Goal: Task Accomplishment & Management: Manage account settings

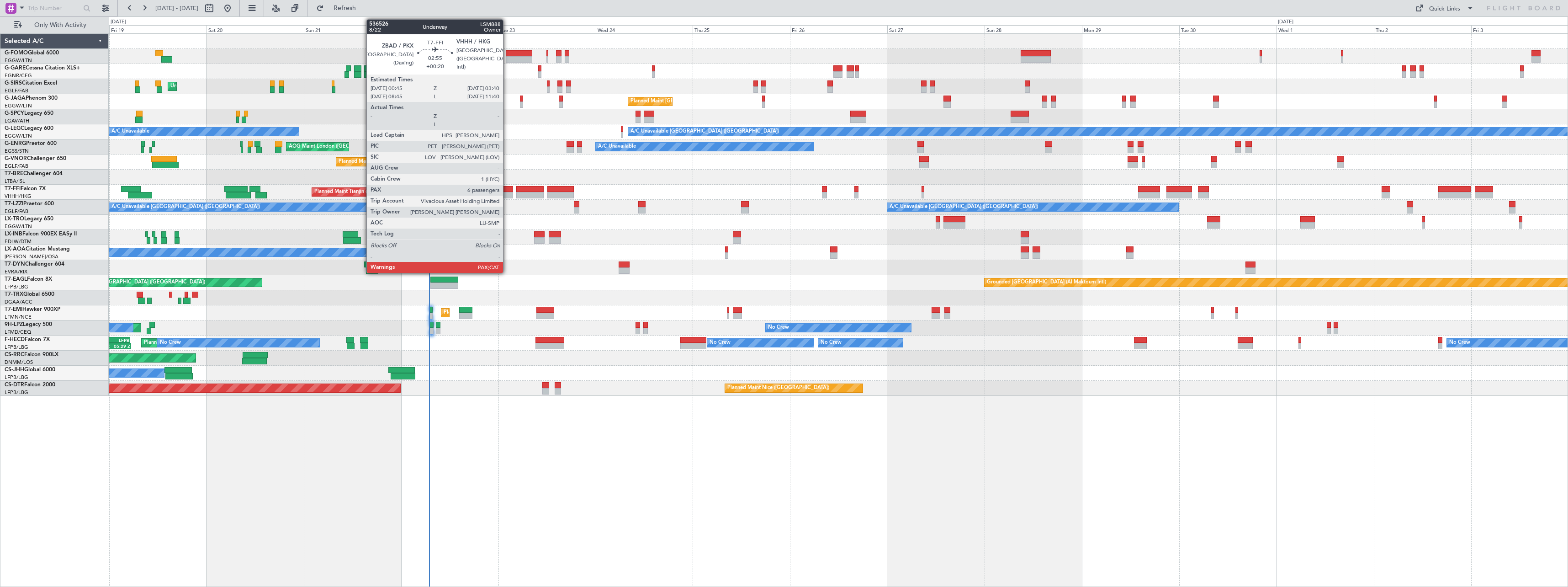
click at [507, 193] on div at bounding box center [507, 195] width 12 height 7
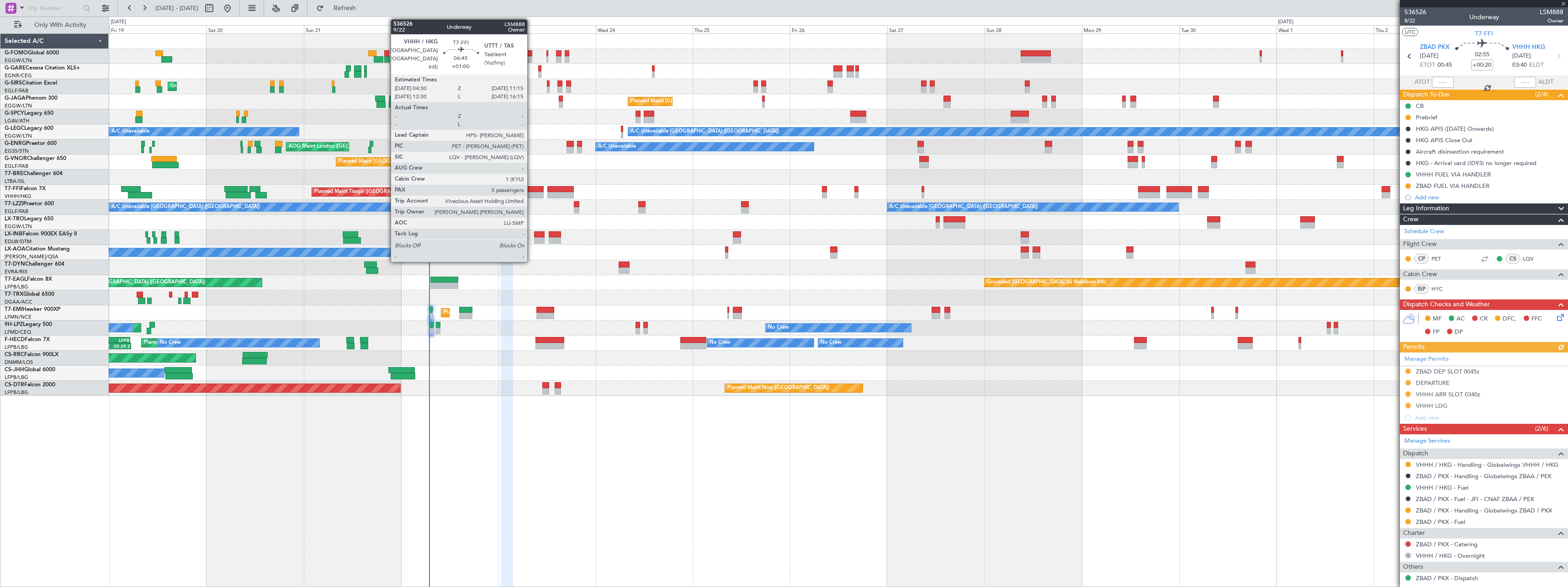
click at [531, 192] on div at bounding box center [529, 195] width 27 height 7
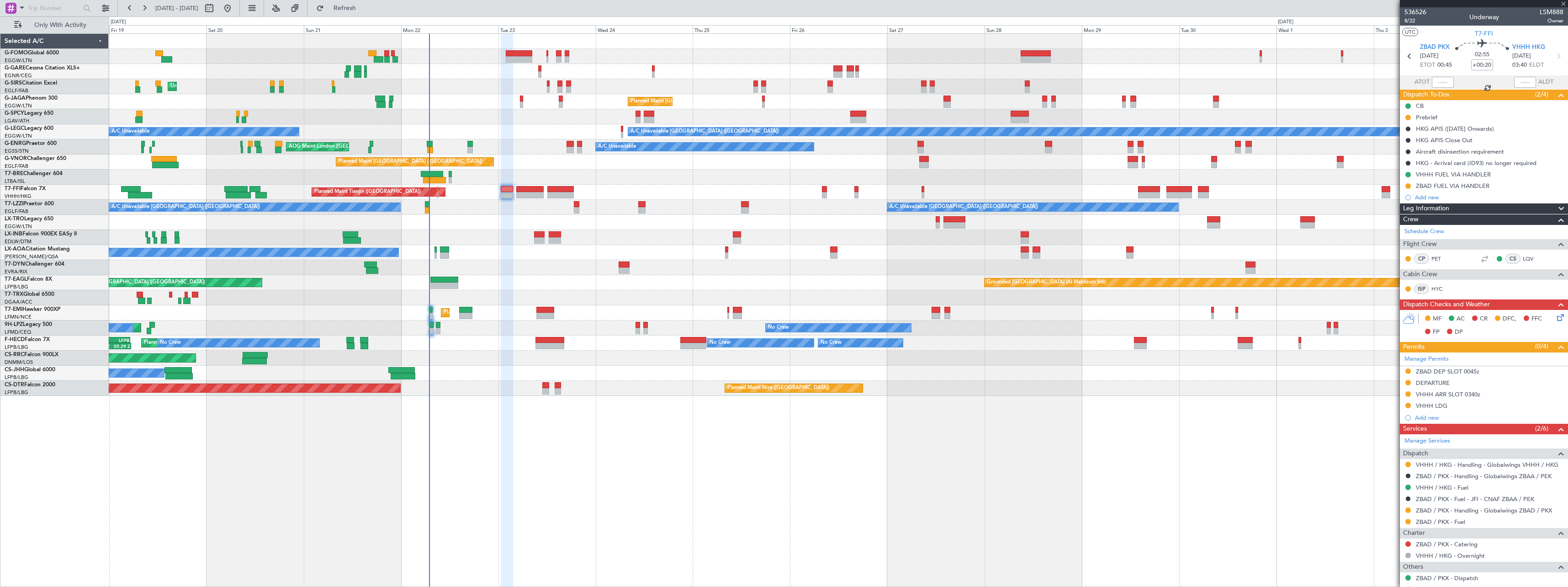
type input "+01:00"
type input "5"
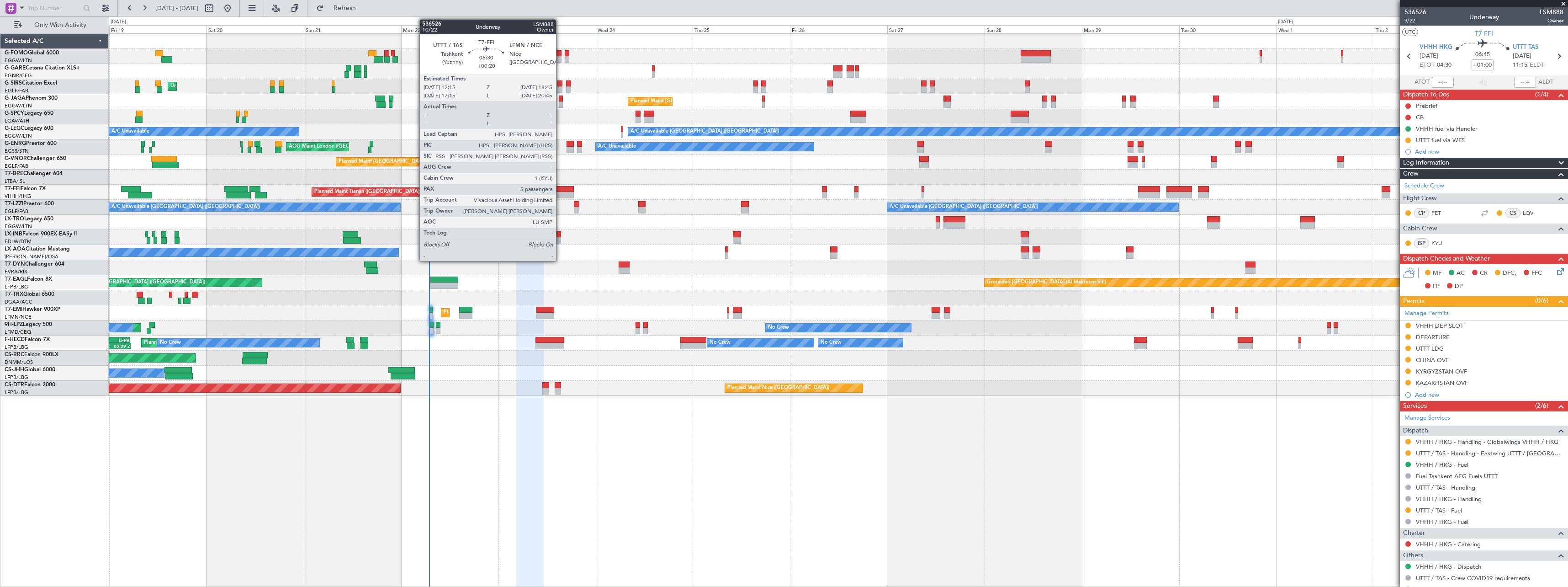
click at [560, 192] on div at bounding box center [561, 195] width 26 height 7
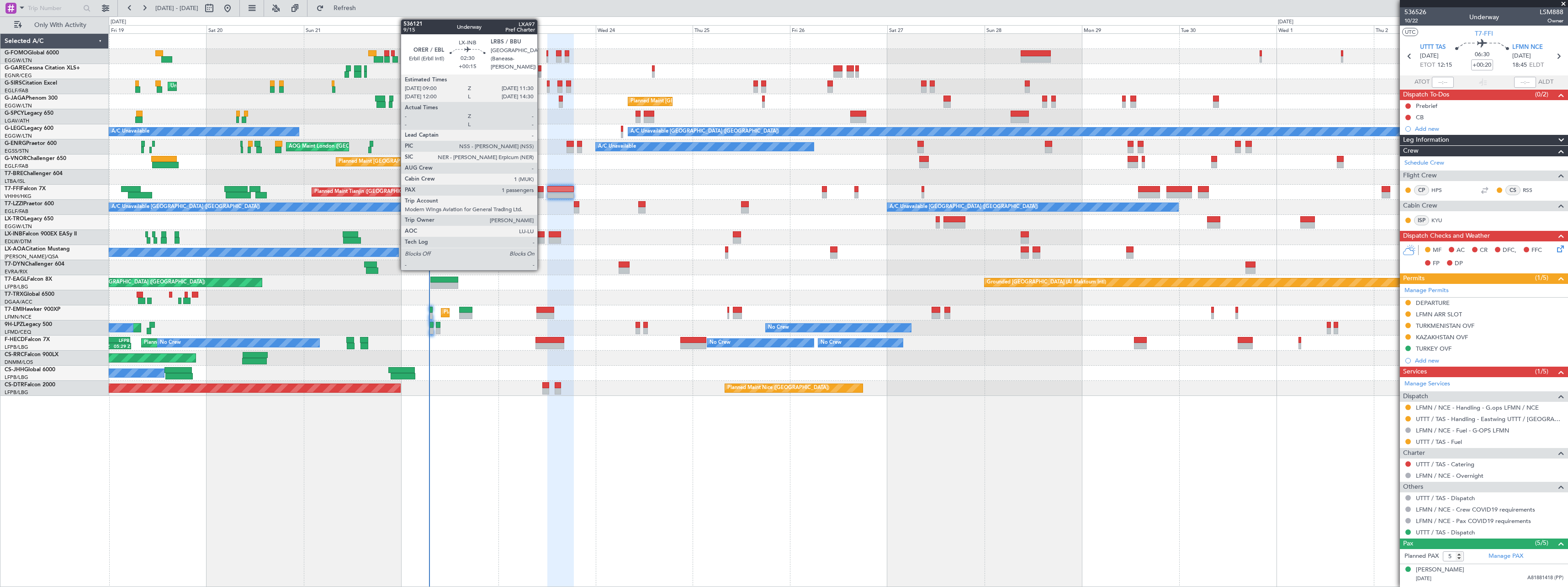
click at [542, 236] on div at bounding box center [540, 234] width 10 height 7
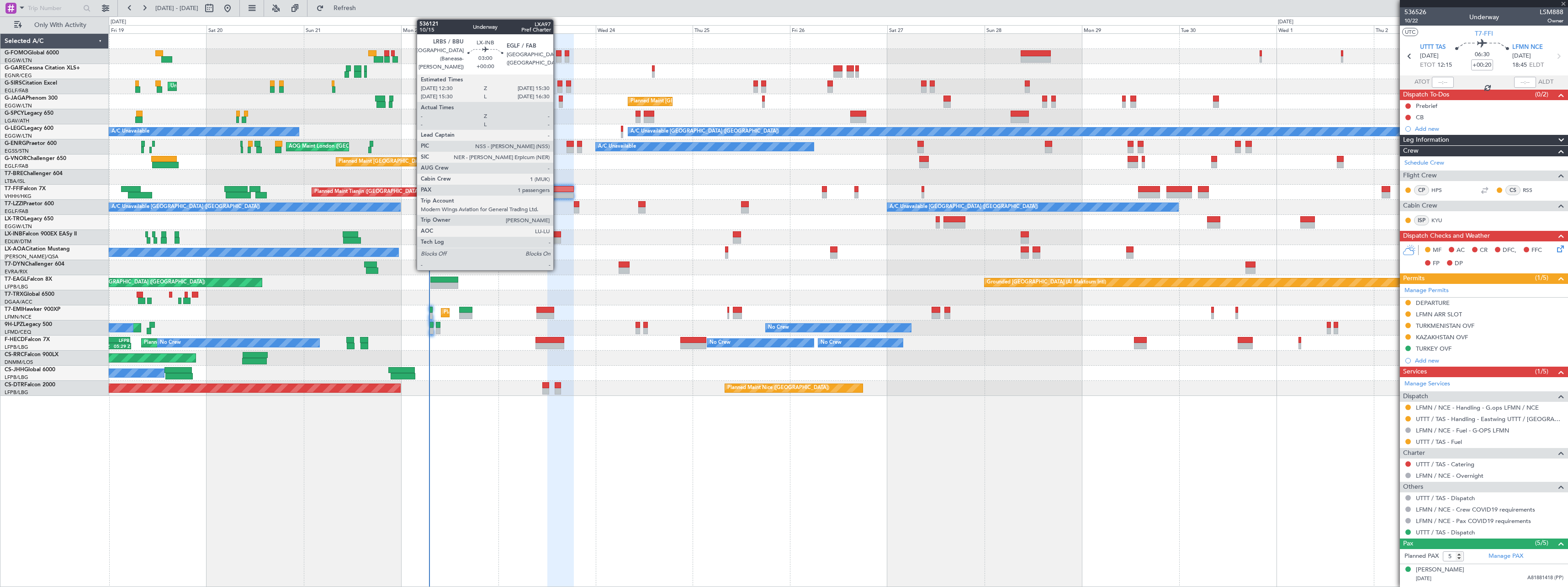
type input "+00:15"
type input "1"
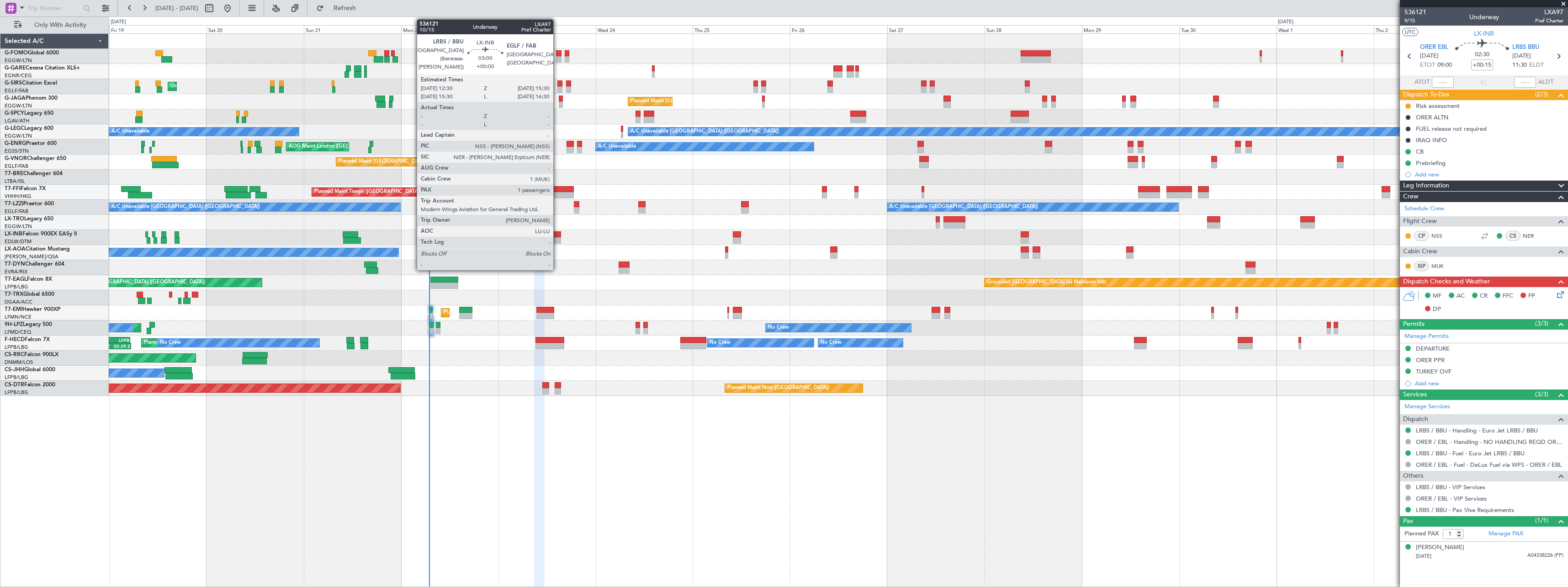
click at [558, 236] on div at bounding box center [555, 234] width 12 height 7
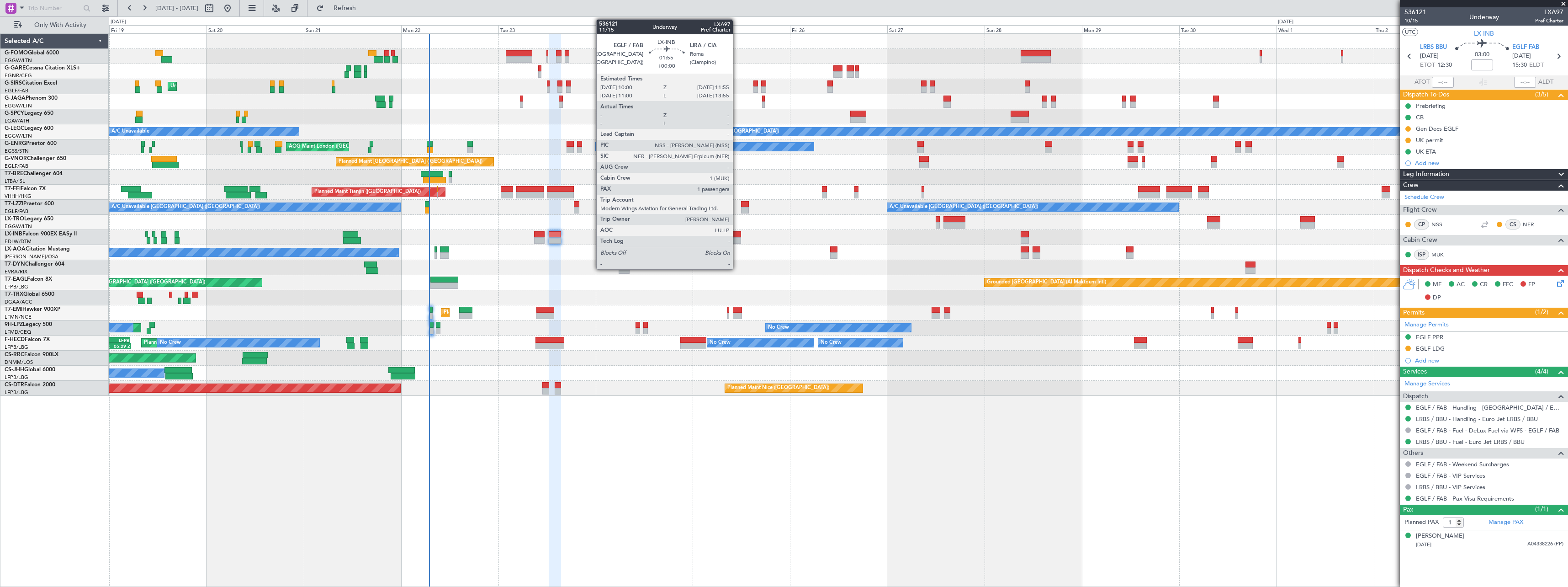
click at [737, 236] on div at bounding box center [736, 234] width 8 height 7
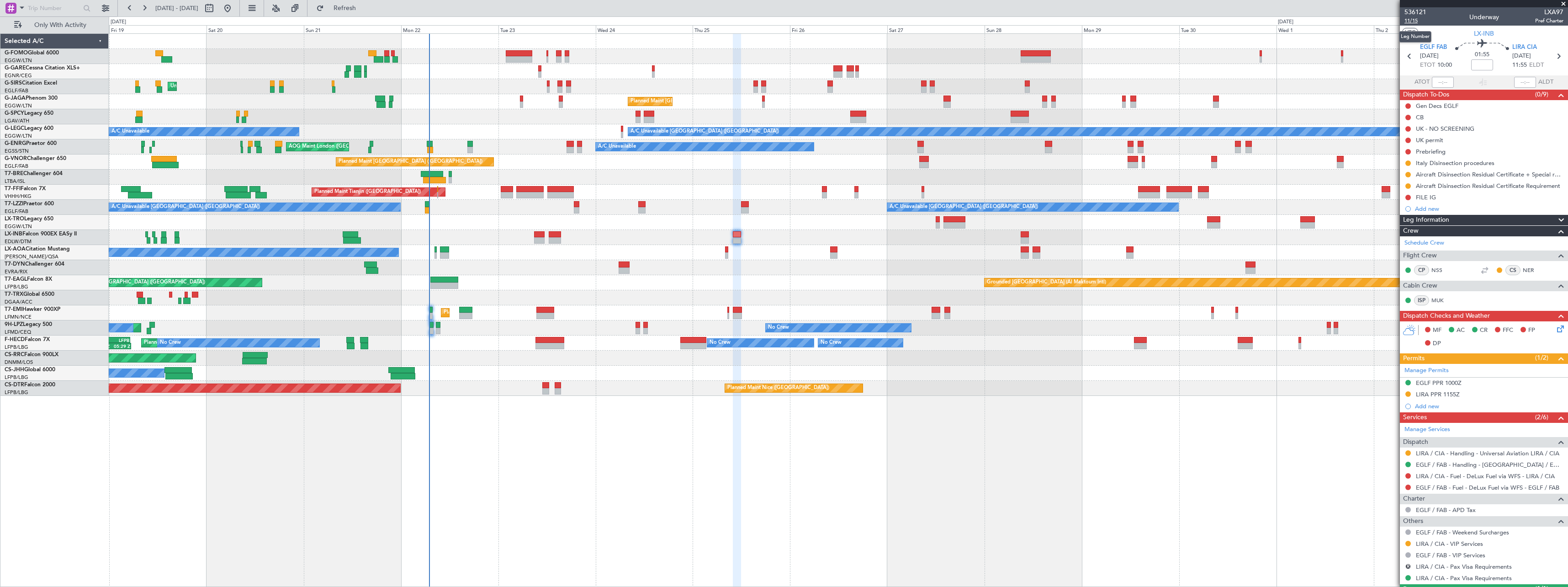
click at [1408, 19] on span "11/15" at bounding box center [1416, 20] width 22 height 8
click at [1412, 23] on span "11/15" at bounding box center [1416, 20] width 22 height 8
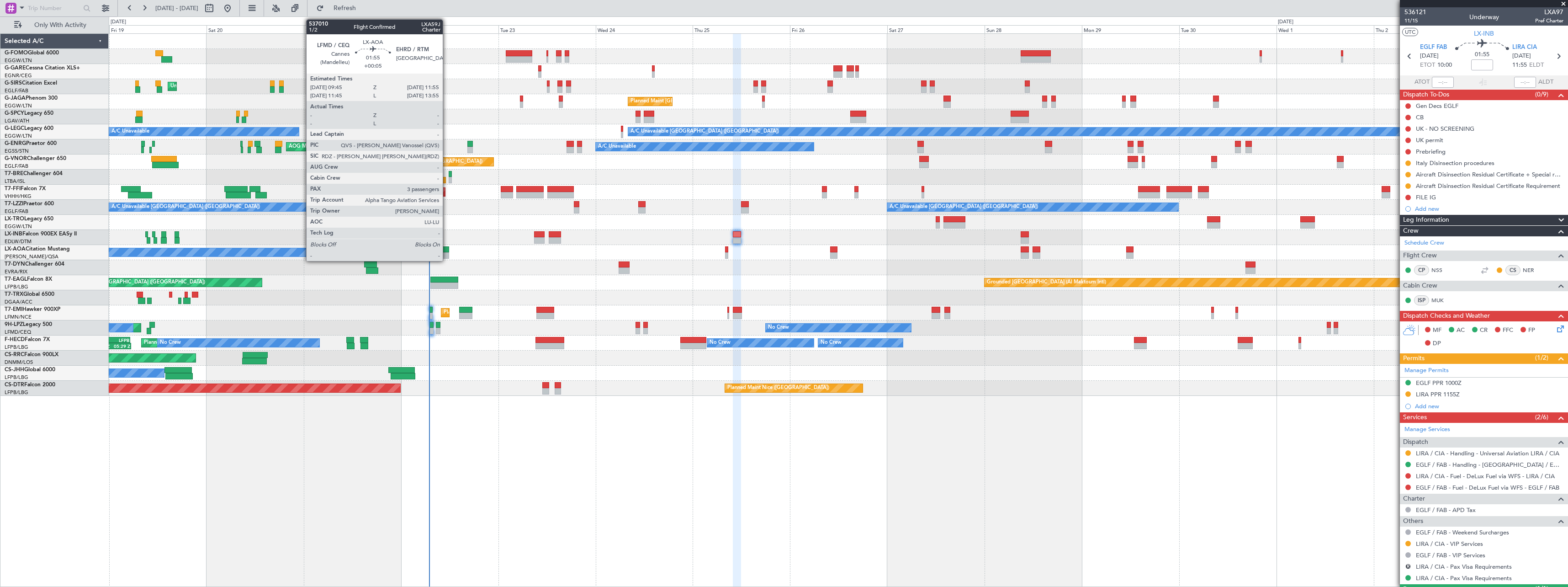
click at [447, 249] on div at bounding box center [444, 249] width 9 height 7
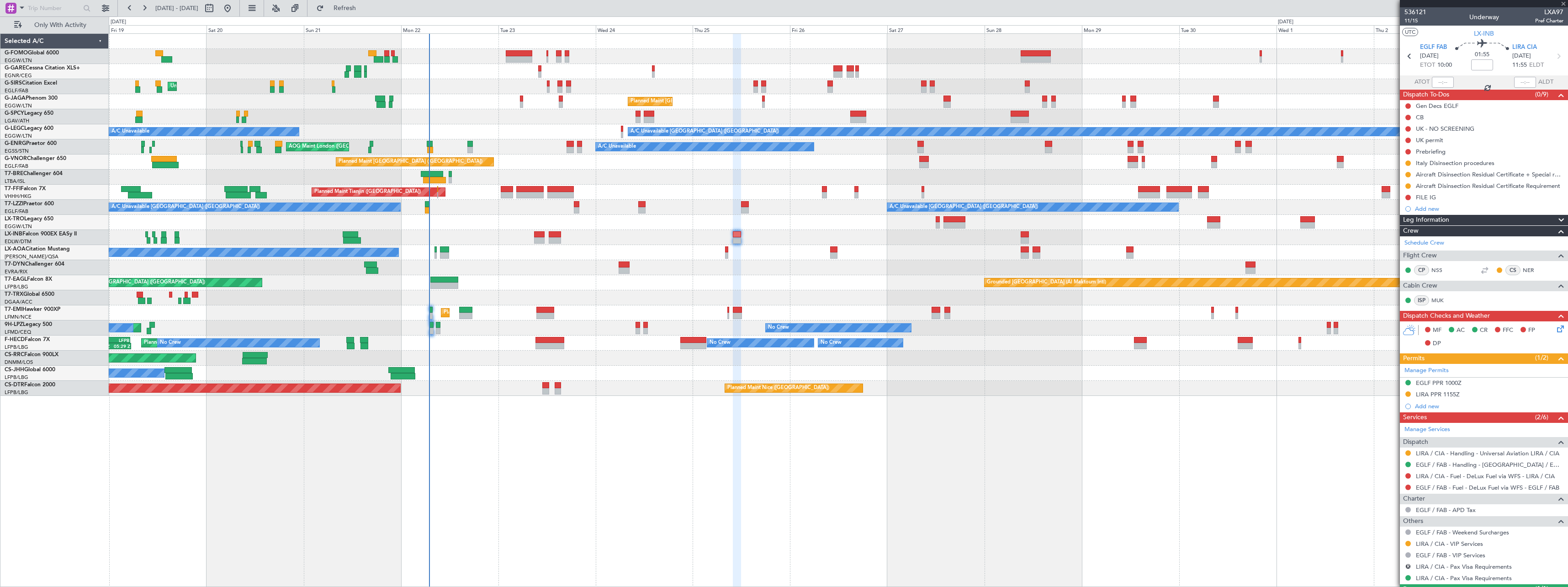
type input "+00:05"
type input "3"
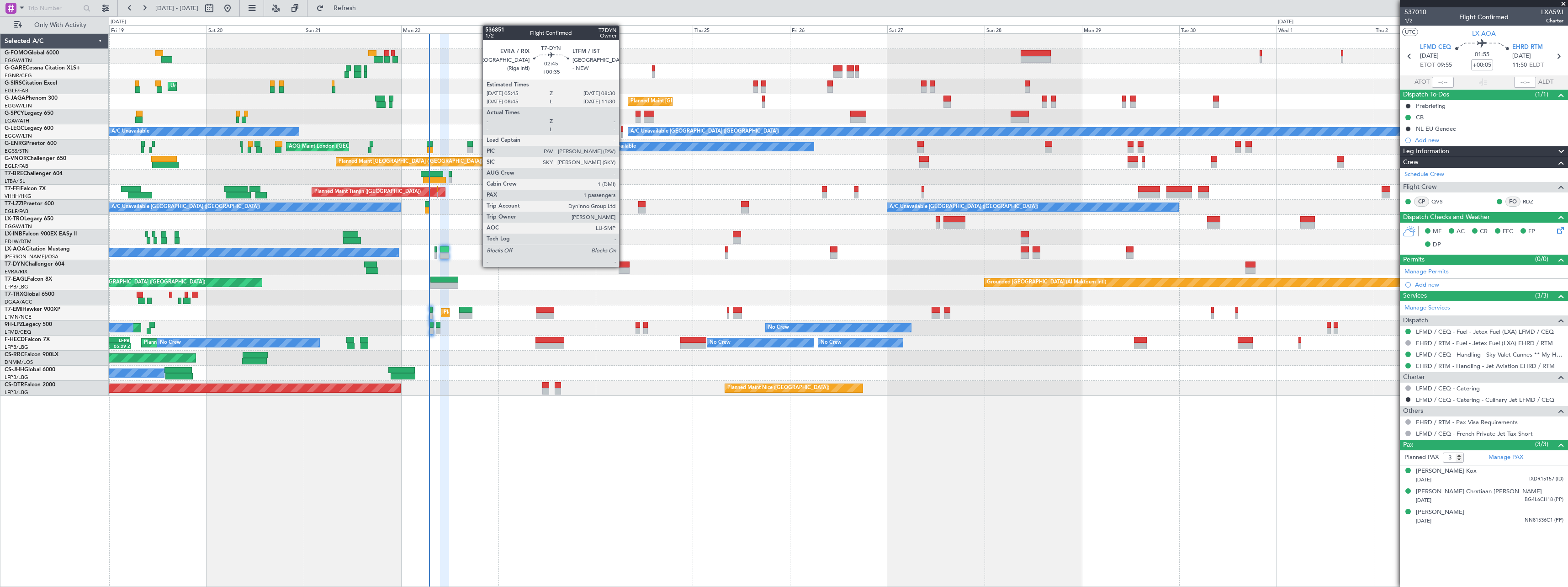
click at [624, 266] on div at bounding box center [624, 264] width 12 height 7
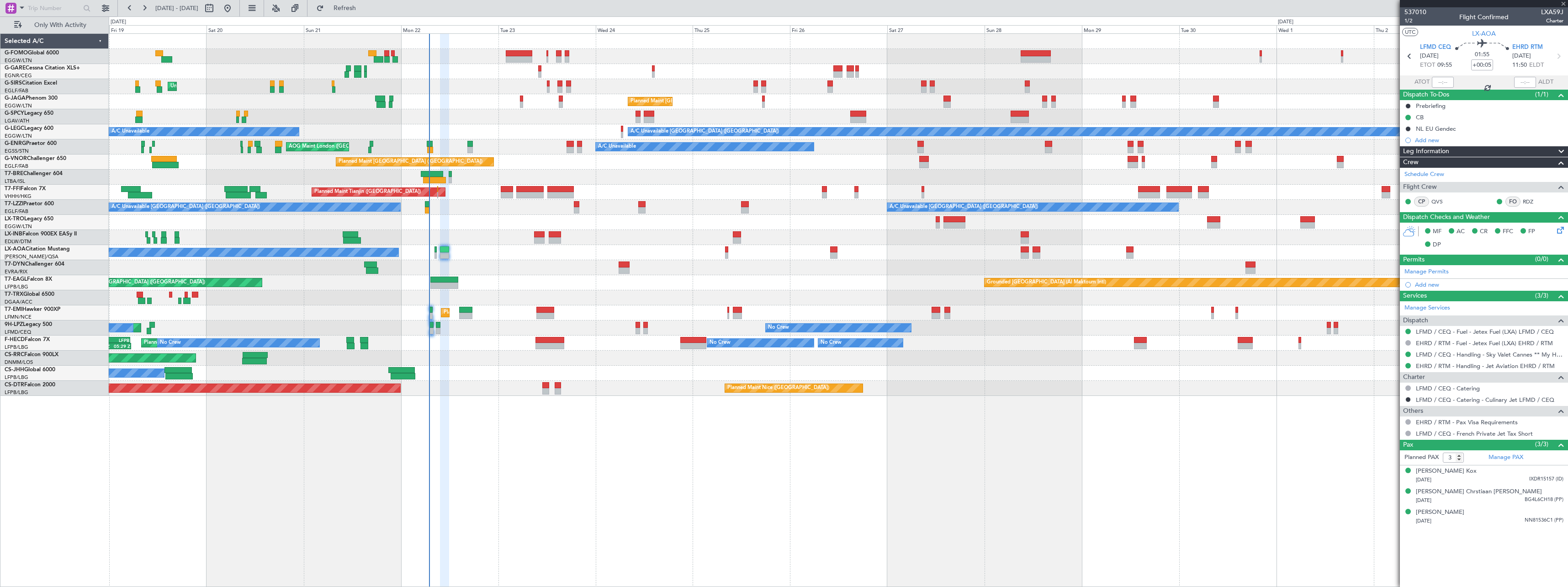
type input "+00:35"
type input "1"
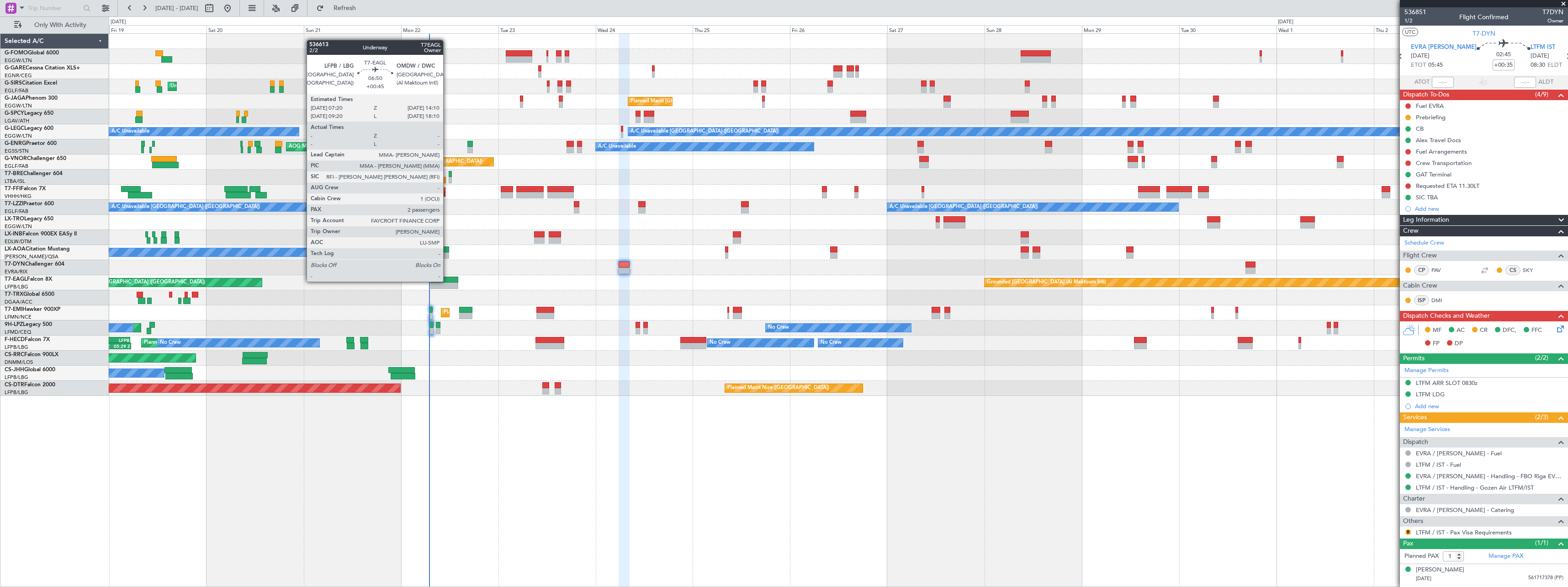
click at [447, 280] on div at bounding box center [444, 280] width 28 height 7
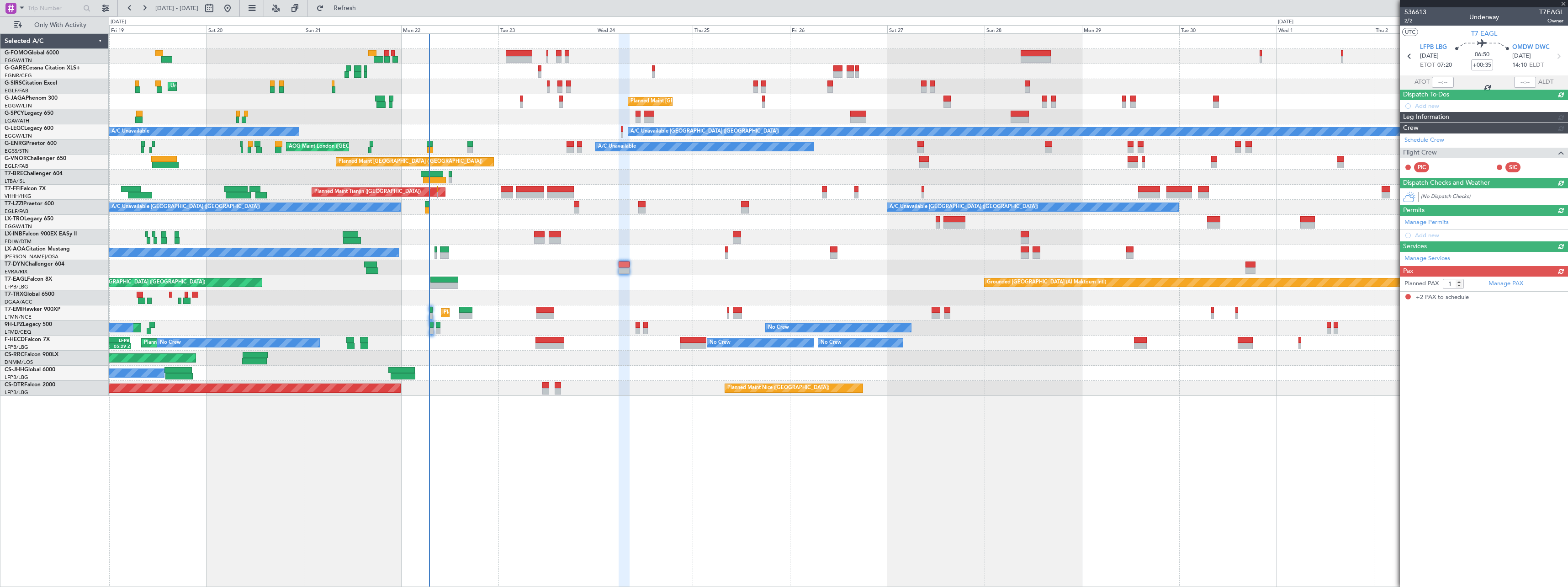
type input "+00:45"
type input "2"
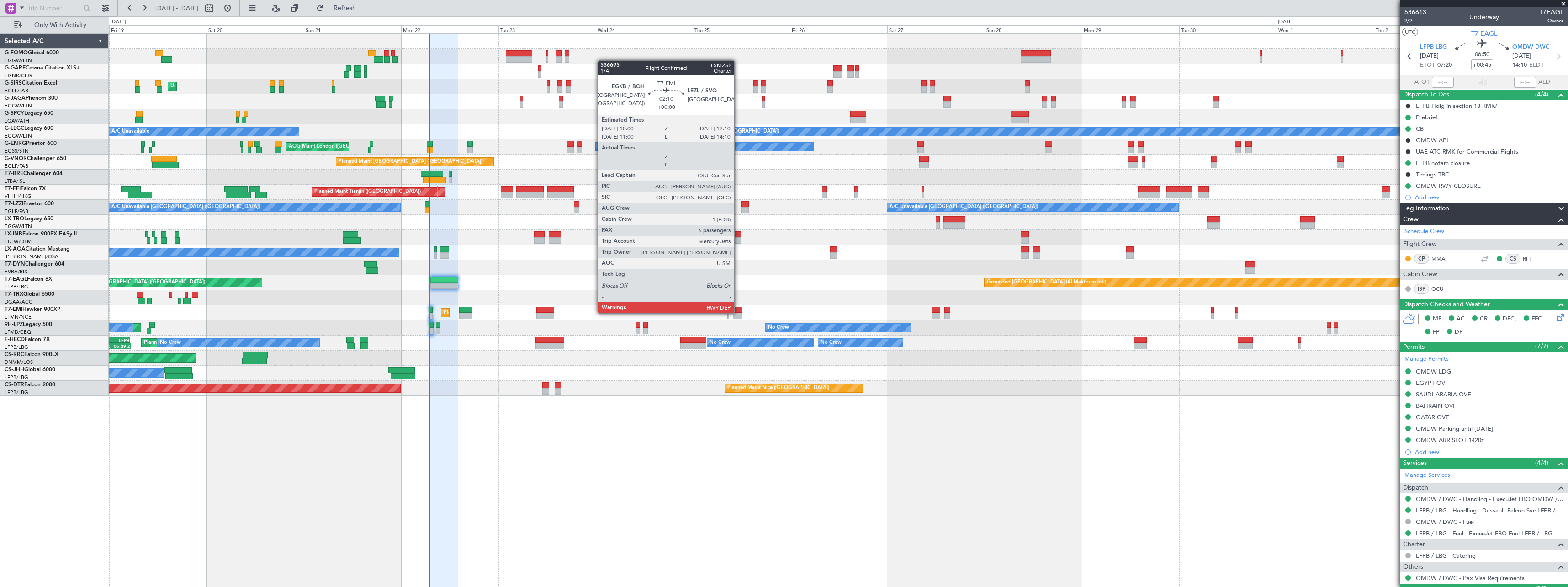
click at [739, 312] on div at bounding box center [737, 310] width 9 height 7
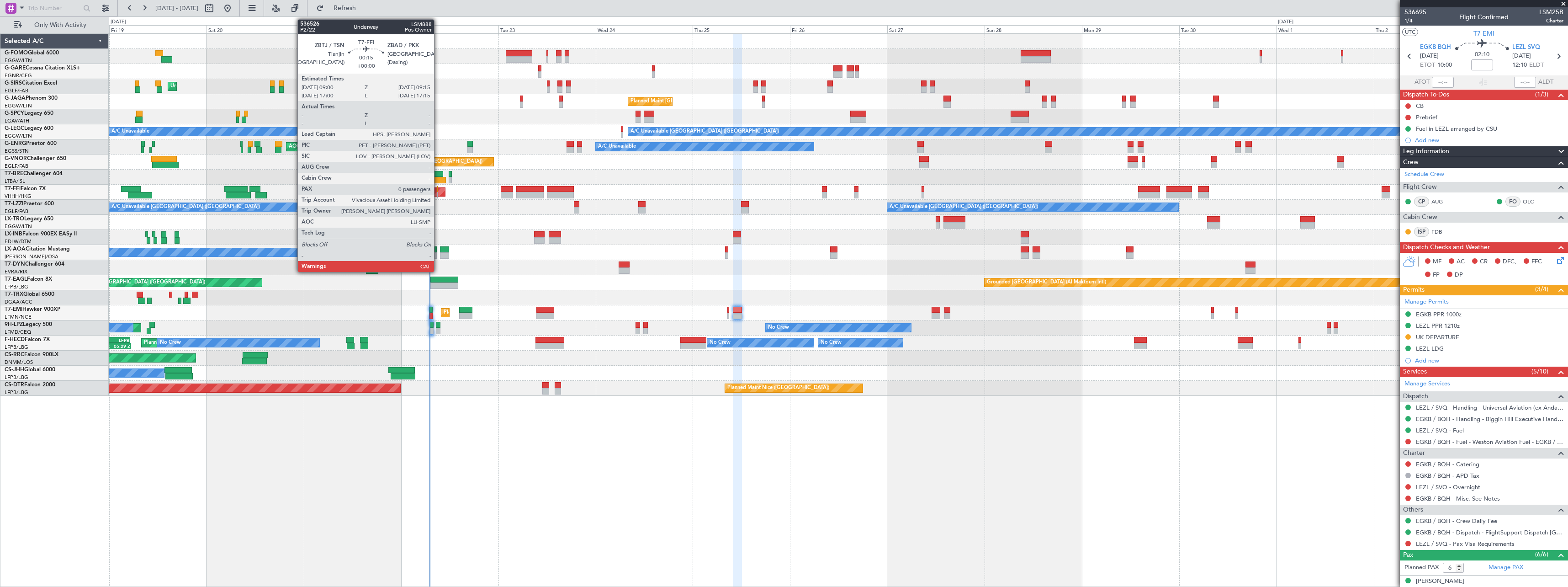
click at [438, 190] on div at bounding box center [438, 189] width 1 height 7
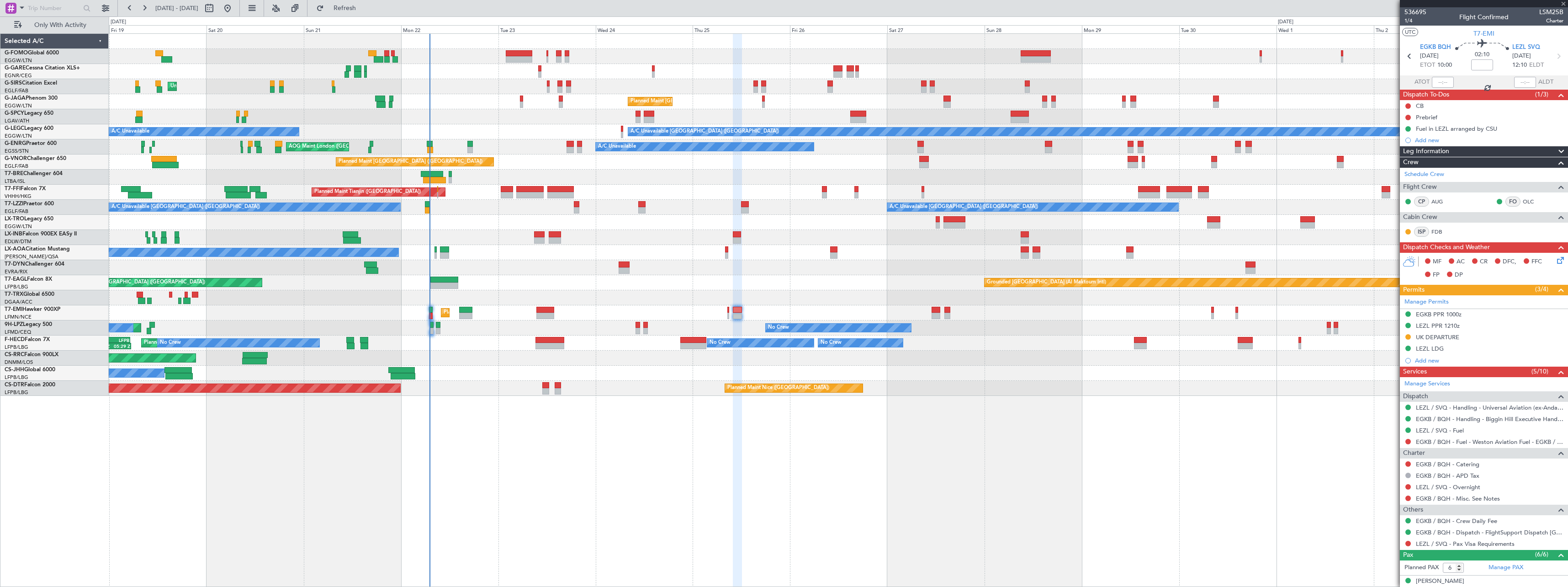
type input "0"
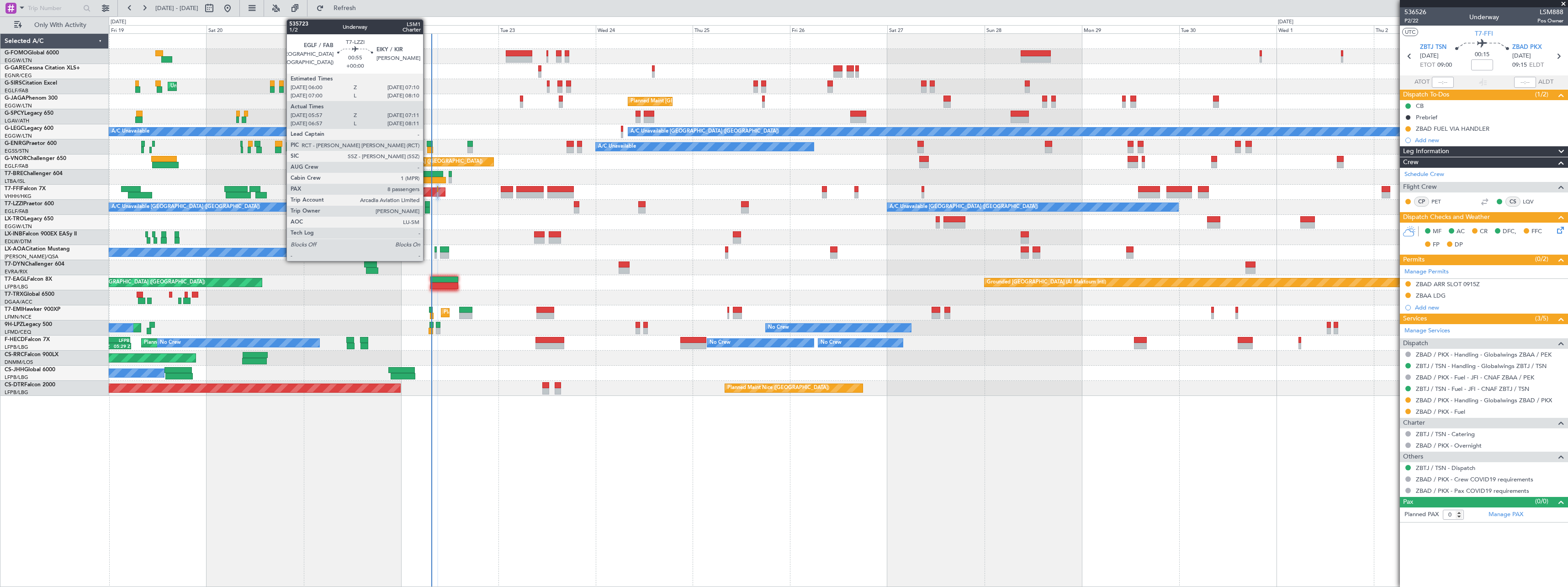
click at [428, 207] on div at bounding box center [428, 210] width 5 height 7
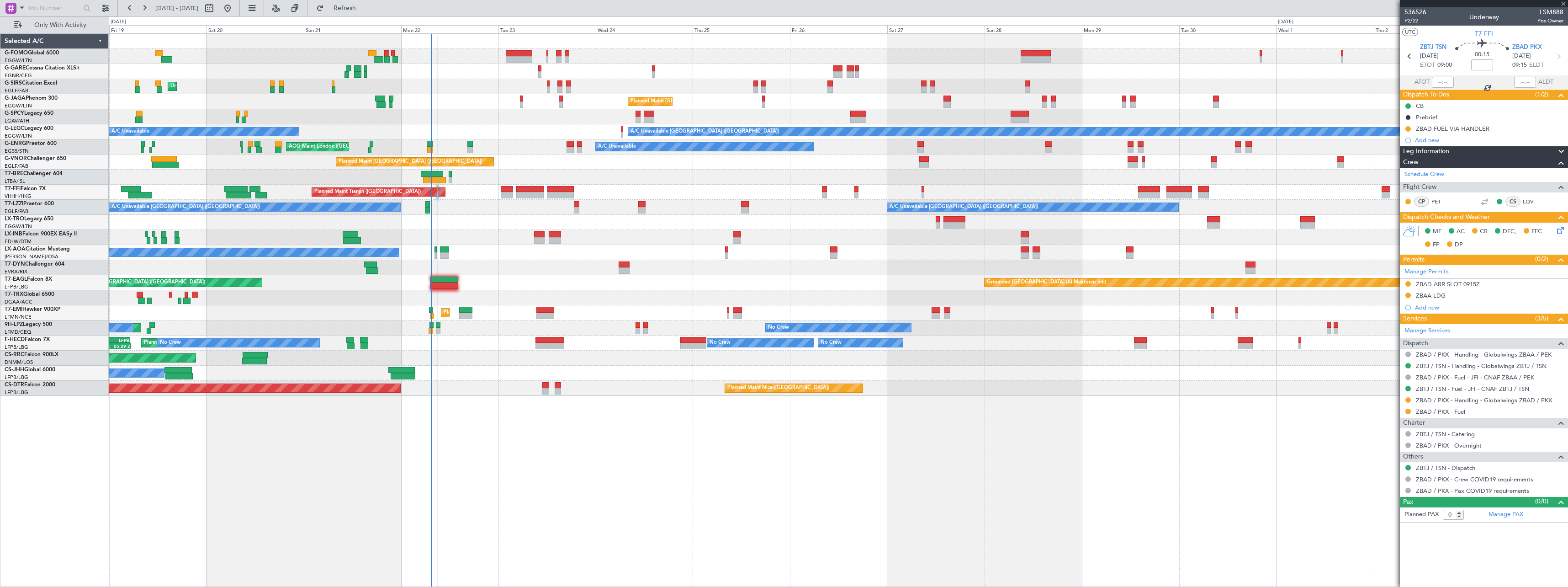
type input "06:07"
type input "07:06"
type input "8"
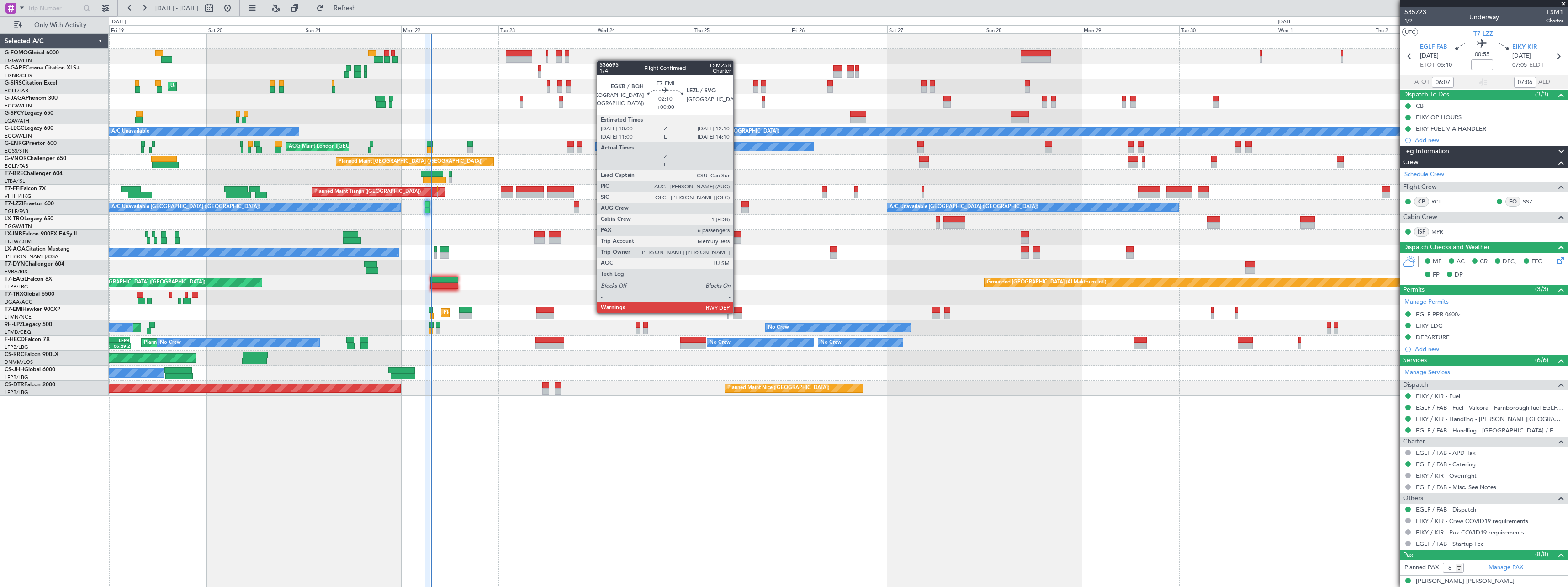
click at [738, 312] on div at bounding box center [737, 310] width 9 height 7
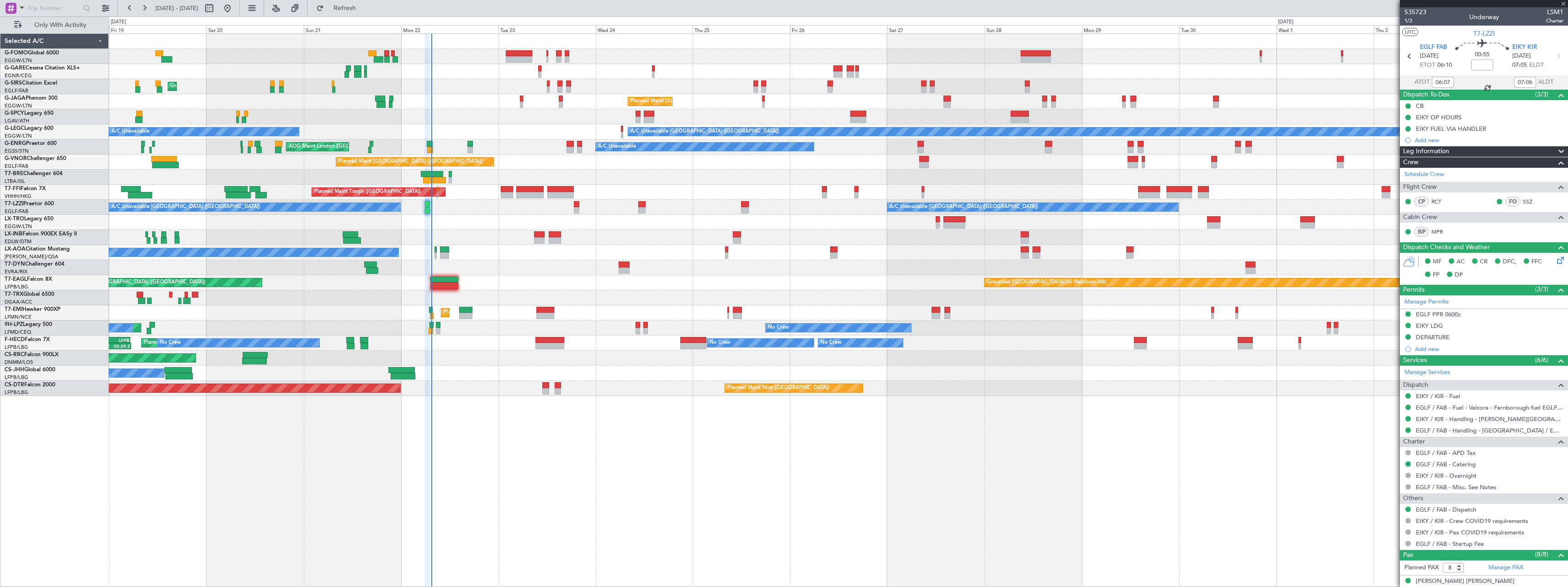
type input "6"
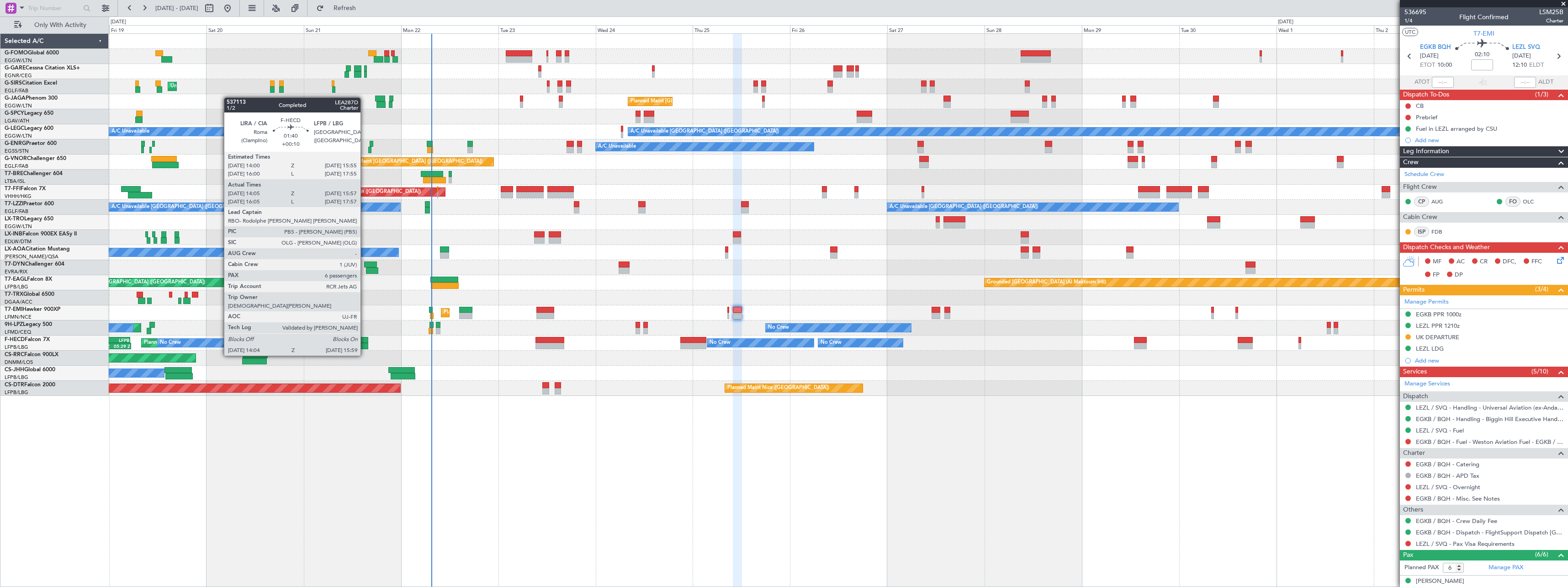
click at [365, 338] on div at bounding box center [364, 340] width 8 height 7
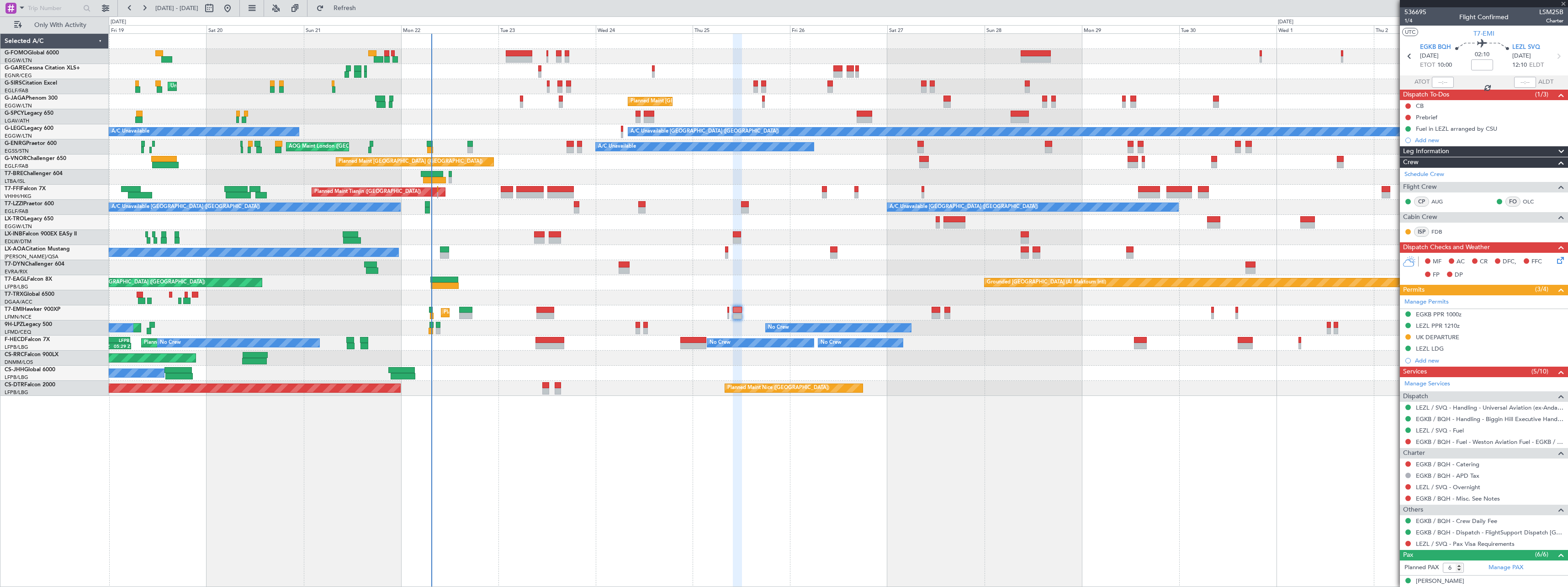
type input "+00:10"
type input "14:15"
type input "15:52"
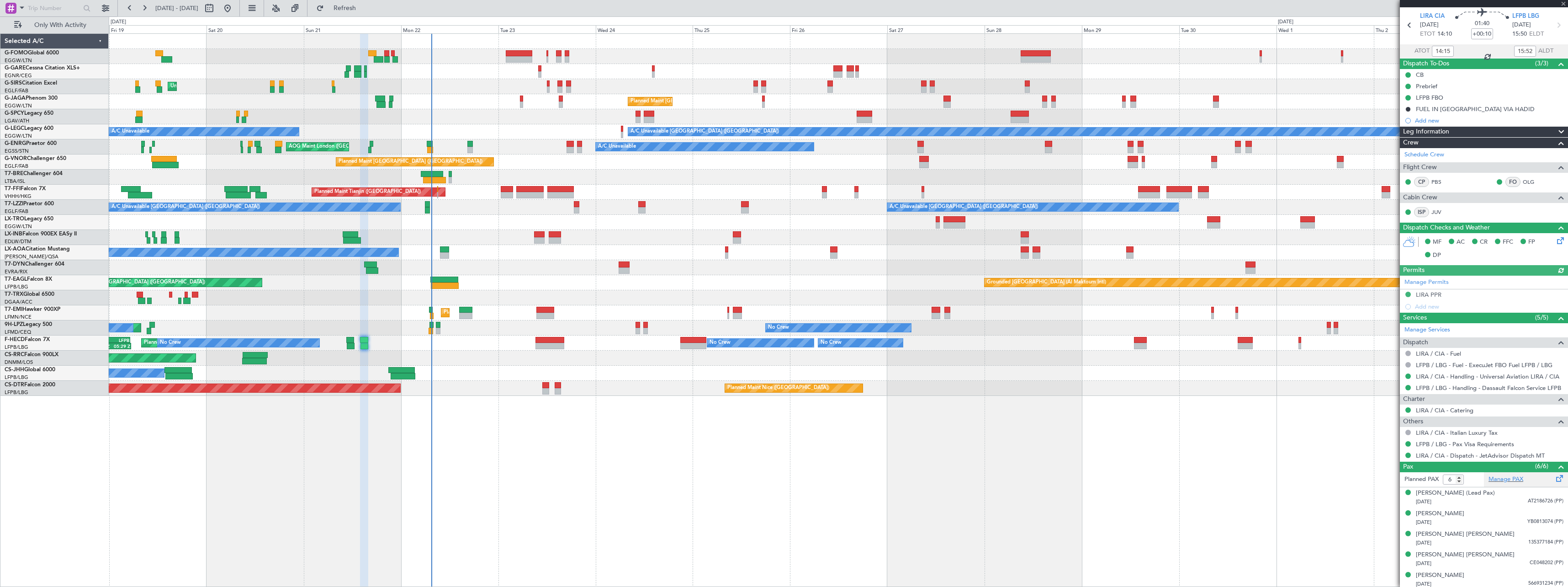
scroll to position [54, 0]
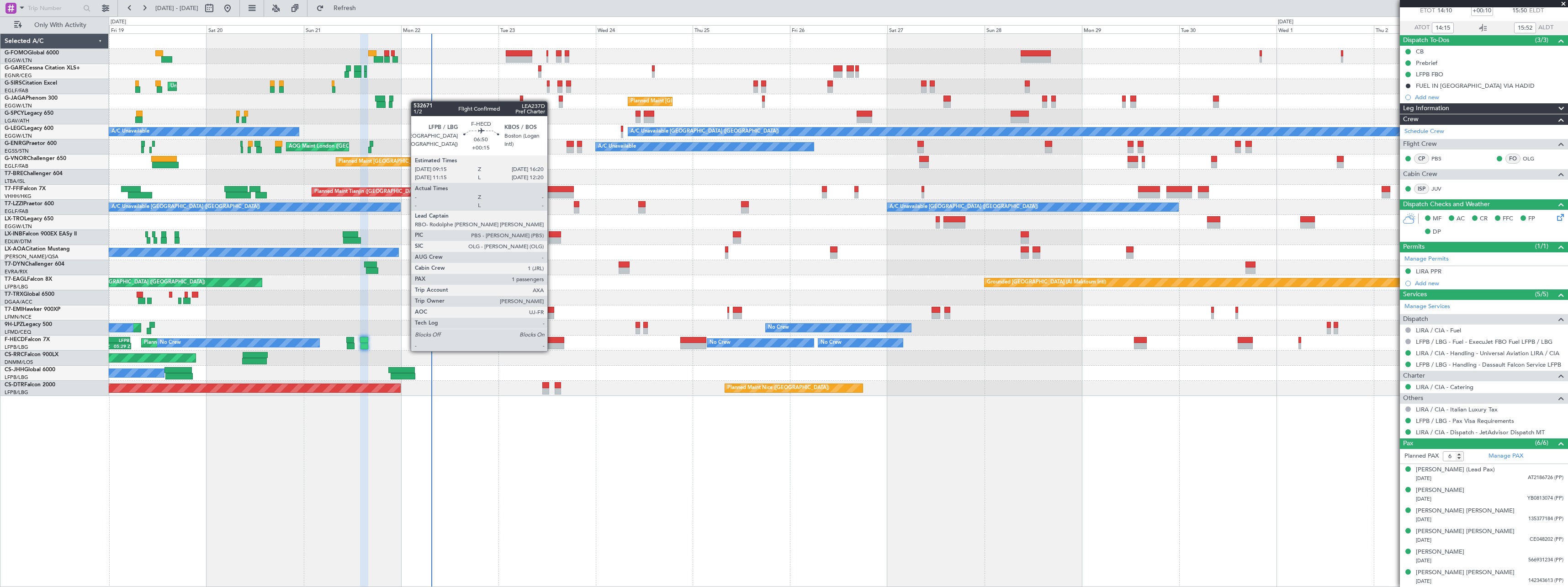
click at [551, 342] on div at bounding box center [550, 340] width 29 height 7
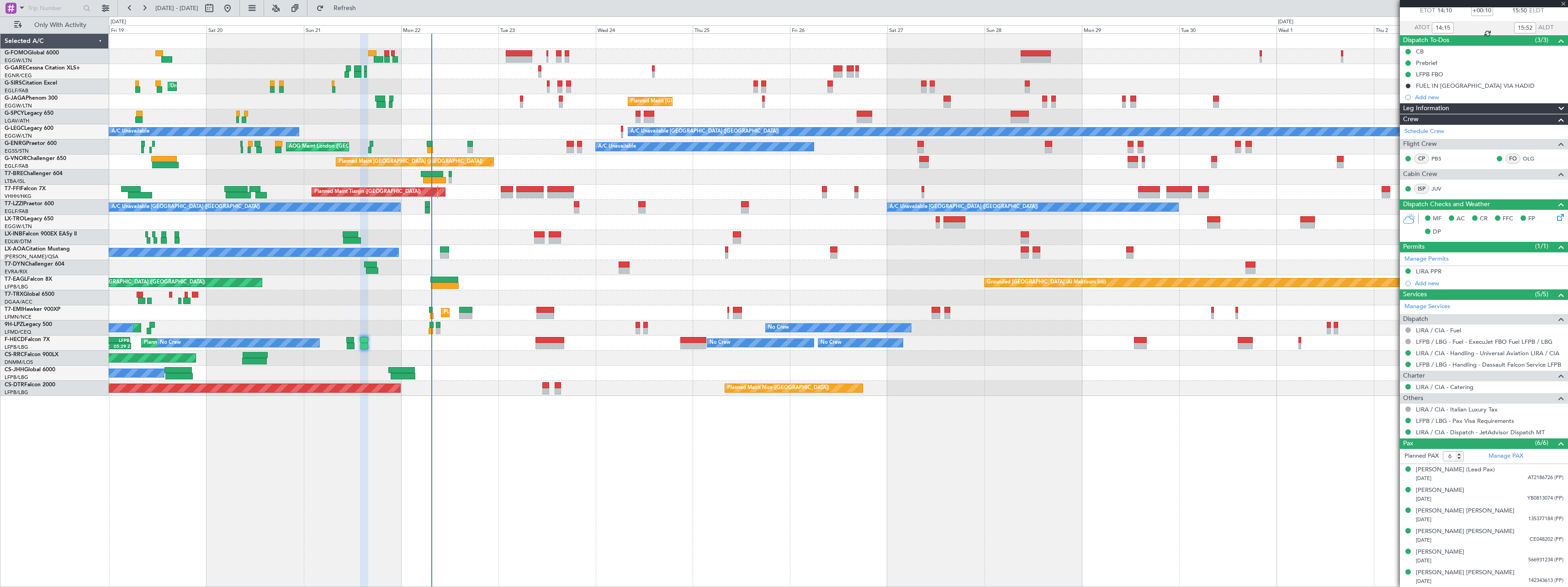
type input "+00:15"
type input "1"
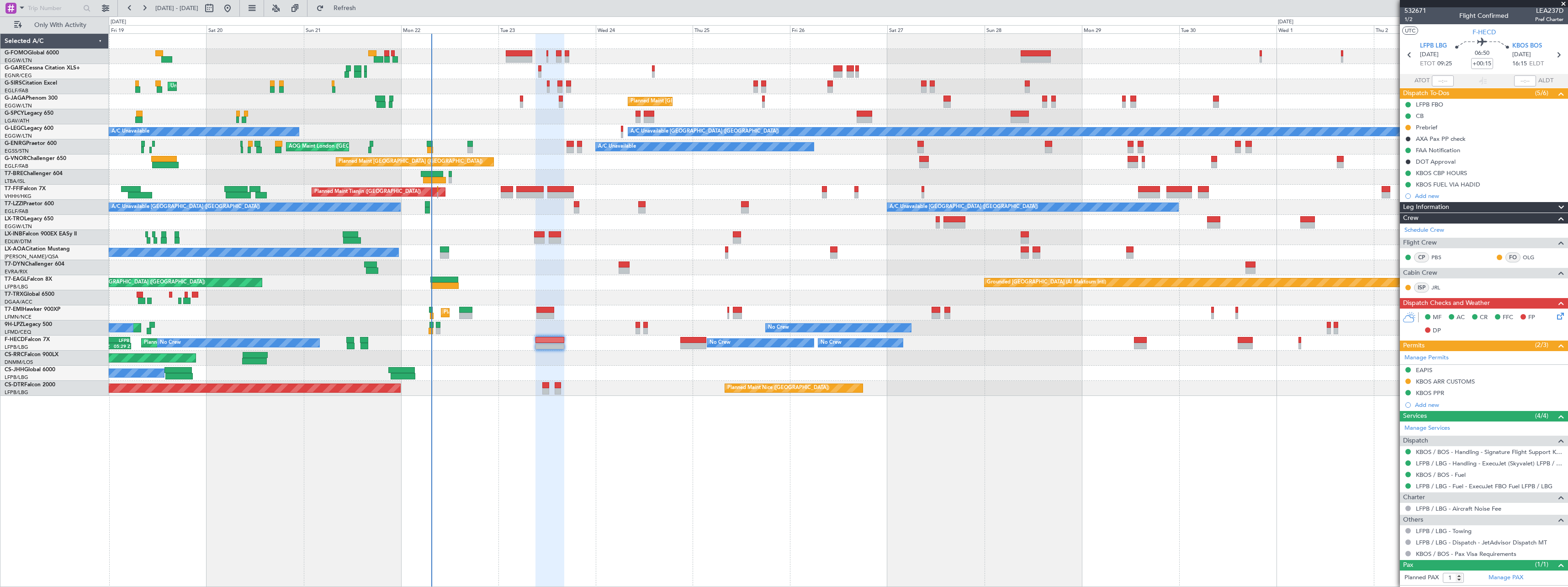
scroll to position [0, 0]
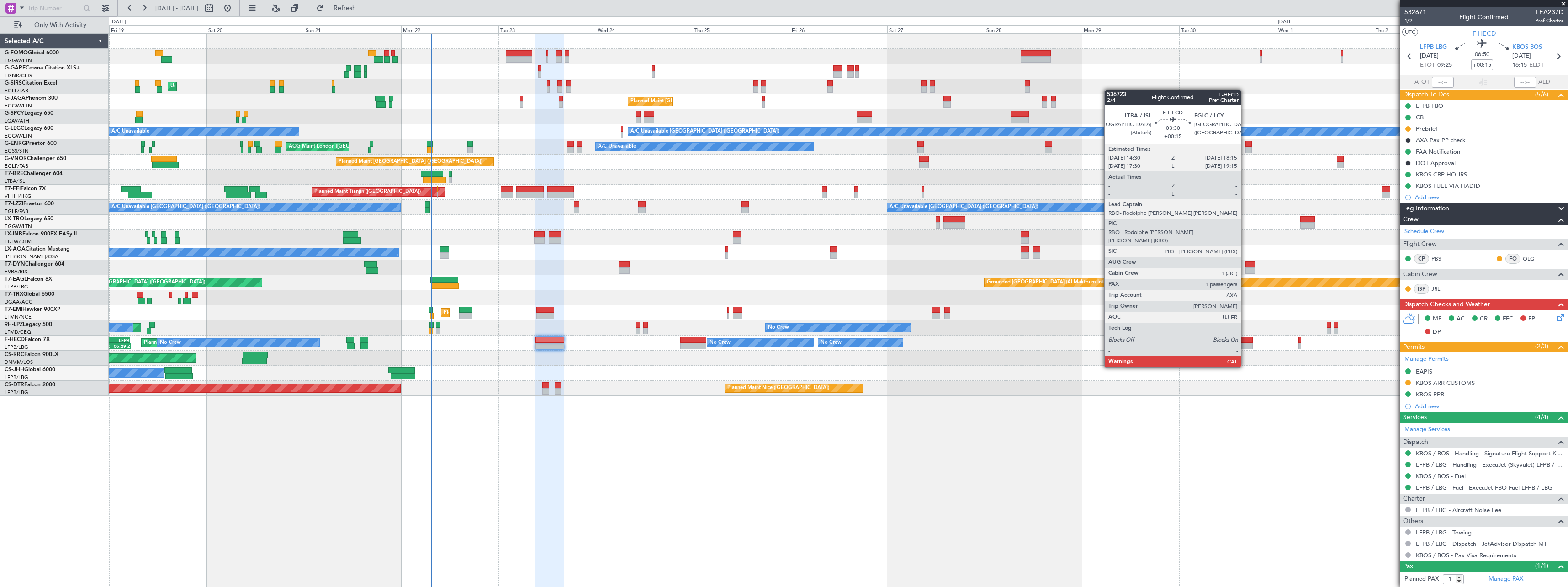
click at [1245, 341] on div at bounding box center [1245, 340] width 15 height 7
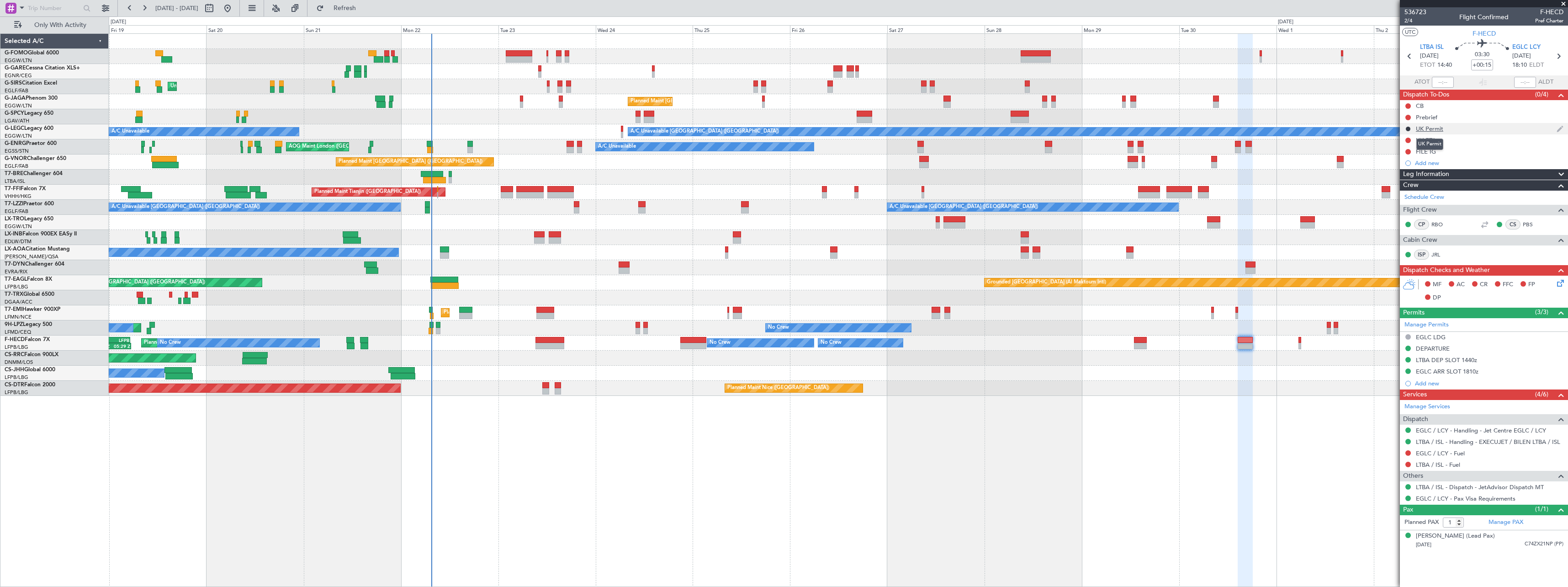
click at [1428, 129] on div "UK Permit" at bounding box center [1430, 128] width 27 height 8
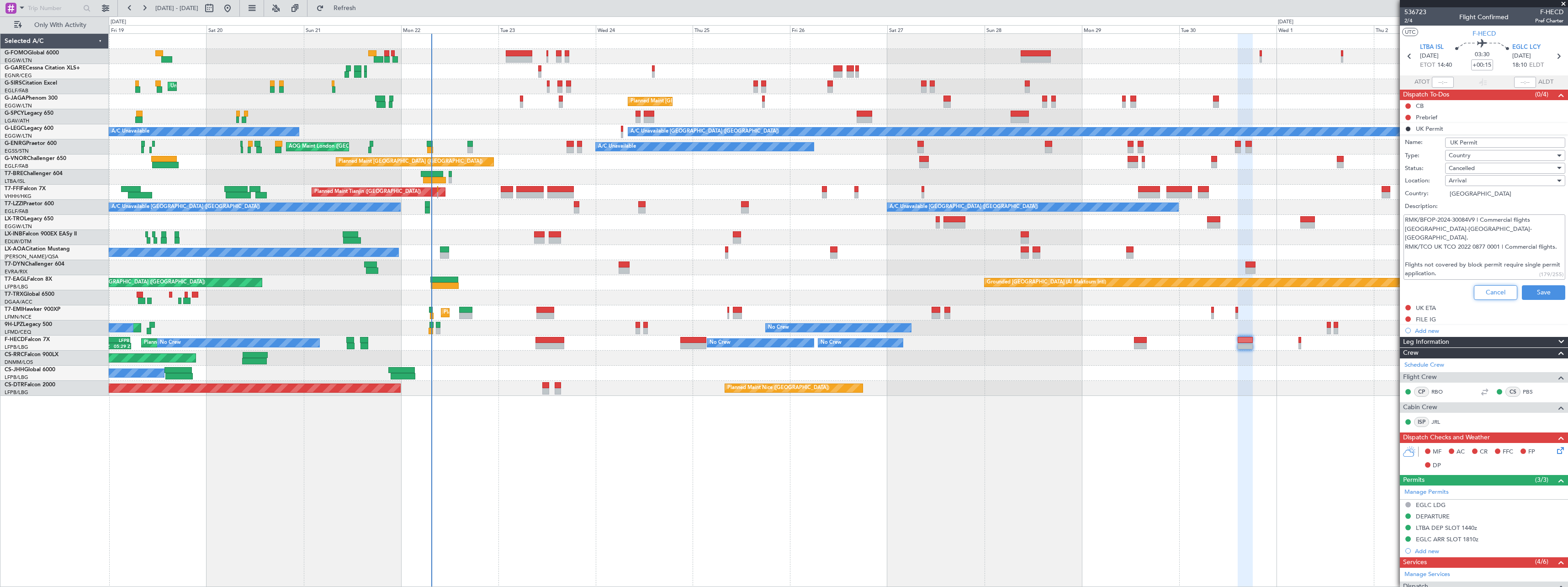
drag, startPoint x: 1489, startPoint y: 288, endPoint x: 1487, endPoint y: 269, distance: 19.1
click at [1489, 288] on button "Cancel" at bounding box center [1496, 293] width 43 height 15
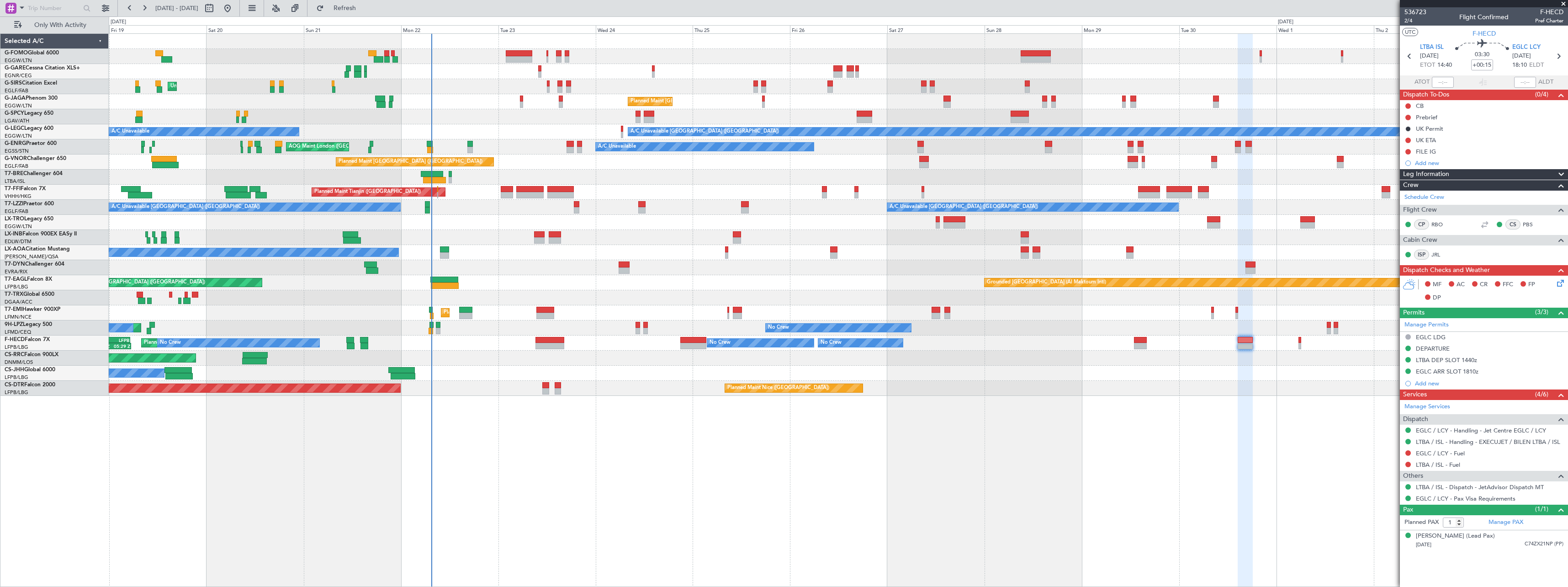
click at [1406, 21] on mat-tooltip-component "Trip Number" at bounding box center [1416, 29] width 45 height 24
click at [1409, 23] on span "2/4" at bounding box center [1416, 20] width 22 height 8
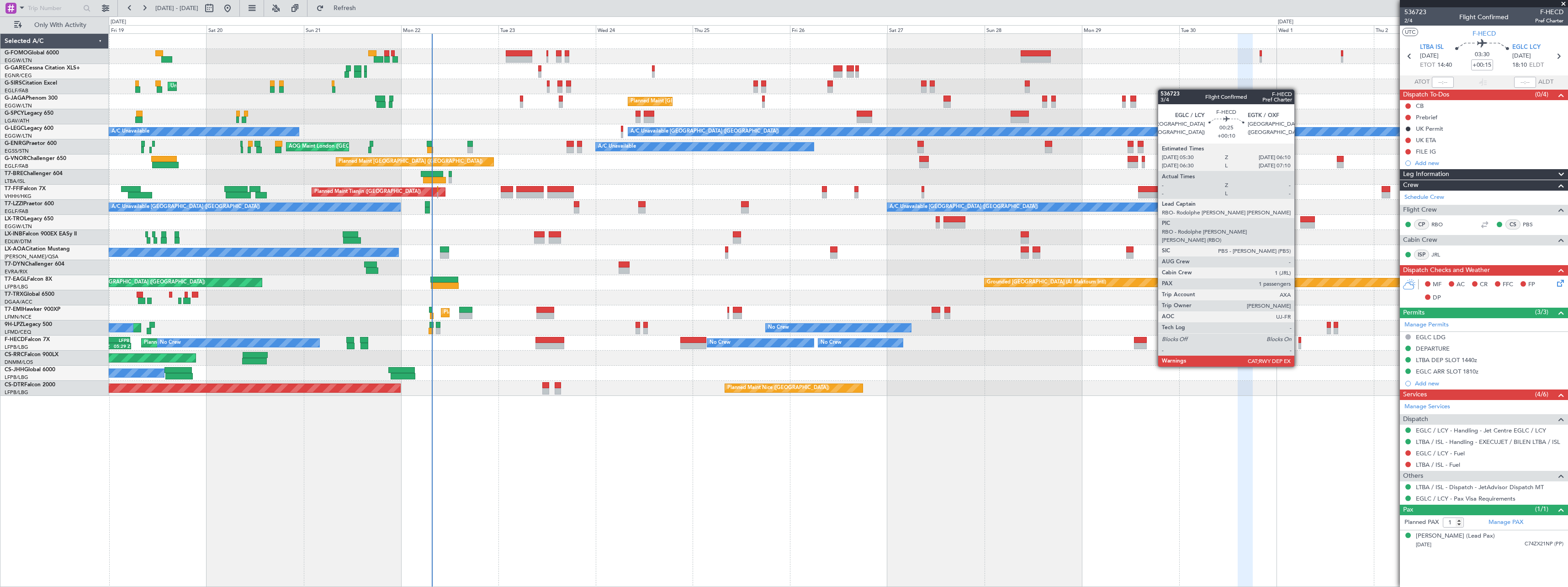
click at [1299, 341] on div at bounding box center [1300, 340] width 3 height 7
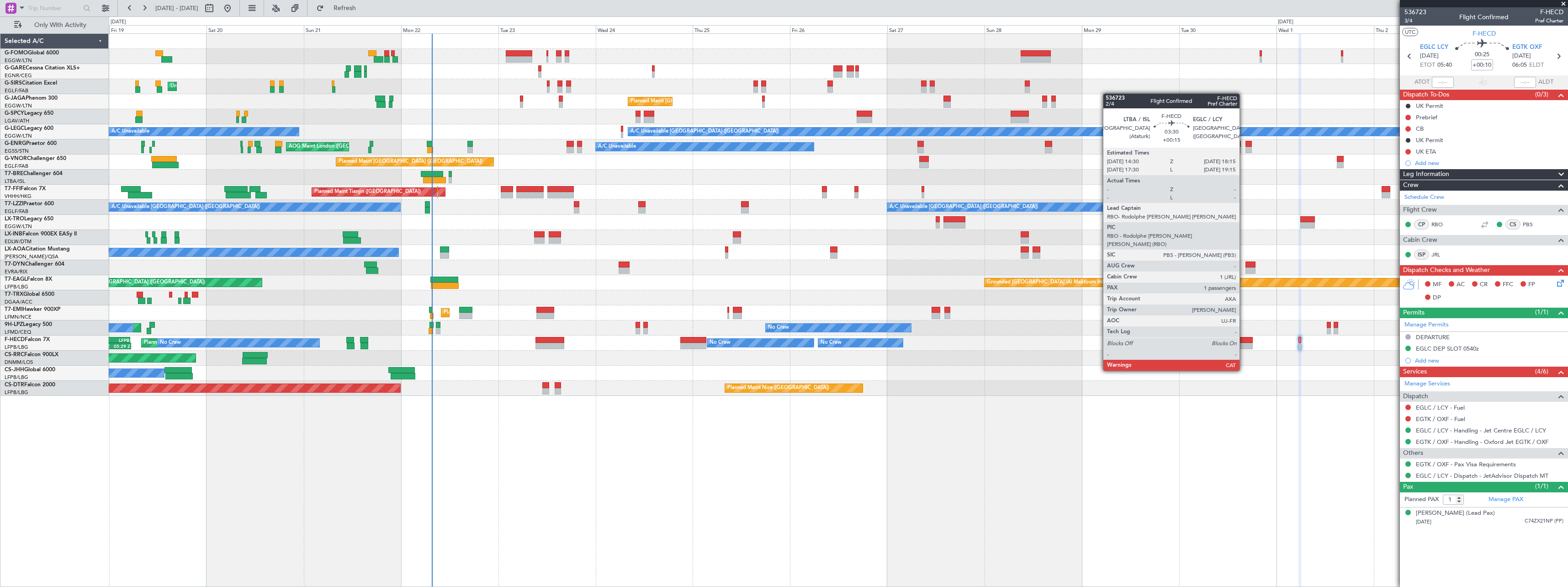
click at [1244, 345] on div at bounding box center [1245, 345] width 15 height 7
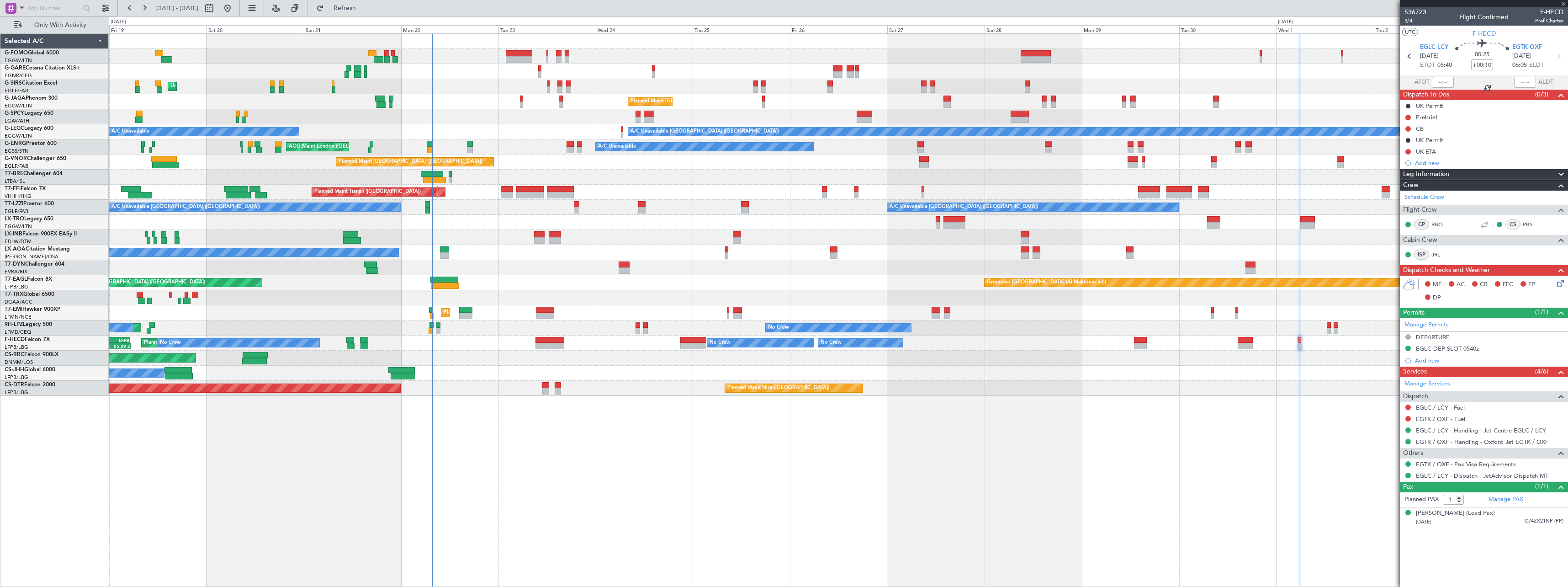
type input "+00:15"
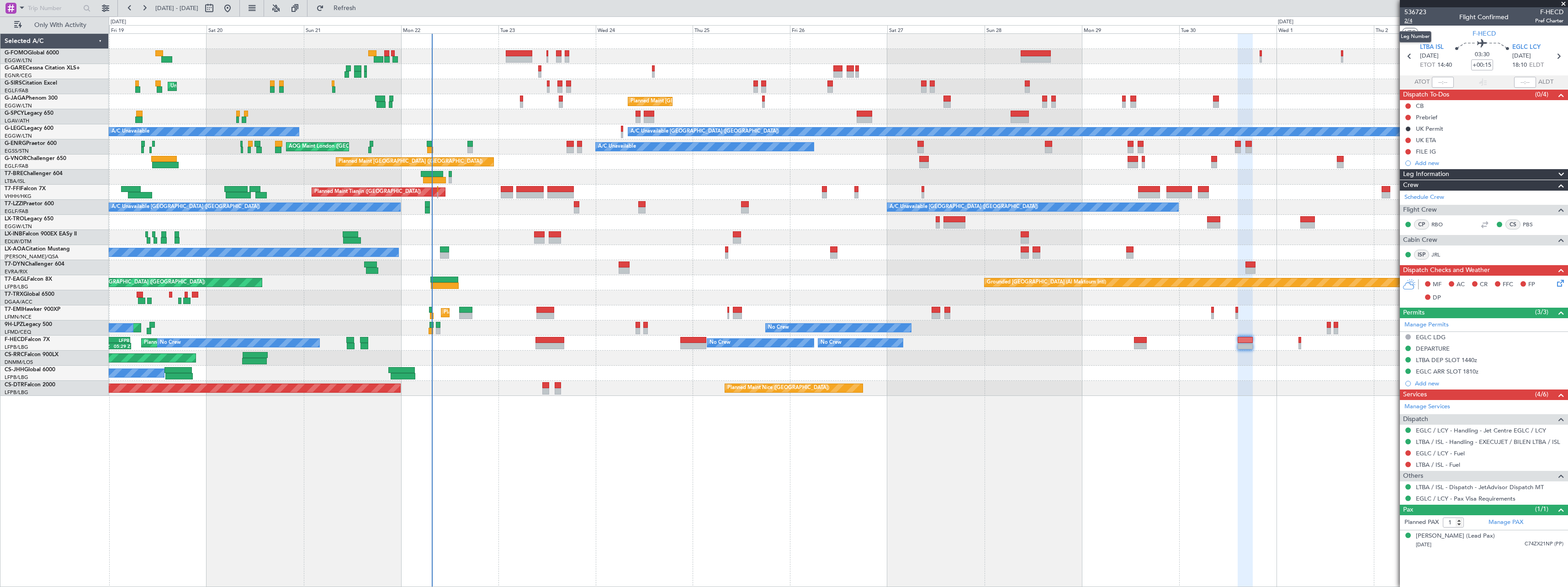
click at [1411, 22] on span "2/4" at bounding box center [1416, 20] width 22 height 8
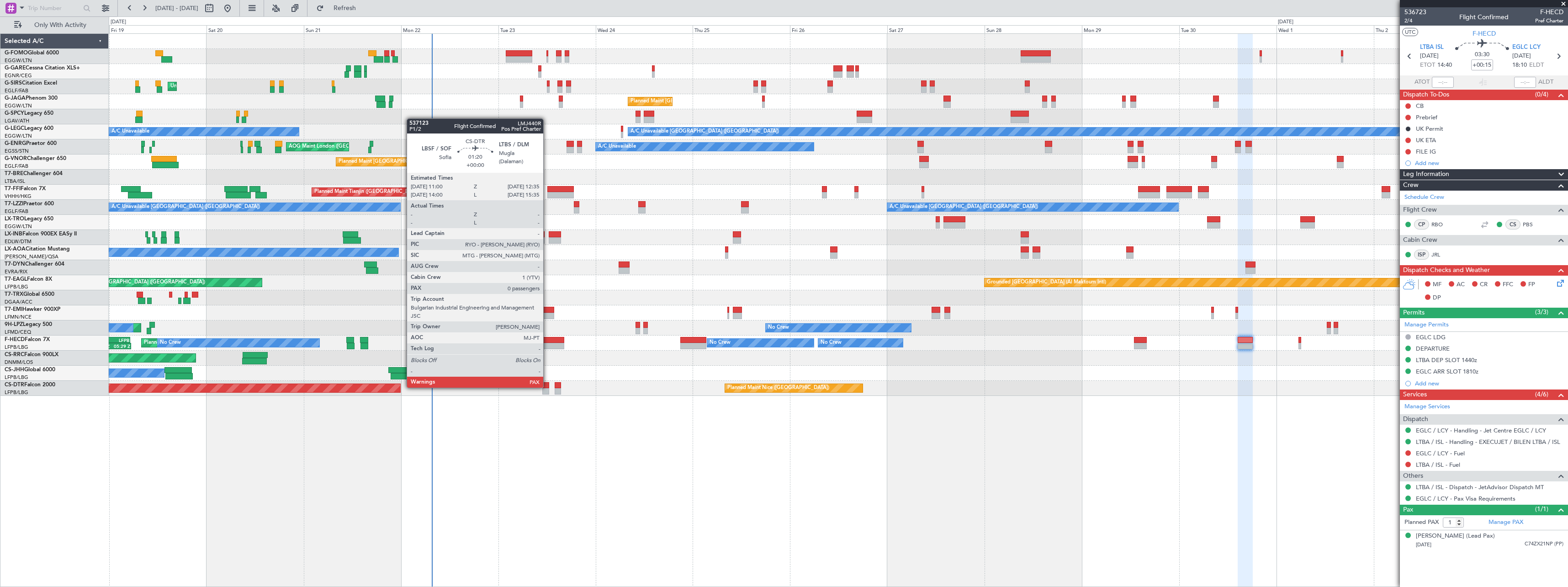
click at [548, 386] on div at bounding box center [545, 385] width 7 height 7
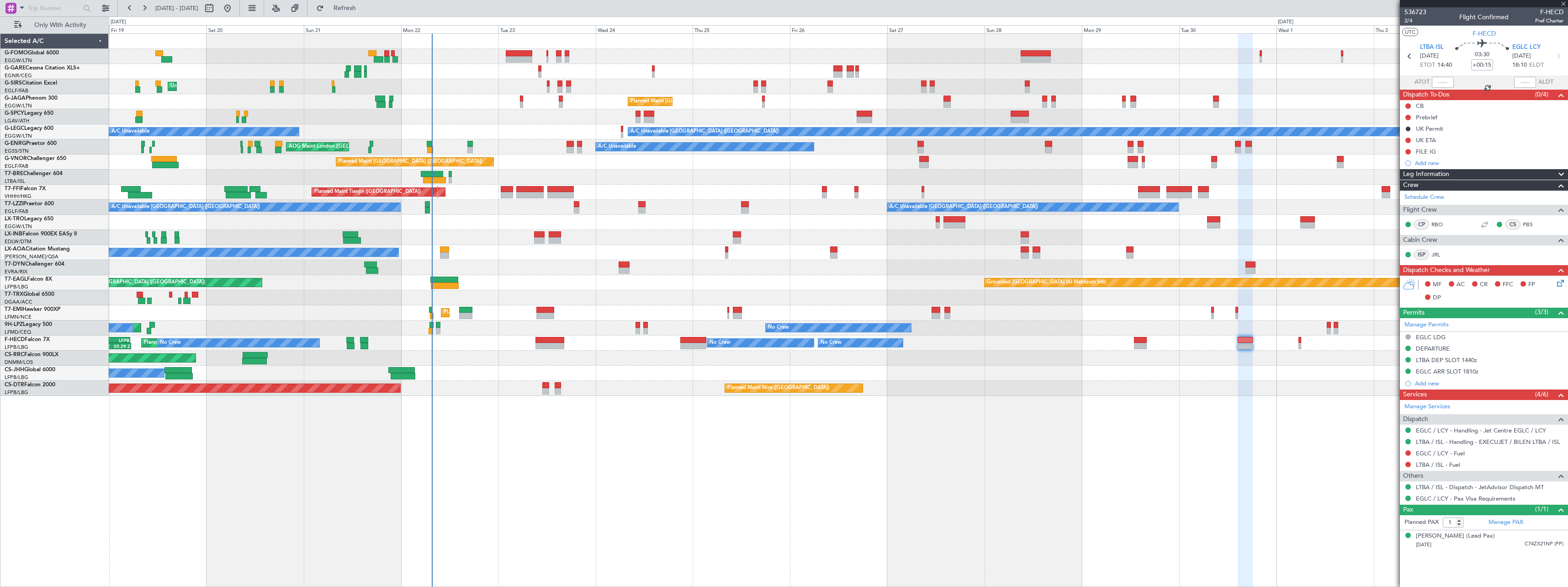
type input "0"
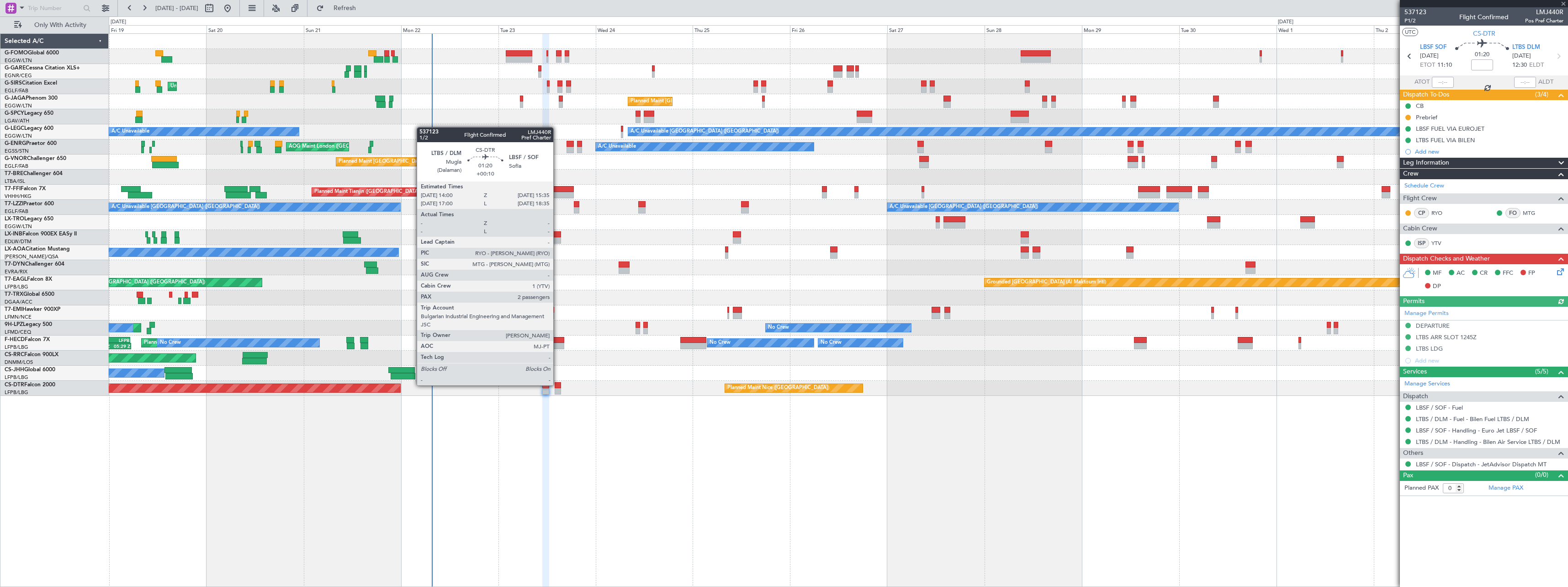
click at [558, 384] on div at bounding box center [558, 385] width 7 height 7
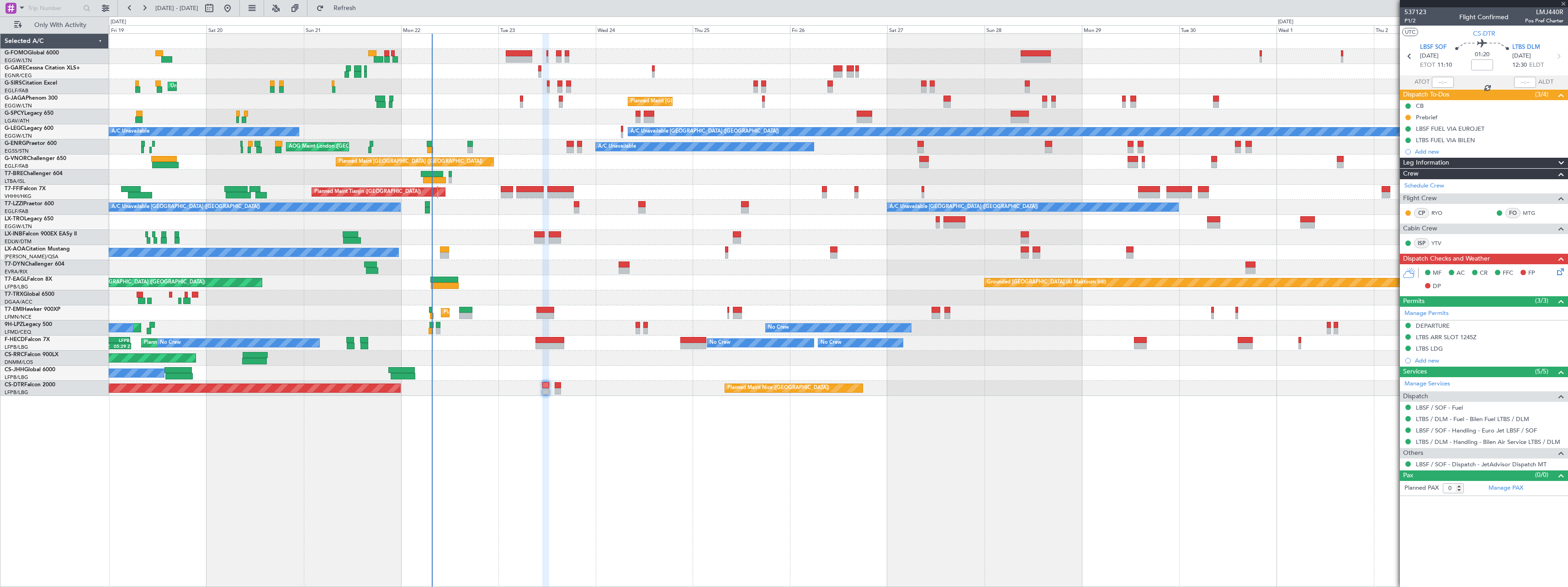
type input "+00:10"
type input "2"
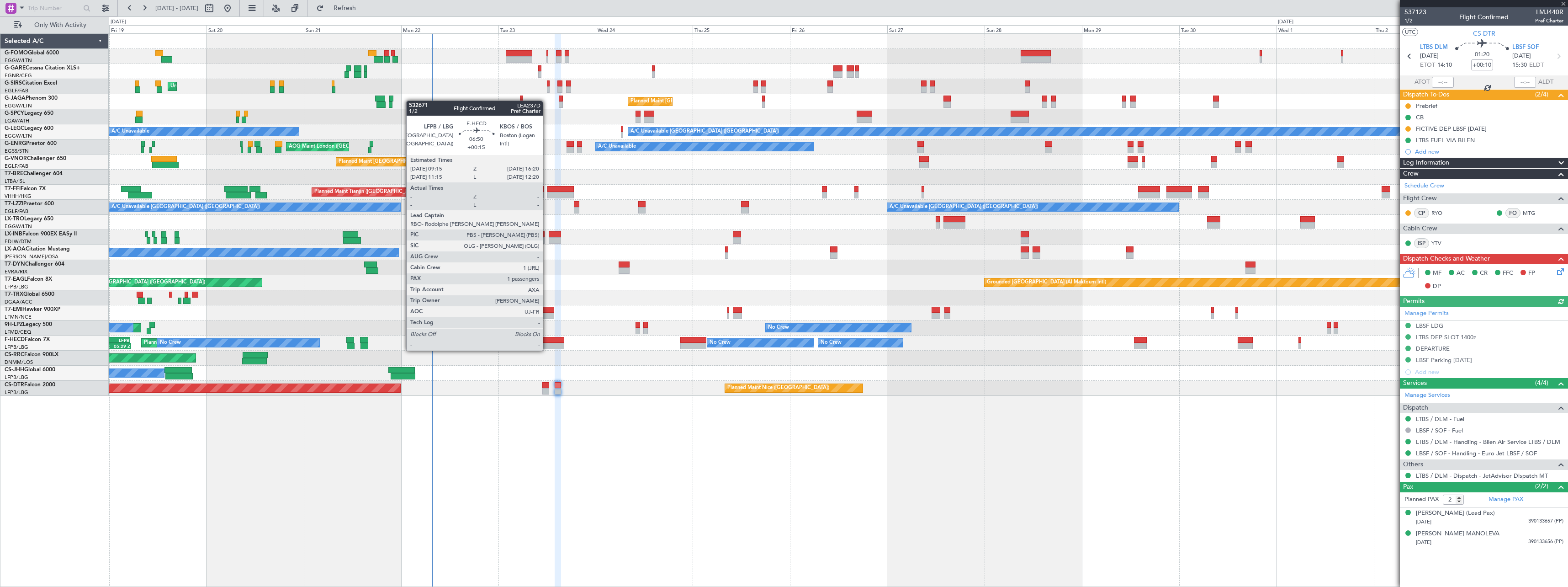
click at [547, 341] on div at bounding box center [550, 340] width 29 height 7
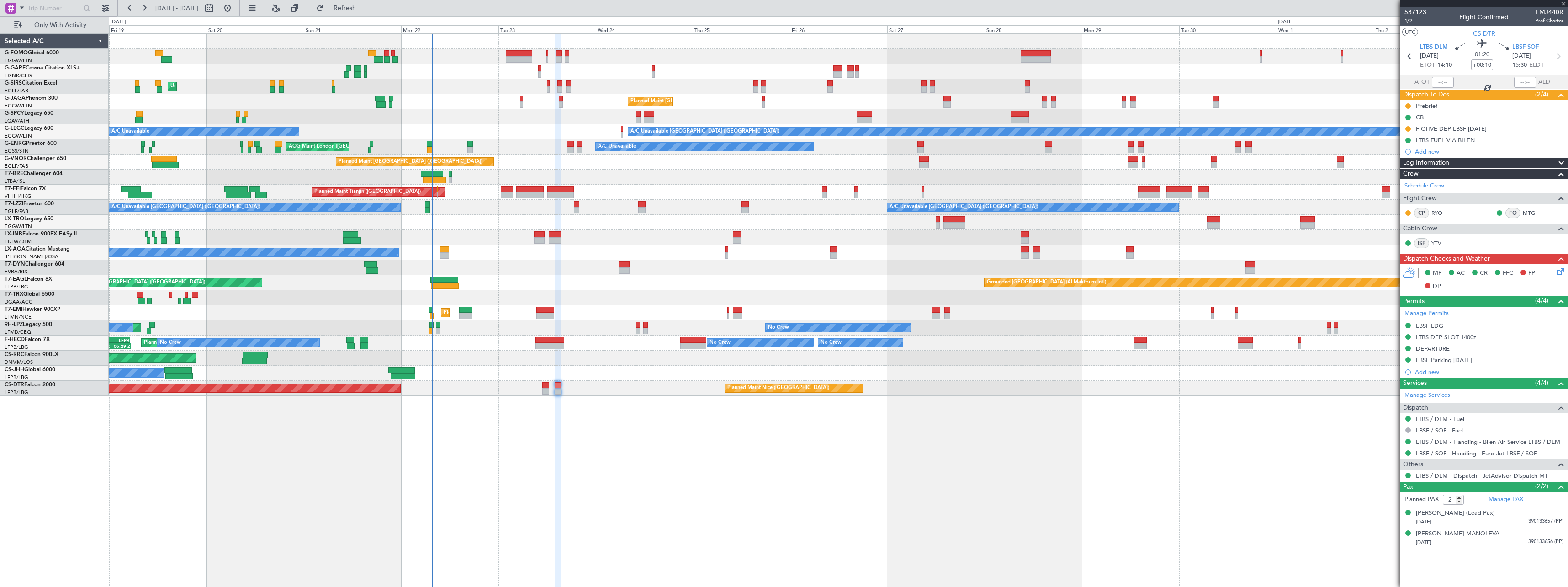
type input "+00:15"
type input "1"
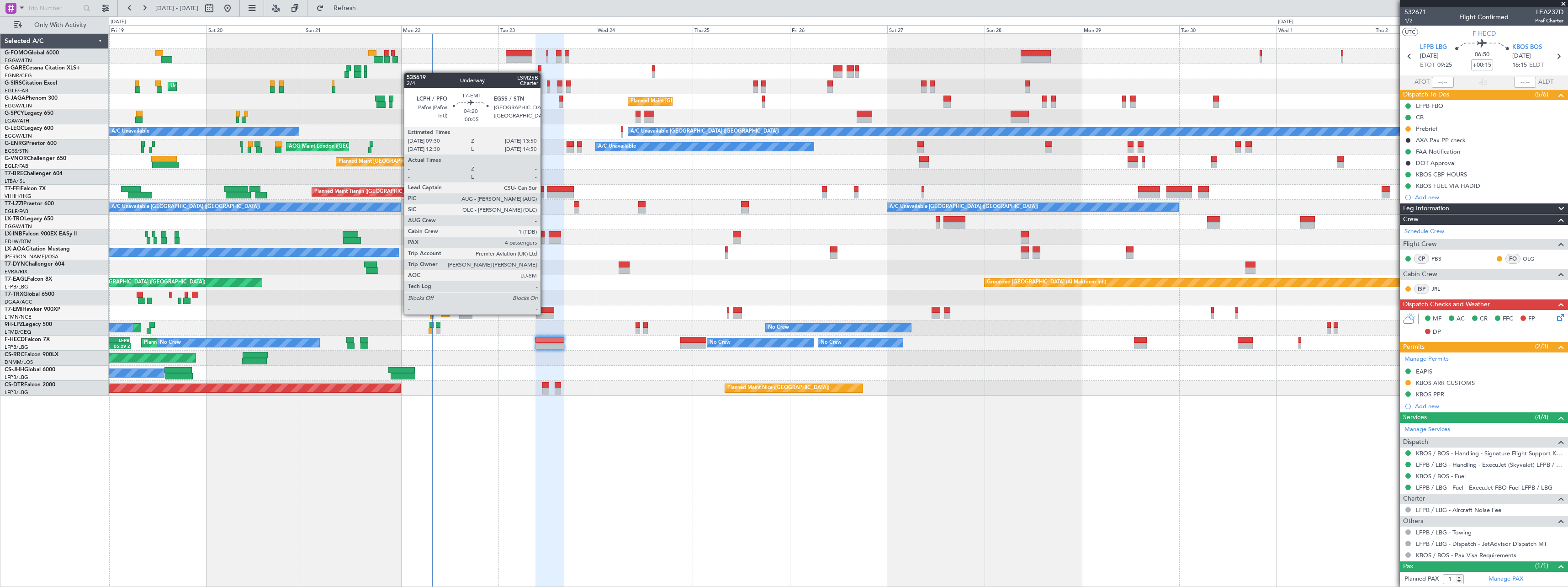
click at [545, 313] on div at bounding box center [545, 315] width 18 height 7
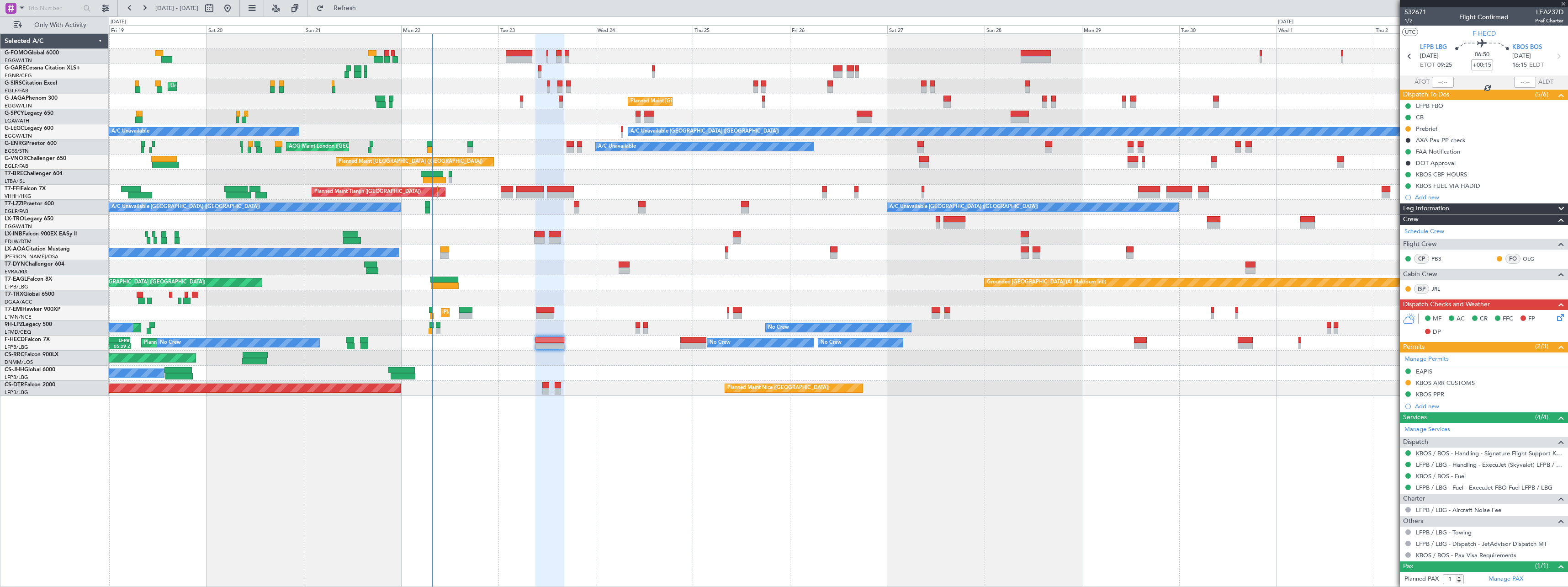
type input "-00:05"
type input "4"
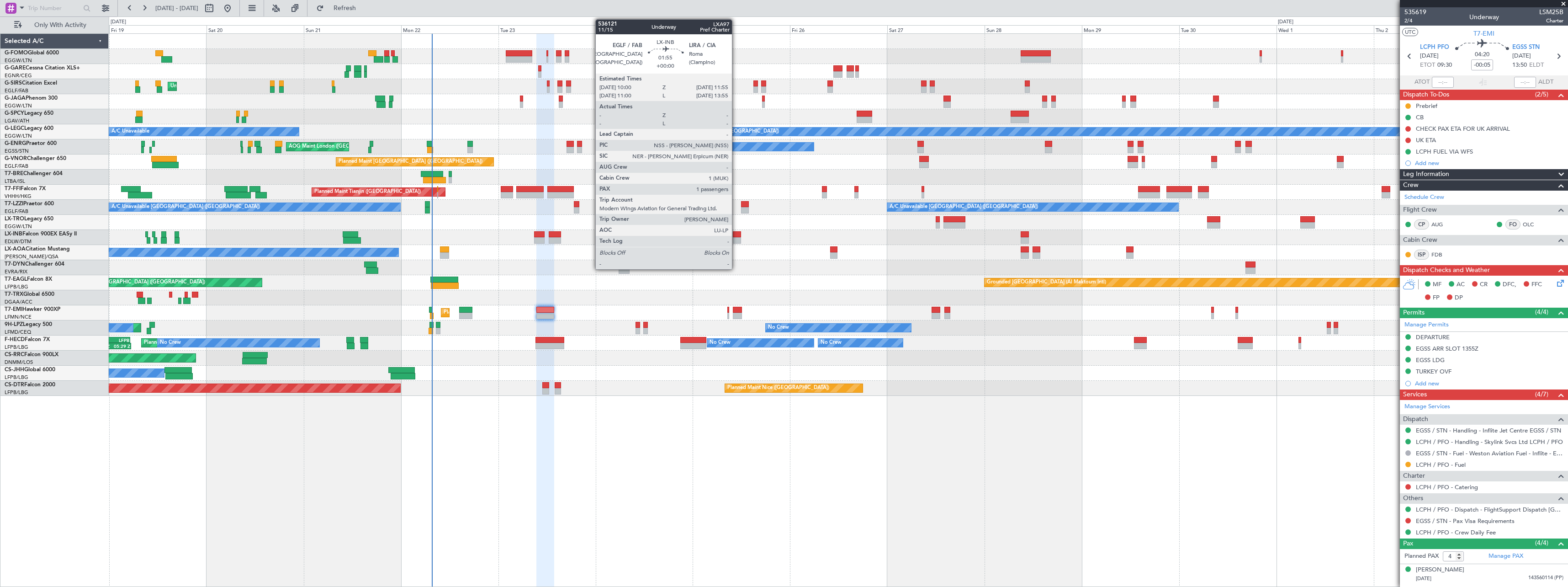
click at [736, 238] on div at bounding box center [736, 240] width 8 height 7
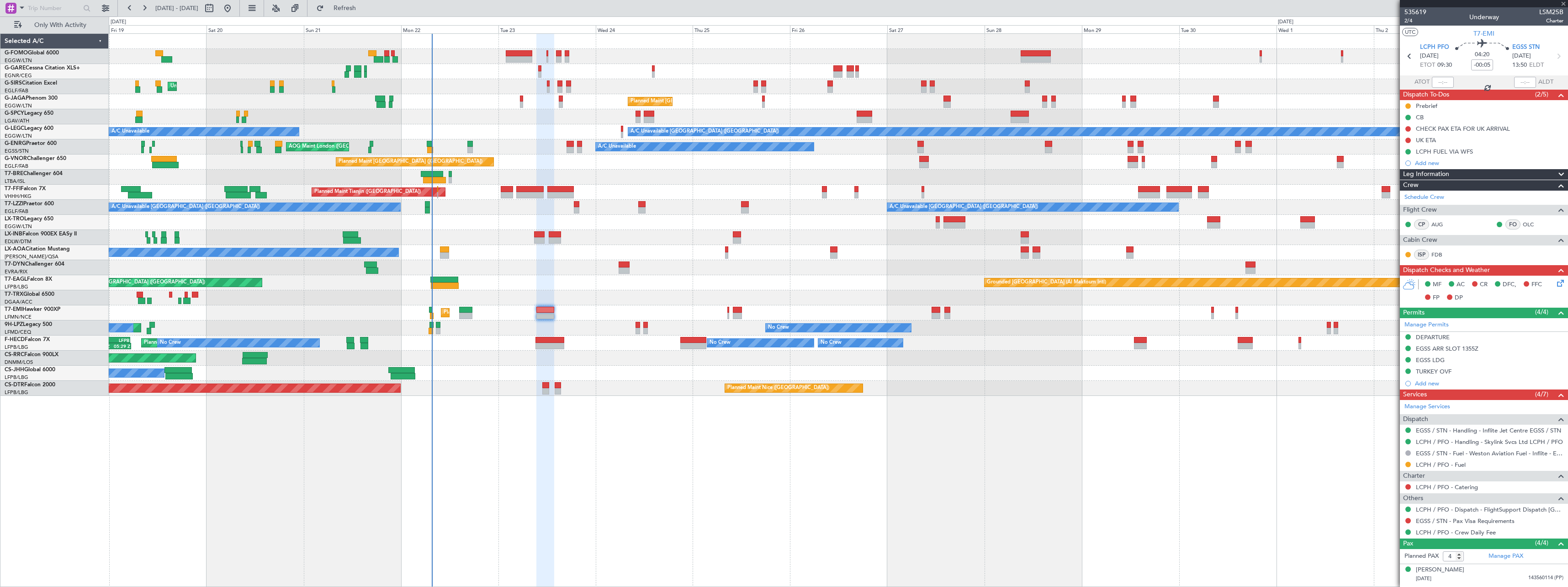
type input "1"
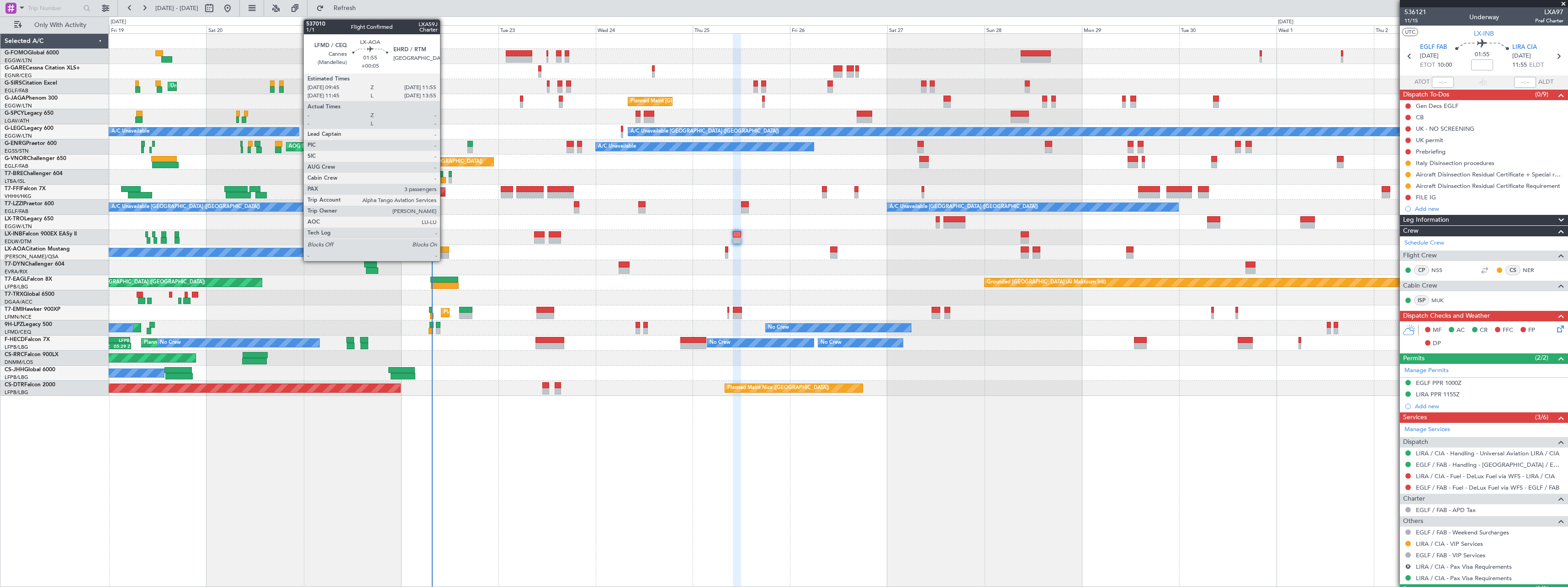
click at [444, 251] on div at bounding box center [444, 249] width 9 height 7
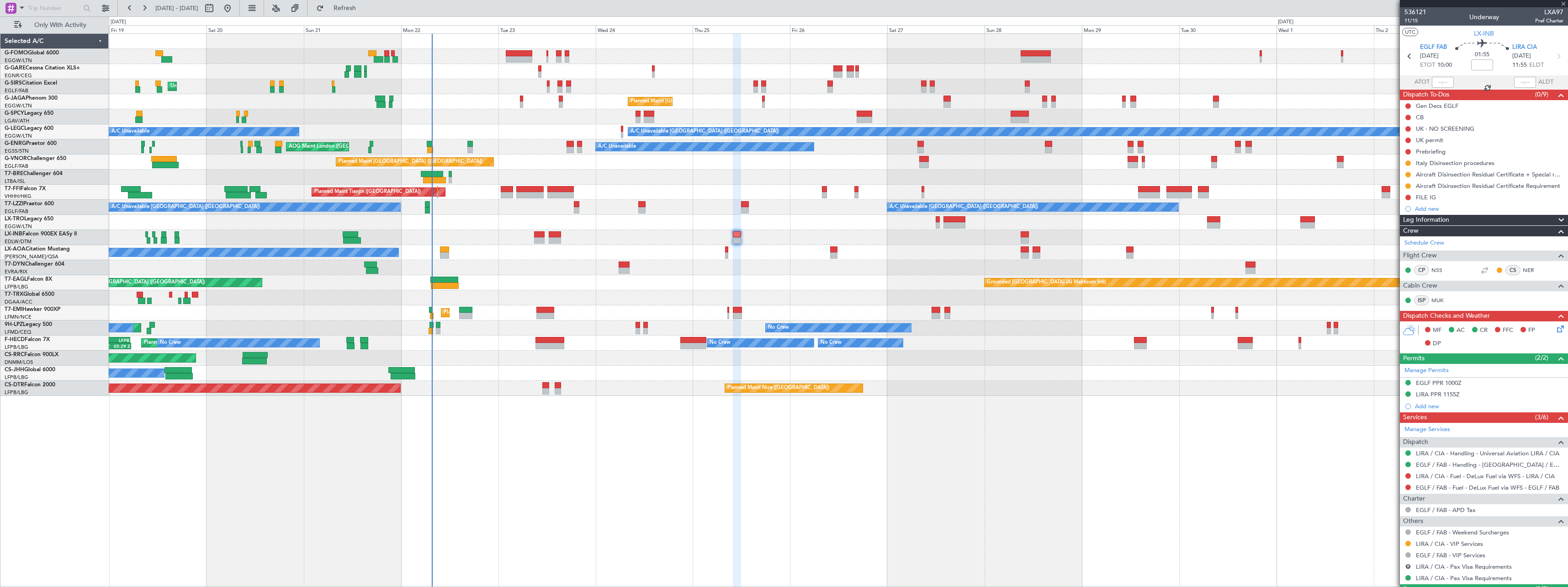
type input "+00:05"
type input "3"
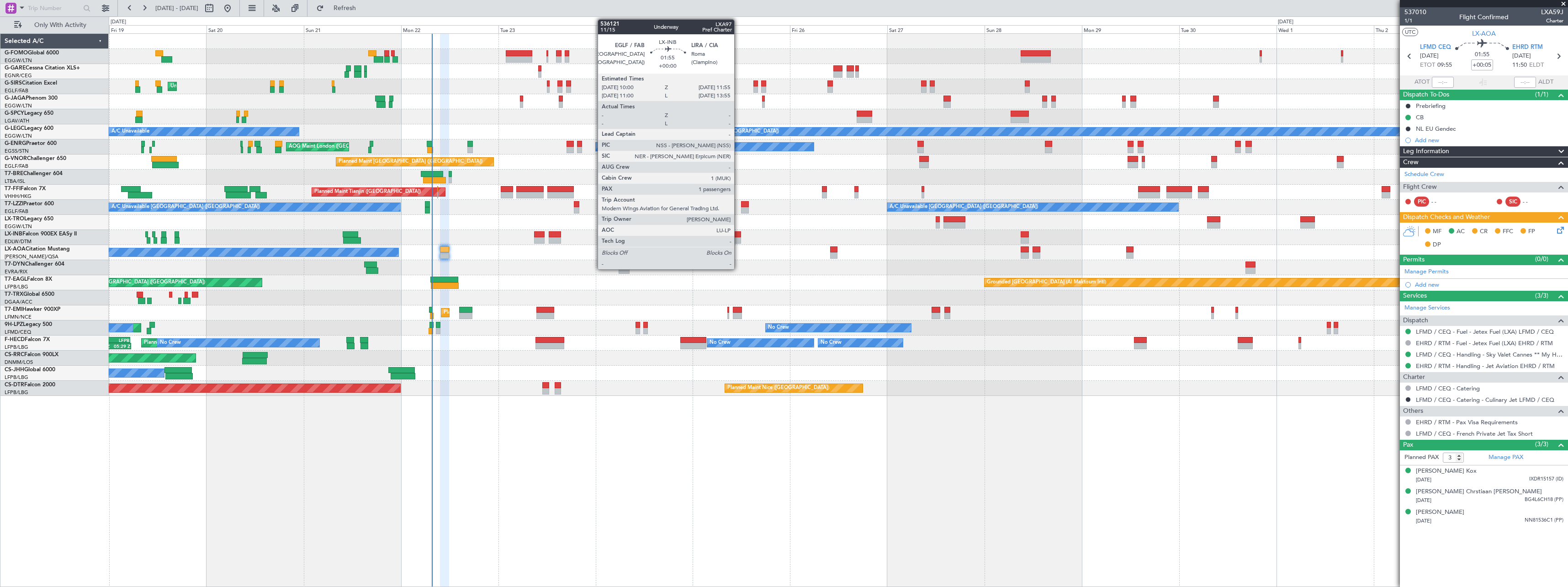
click at [739, 233] on div at bounding box center [736, 234] width 8 height 7
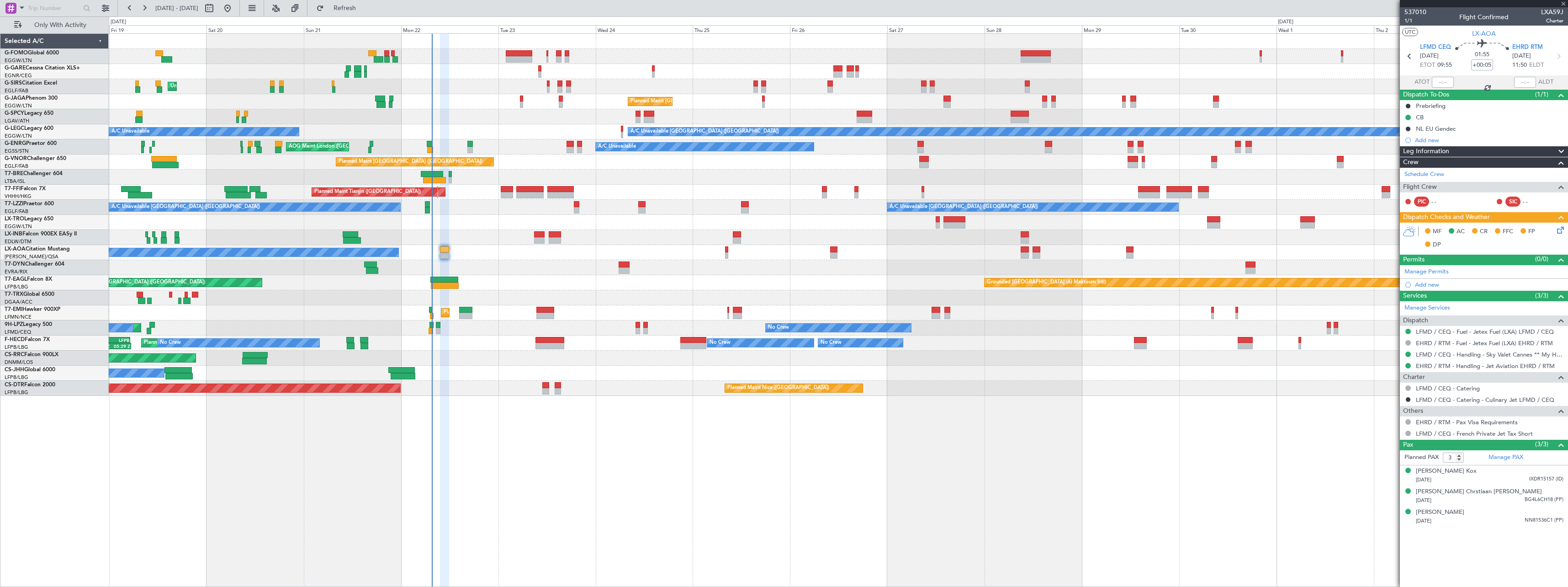
type input "1"
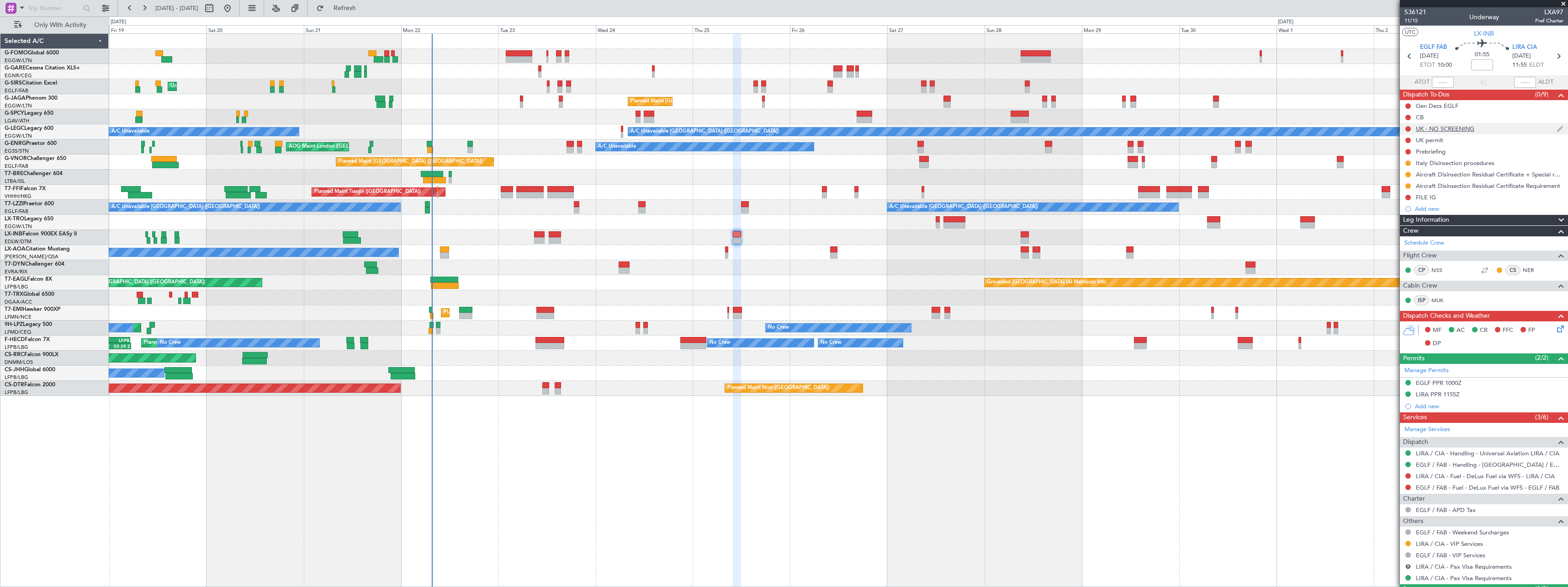
click at [1434, 131] on div "UK - NO SCREENING" at bounding box center [1446, 128] width 59 height 8
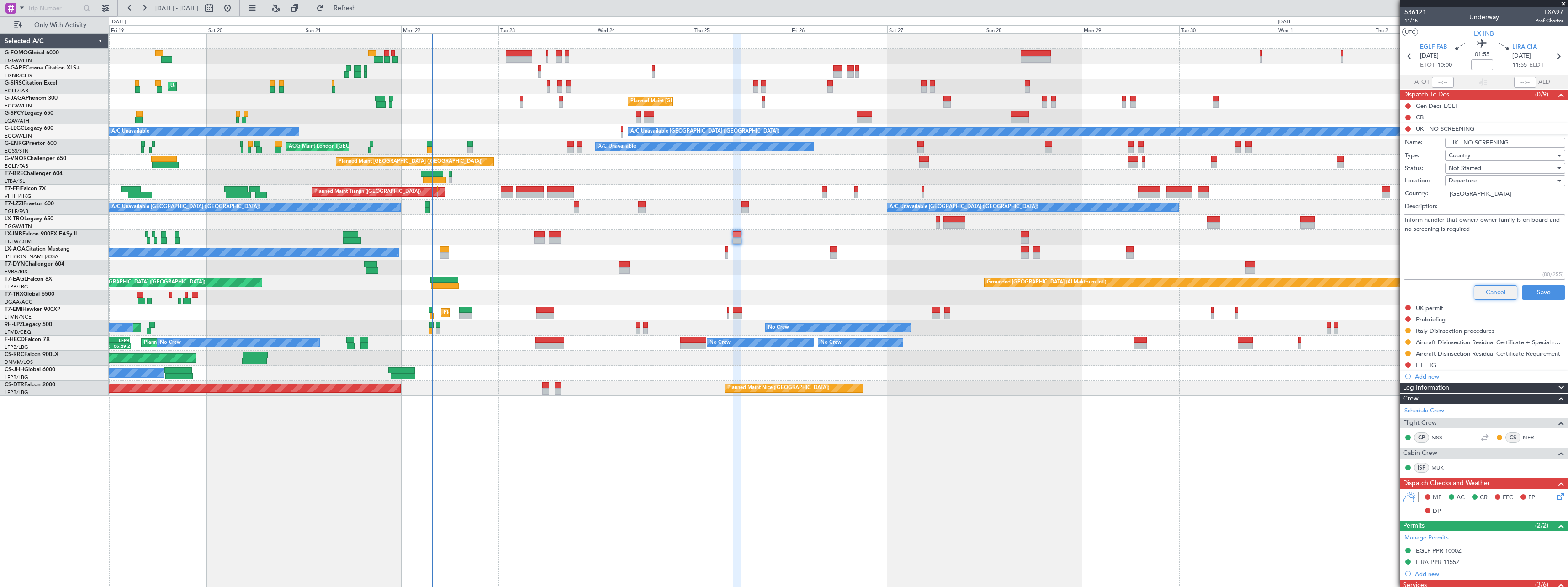
click at [1483, 290] on button "Cancel" at bounding box center [1496, 293] width 43 height 15
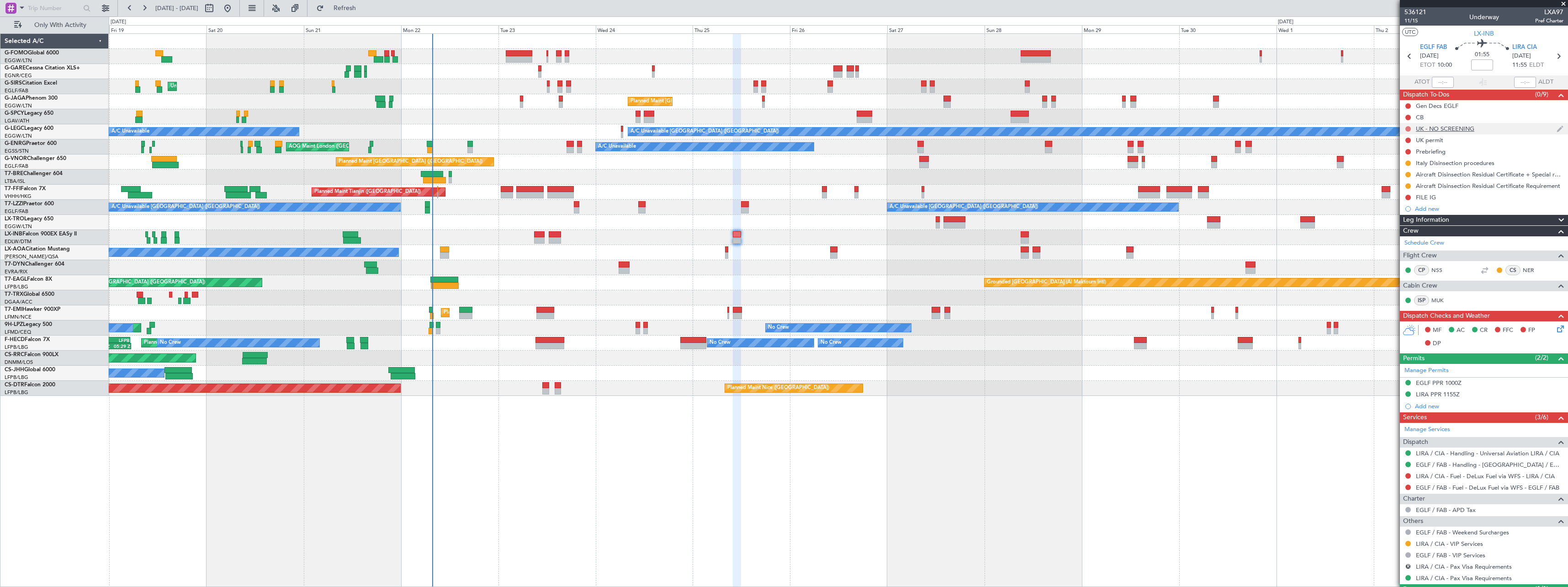
click at [1410, 130] on button at bounding box center [1408, 128] width 5 height 5
click at [1411, 168] on span "Completed" at bounding box center [1412, 169] width 30 height 9
click at [1409, 141] on button at bounding box center [1408, 140] width 5 height 5
click at [1402, 193] on span "Cancelled" at bounding box center [1411, 194] width 26 height 9
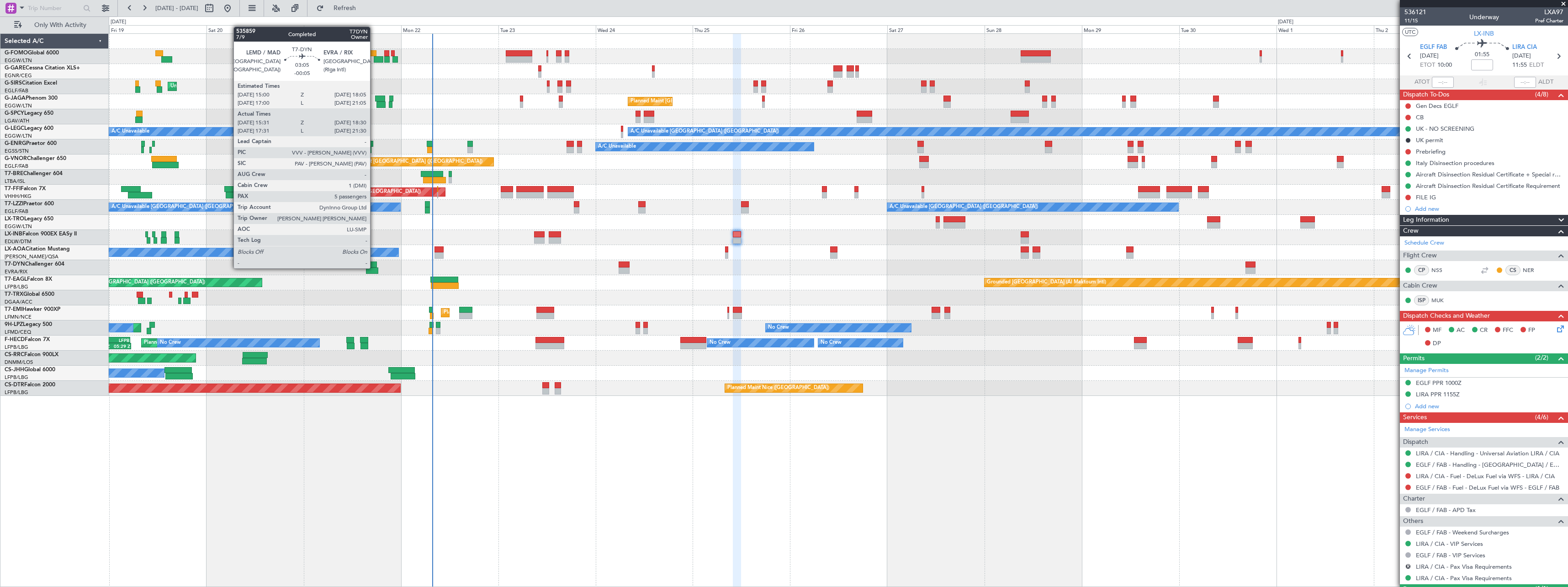
click at [374, 267] on div at bounding box center [372, 270] width 12 height 7
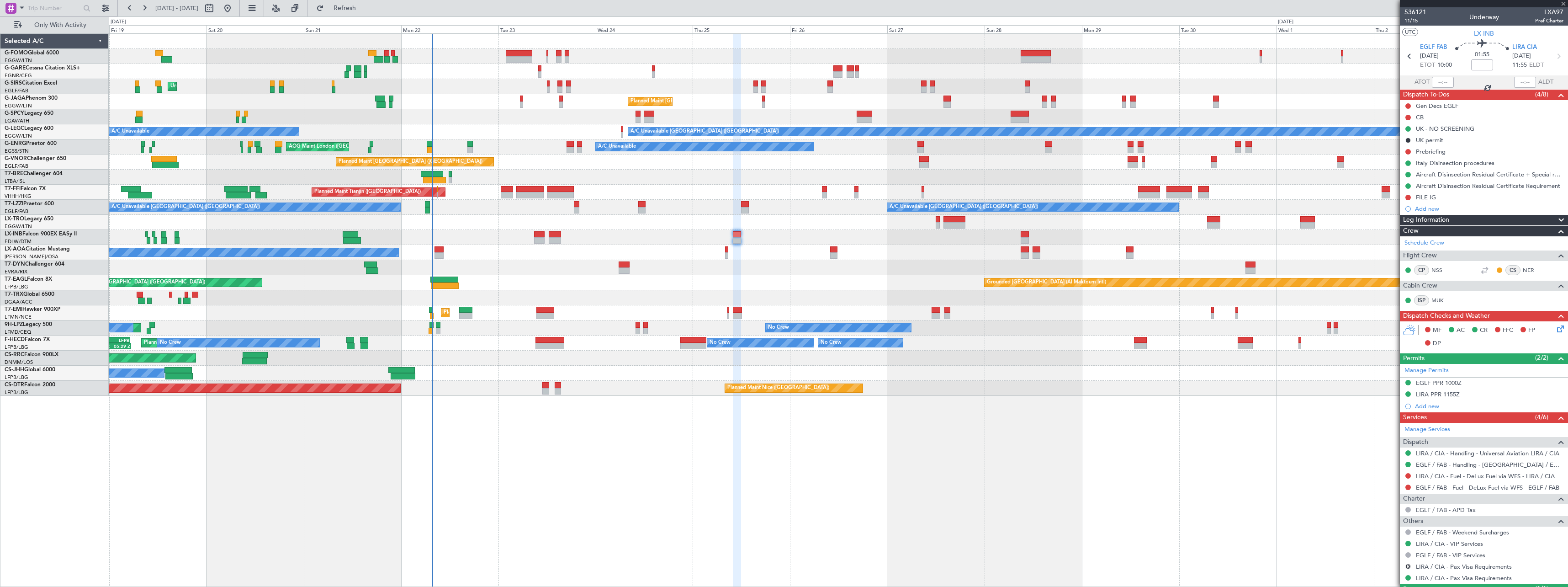
type input "-00:05"
type input "15:31"
type input "18:30"
type input "5"
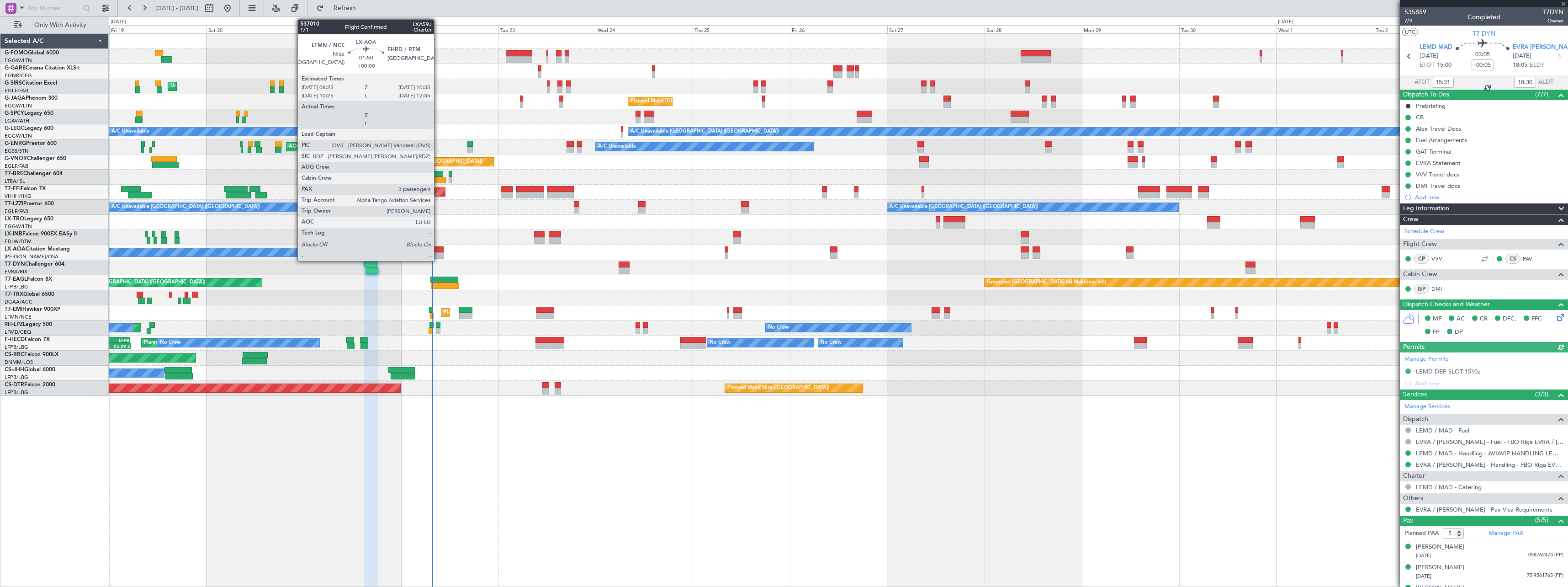
click at [438, 253] on div at bounding box center [439, 255] width 9 height 7
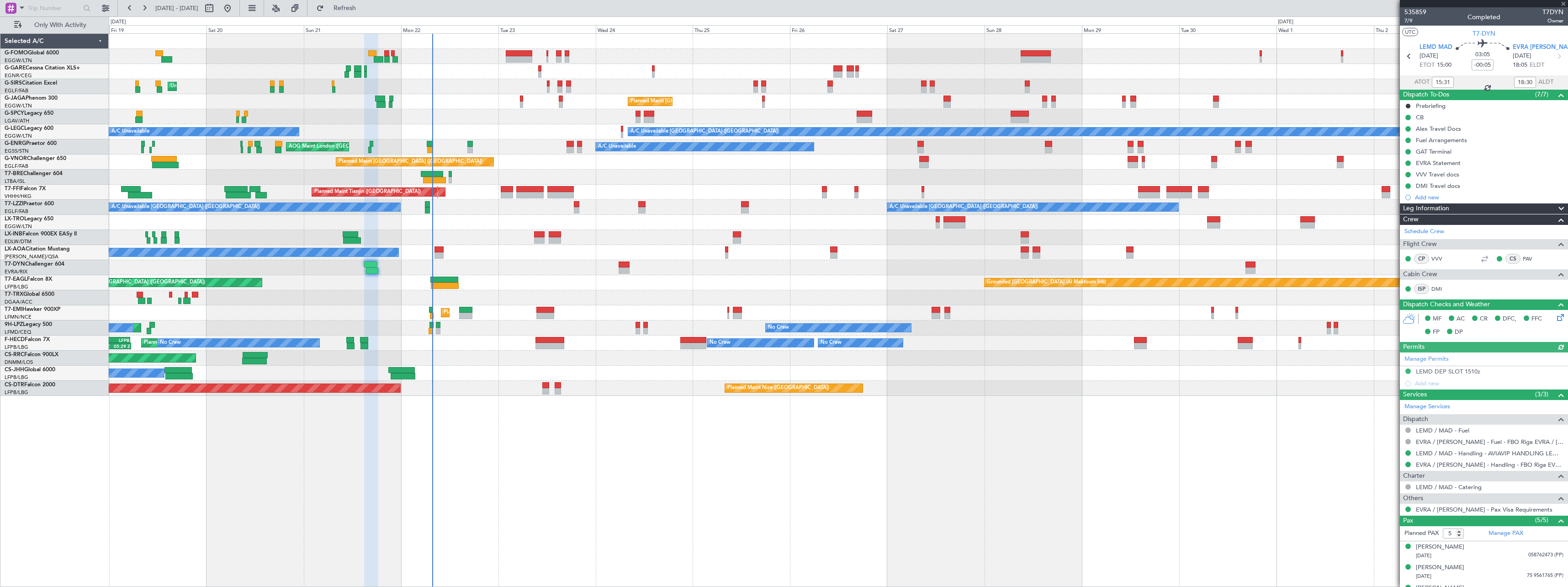
type input "3"
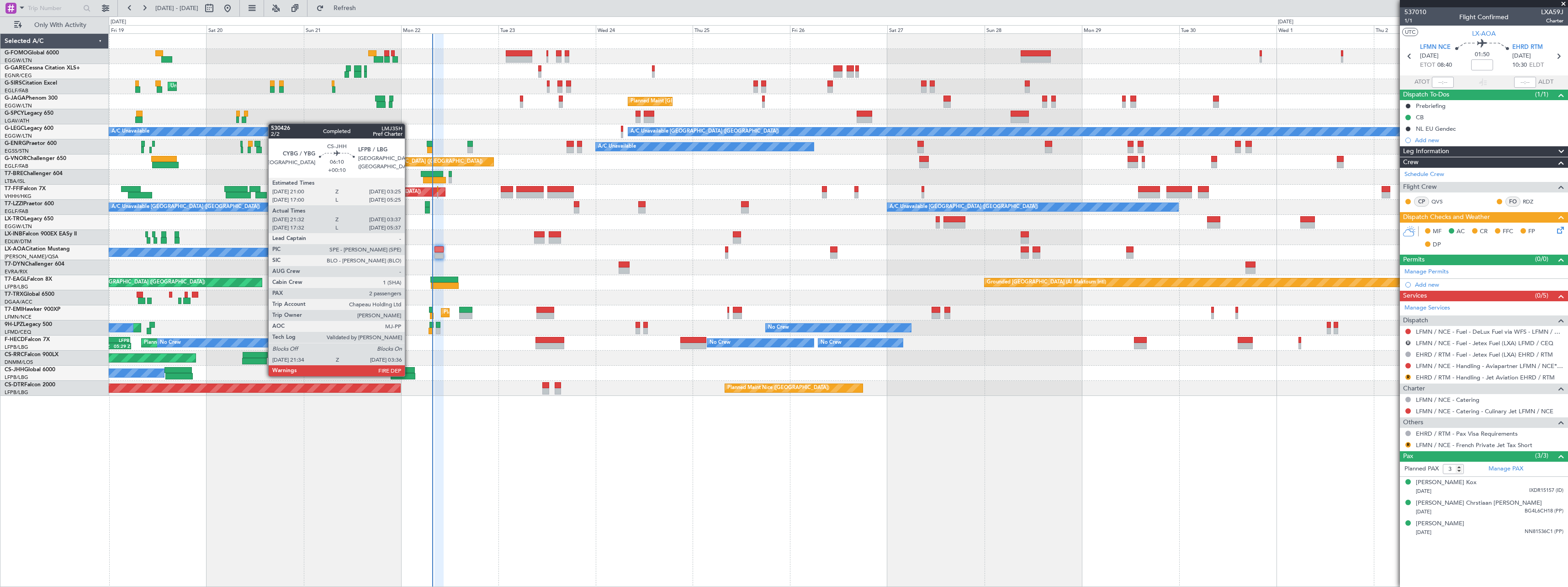
click at [409, 375] on div at bounding box center [403, 375] width 25 height 7
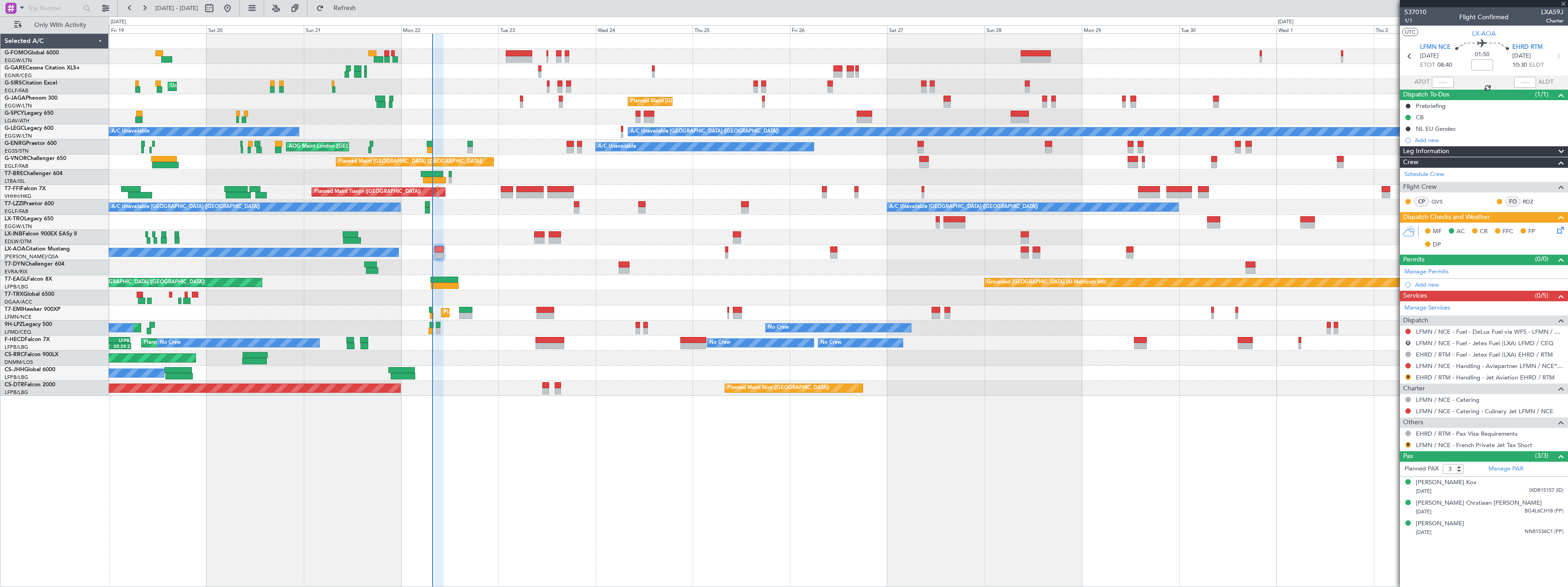
type input "+00:10"
type input "21:42"
type input "03:32"
type input "2"
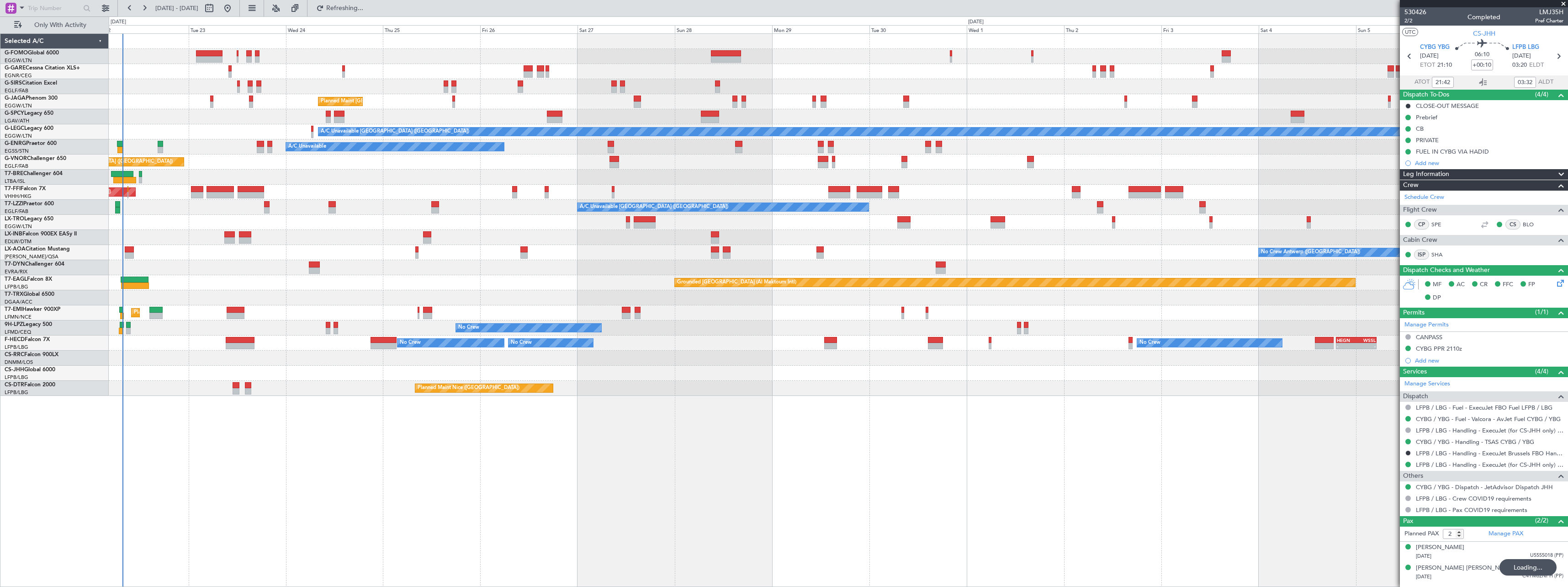
click at [238, 453] on div "Unplanned Maint London (Luton) Planned Maint London (Luton) A/C Unavailable Lon…" at bounding box center [839, 310] width 1460 height 553
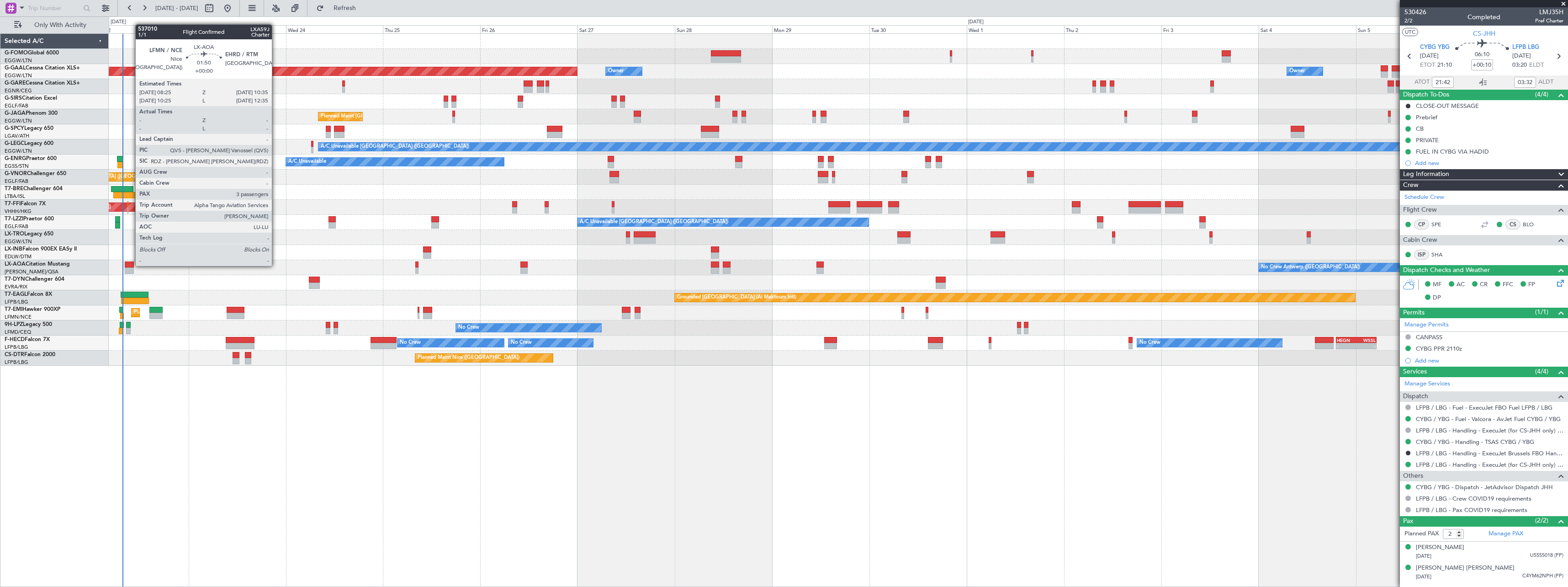
click at [131, 265] on div at bounding box center [129, 264] width 9 height 7
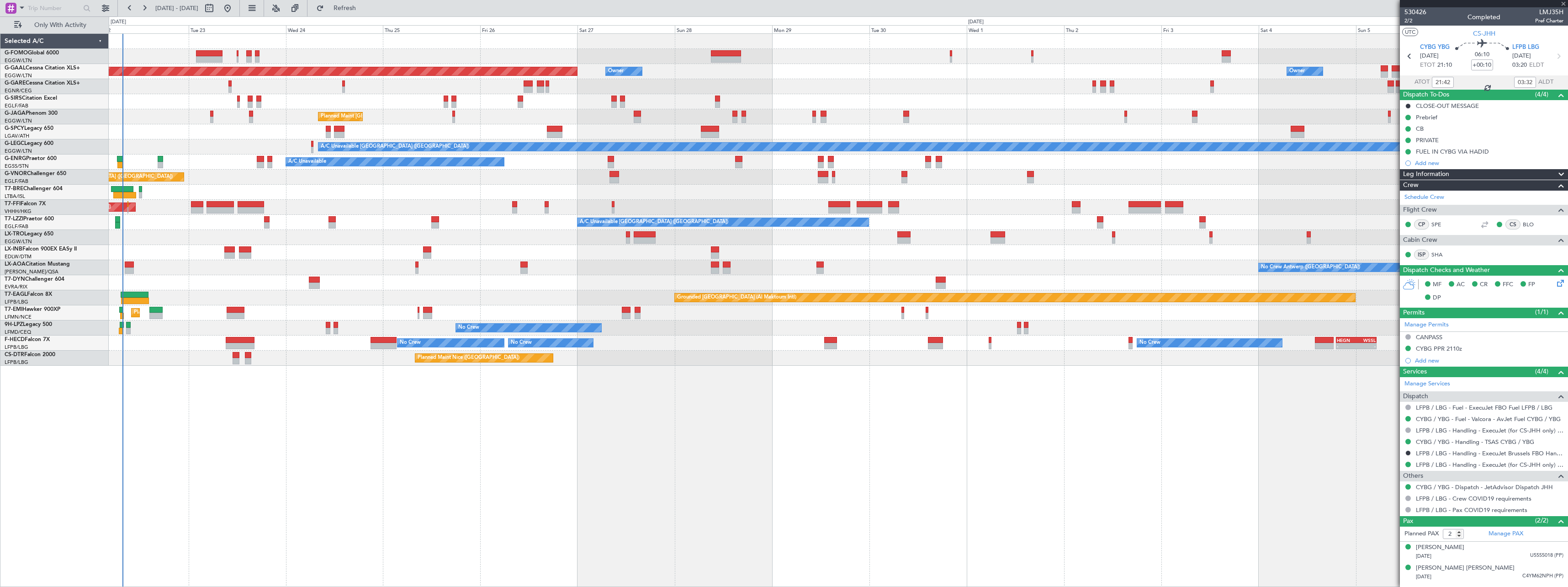
type input "3"
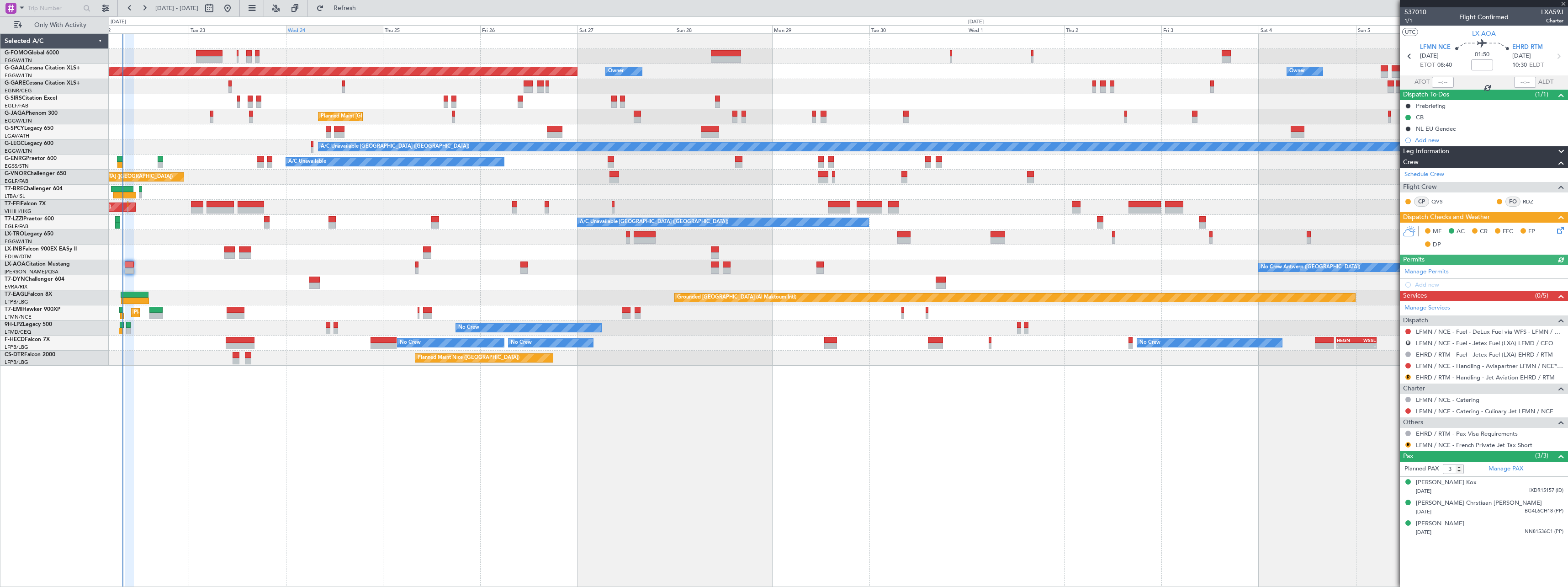
drag, startPoint x: 379, startPoint y: 5, endPoint x: 353, endPoint y: 29, distance: 35.4
click at [365, 6] on span "Refresh" at bounding box center [345, 8] width 38 height 7
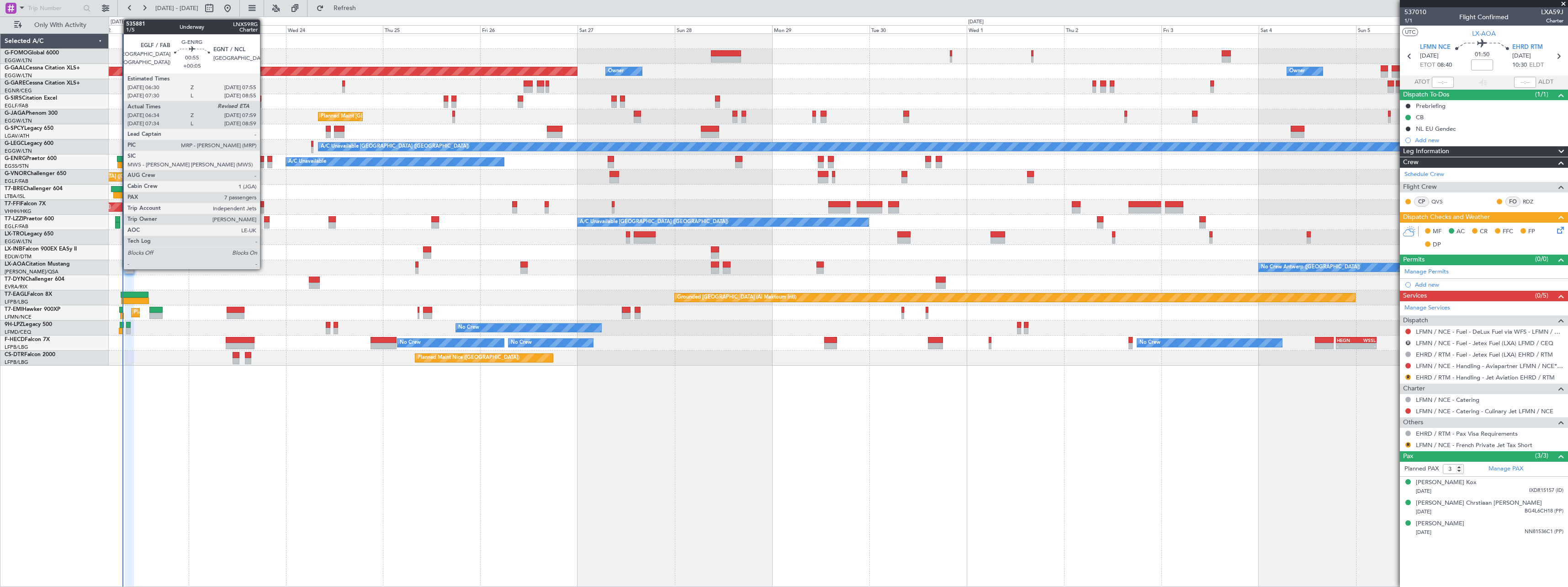
click at [119, 162] on div at bounding box center [120, 165] width 6 height 7
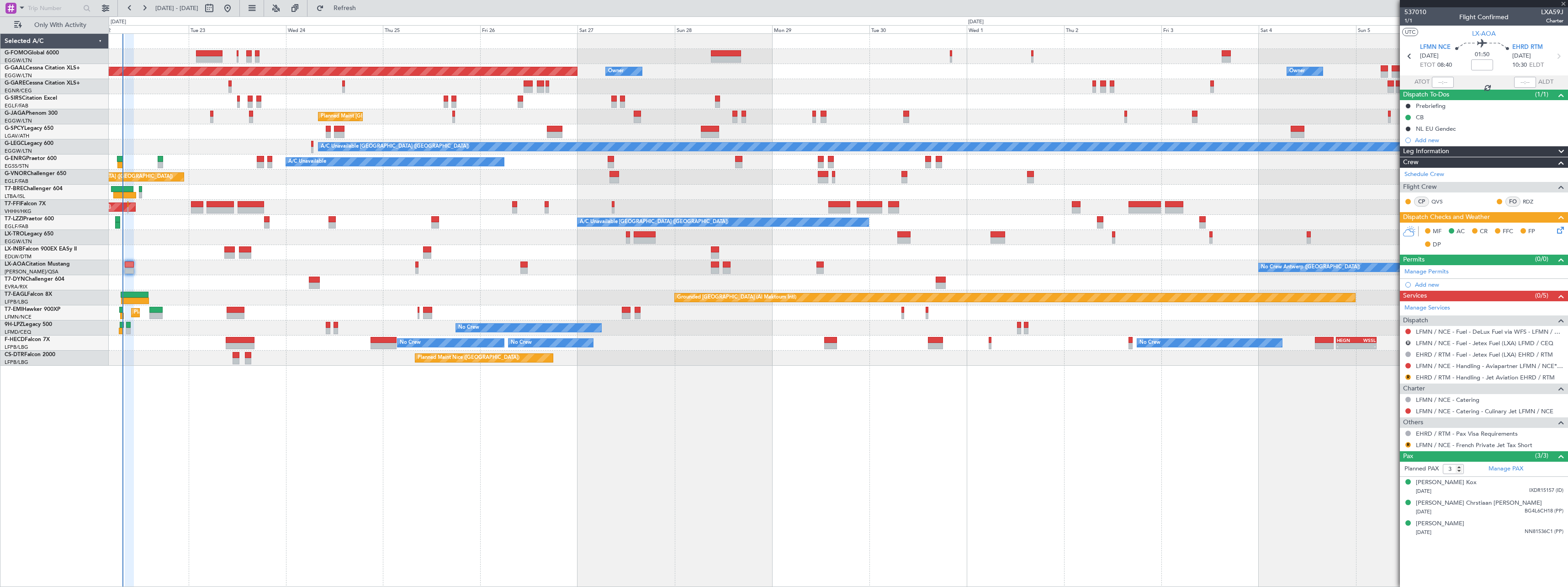
type input "+00:05"
type input "06:49"
type input "7"
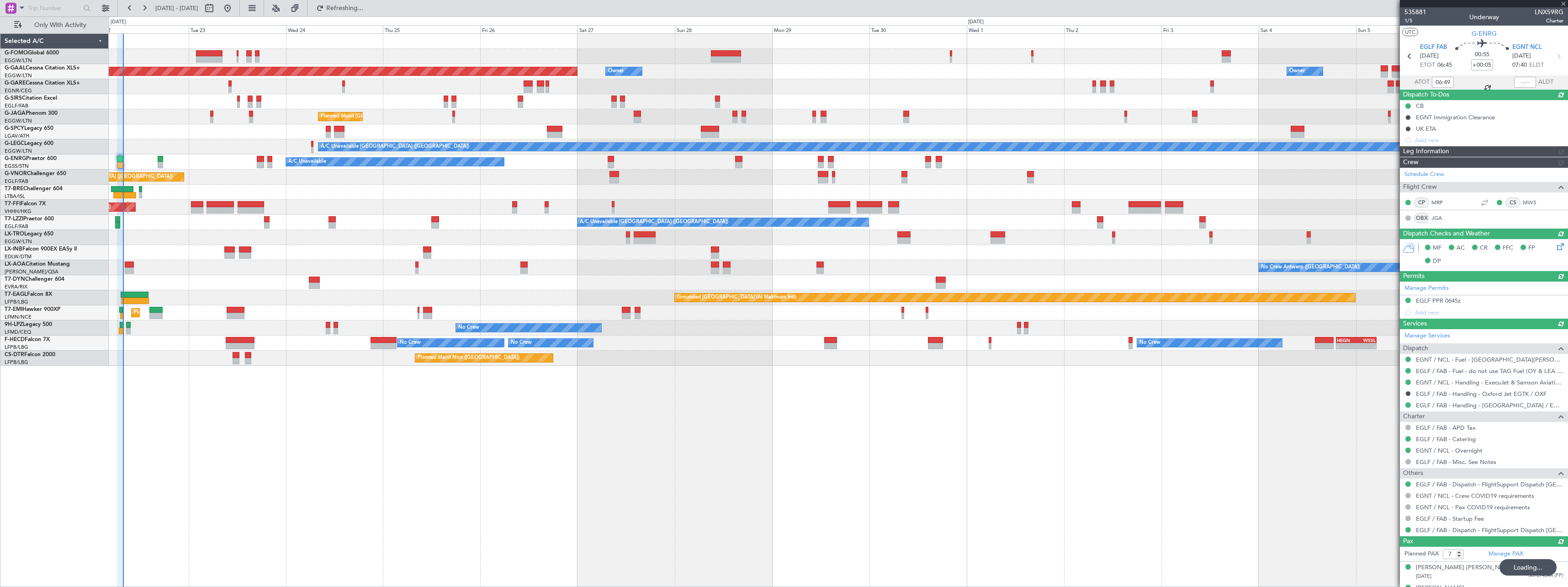
type input "07:41"
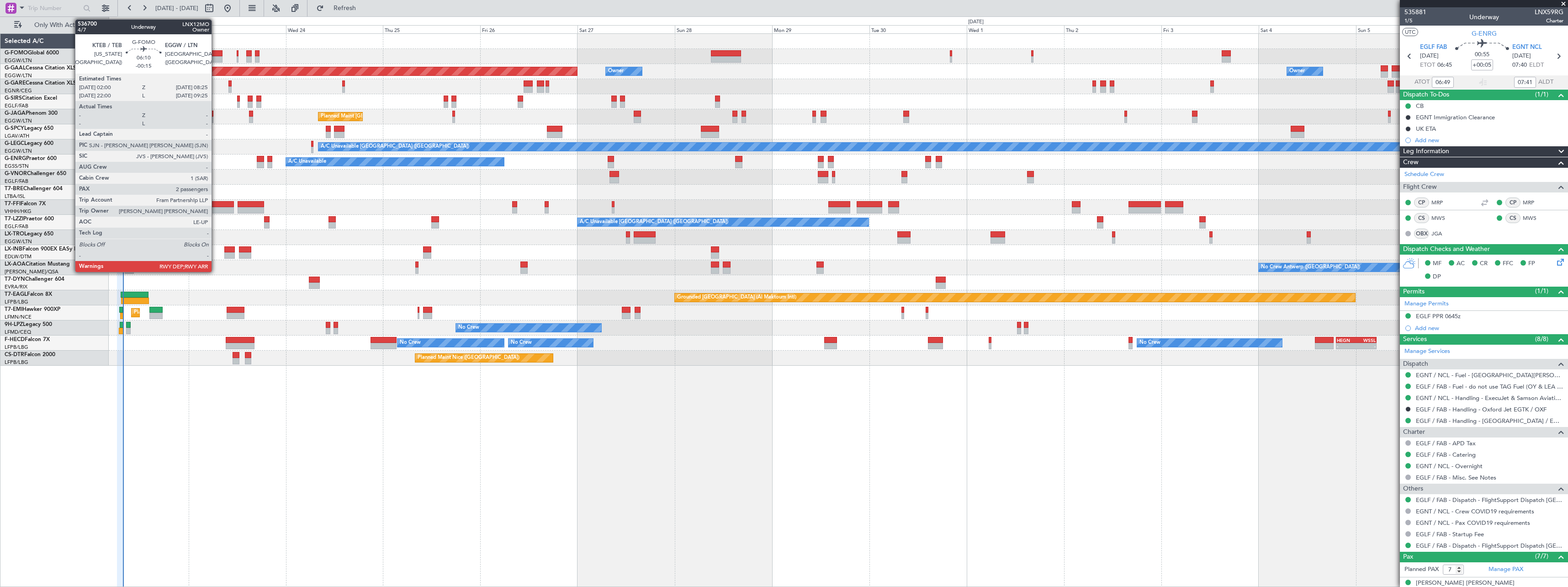
click at [216, 55] on div at bounding box center [209, 53] width 26 height 7
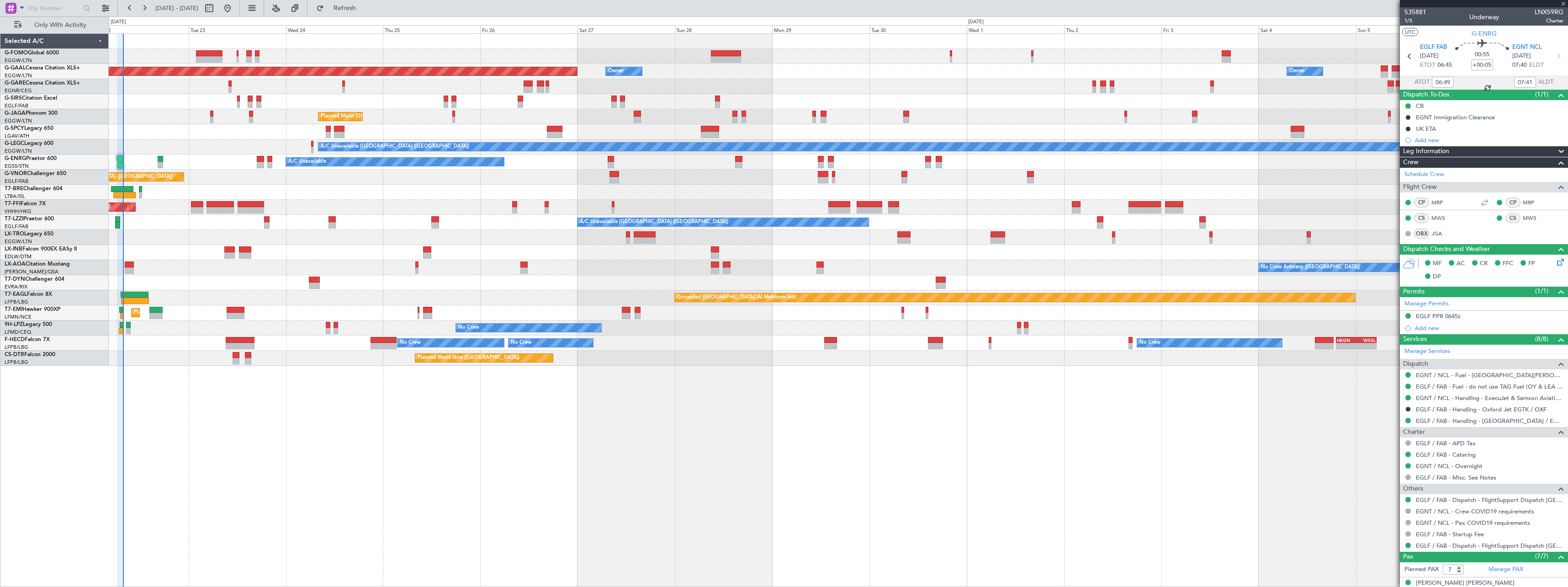
type input "-00:15"
type input "2"
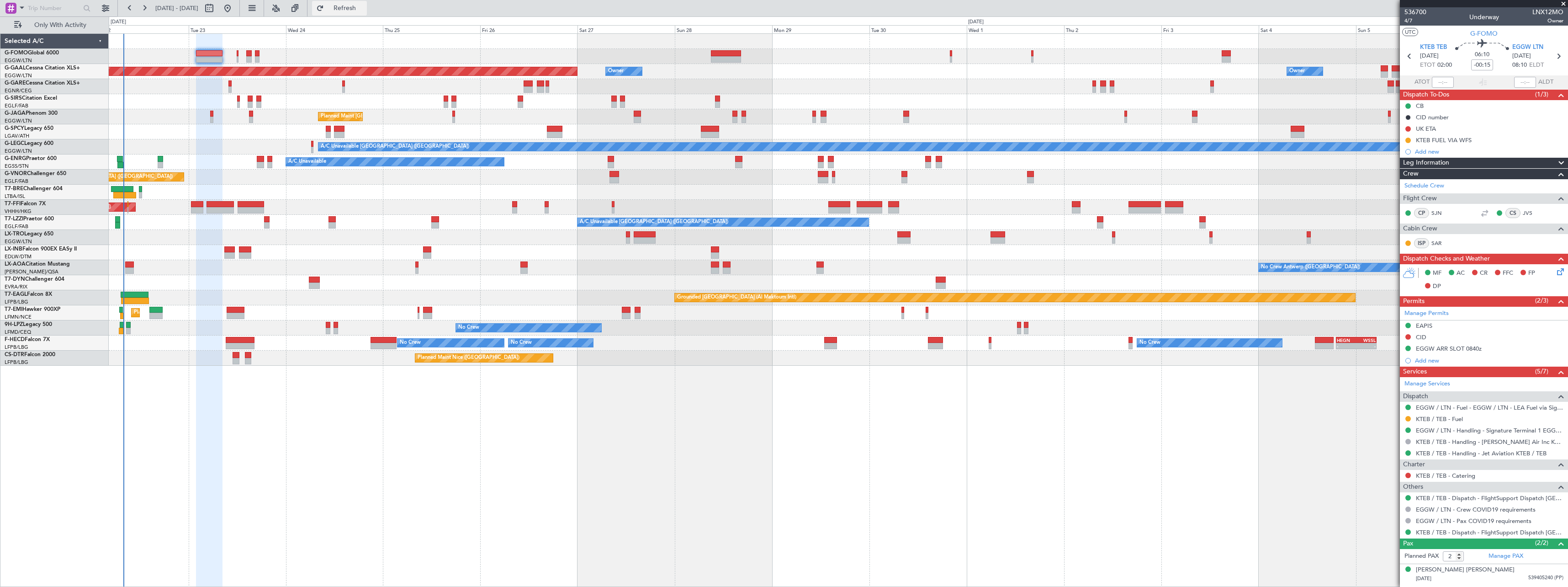
click at [365, 9] on span "Refresh" at bounding box center [345, 8] width 38 height 7
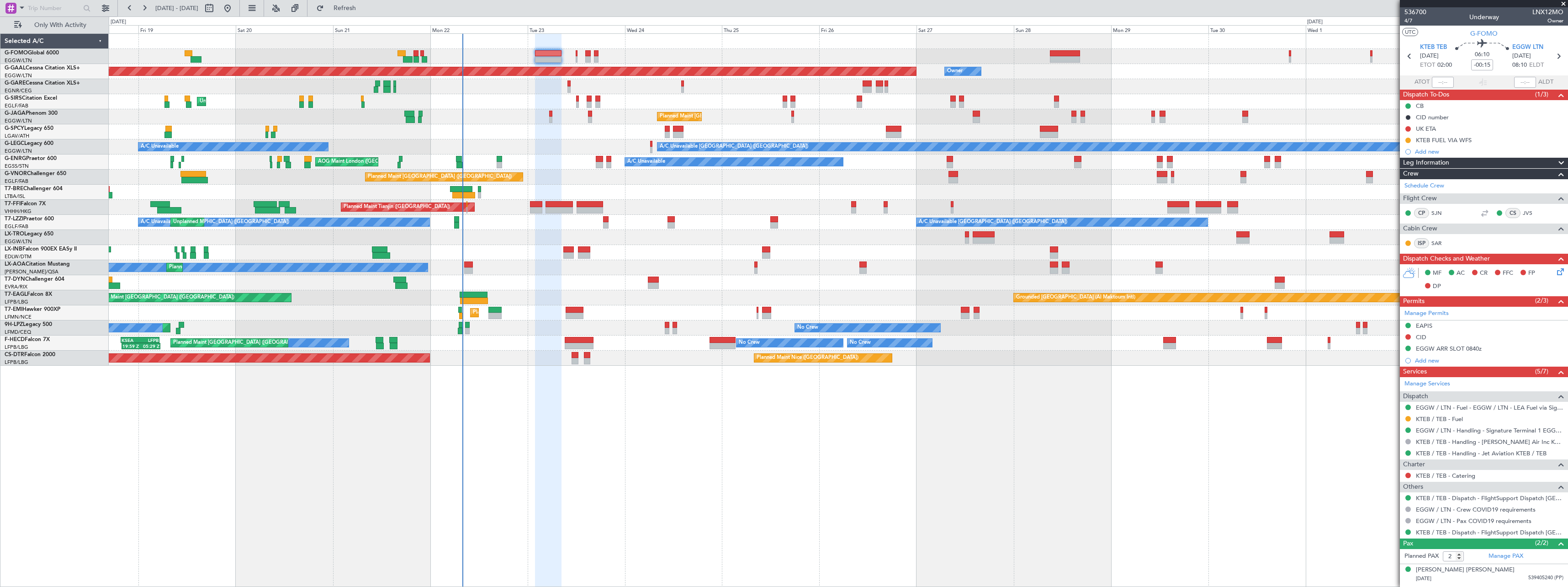
click at [605, 455] on div "Planned Maint Dusseldorf Owner Owner Unplanned Maint London (Luton) Planned Mai…" at bounding box center [839, 310] width 1460 height 553
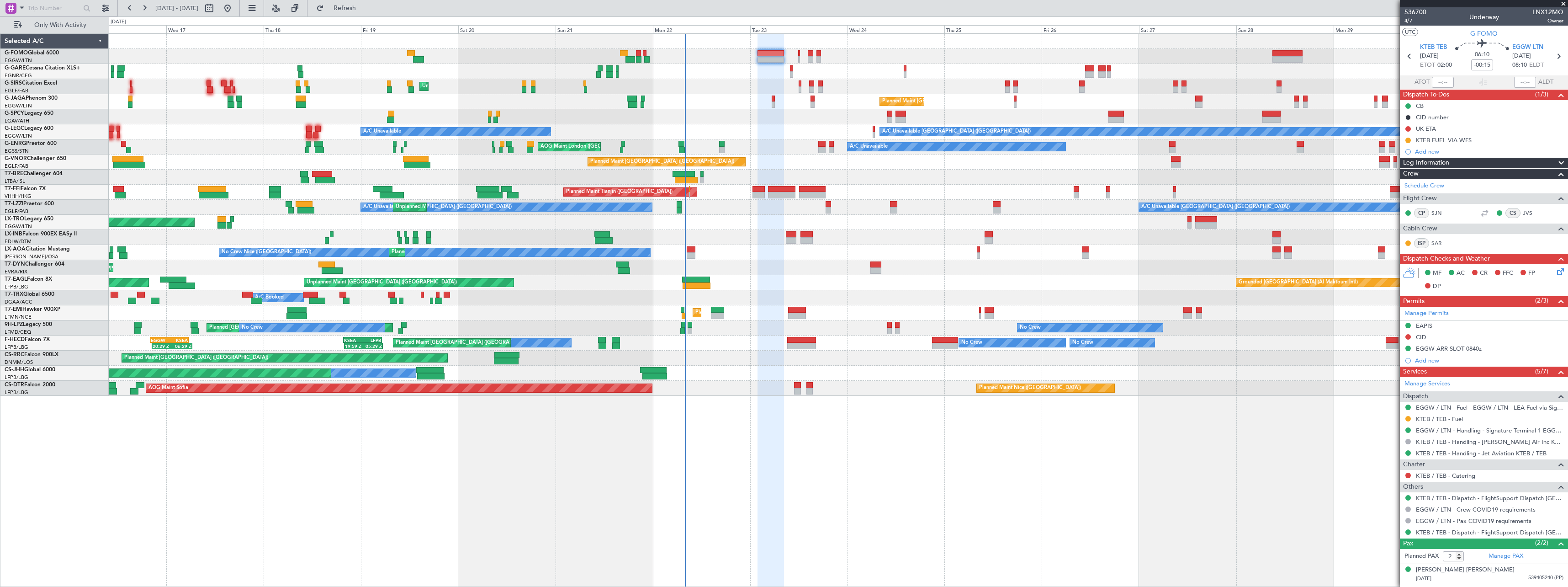
click at [475, 231] on div "OLBA 11:00 Z KTEB 22:45 Z 10:50 Z 22:30 Z Unplanned Maint London (Luton) Planne…" at bounding box center [838, 214] width 1459 height 362
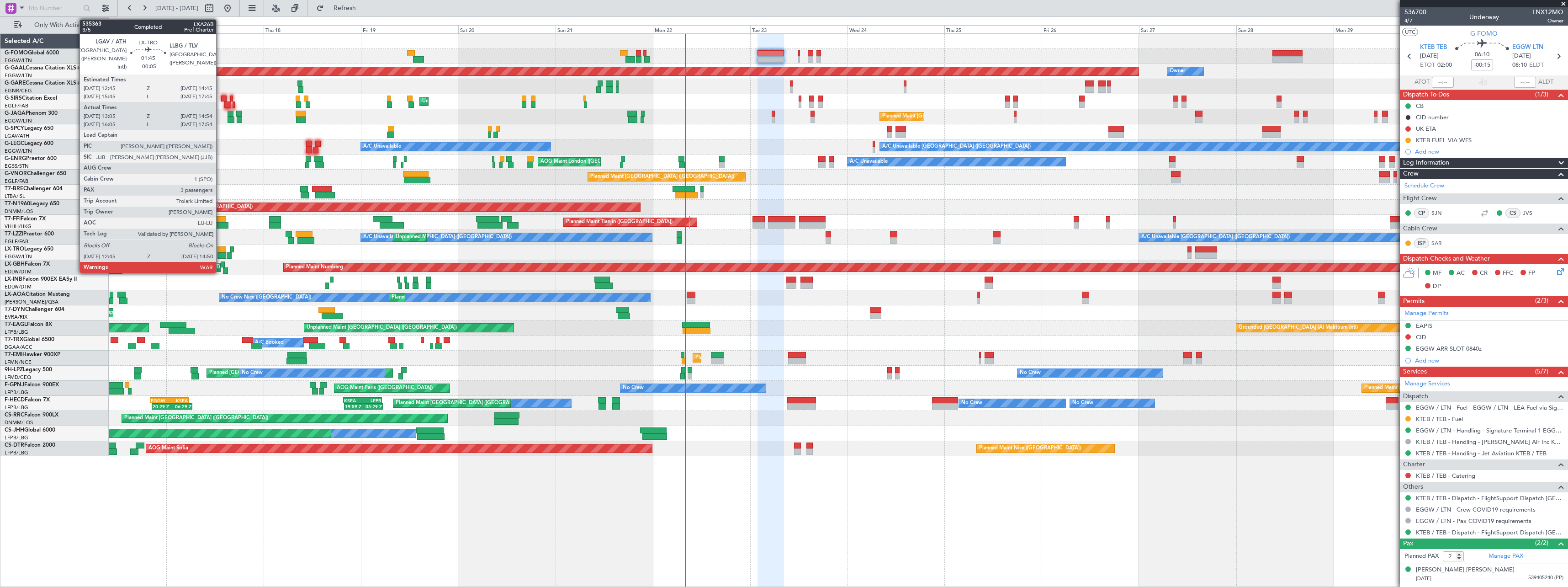
click at [220, 250] on div at bounding box center [221, 249] width 8 height 7
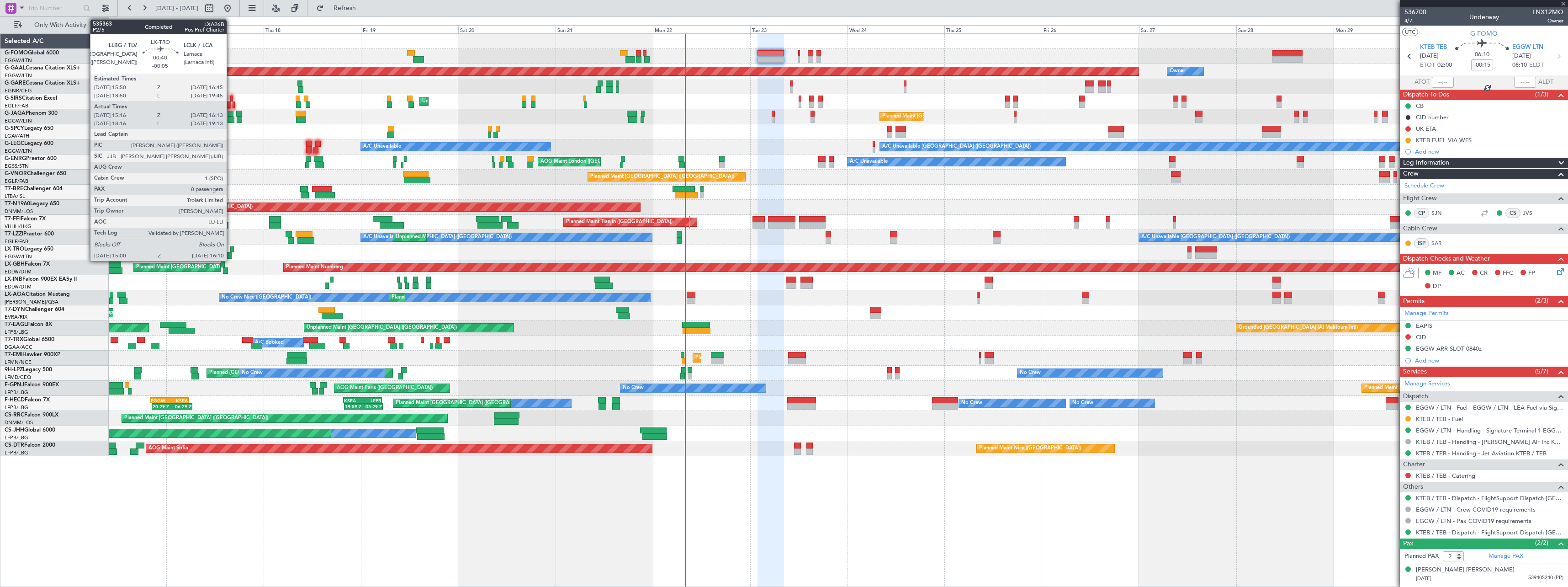
type input "-00:05"
type input "13:05"
type input "14:39"
type input "3"
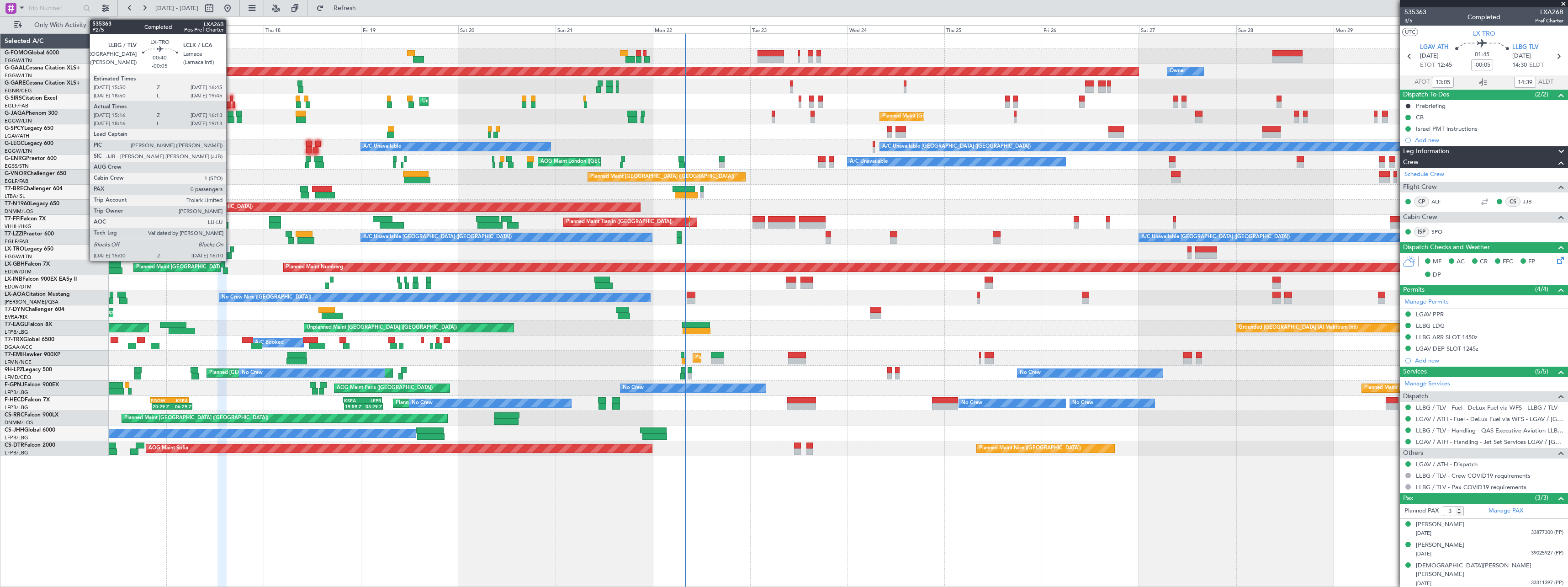
click at [231, 247] on div at bounding box center [233, 249] width 4 height 7
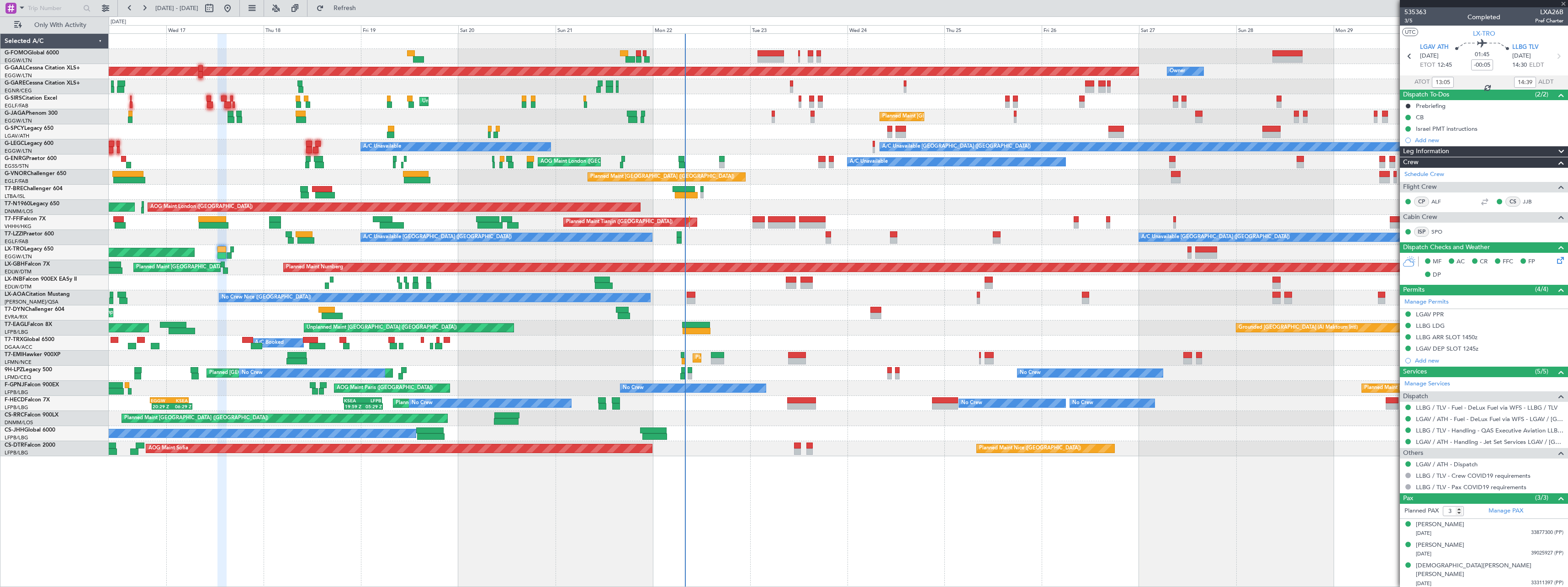
type input "15:16"
type input "15:58"
type input "0"
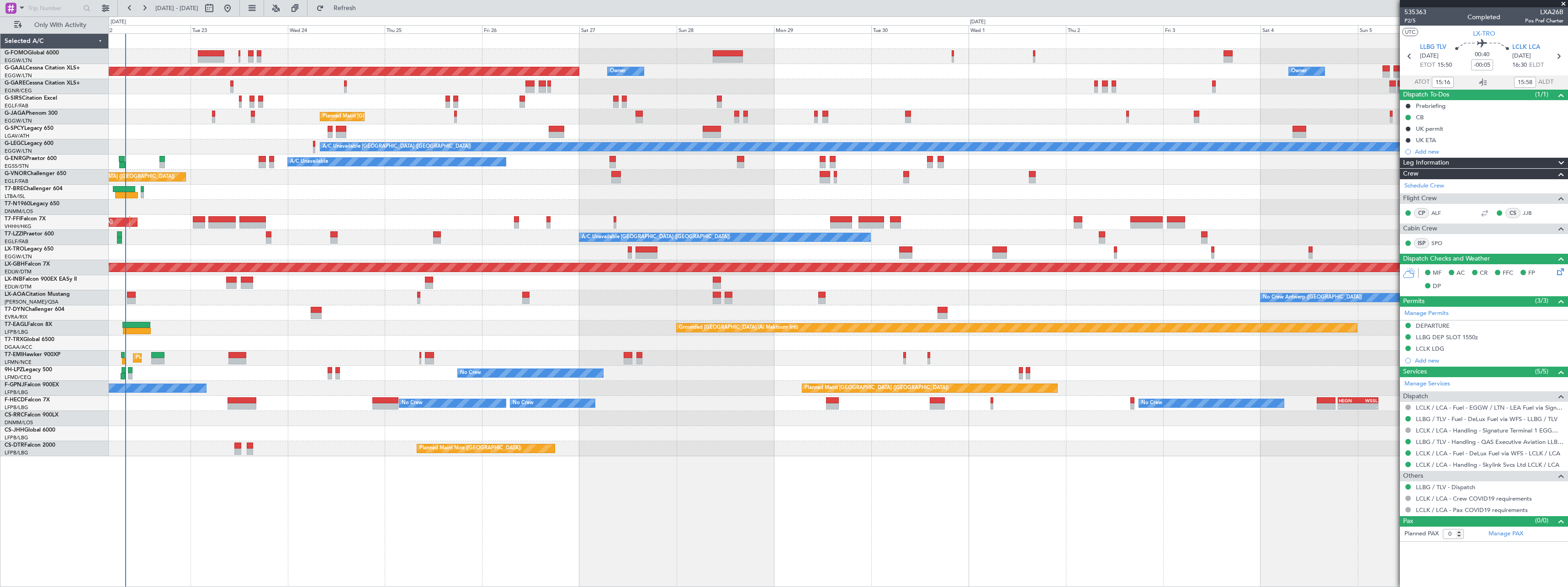
click at [474, 501] on div "Planned Maint Dusseldorf Owner Owner Owner Unplanned Maint London (Luton) Plann…" at bounding box center [839, 310] width 1460 height 553
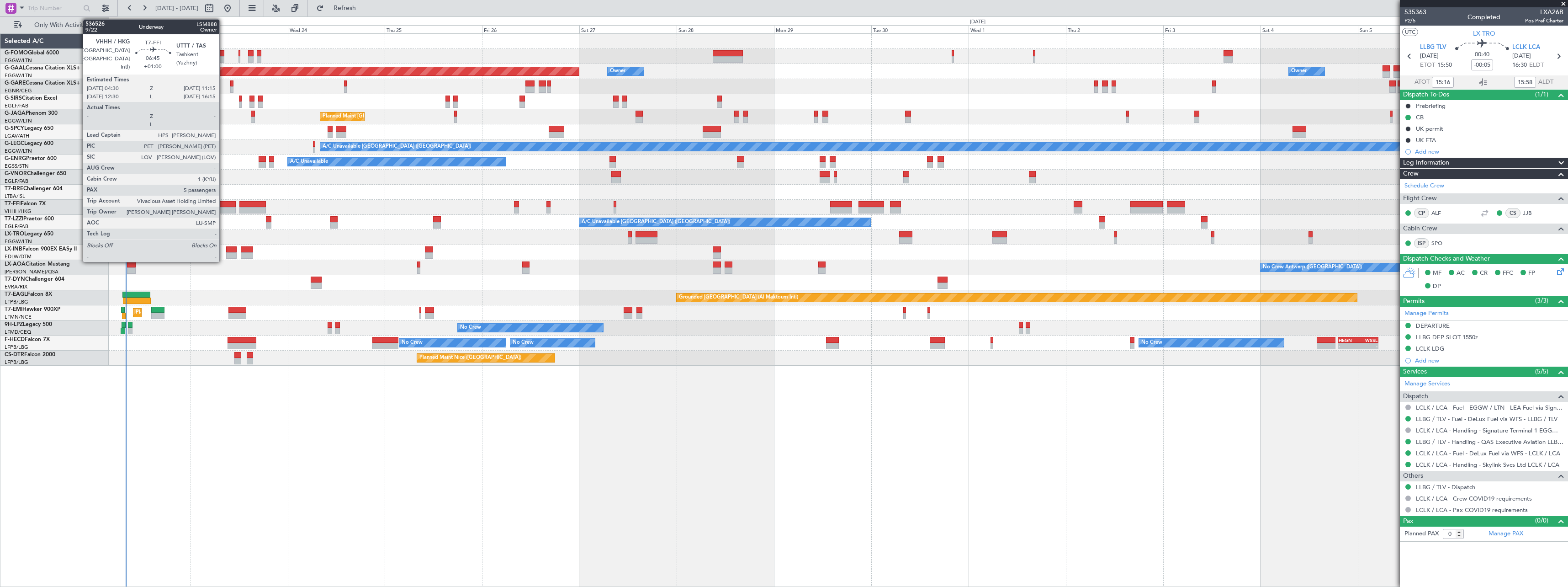
click at [223, 208] on div at bounding box center [222, 210] width 27 height 7
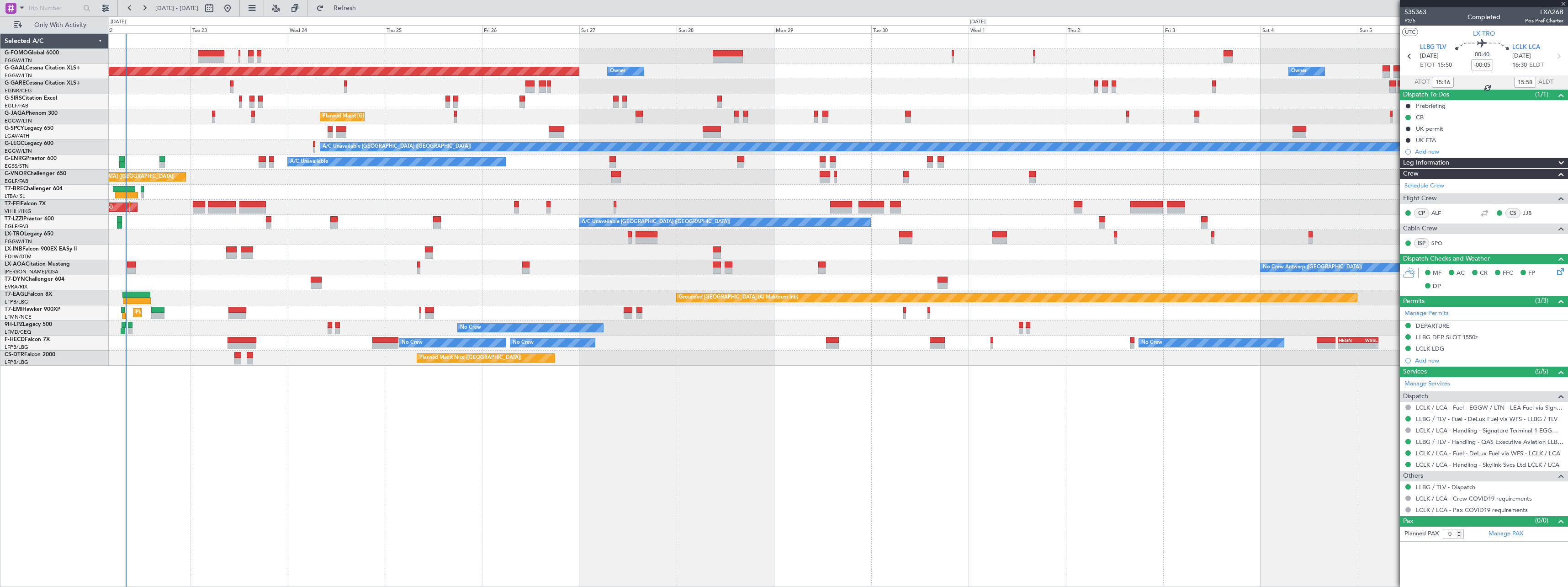
type input "+01:00"
type input "5"
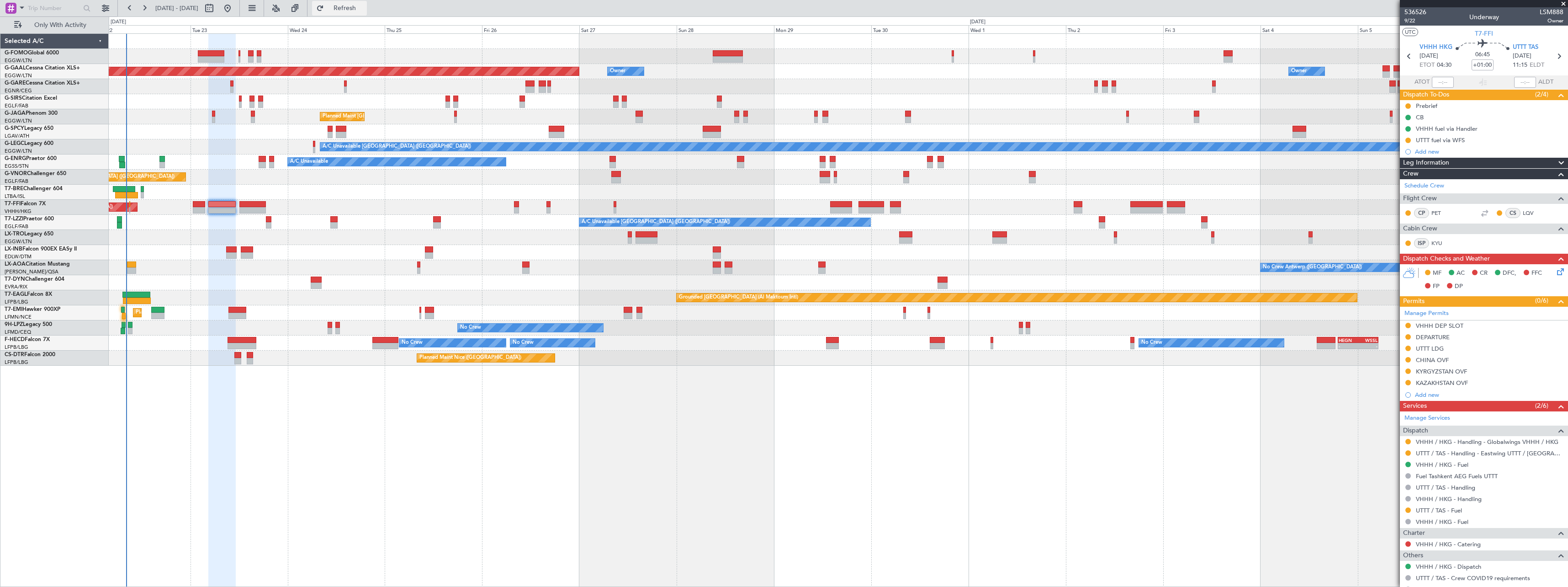
click at [365, 8] on span "Refresh" at bounding box center [345, 8] width 38 height 7
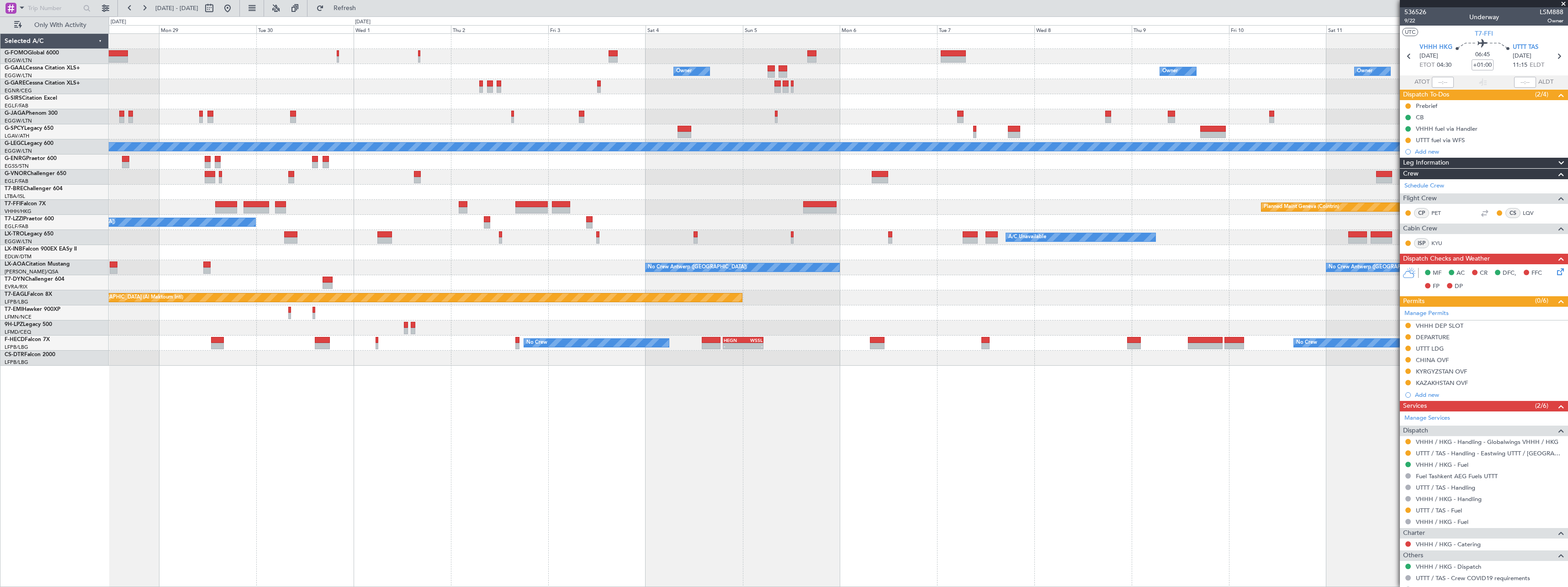
click at [566, 274] on div "Owner Owner Owner Owner Planned Maint Dusseldorf Planned Maint London (Luton) A…" at bounding box center [838, 199] width 1459 height 332
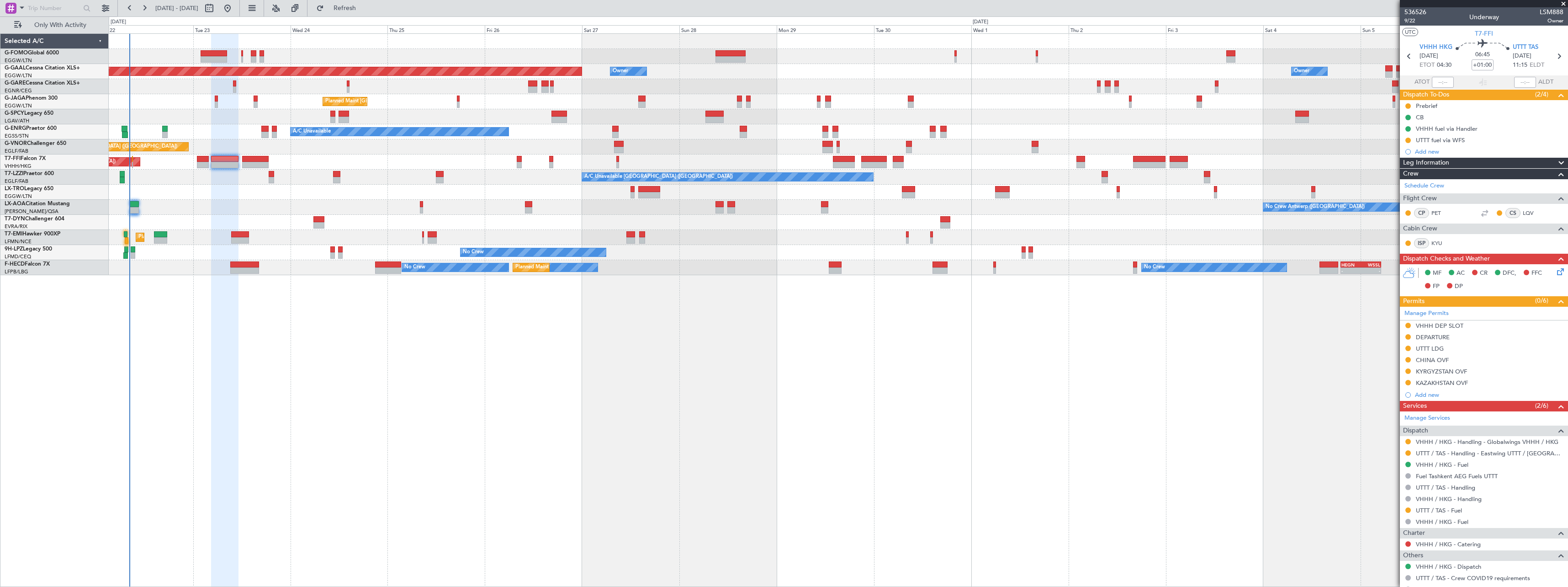
click at [1192, 340] on div "Owner Owner Planned Maint Dusseldorf Owner Planned Maint London (Luton) A/C Una…" at bounding box center [839, 310] width 1460 height 553
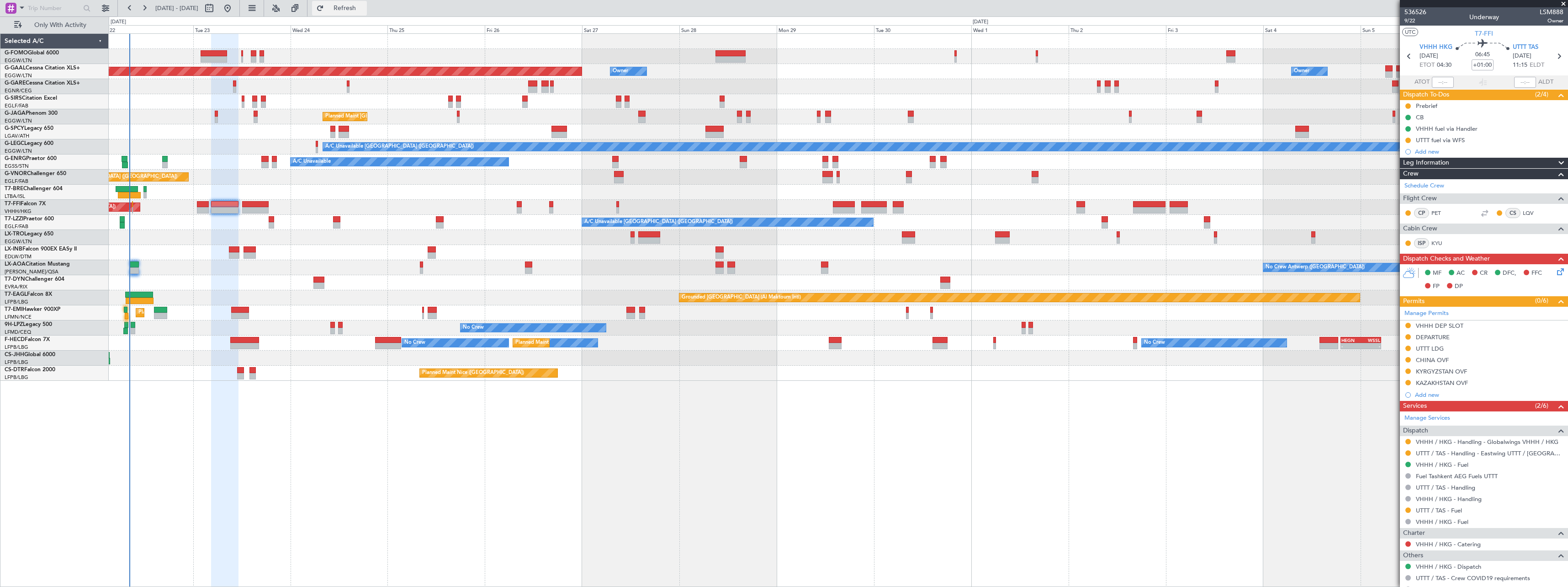
click at [365, 8] on span "Refresh" at bounding box center [345, 8] width 38 height 7
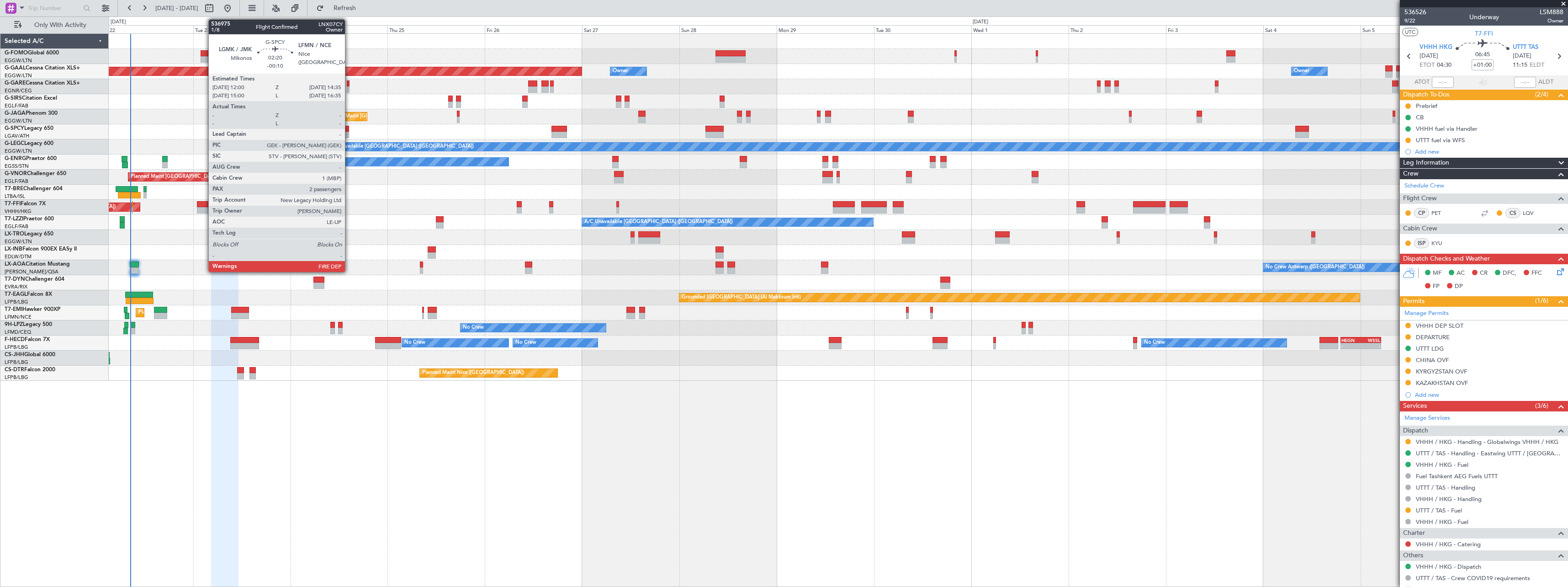
click at [349, 130] on div at bounding box center [344, 129] width 10 height 7
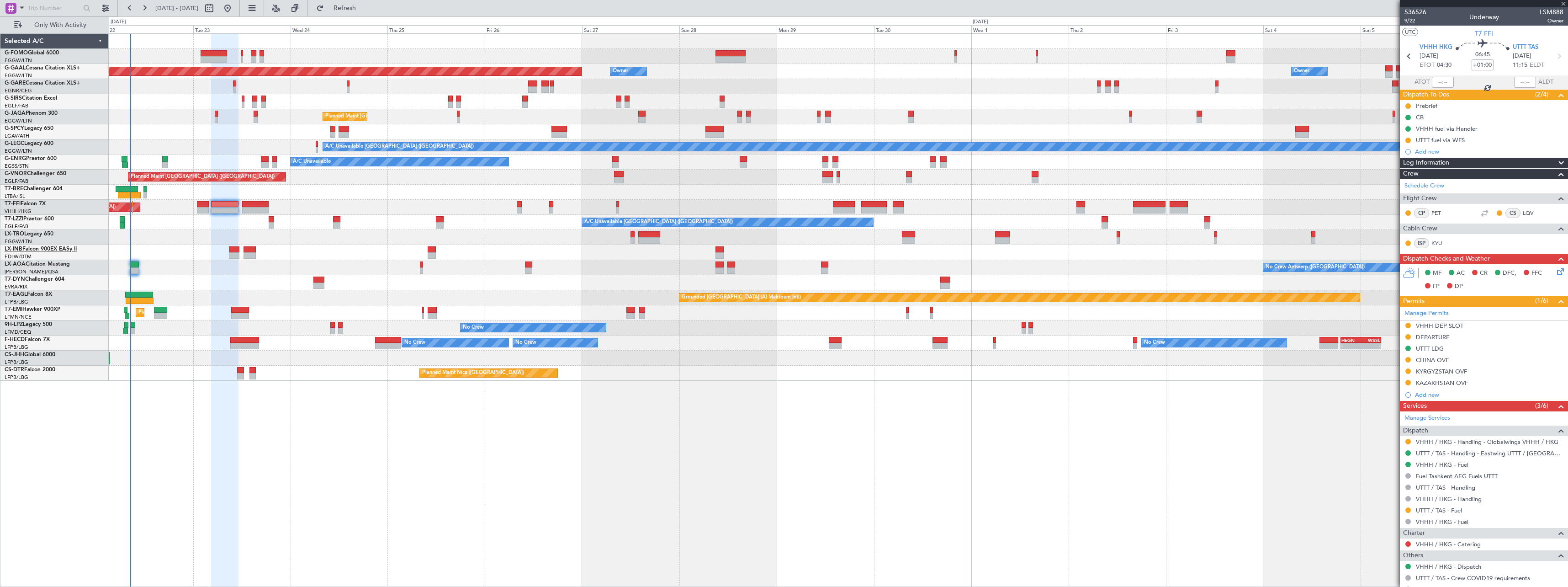
type input "-00:10"
type input "2"
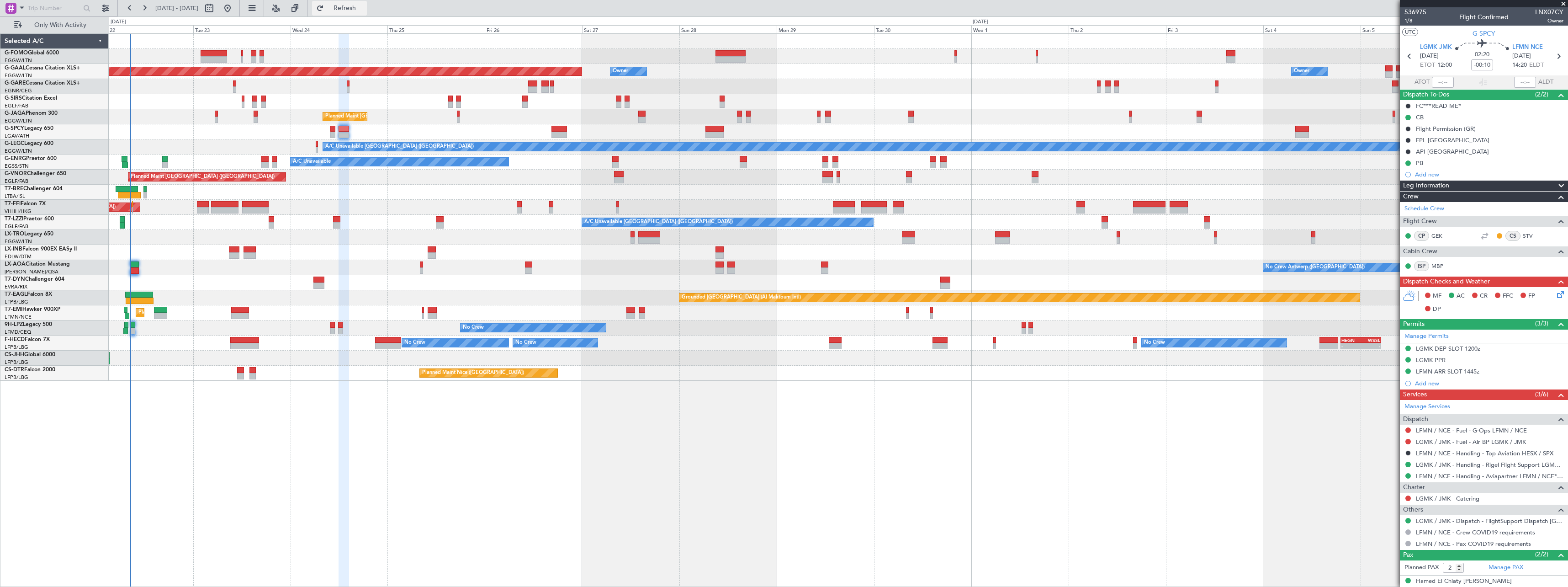
click at [365, 7] on span "Refresh" at bounding box center [345, 8] width 38 height 7
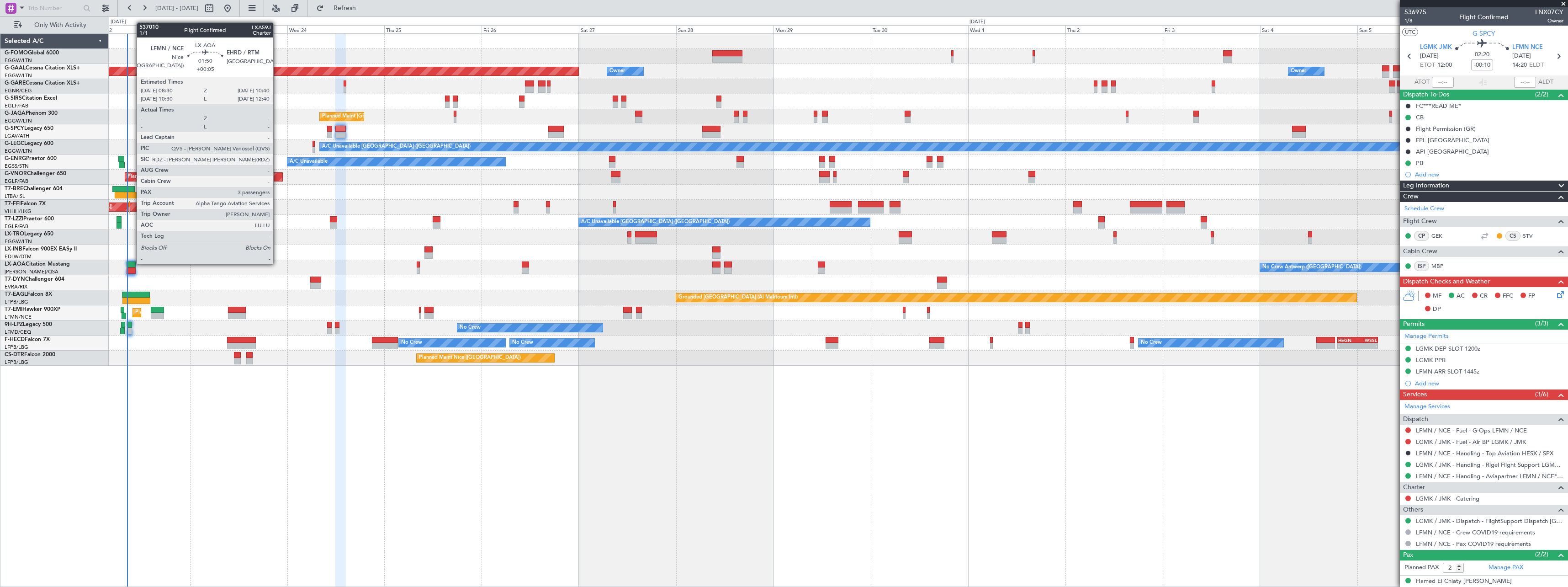
click at [132, 263] on div at bounding box center [131, 264] width 9 height 7
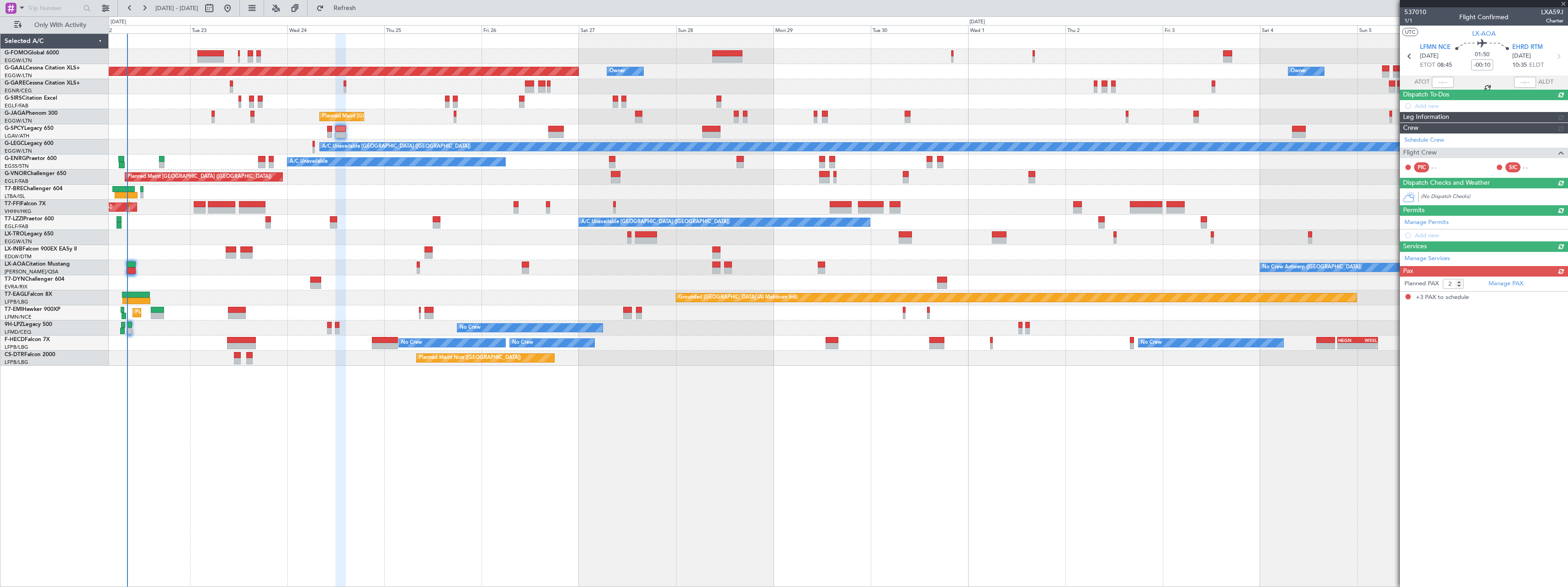
type input "+00:05"
type input "3"
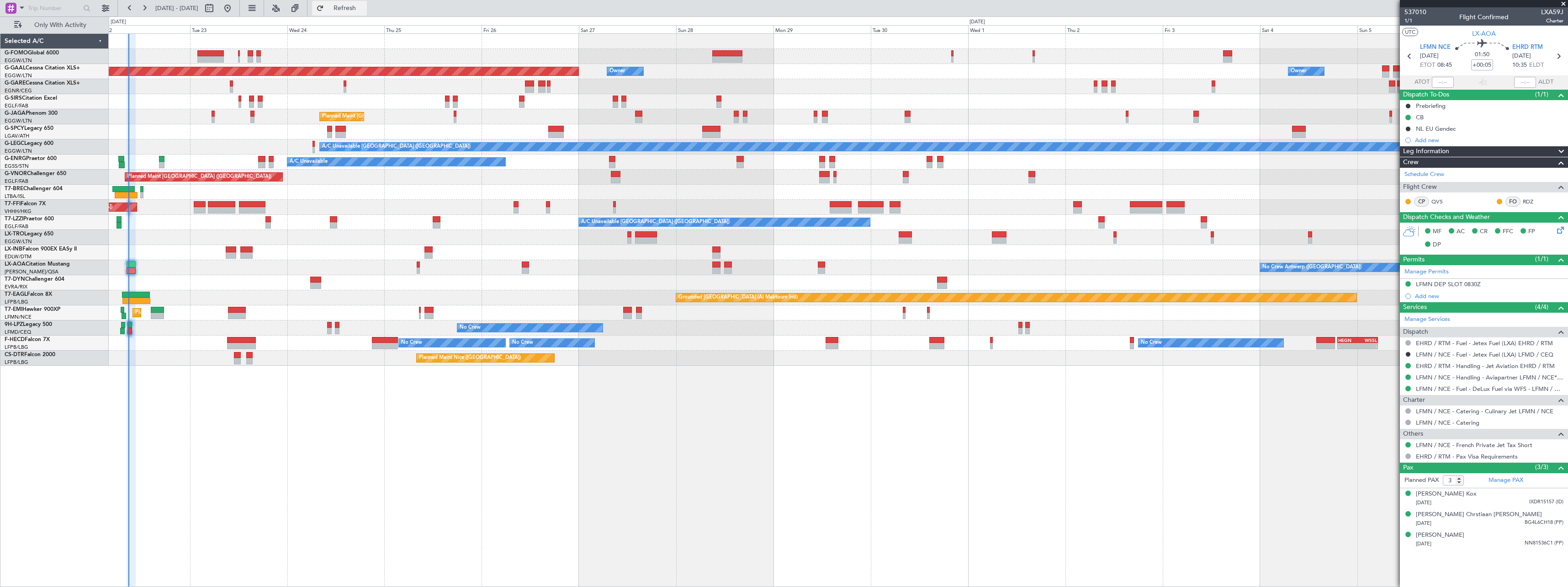
click at [365, 7] on span "Refresh" at bounding box center [345, 8] width 38 height 7
click at [365, 5] on span "Refresh" at bounding box center [345, 8] width 38 height 7
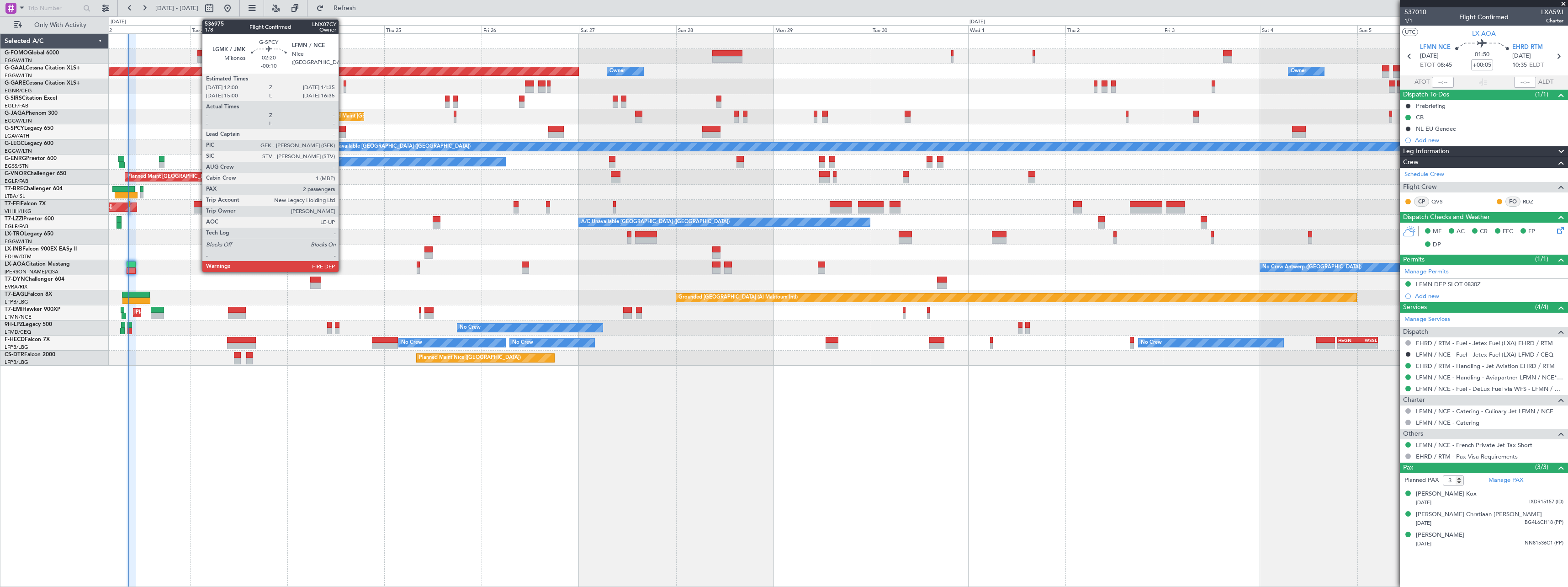
click at [343, 128] on div at bounding box center [340, 129] width 10 height 7
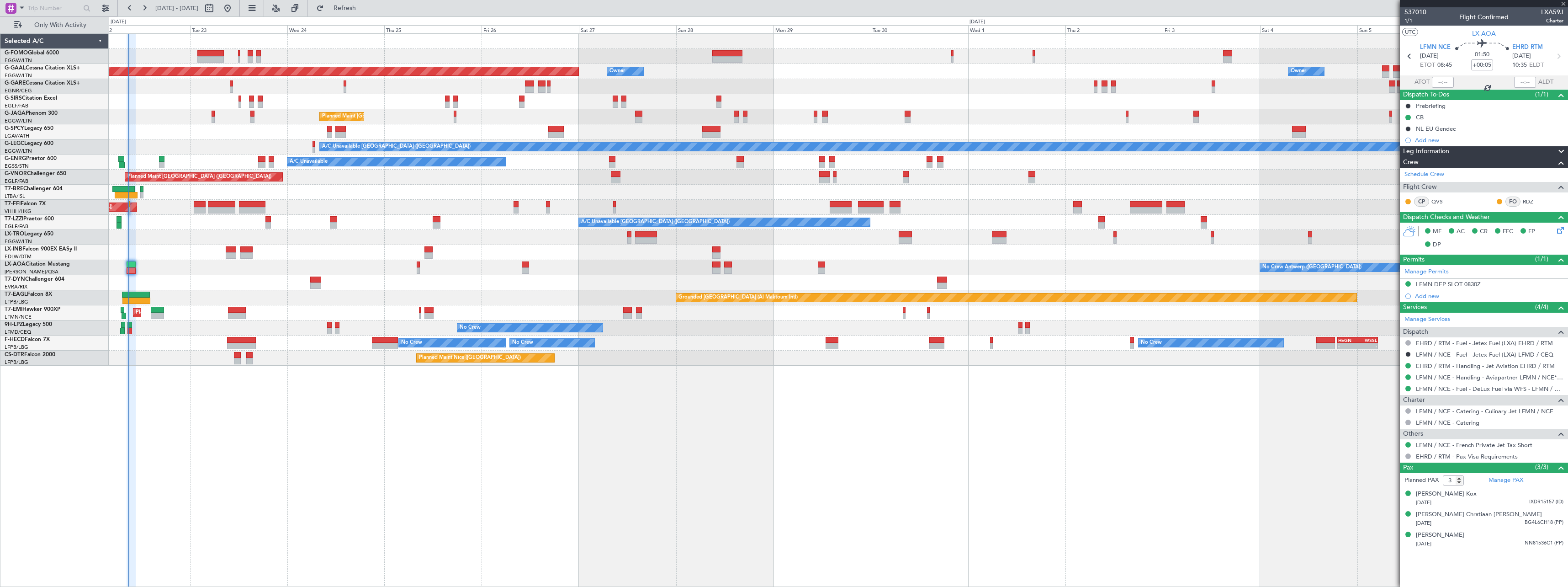
type input "-00:10"
type input "2"
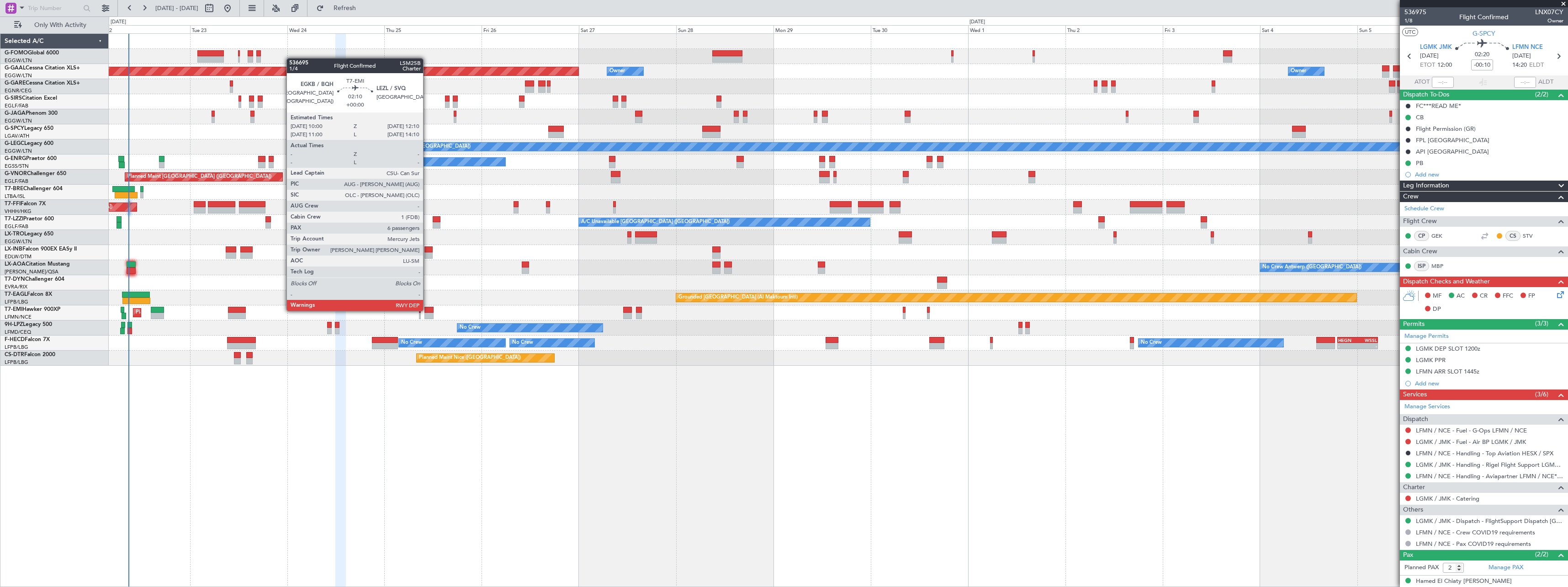
click at [428, 310] on div at bounding box center [429, 310] width 9 height 7
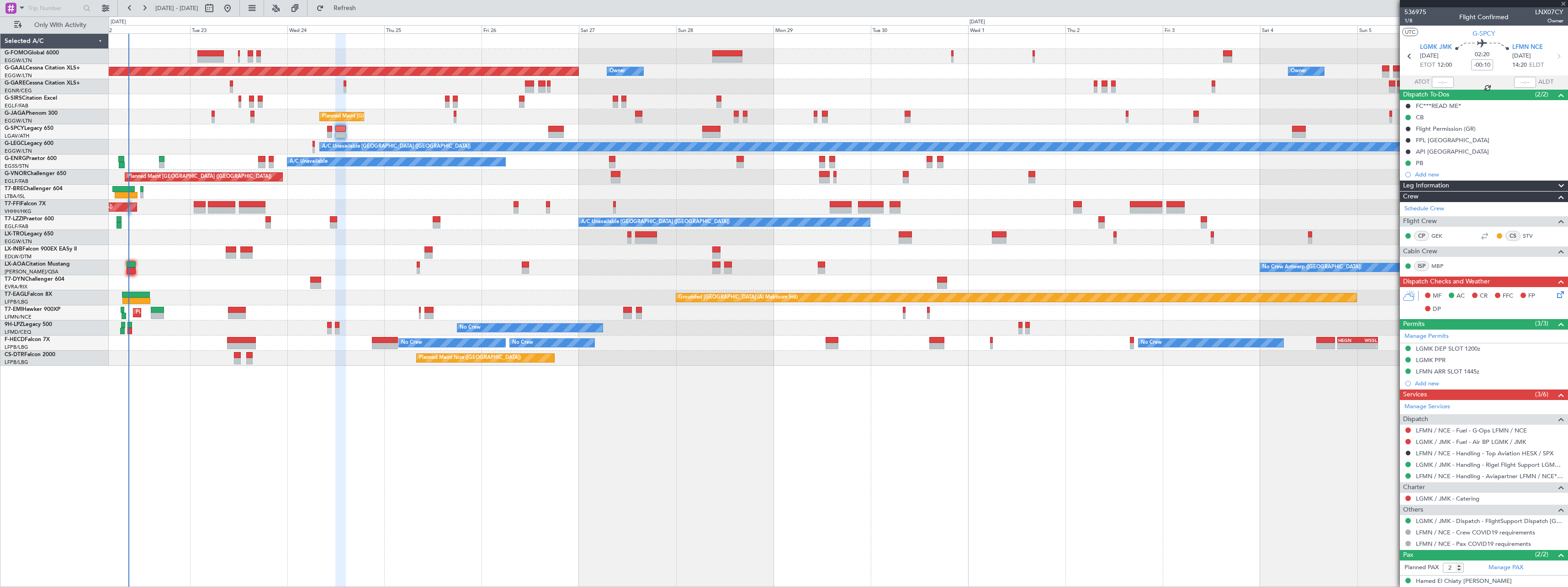
type input "6"
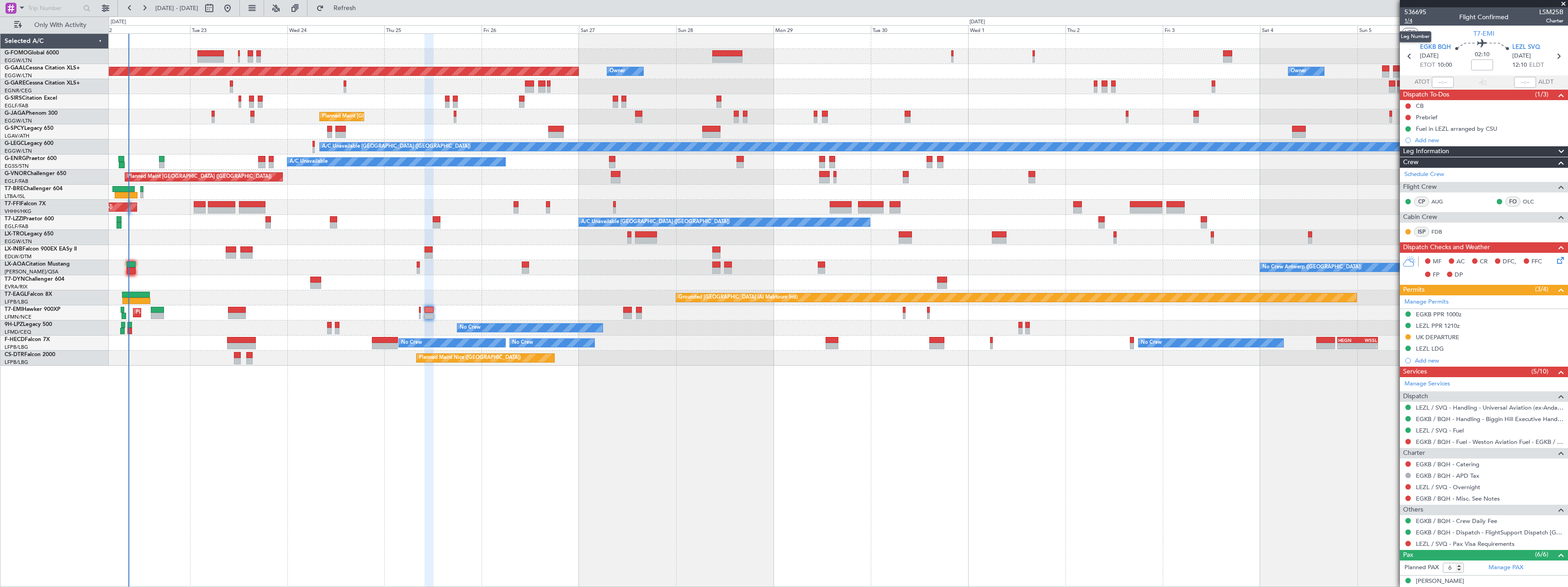
click at [1412, 20] on span "1/4" at bounding box center [1416, 20] width 22 height 8
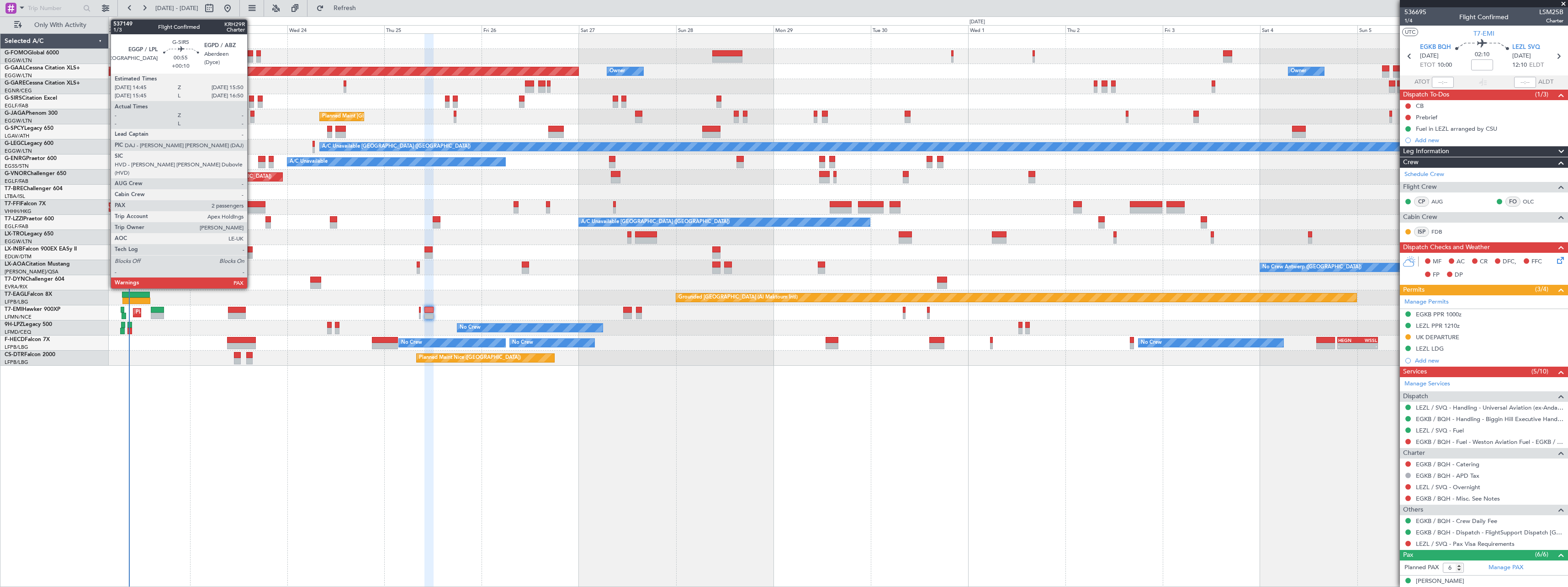
click at [251, 100] on div at bounding box center [251, 98] width 4 height 7
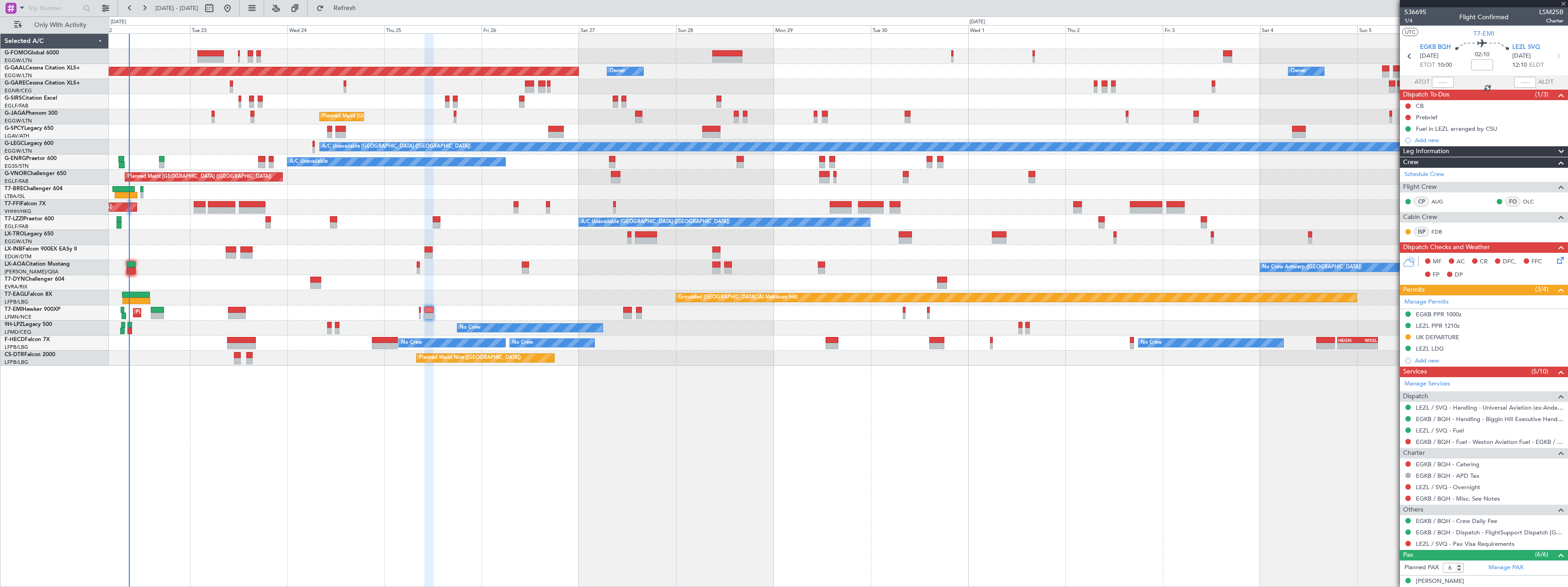
type input "+00:10"
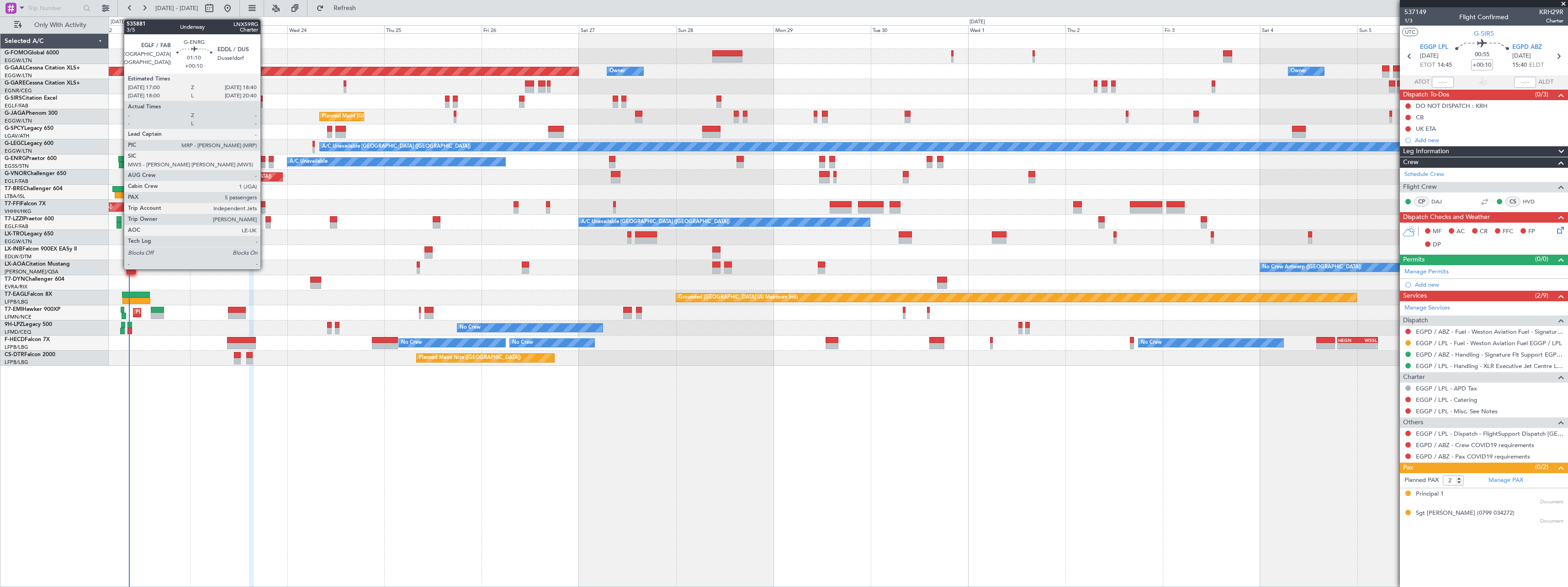
click at [264, 159] on div at bounding box center [261, 159] width 7 height 7
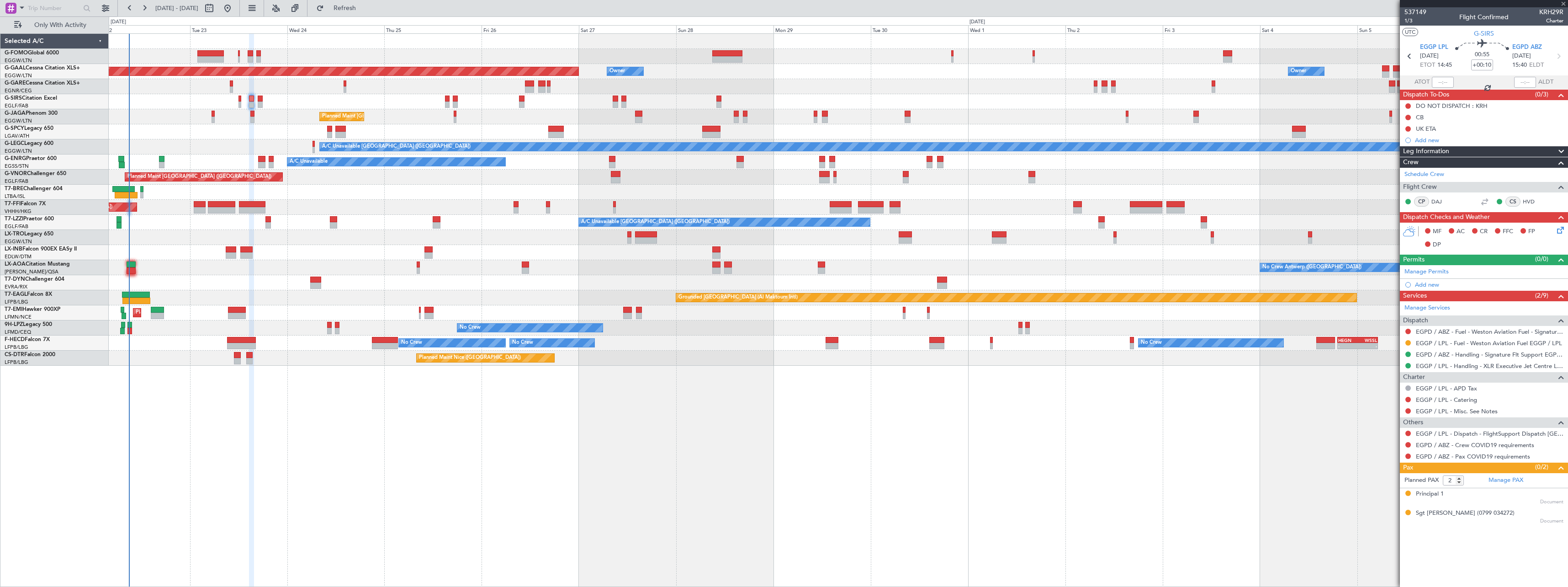
type input "5"
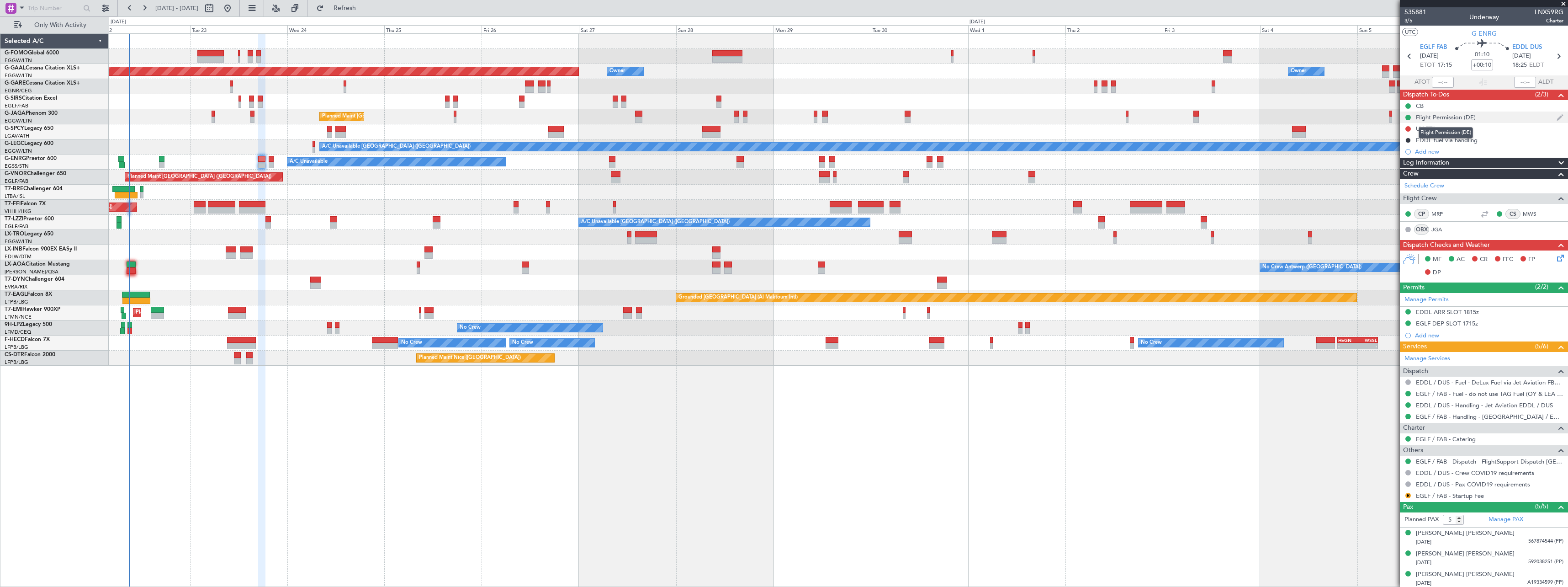
click at [1450, 119] on div "Flight Permission (DE)" at bounding box center [1446, 117] width 60 height 8
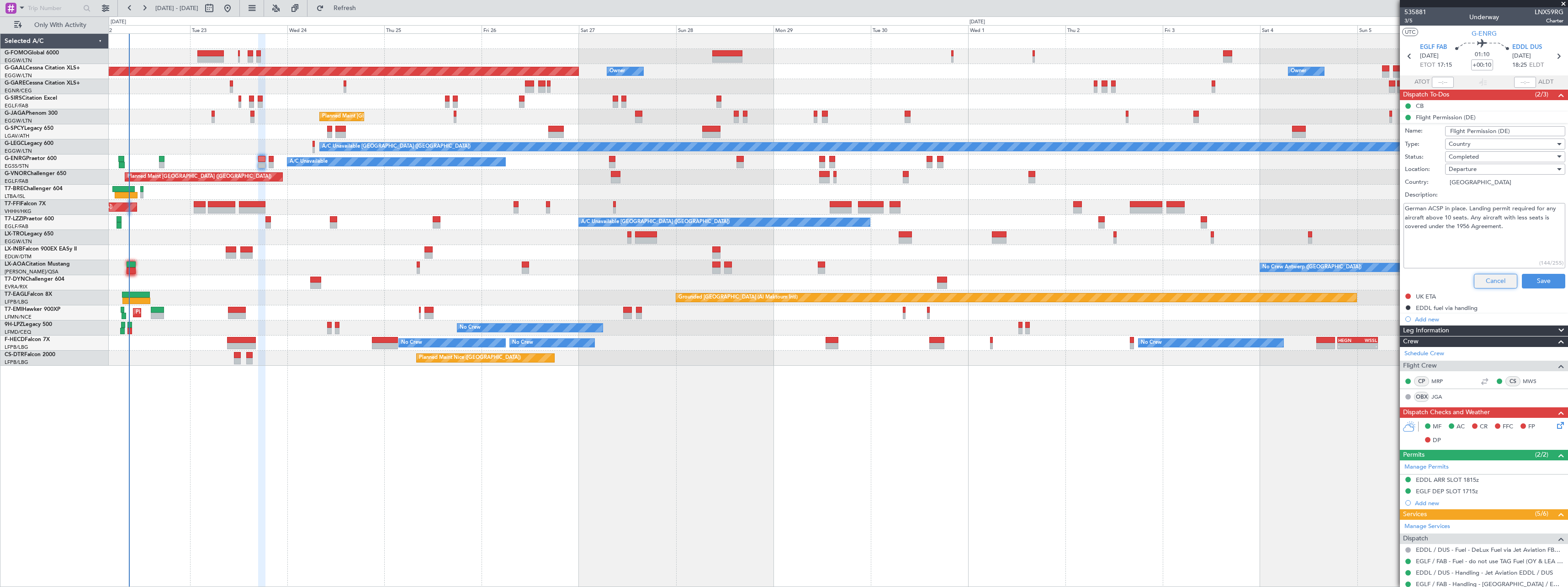
click at [1487, 280] on button "Cancel" at bounding box center [1496, 281] width 43 height 15
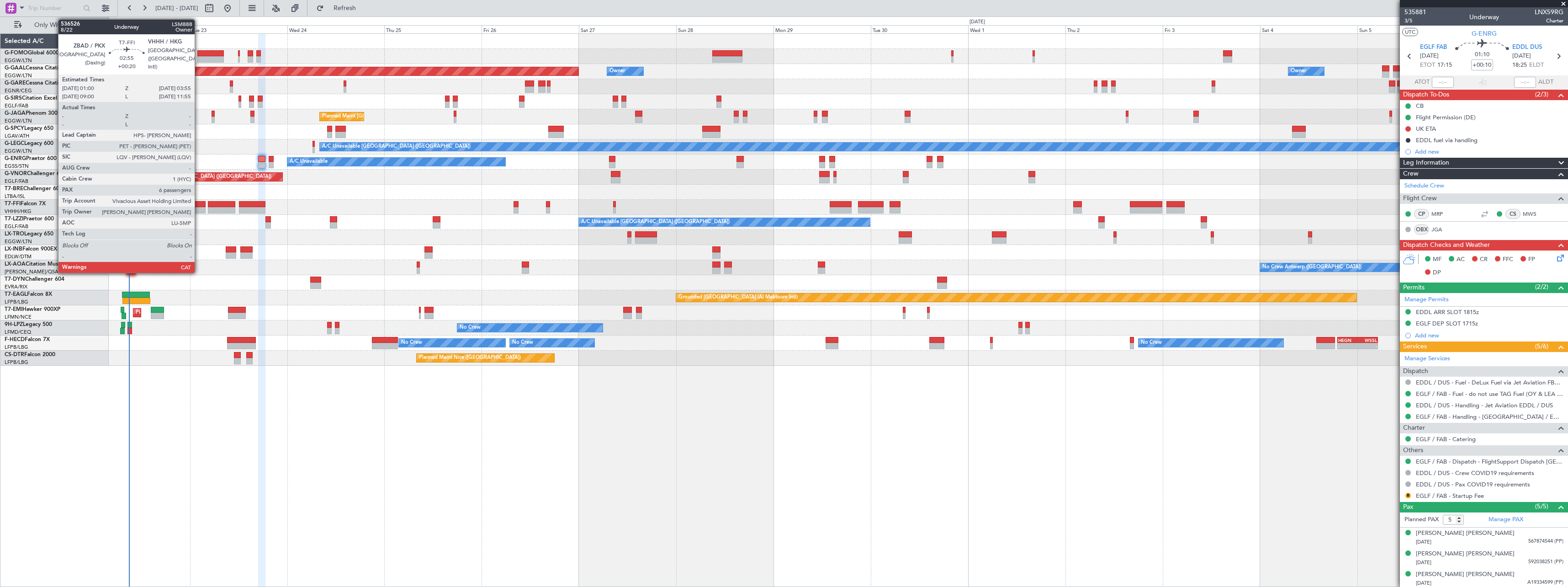
click at [199, 207] on div at bounding box center [200, 210] width 12 height 7
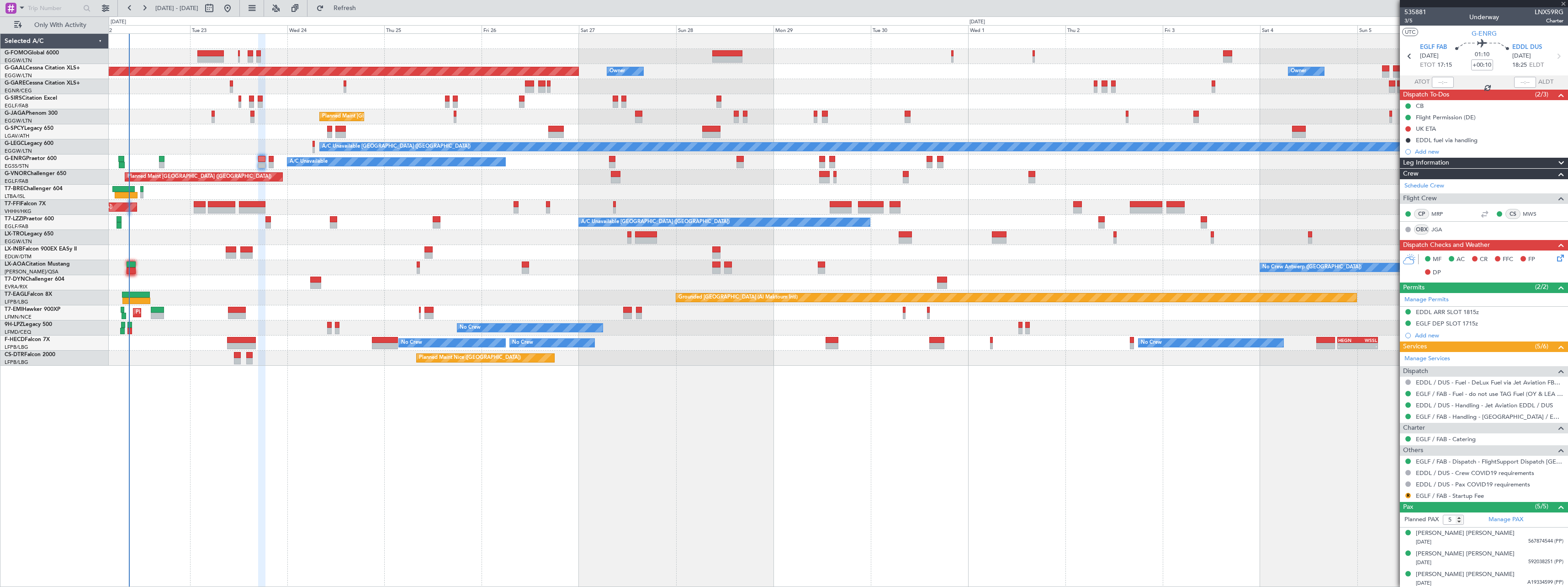
type input "+00:20"
type input "6"
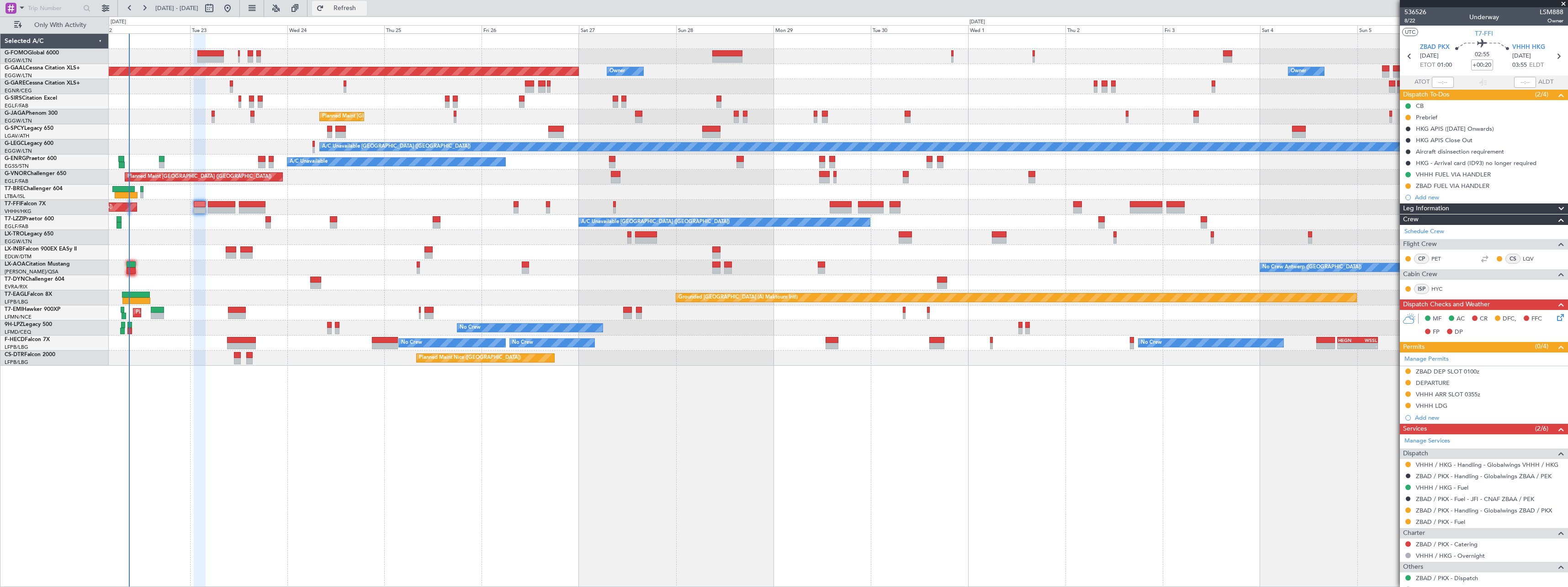
click at [365, 7] on span "Refresh" at bounding box center [345, 8] width 38 height 7
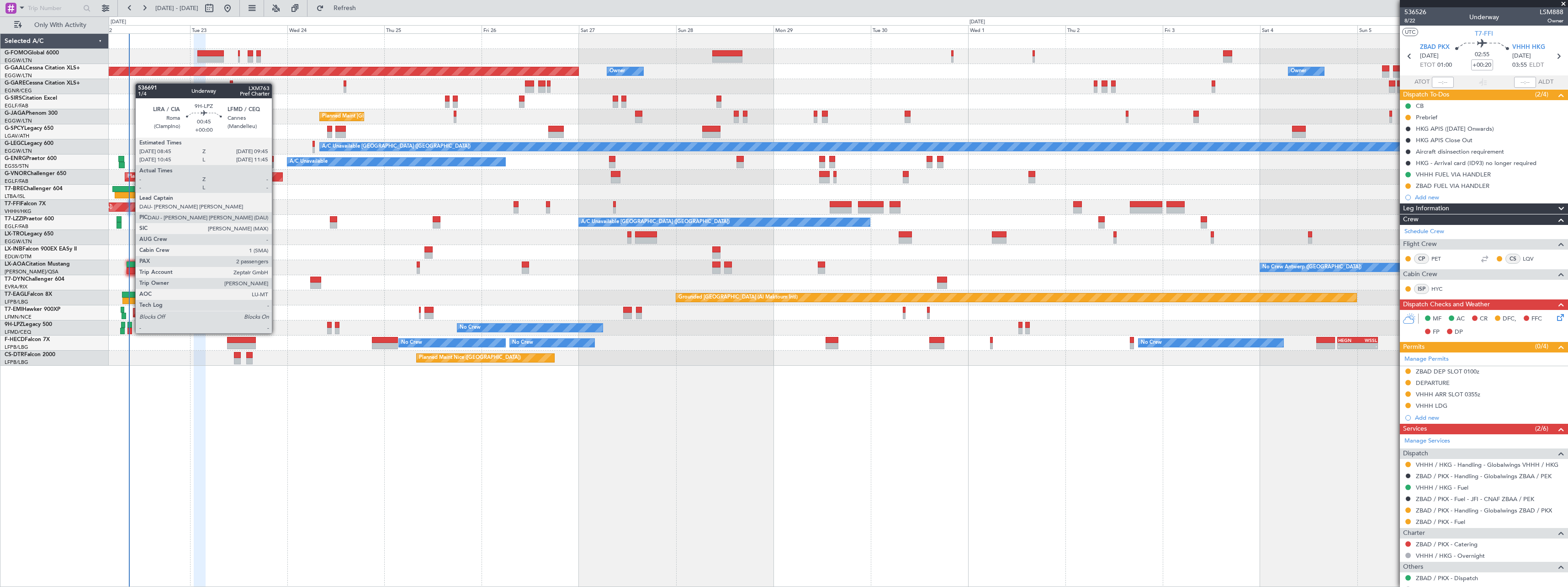
click at [131, 324] on div at bounding box center [130, 324] width 4 height 7
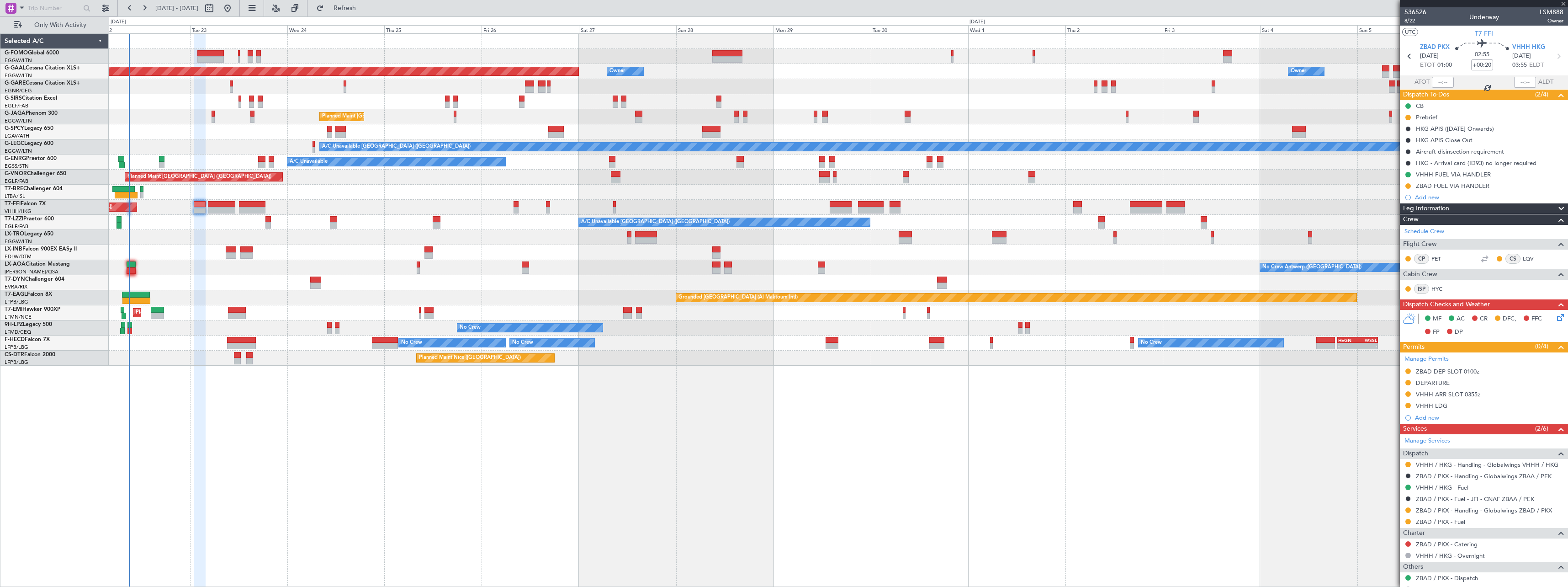
type input "2"
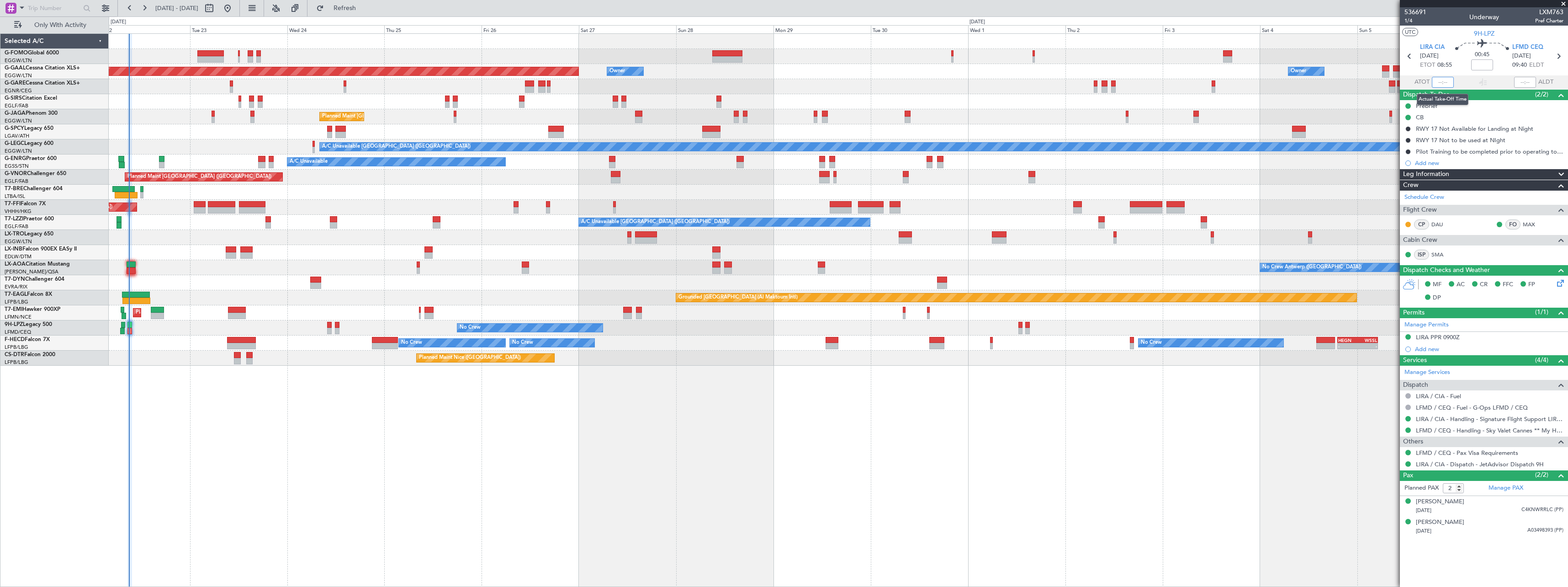
click at [1446, 84] on input "text" at bounding box center [1443, 82] width 22 height 11
type input "08:58"
click at [365, 9] on span "Refresh" at bounding box center [345, 8] width 38 height 7
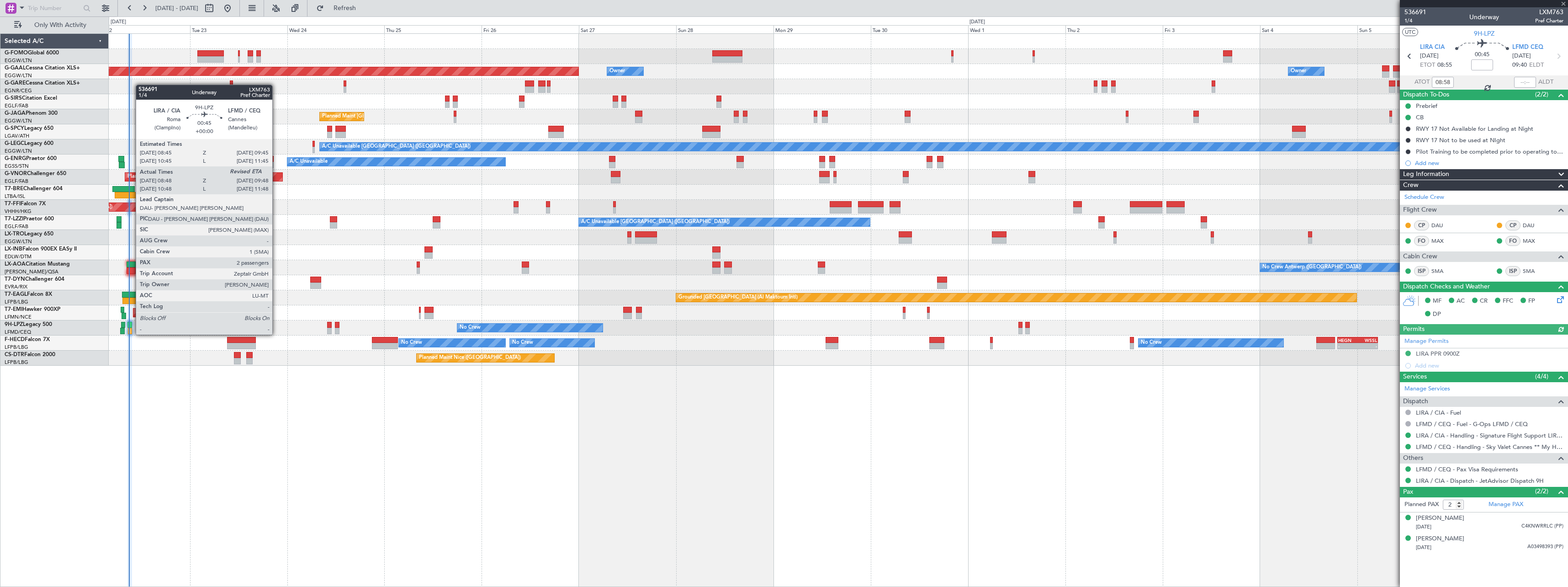
click at [131, 325] on div at bounding box center [130, 324] width 4 height 7
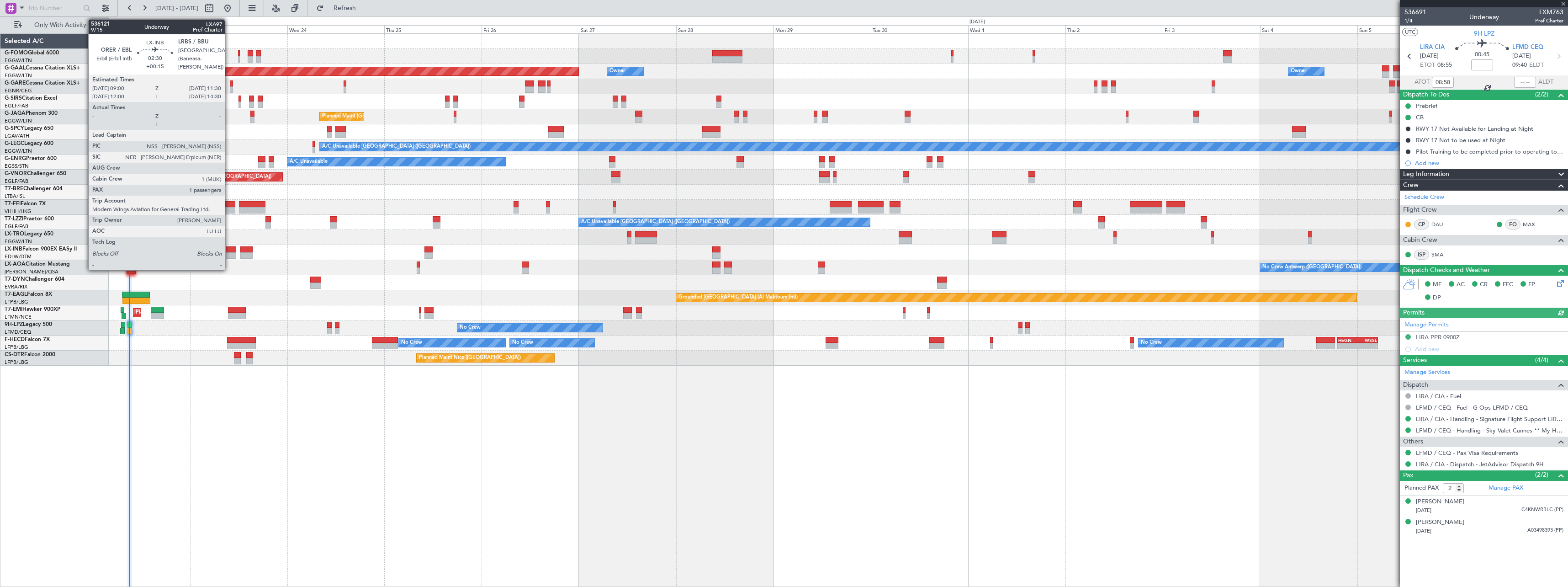
click at [229, 249] on div at bounding box center [231, 249] width 10 height 7
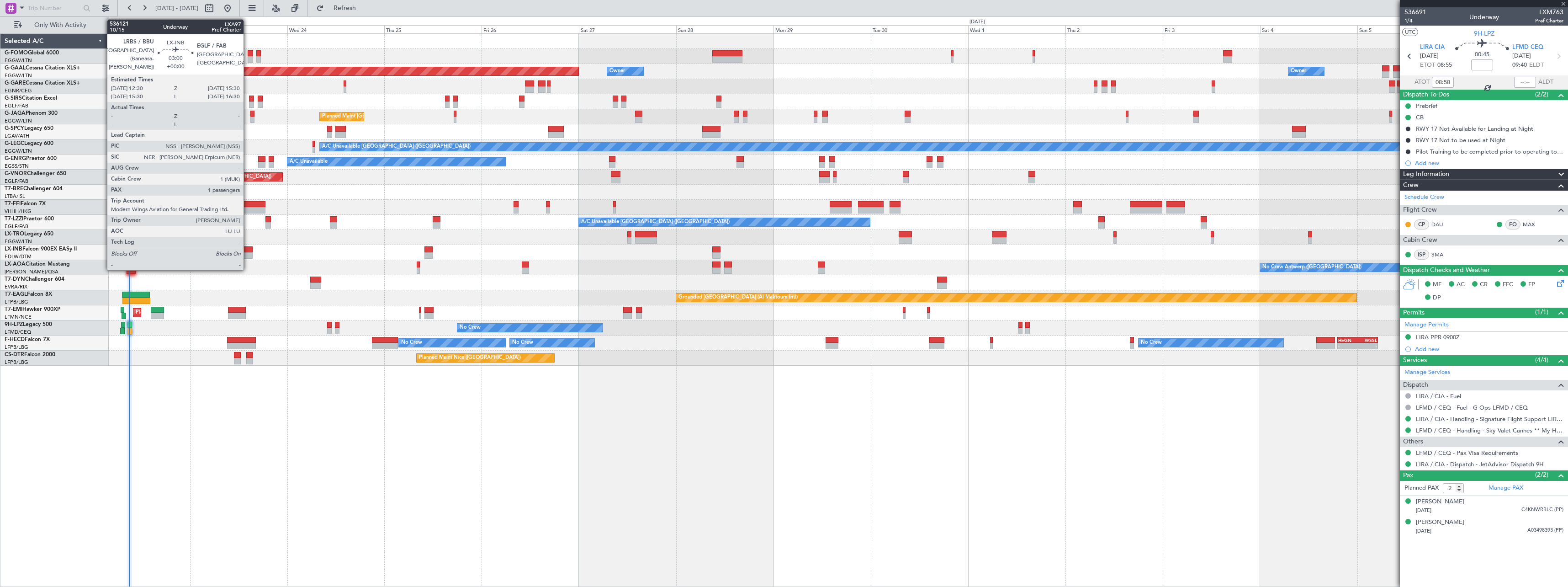
type input "+00:15"
type input "1"
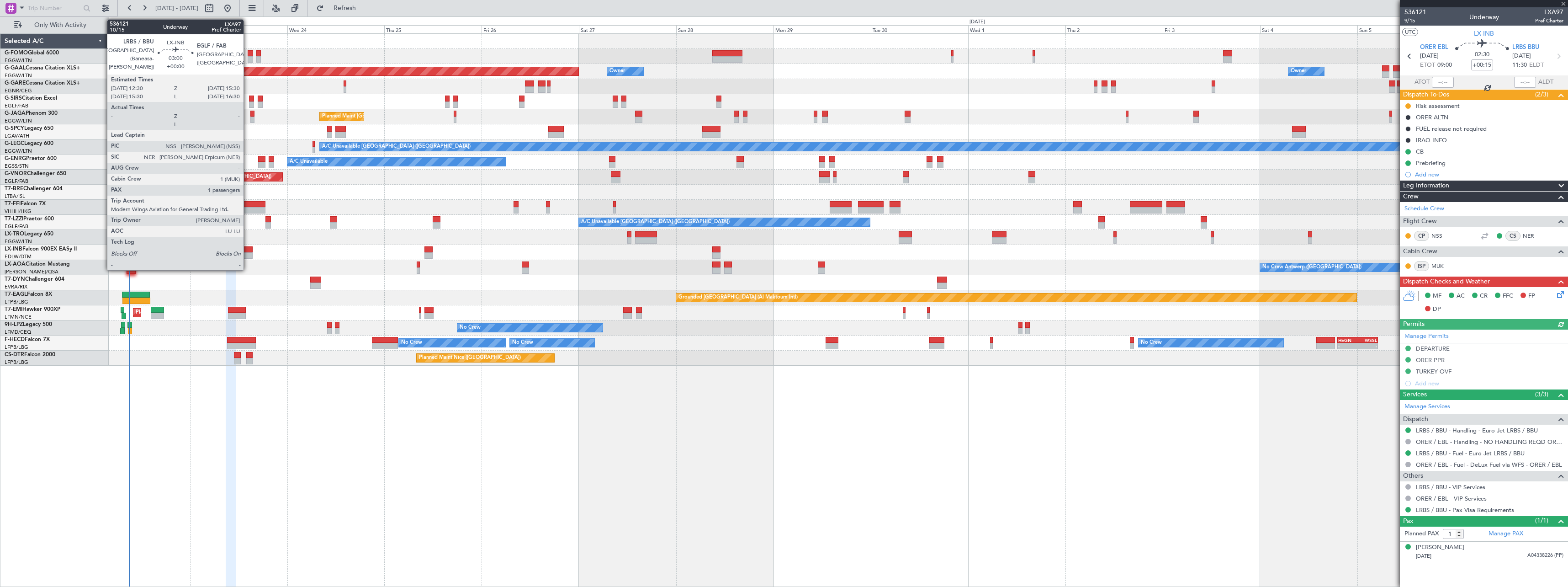
click at [247, 249] on div at bounding box center [246, 249] width 12 height 7
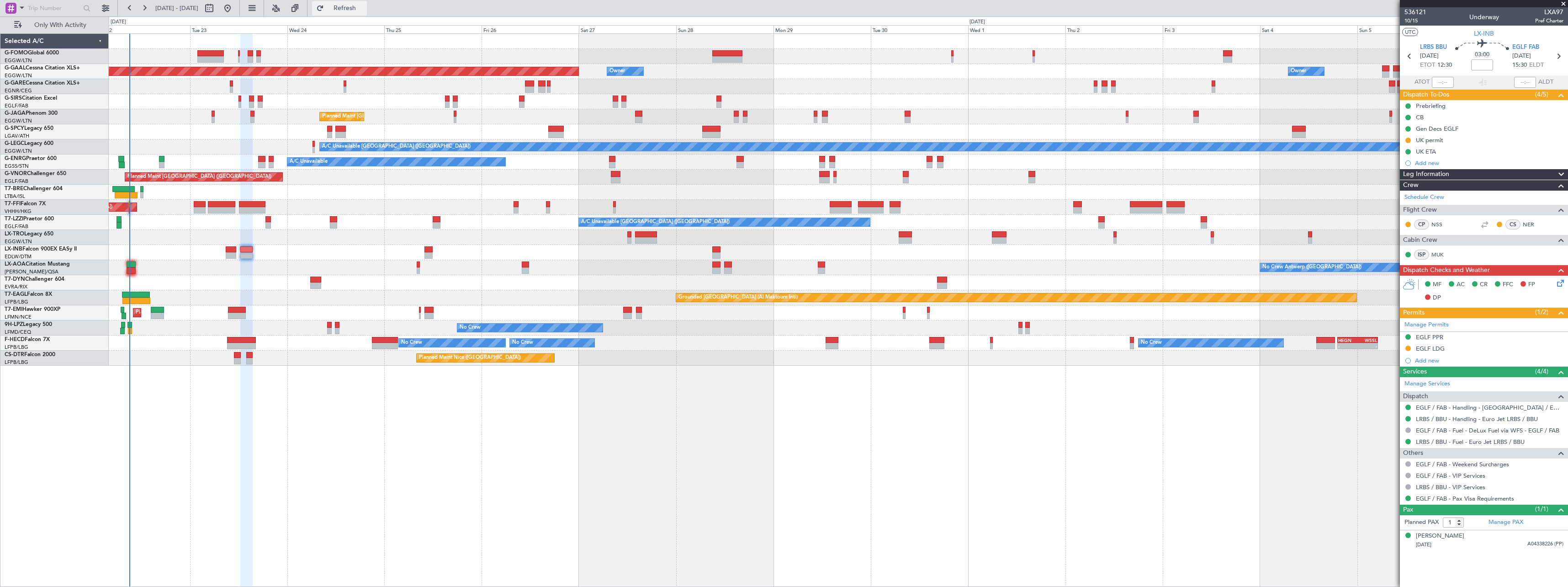
click at [365, 7] on span "Refresh" at bounding box center [345, 8] width 38 height 7
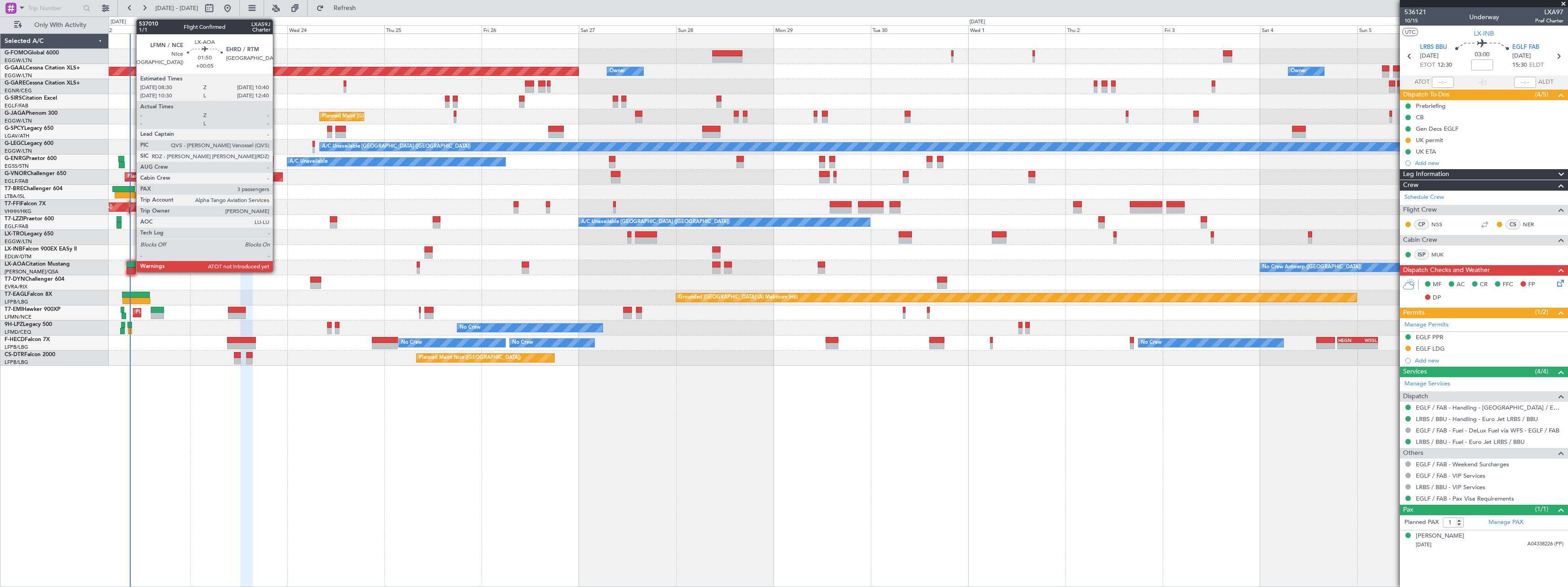
click at [132, 265] on div at bounding box center [131, 264] width 9 height 7
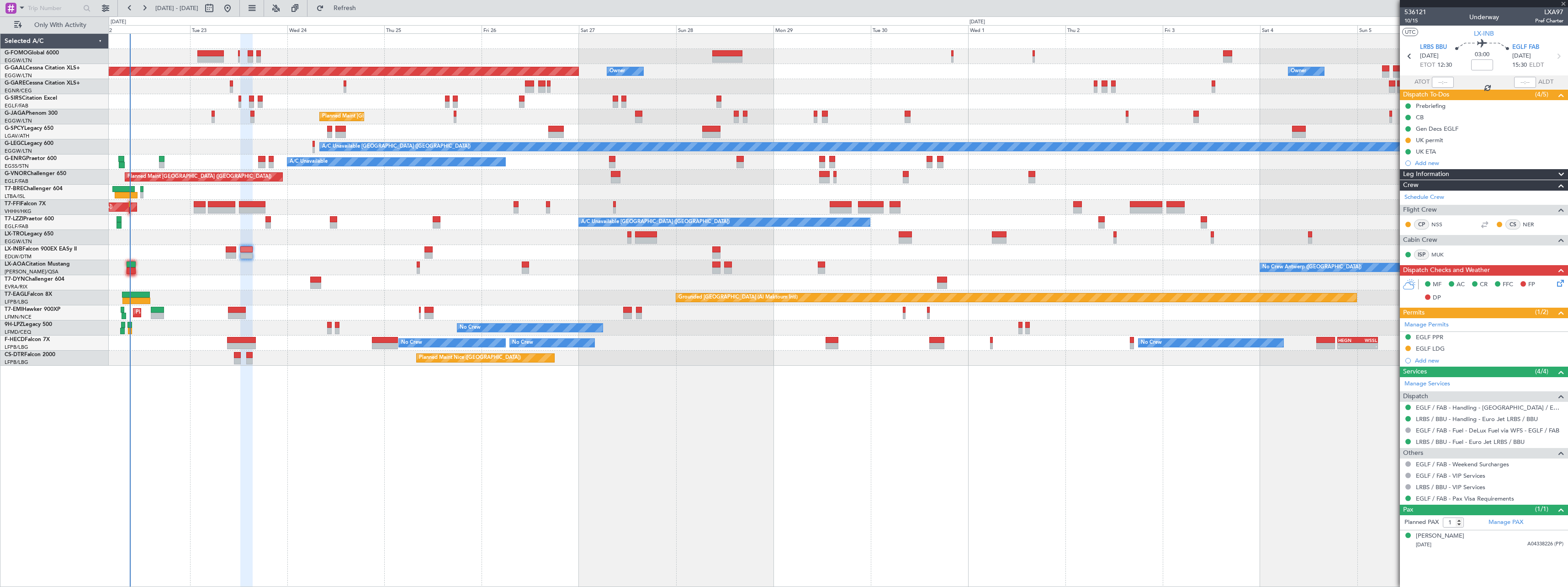
type input "+00:05"
type input "3"
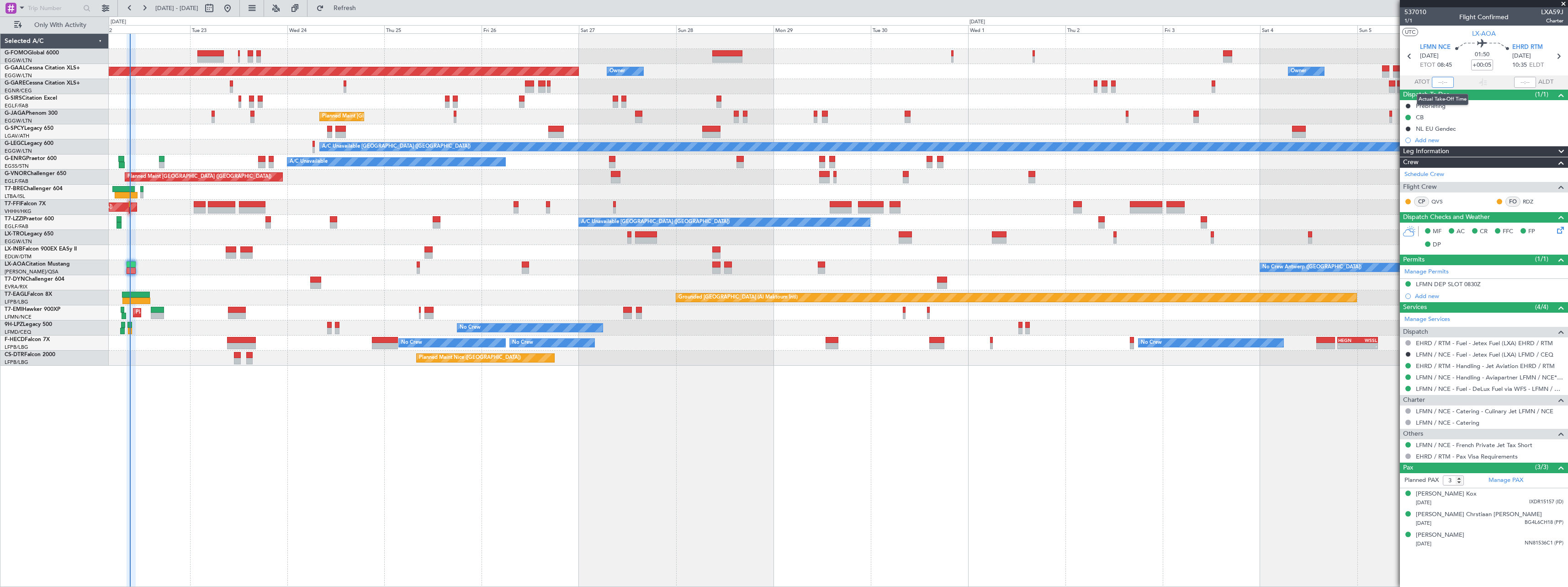
click at [1442, 83] on input "text" at bounding box center [1443, 82] width 22 height 11
type input "09:08"
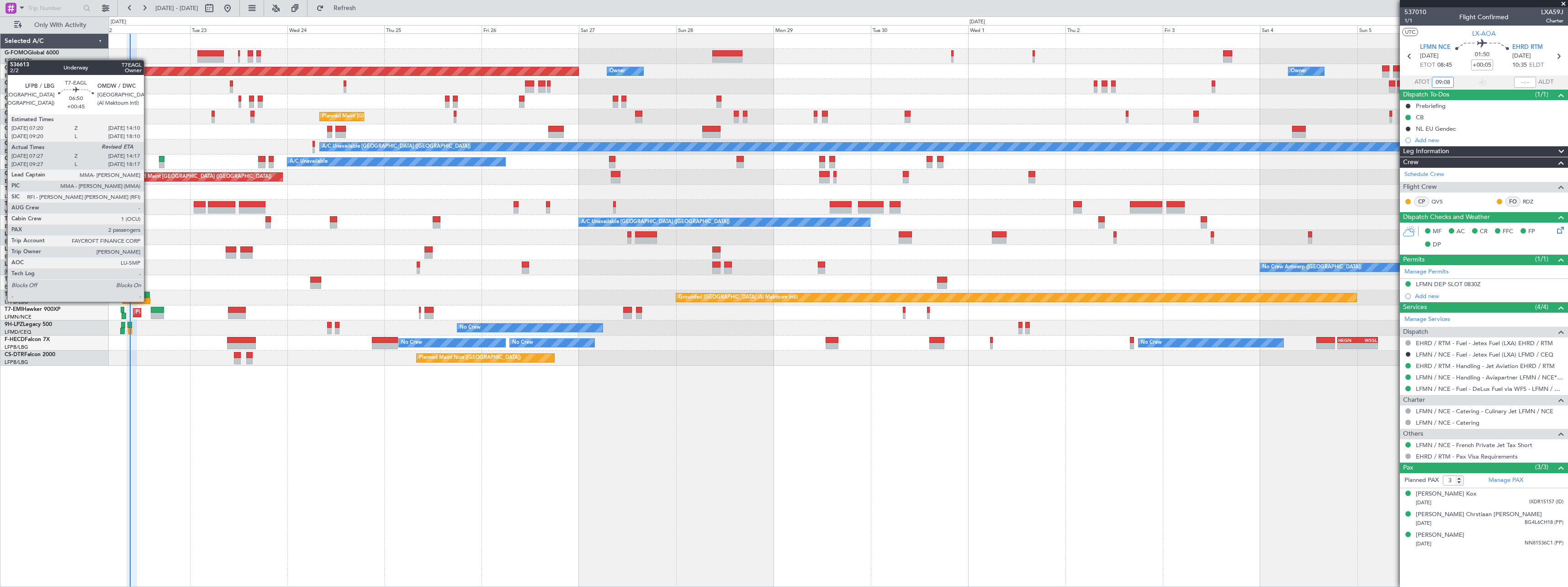
click at [148, 301] on div at bounding box center [136, 300] width 28 height 7
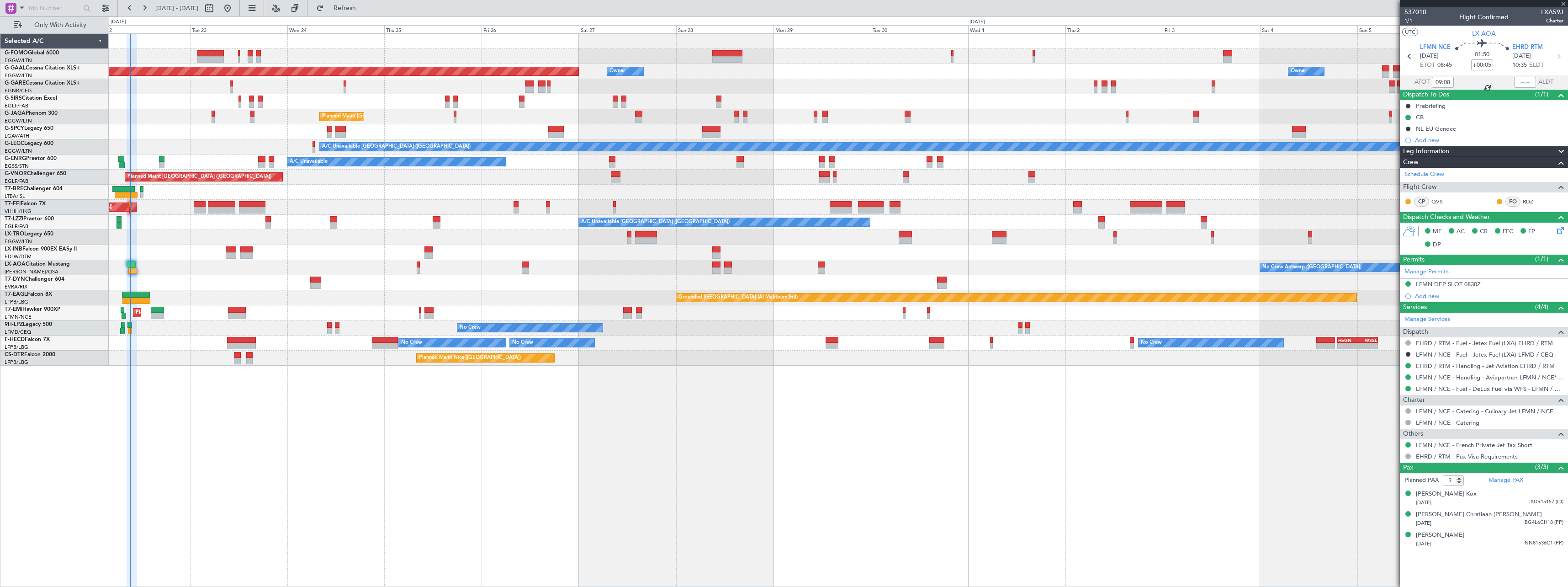
type input "+00:45"
type input "07:27"
type input "2"
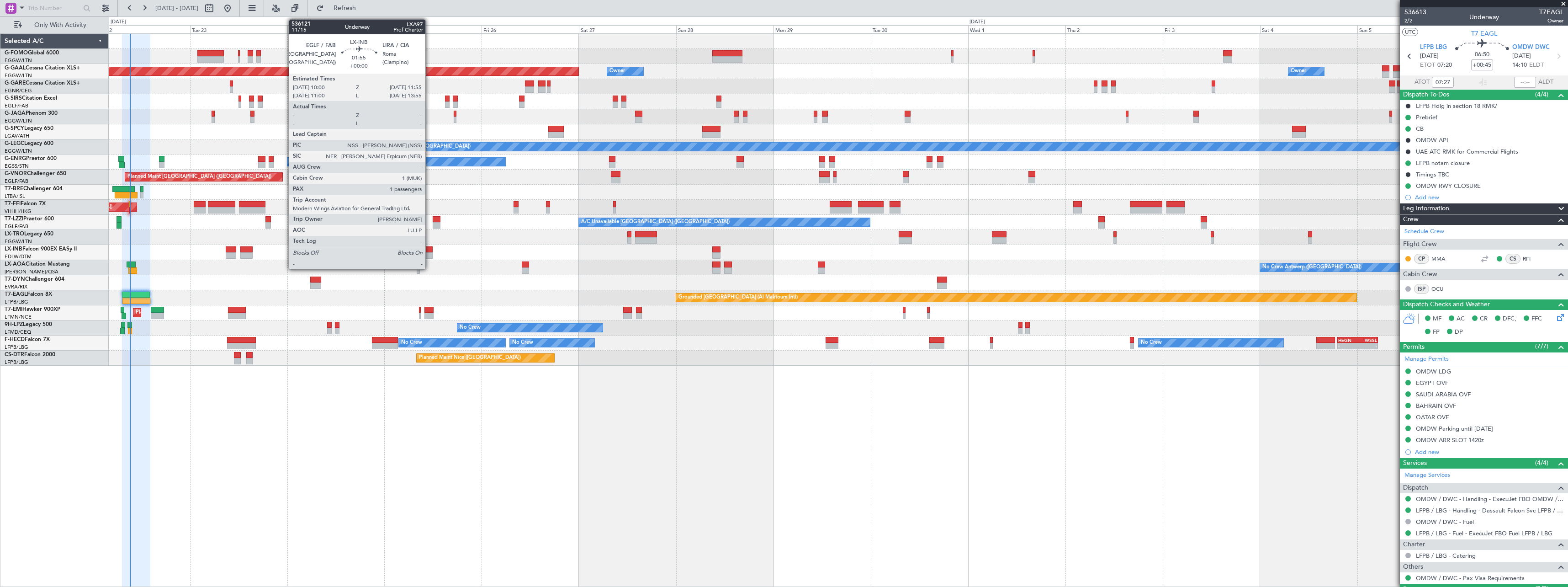
click at [430, 251] on div at bounding box center [428, 249] width 8 height 7
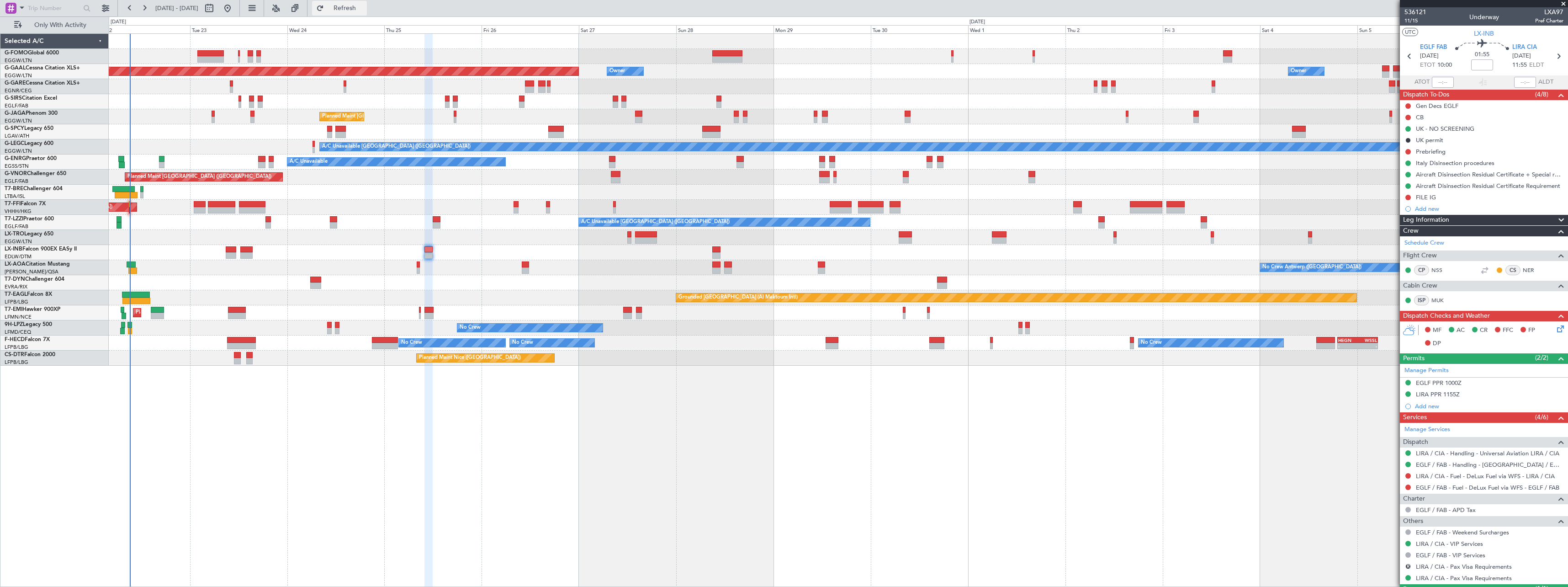
click at [367, 1] on button "Refresh" at bounding box center [339, 8] width 55 height 15
click at [365, 8] on span "Refresh" at bounding box center [345, 8] width 38 height 7
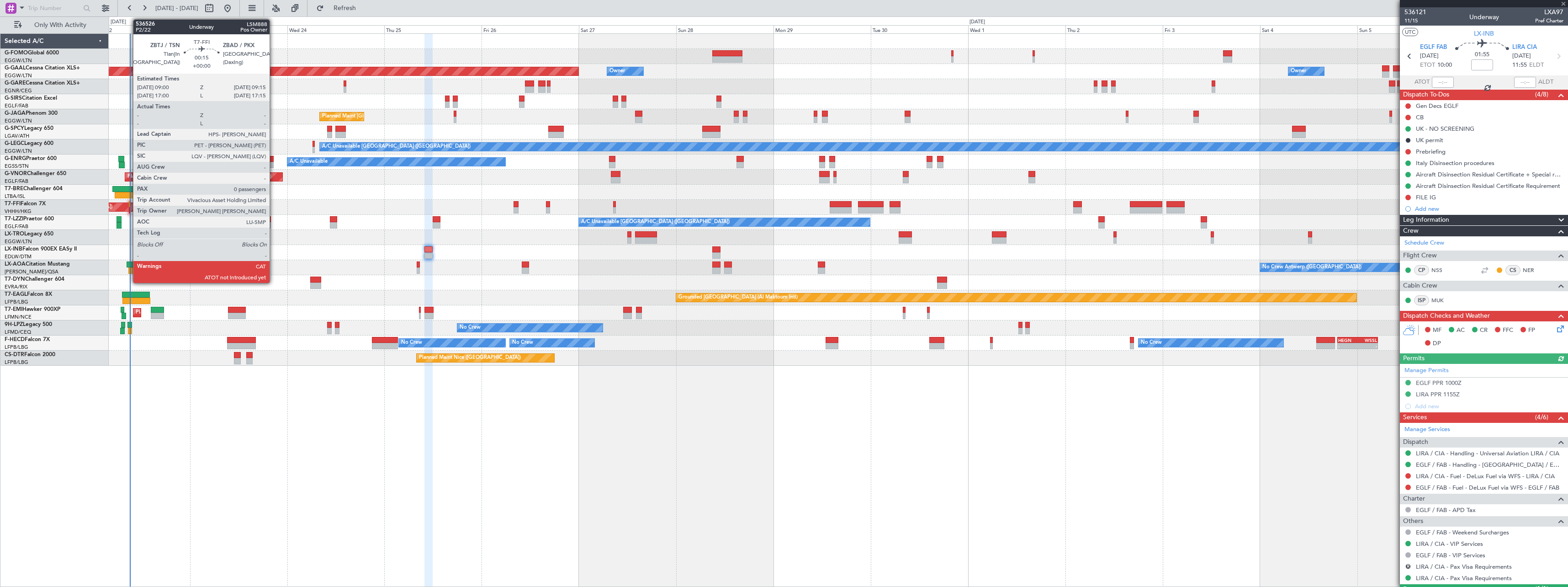
click at [129, 207] on div at bounding box center [130, 210] width 1 height 7
type input "0"
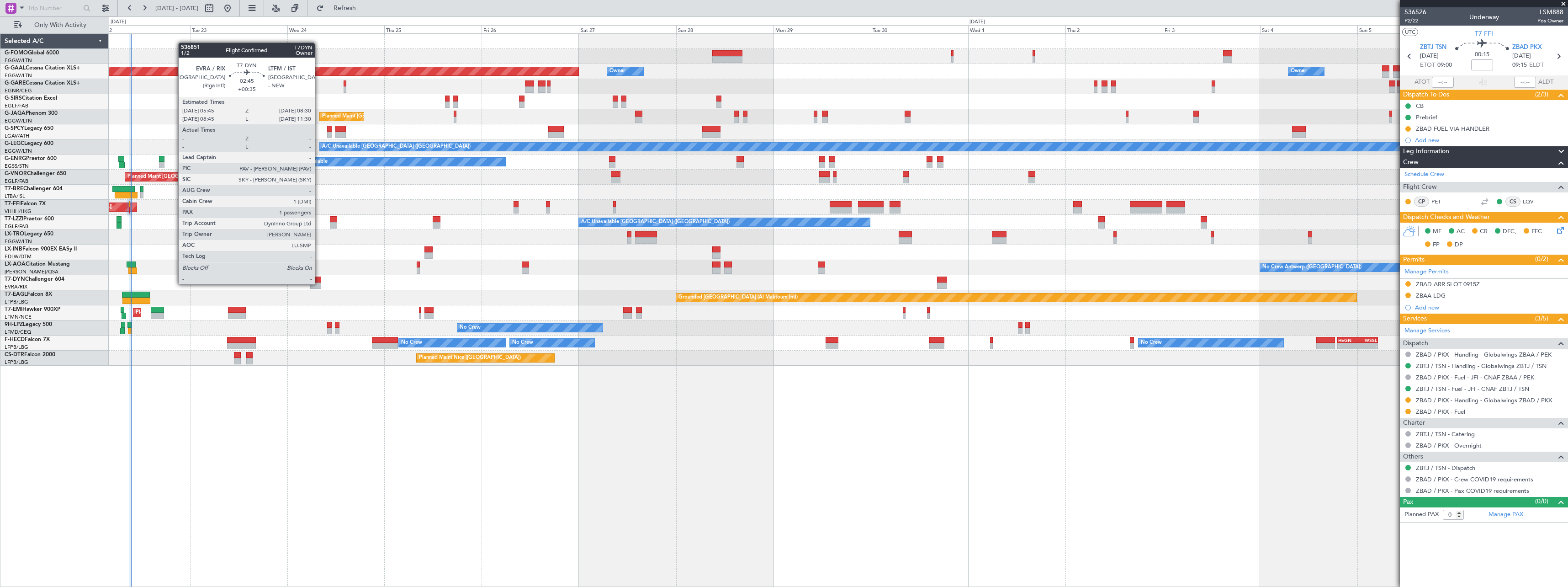
click at [319, 283] on div at bounding box center [316, 285] width 12 height 7
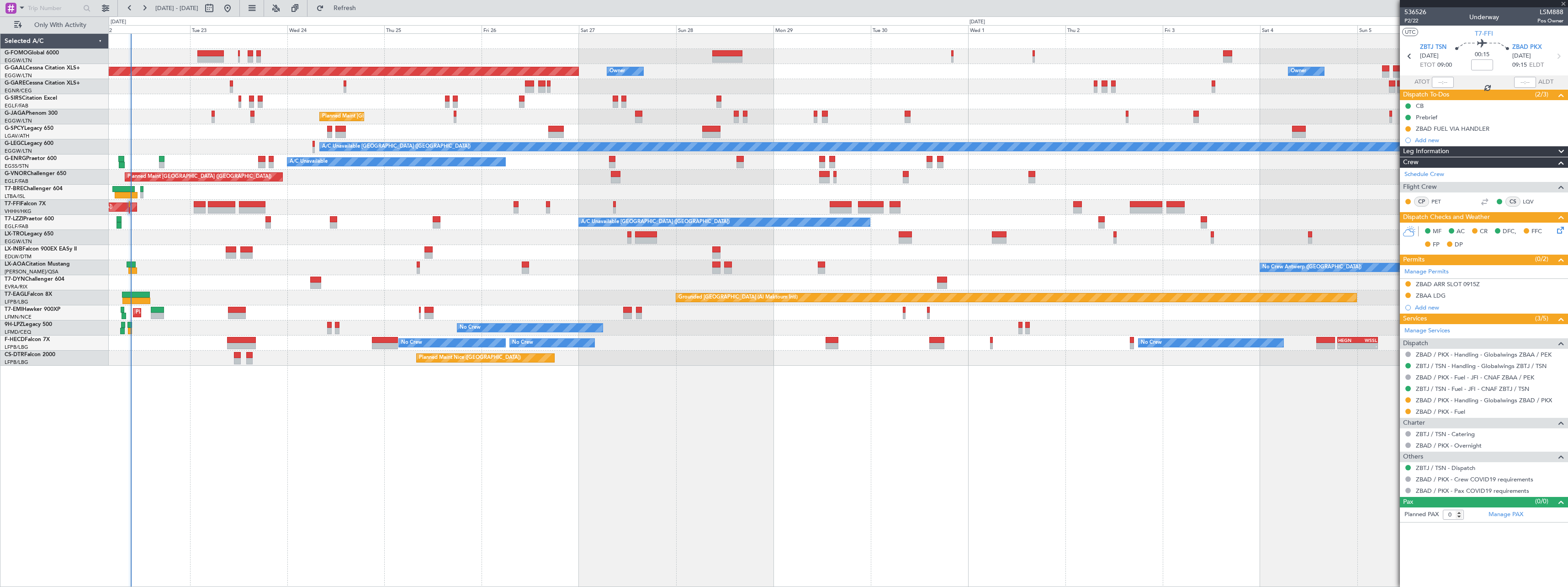
type input "+00:35"
type input "1"
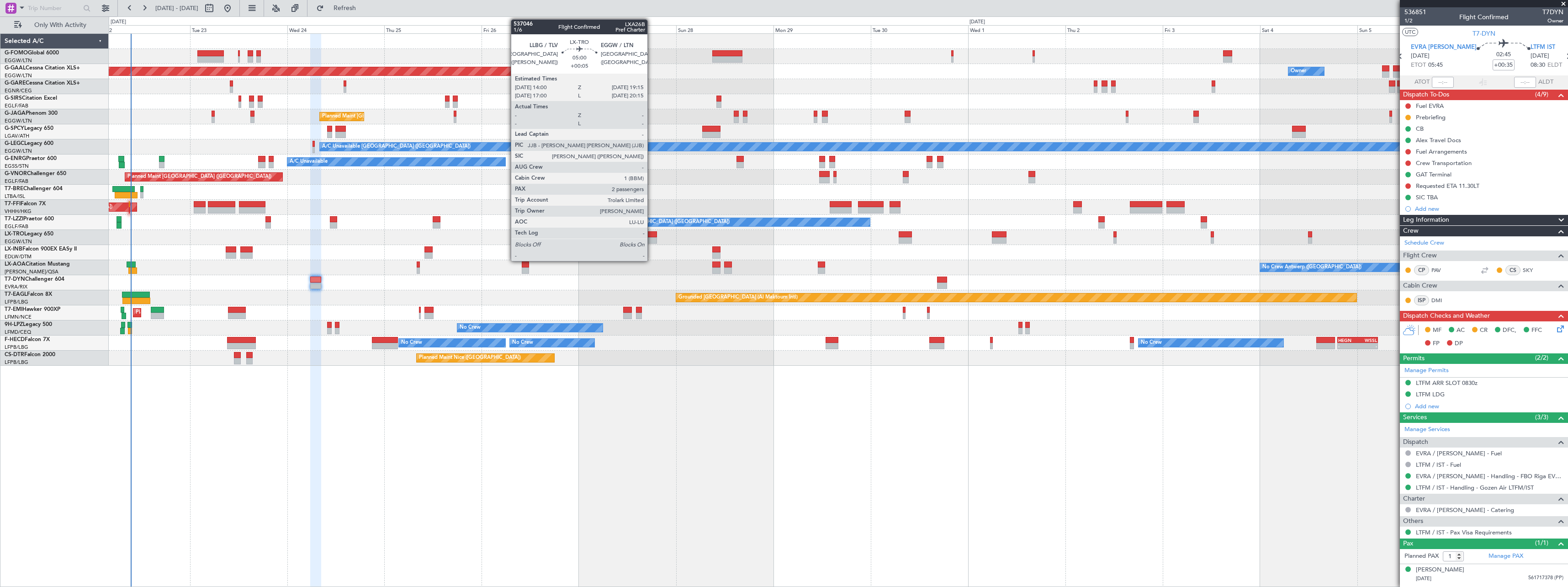
click at [652, 233] on div at bounding box center [646, 234] width 21 height 7
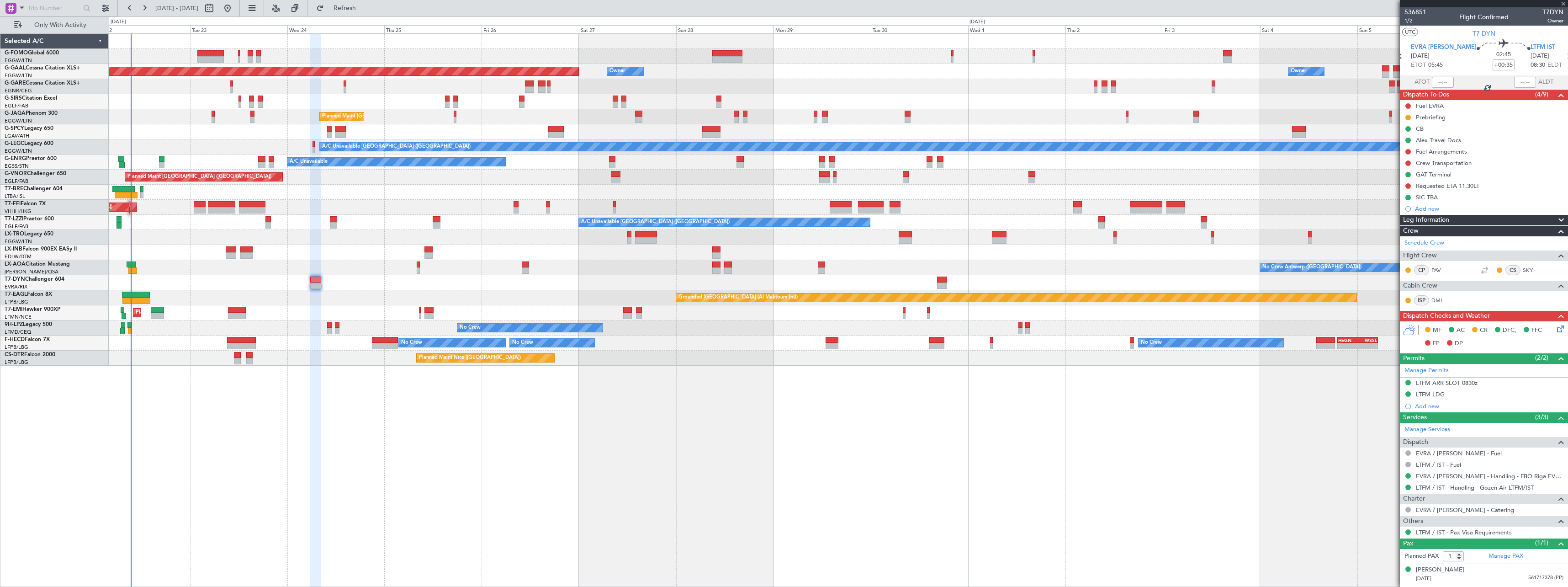
type input "+00:05"
type input "2"
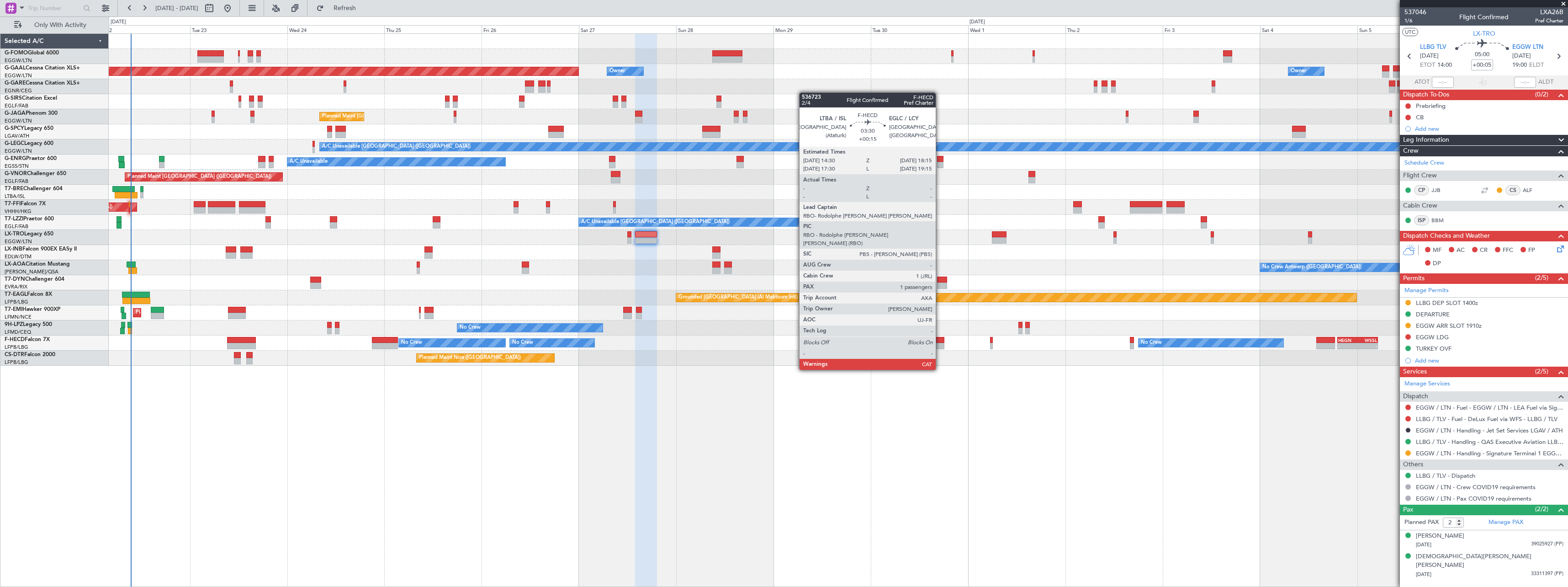
click at [940, 344] on div at bounding box center [937, 345] width 15 height 7
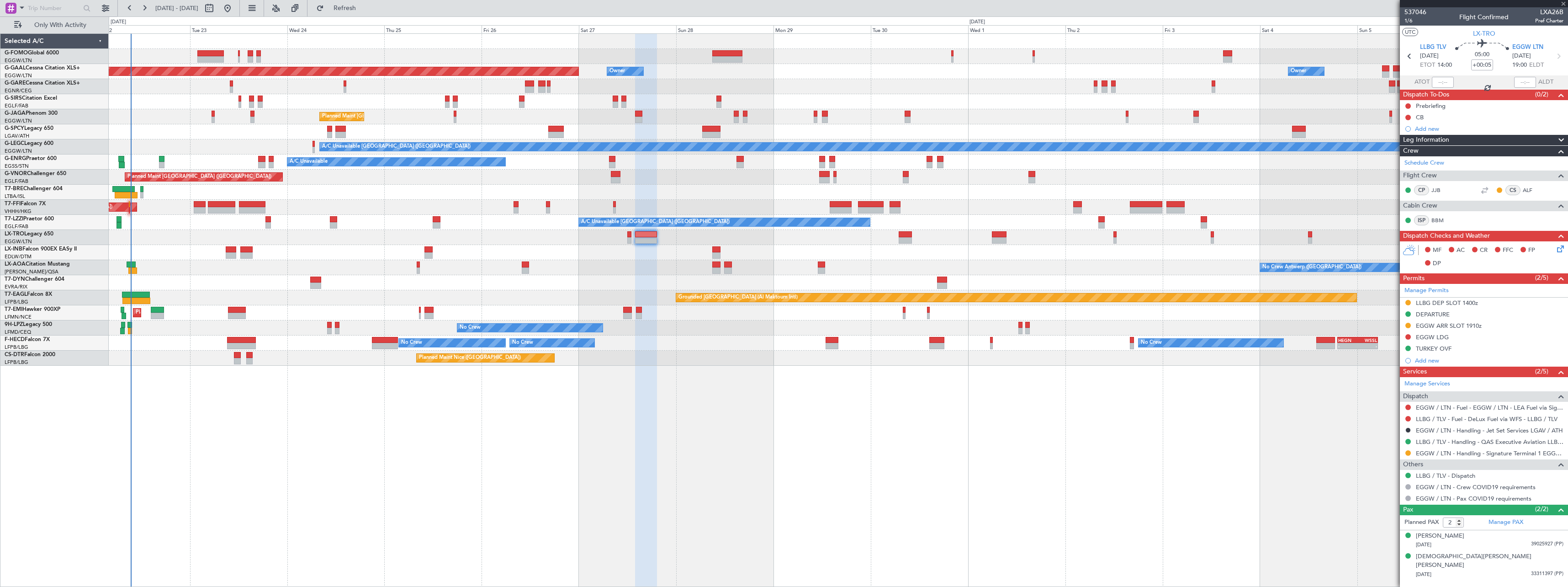
type input "+00:15"
type input "1"
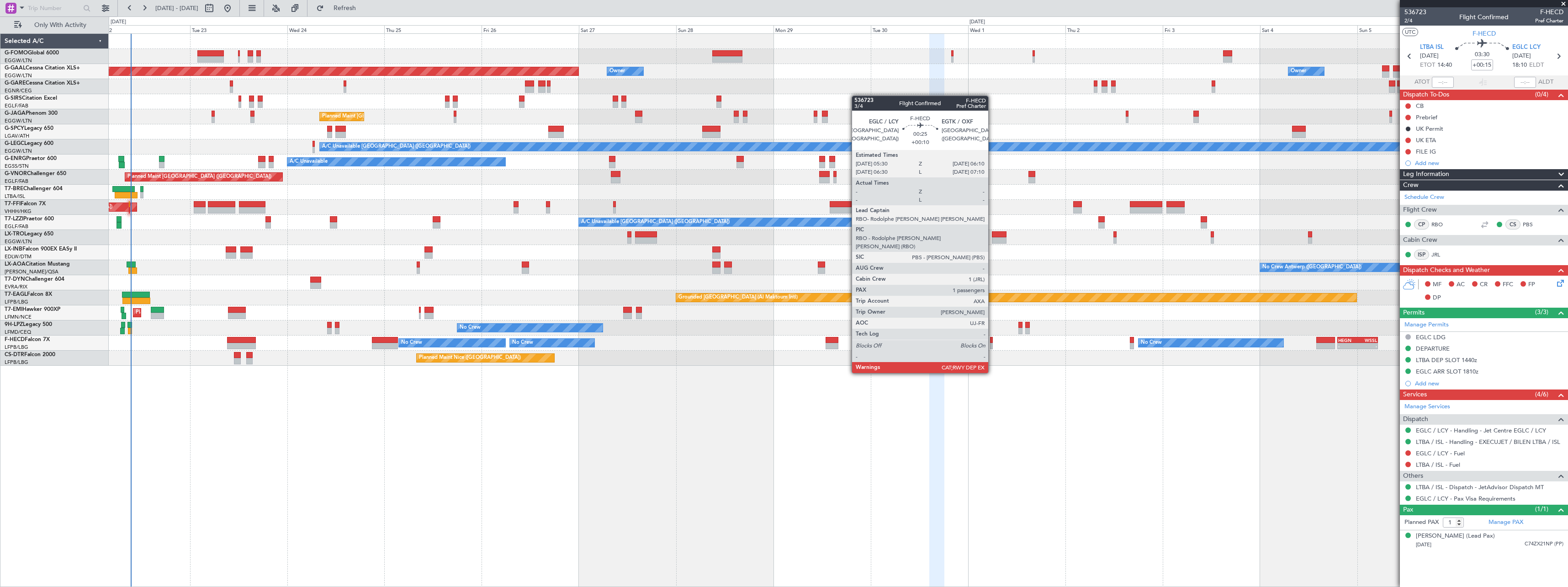
click at [993, 347] on div at bounding box center [992, 345] width 3 height 7
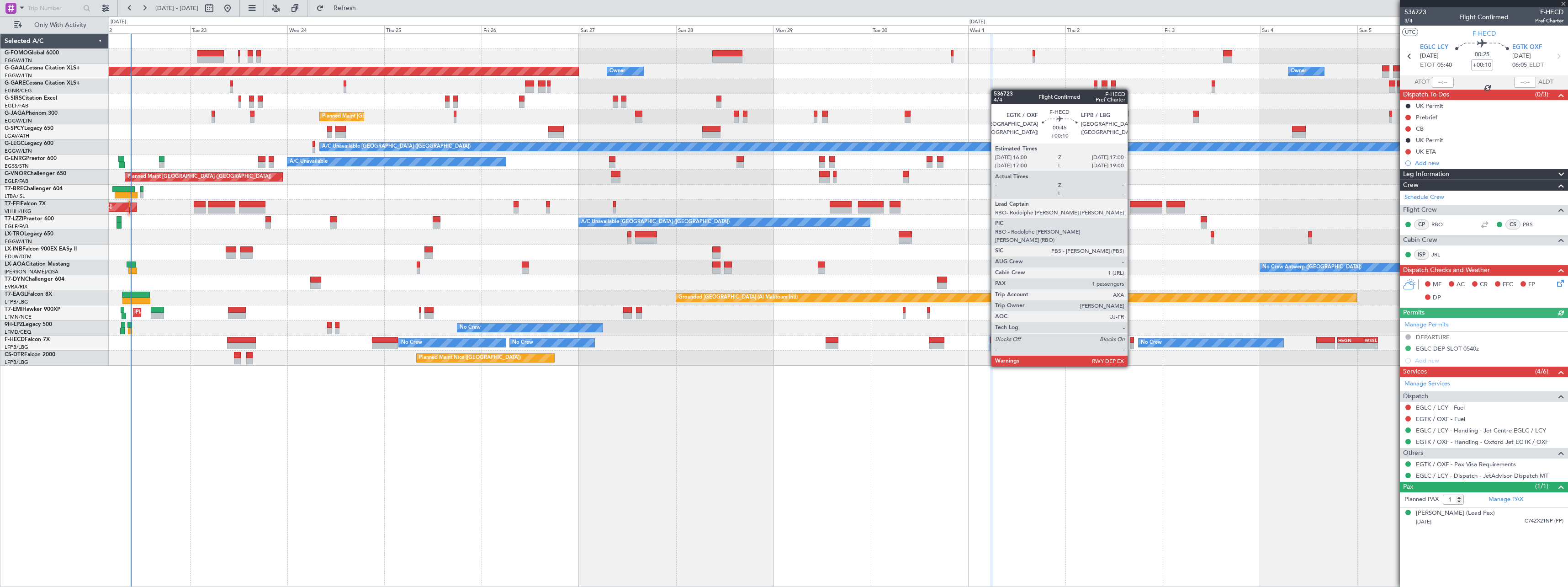
click at [1132, 341] on div at bounding box center [1132, 340] width 4 height 7
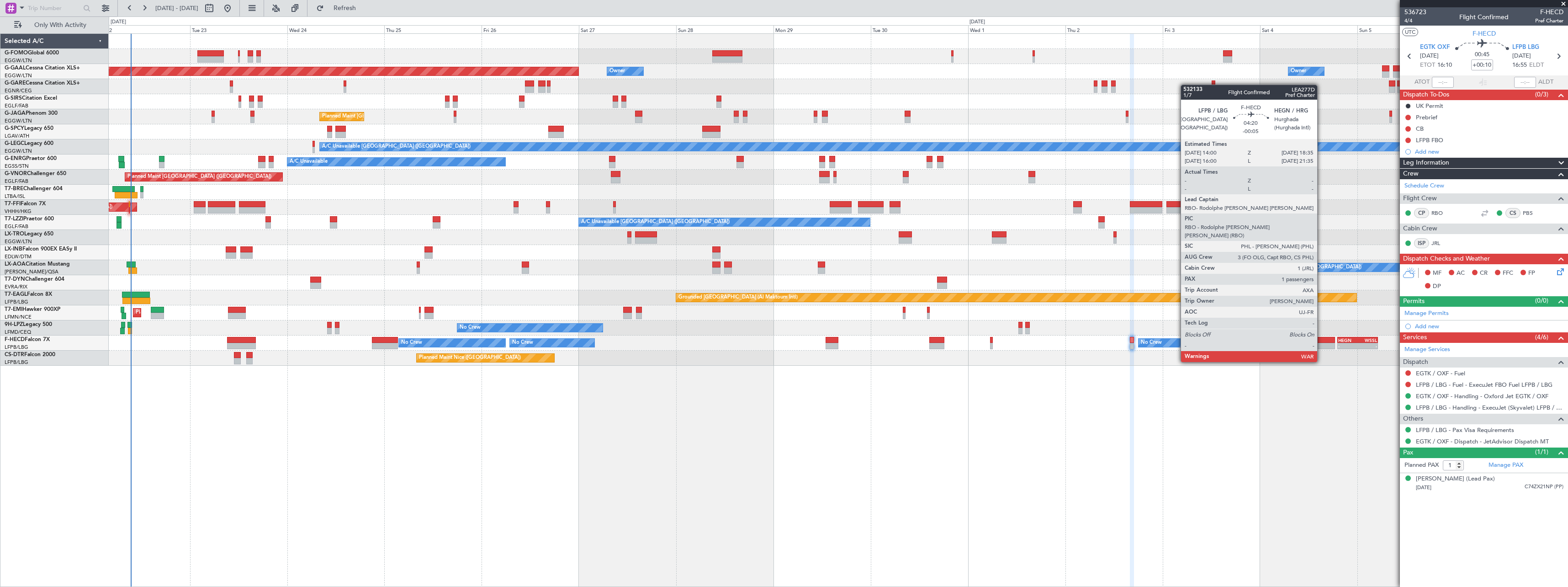
click at [1321, 337] on div at bounding box center [1326, 340] width 19 height 7
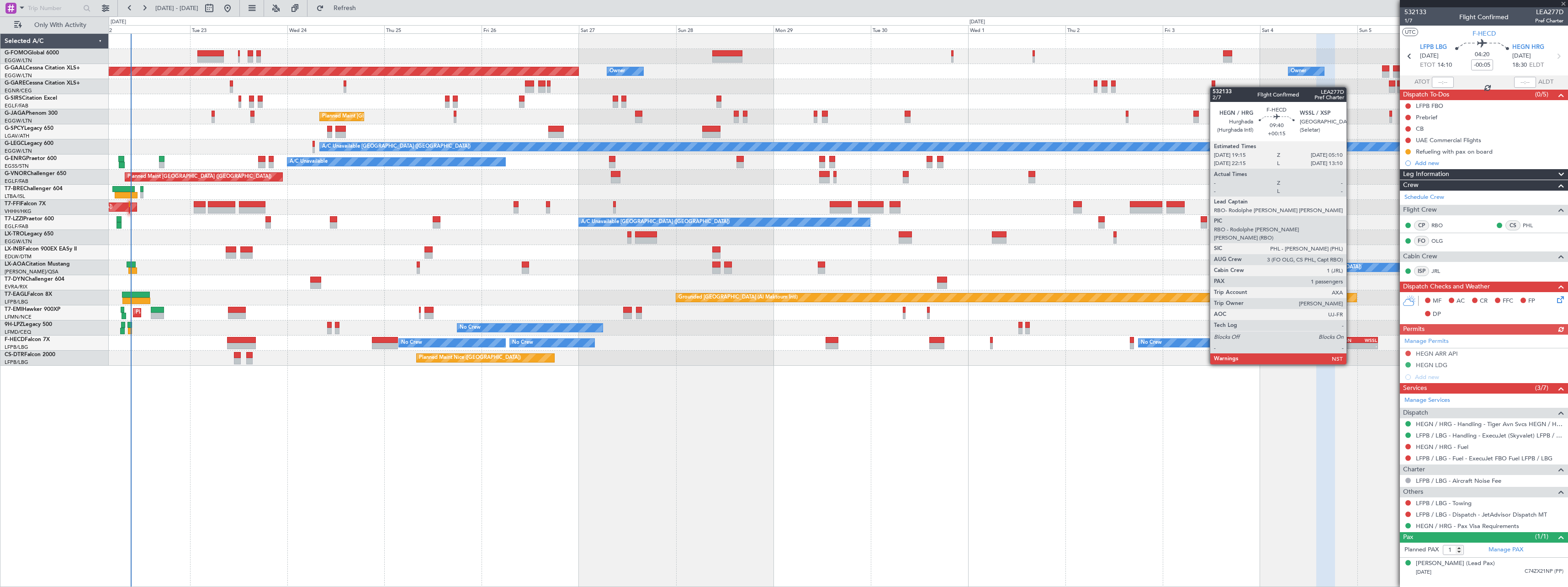
click at [1351, 339] on div "HEGN" at bounding box center [1348, 340] width 19 height 5
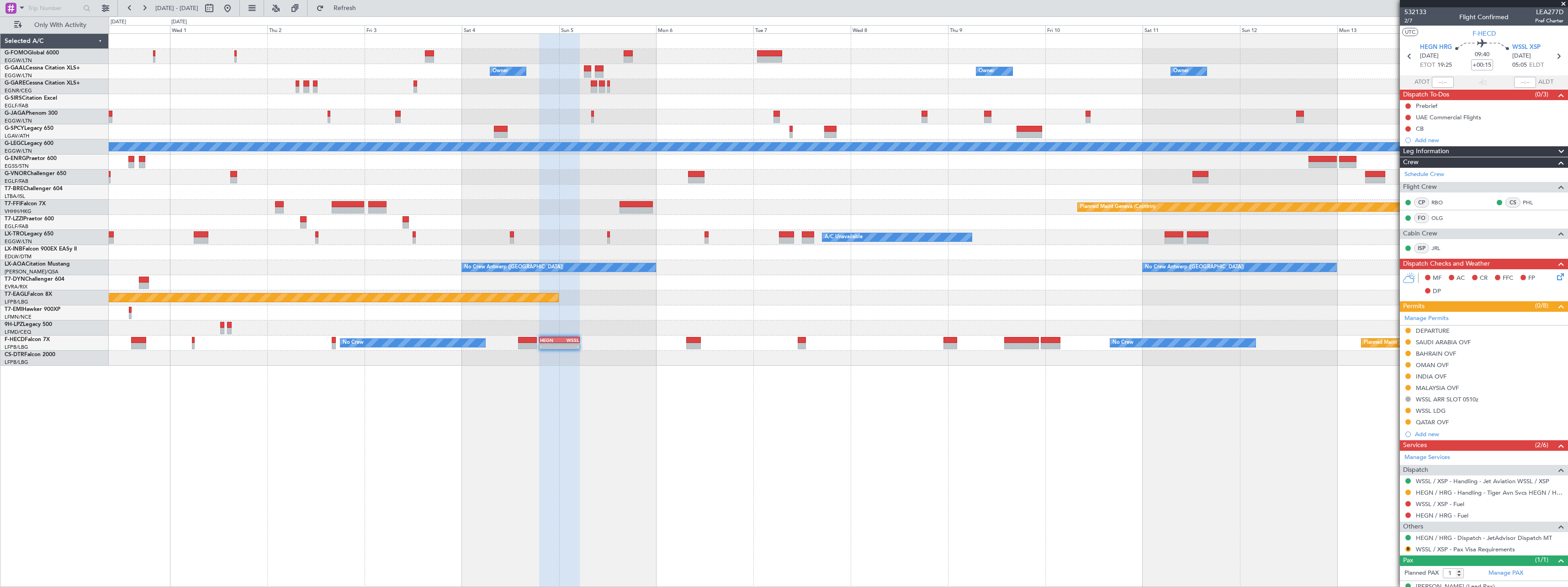
click at [542, 444] on div at bounding box center [559, 310] width 40 height 553
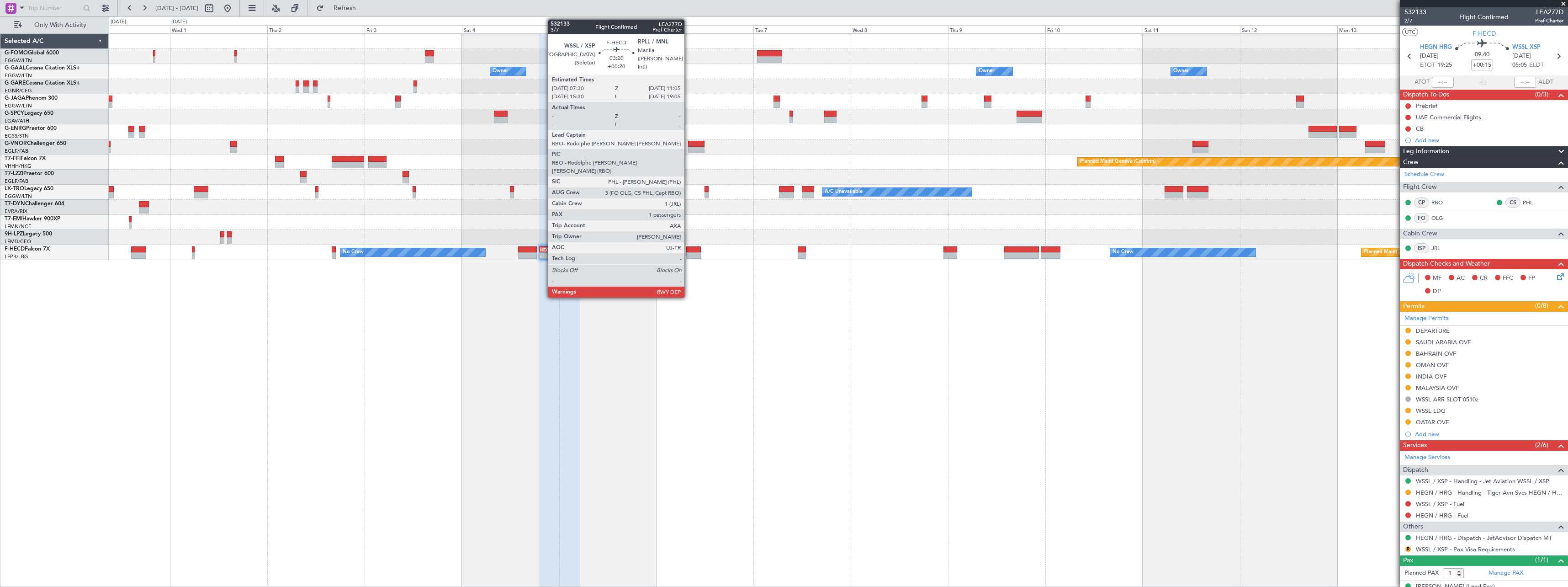
click at [689, 250] on div at bounding box center [694, 249] width 15 height 7
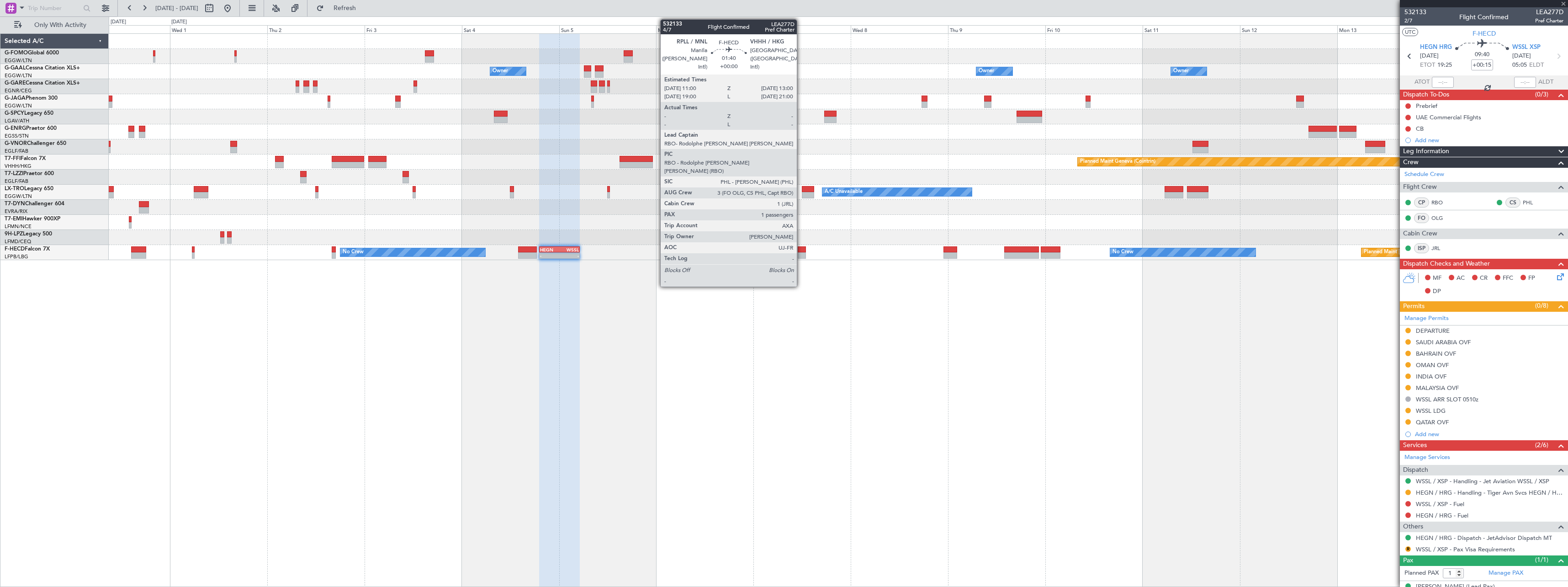
type input "+00:20"
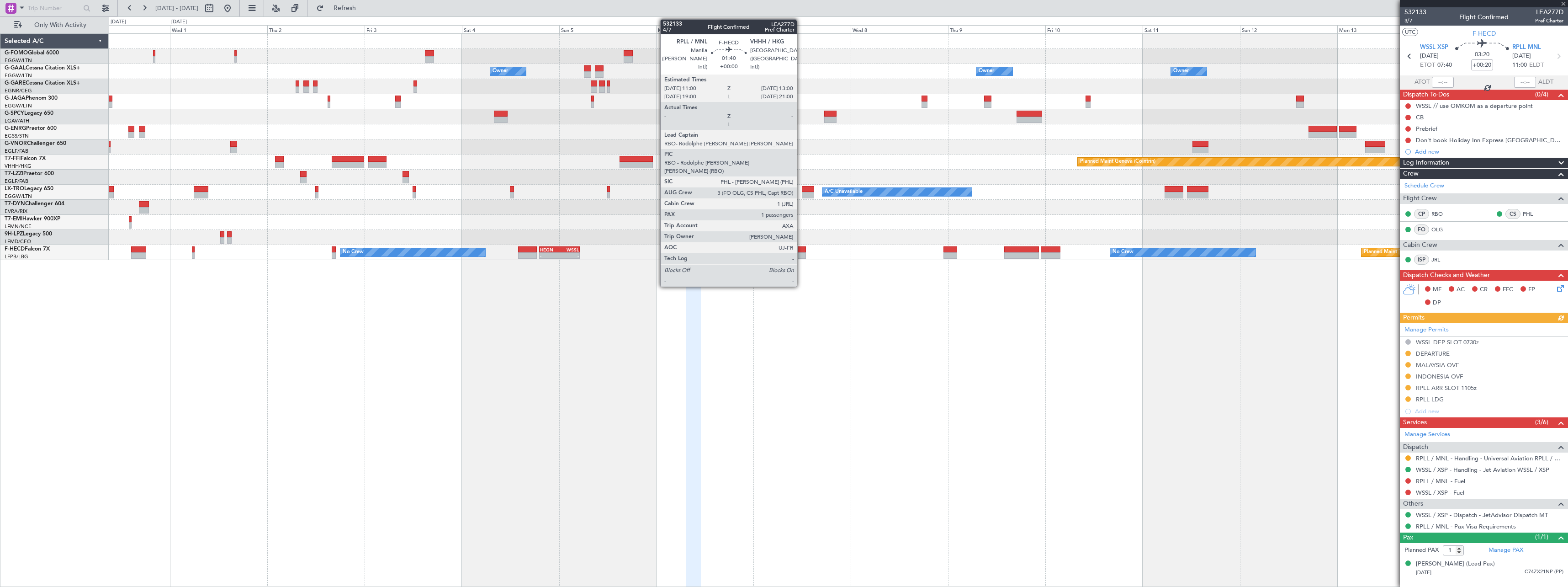
click at [801, 250] on div at bounding box center [802, 249] width 8 height 7
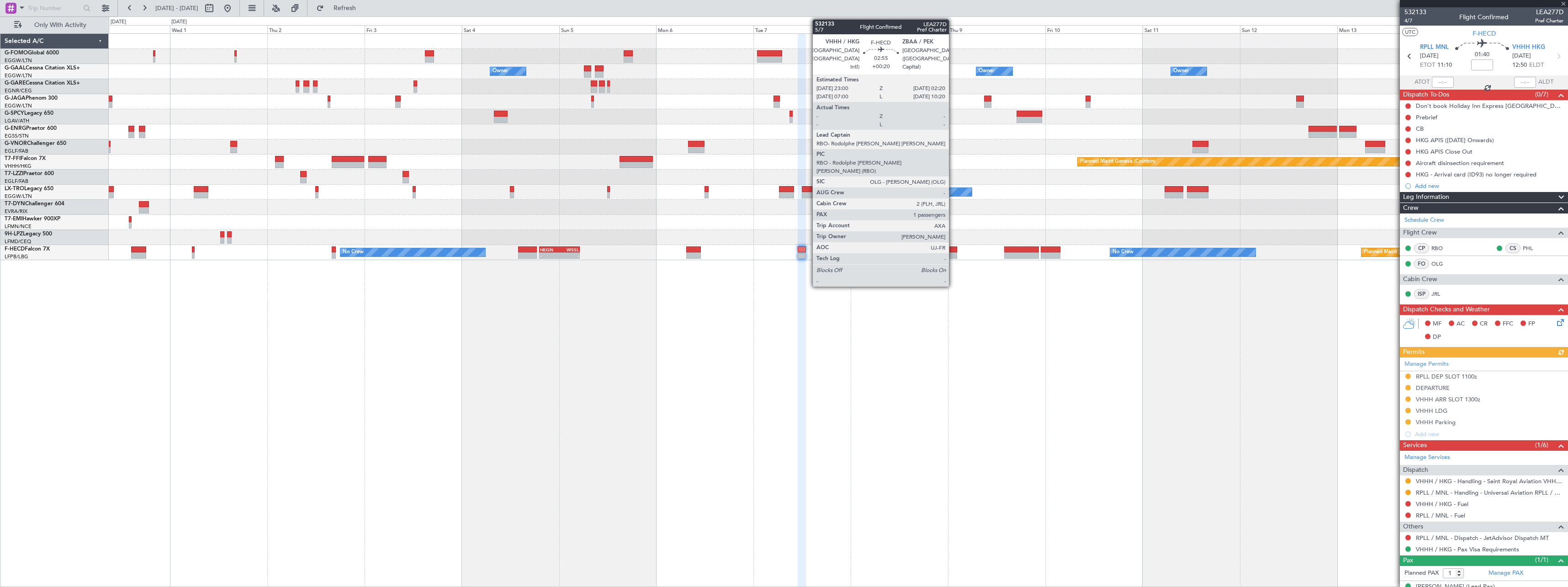
click at [953, 253] on div at bounding box center [950, 255] width 14 height 7
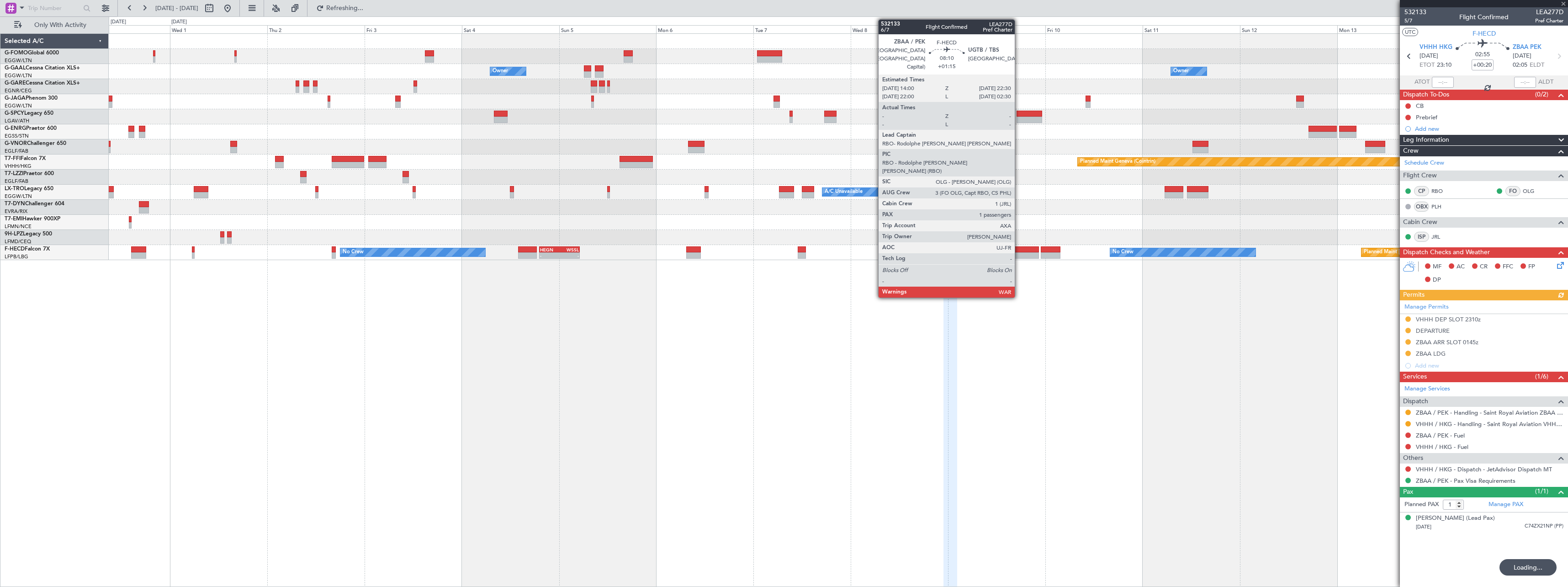
click at [1019, 250] on div at bounding box center [1021, 249] width 34 height 7
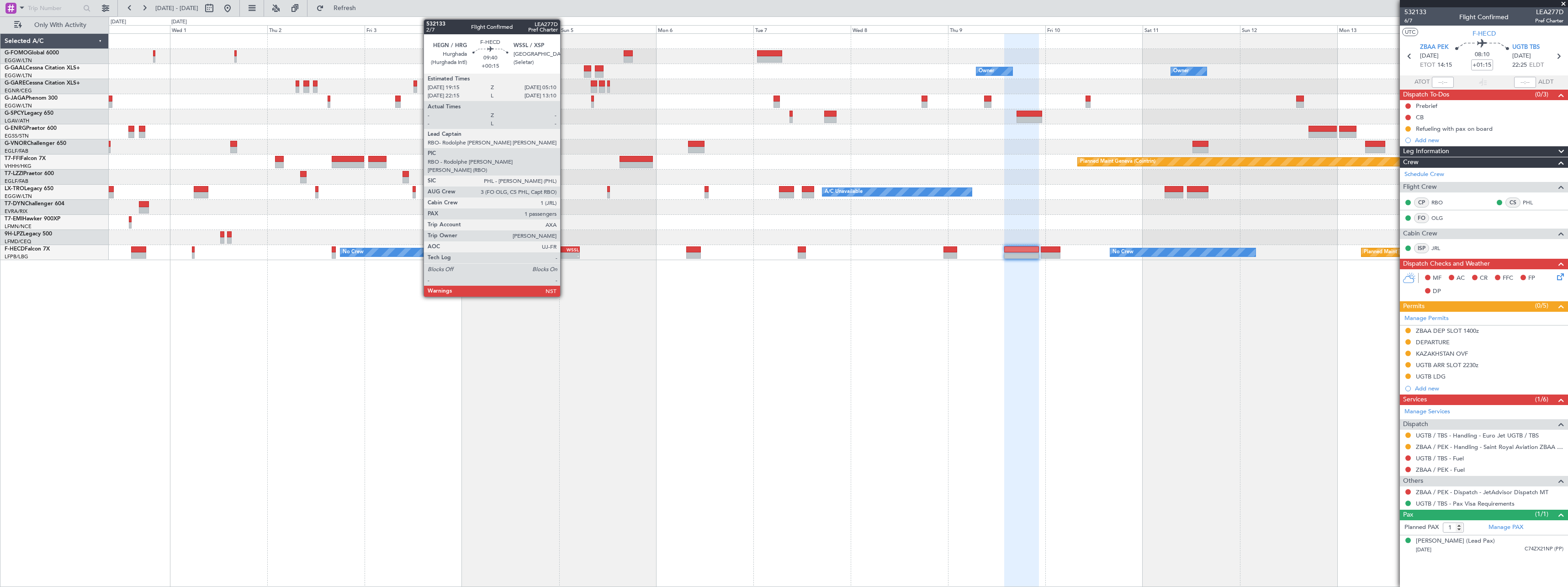
click at [564, 251] on div "WSSL" at bounding box center [570, 249] width 19 height 5
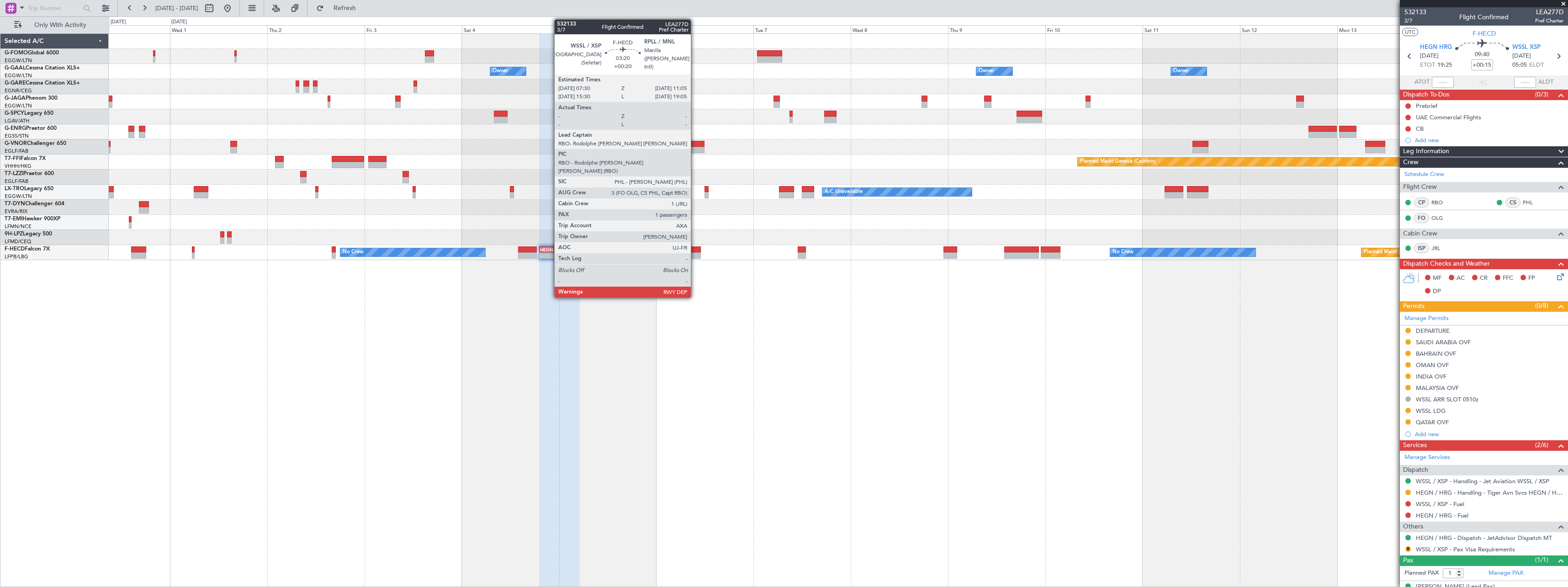
click at [695, 250] on div at bounding box center [694, 249] width 15 height 7
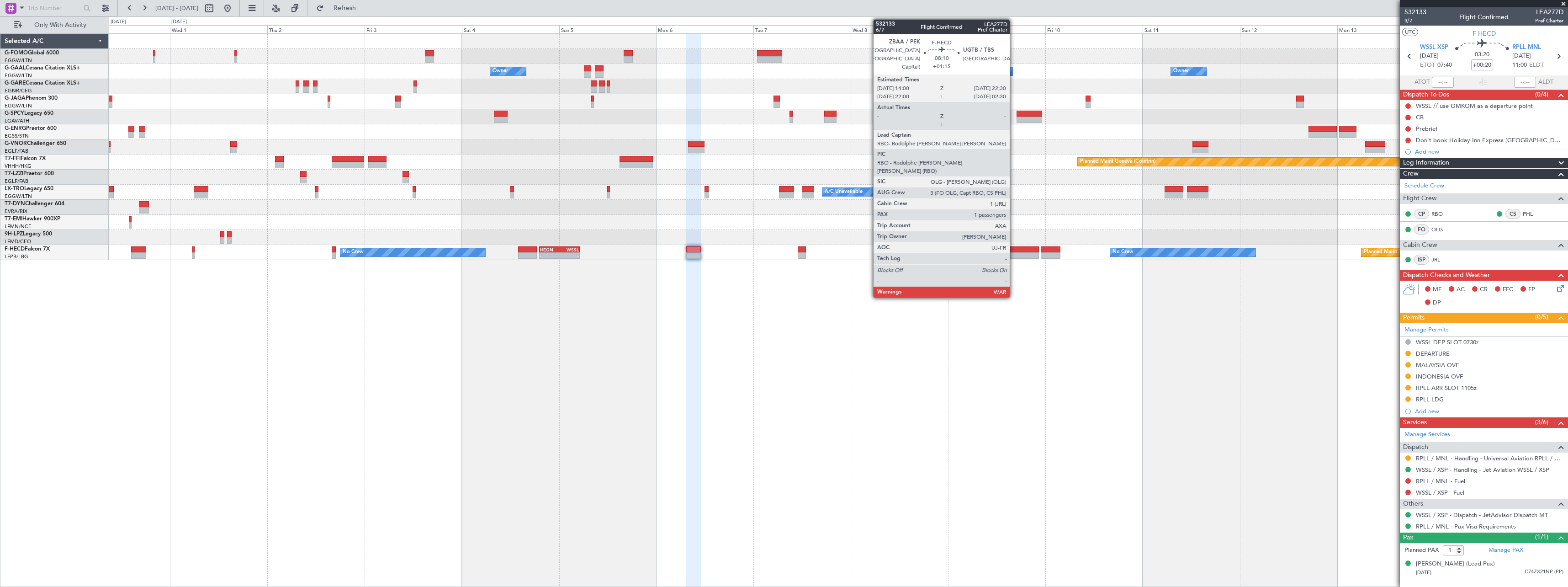
click at [1014, 253] on div at bounding box center [1021, 255] width 34 height 7
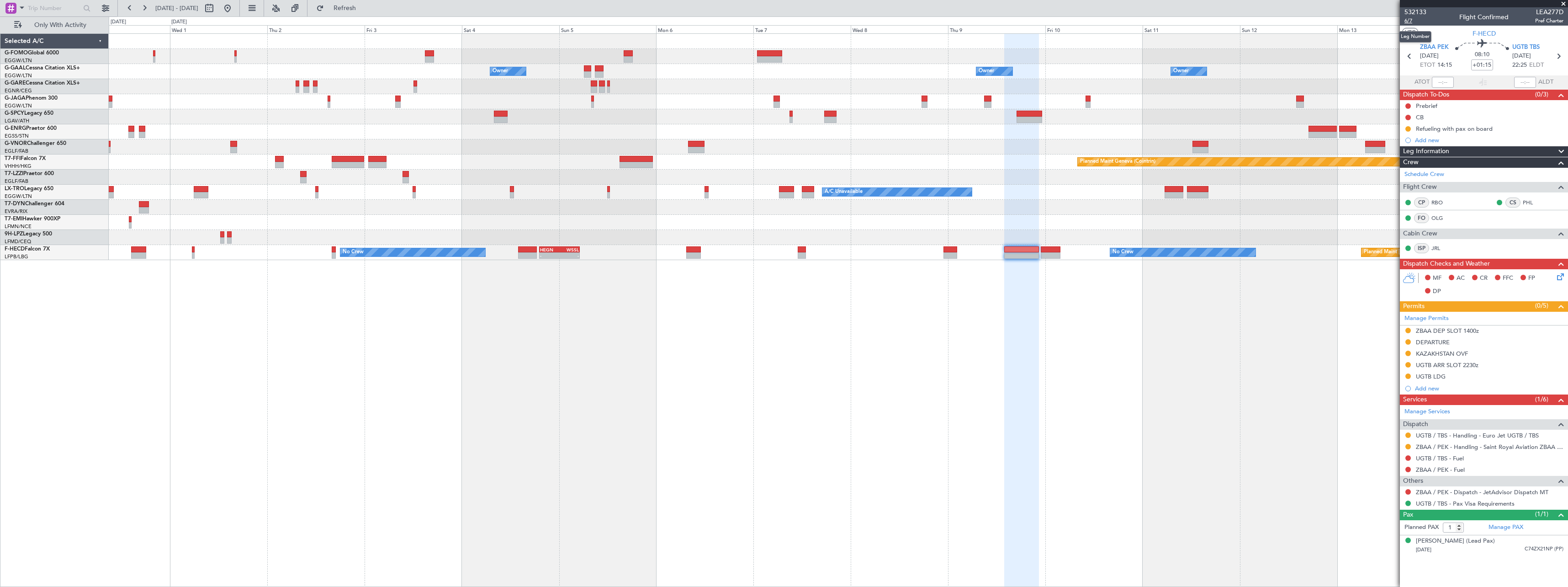
click at [1405, 21] on span "6/7" at bounding box center [1416, 20] width 22 height 8
click at [1448, 130] on div "Refueling with pax on board" at bounding box center [1455, 128] width 77 height 8
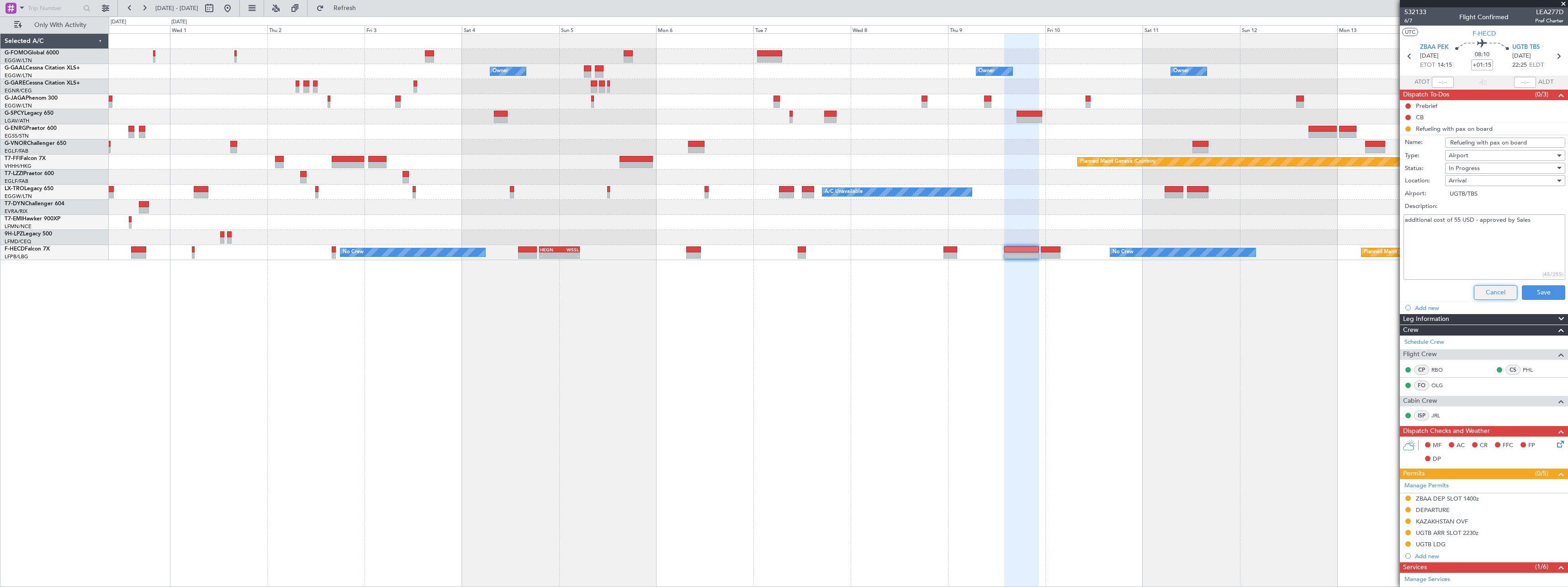
click at [1496, 293] on button "Cancel" at bounding box center [1496, 293] width 43 height 15
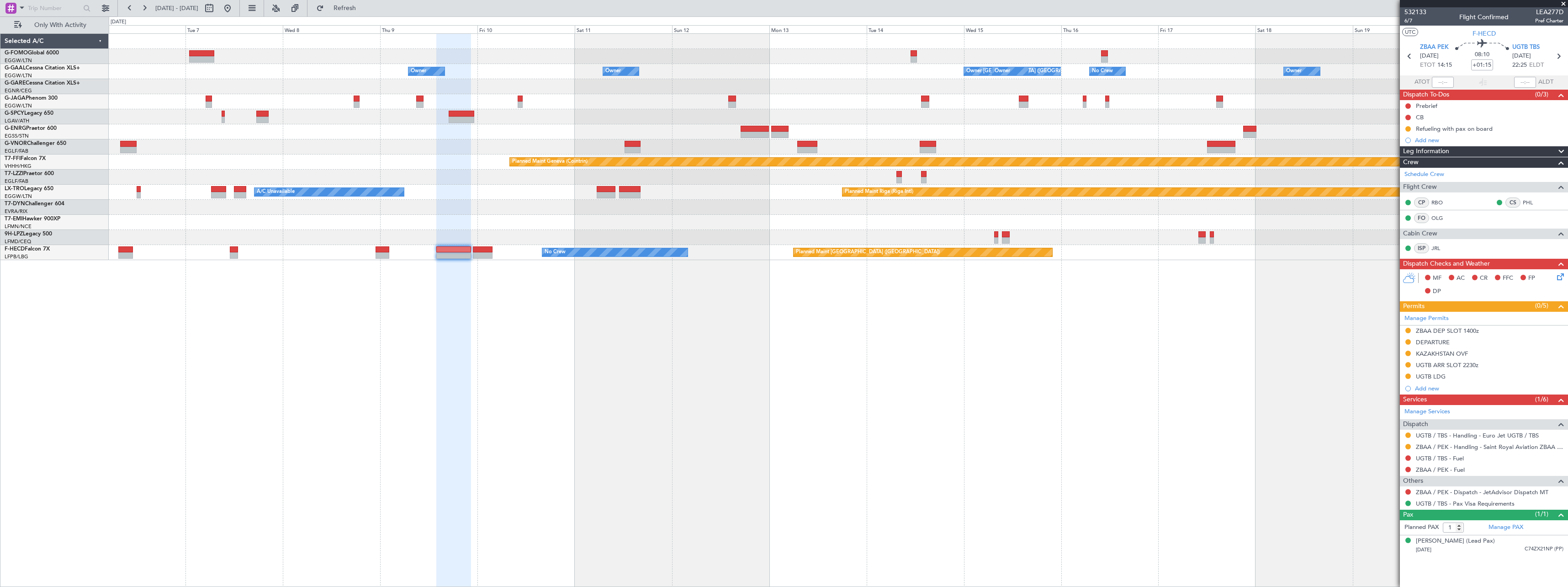
click at [443, 409] on div at bounding box center [453, 310] width 34 height 553
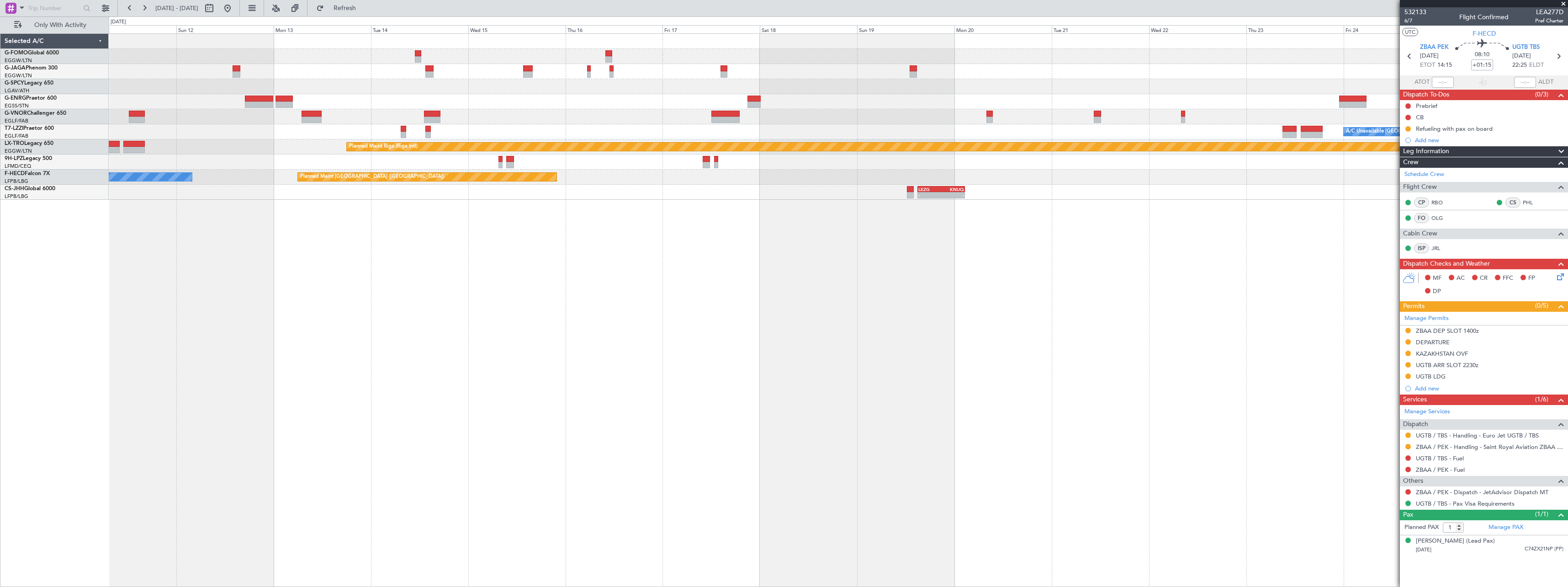
click at [613, 400] on div "A/C Unavailable London (Luton) Planned Maint Riga (Riga Intl) A/C Unavailable P…" at bounding box center [839, 310] width 1460 height 553
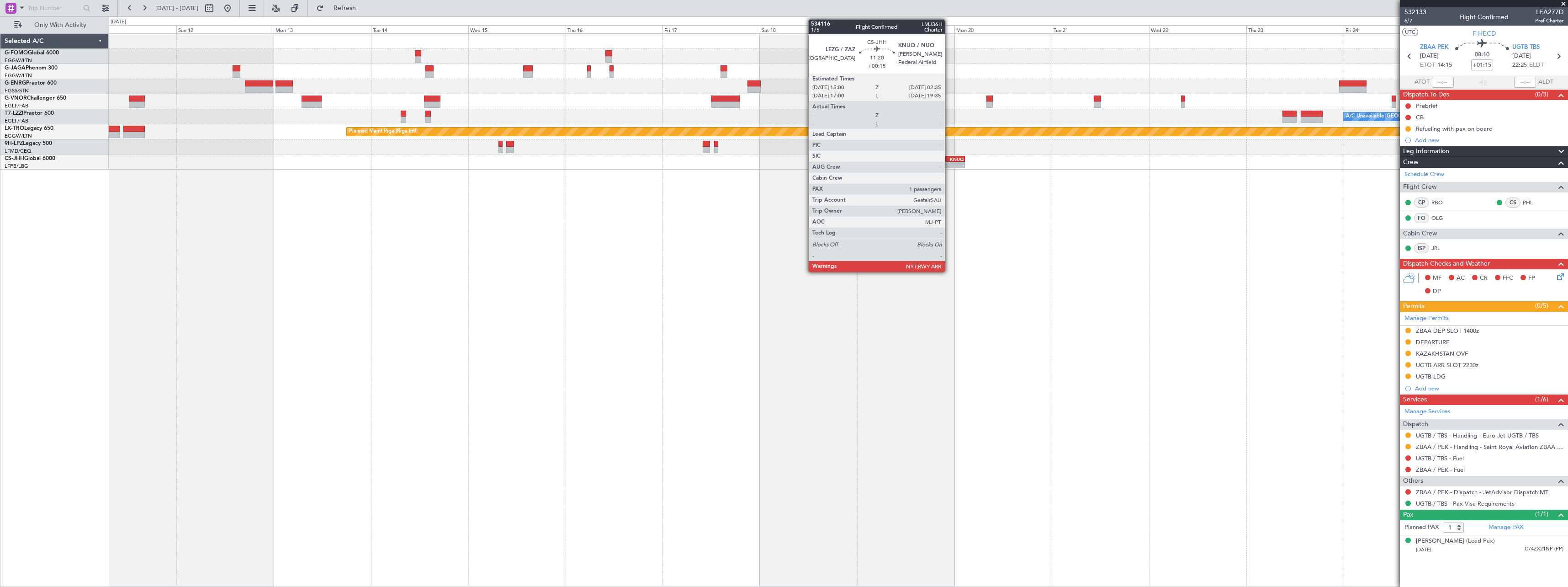
click at [949, 157] on div "KNUQ" at bounding box center [952, 159] width 23 height 5
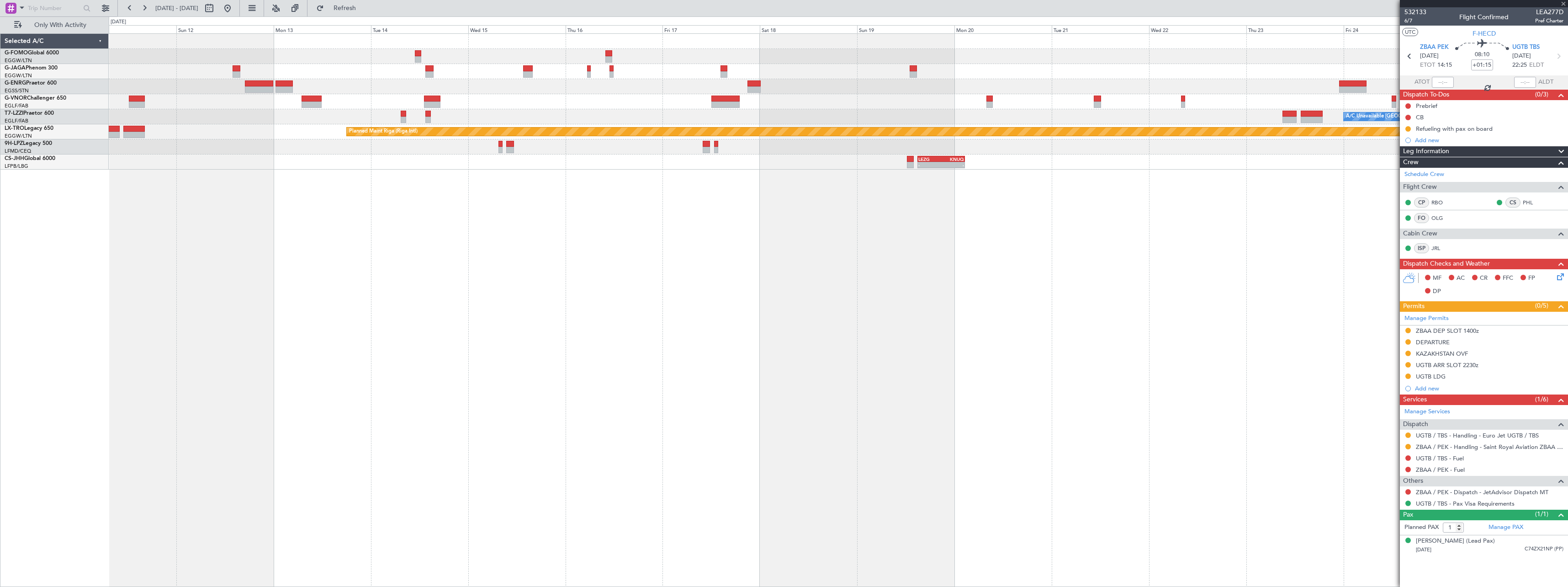
type input "+00:15"
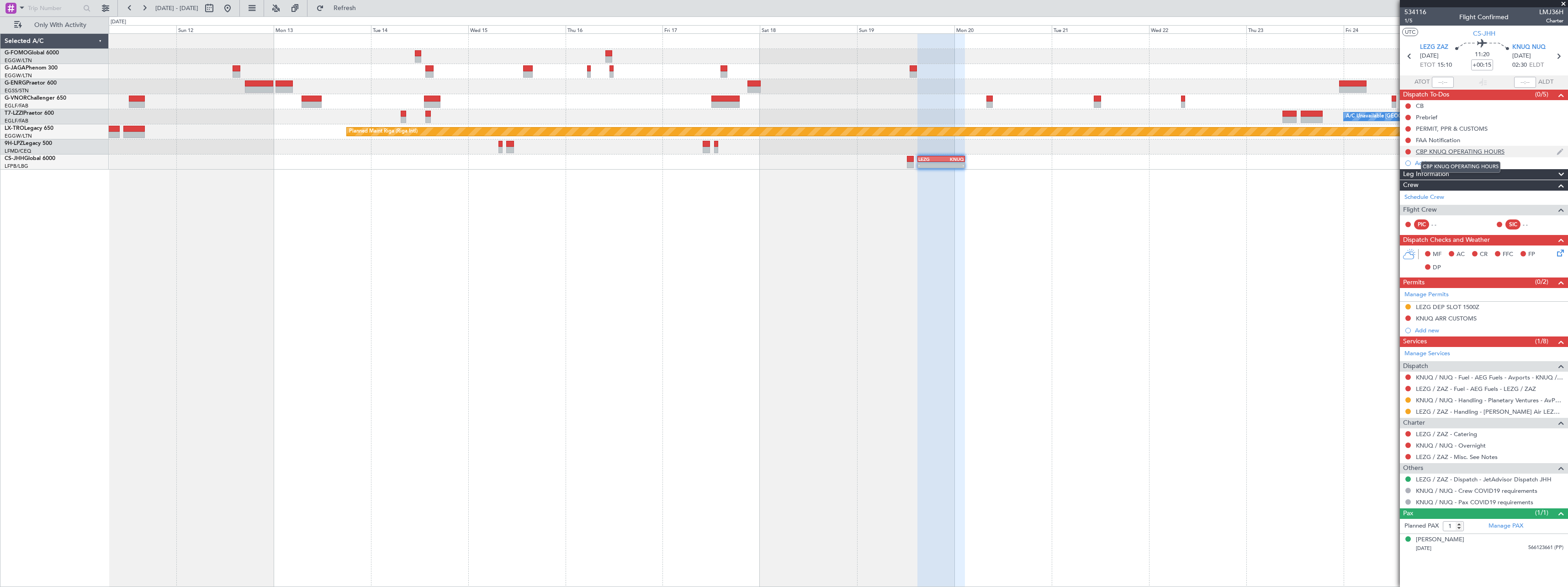
click at [1441, 154] on div "CBP KNUQ OPERATING HOURS" at bounding box center [1460, 152] width 89 height 8
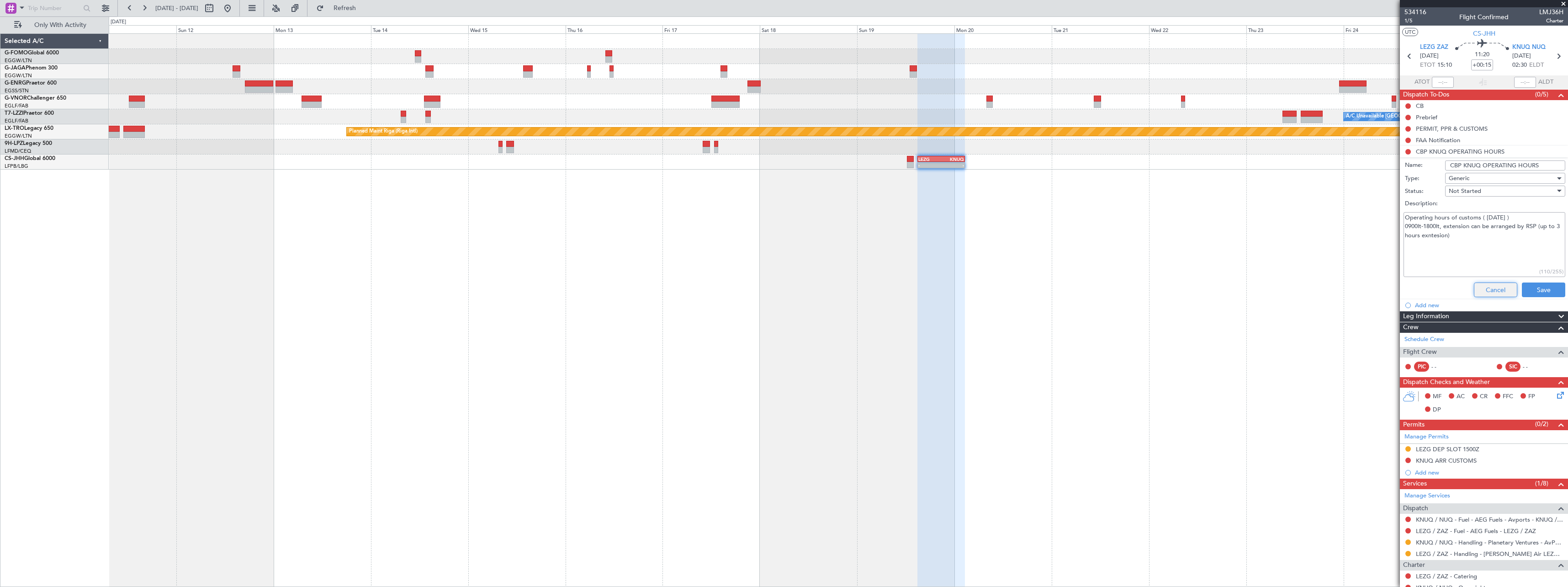
click at [1486, 290] on button "Cancel" at bounding box center [1496, 290] width 43 height 15
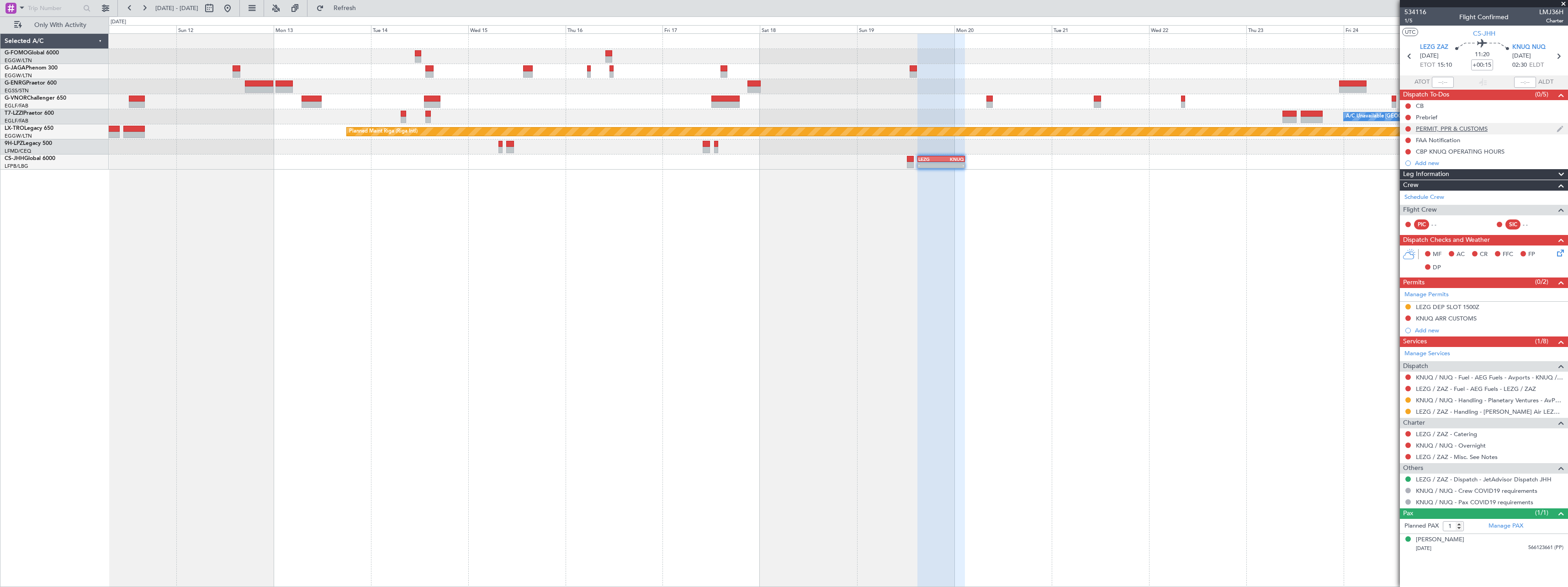
click at [1450, 127] on div "PERMIT, PPR & CUSTOMS" at bounding box center [1452, 128] width 72 height 8
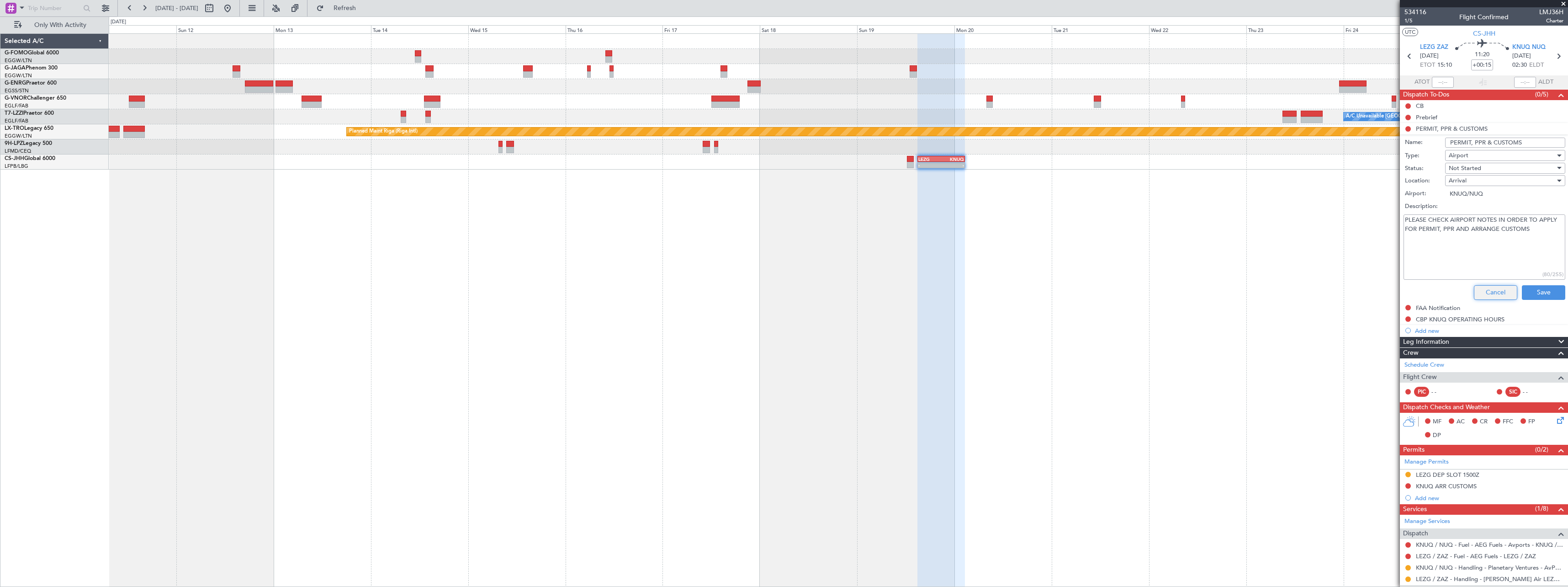
click at [1486, 291] on button "Cancel" at bounding box center [1496, 293] width 43 height 15
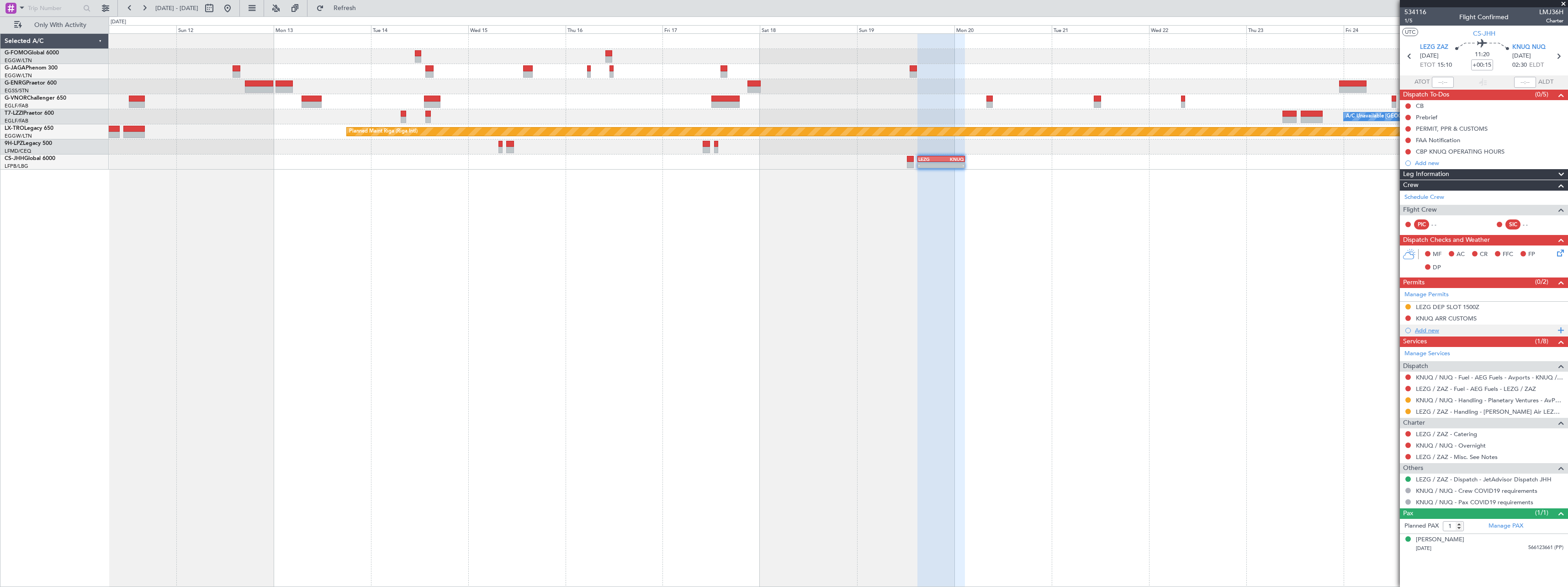
click at [1431, 330] on div "Add new" at bounding box center [1485, 330] width 141 height 8
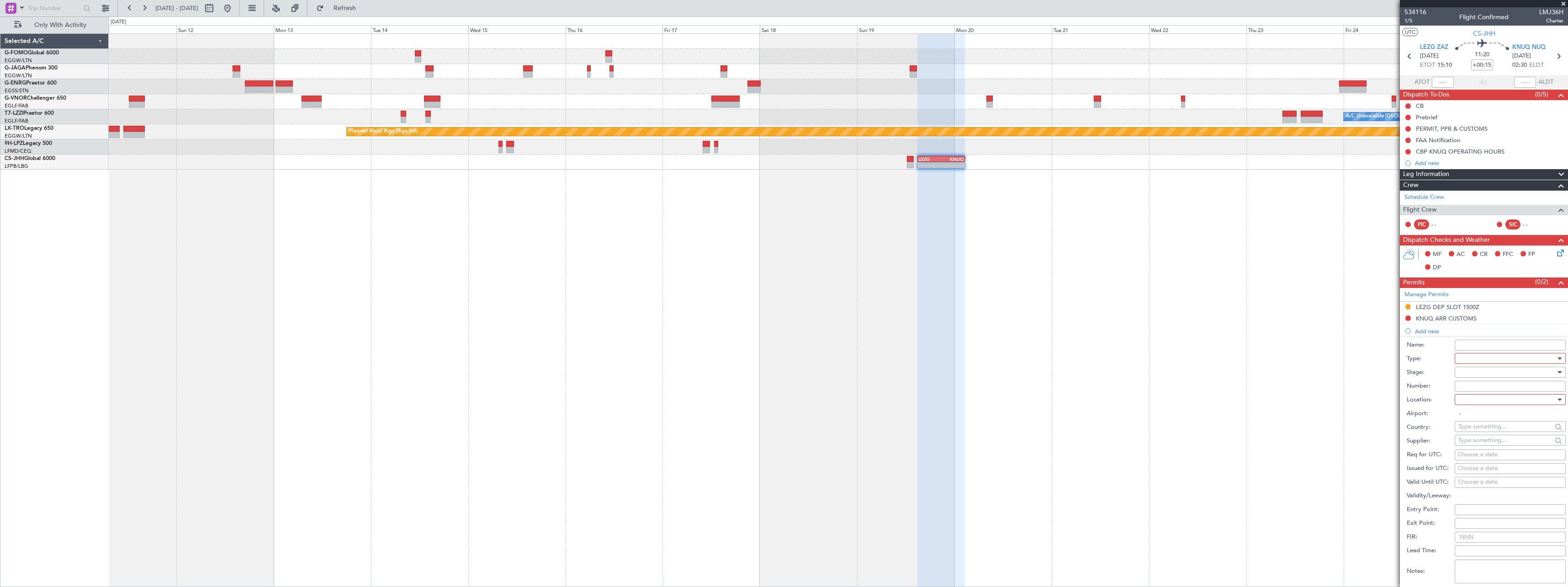
click at [1470, 356] on div at bounding box center [1507, 358] width 97 height 14
click at [1486, 413] on span "EAPIS" at bounding box center [1507, 414] width 96 height 14
click at [1471, 374] on div at bounding box center [1507, 372] width 97 height 14
click at [1474, 400] on span "Not Requested" at bounding box center [1507, 404] width 96 height 14
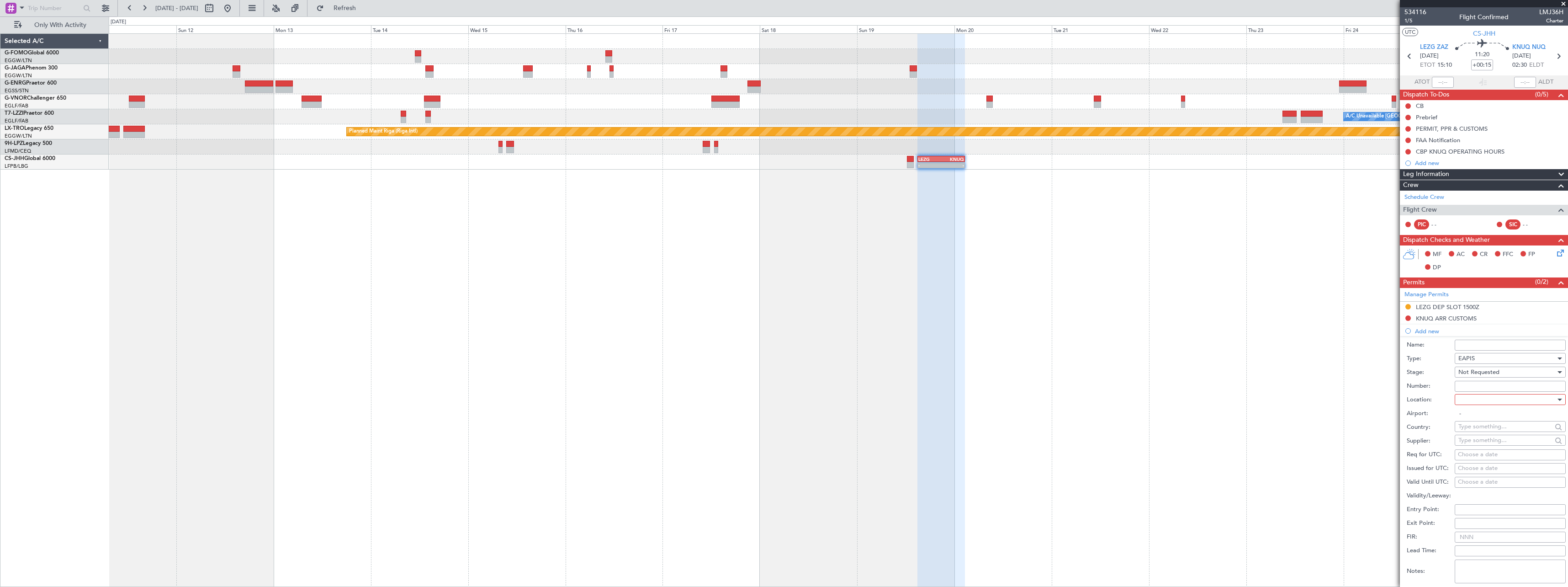
click at [1474, 400] on div at bounding box center [1507, 399] width 97 height 14
drag, startPoint x: 1468, startPoint y: 442, endPoint x: 1481, endPoint y: 486, distance: 45.9
click at [1468, 442] on span "Arrival" at bounding box center [1507, 445] width 96 height 14
type input "KNUQ / NUQ"
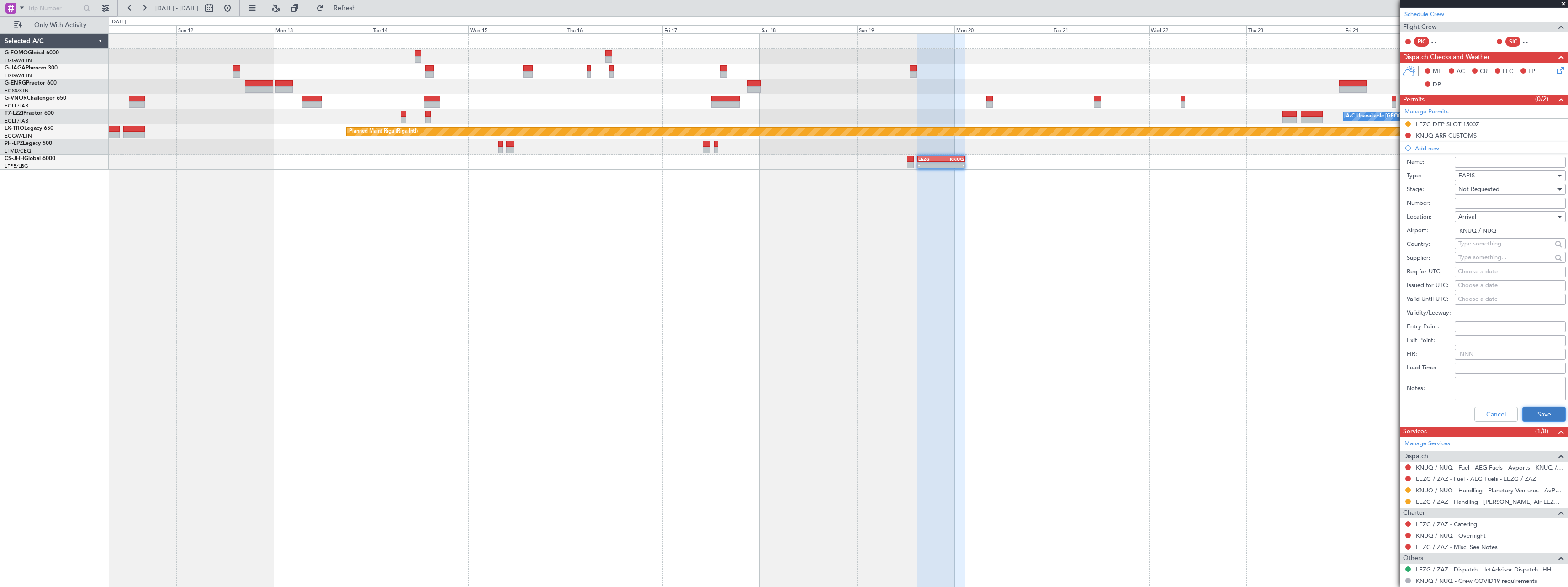
click at [1538, 411] on button "Save" at bounding box center [1544, 414] width 43 height 15
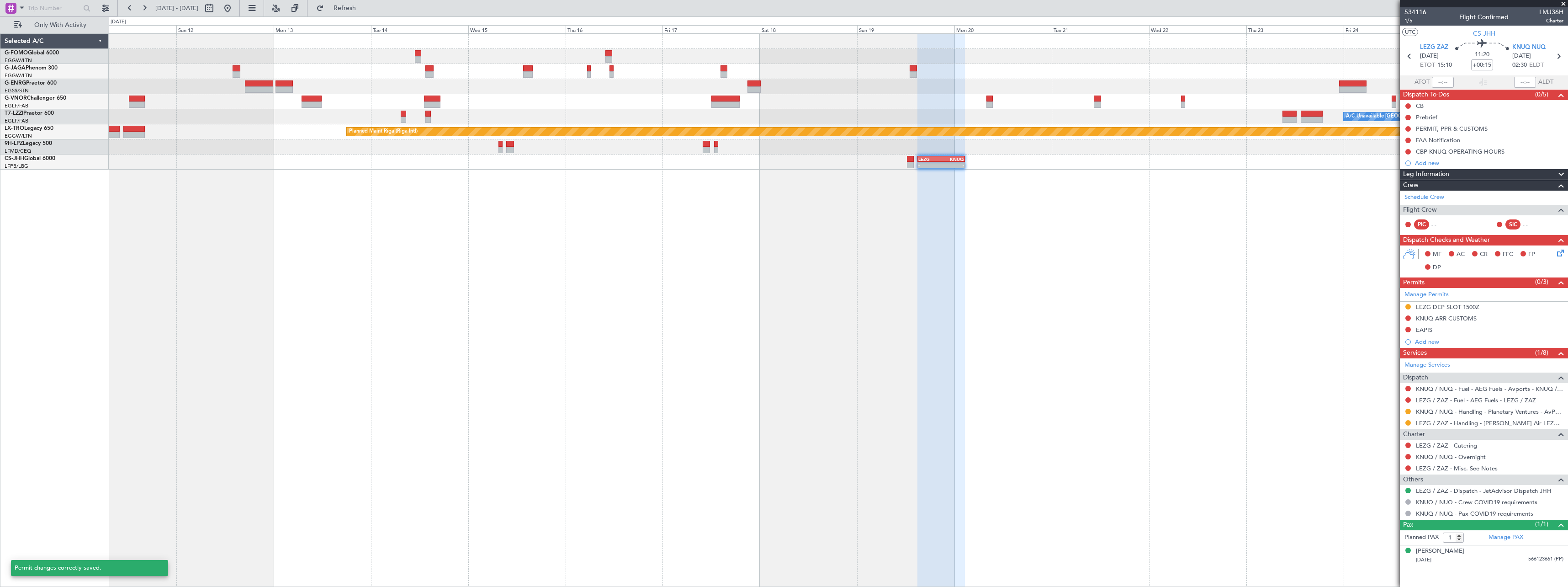
scroll to position [0, 0]
click at [1472, 410] on link "KNUQ / NUQ - Handling - Planetary Ventures - AvPorts FBO KNUQ / NUQ" at bounding box center [1490, 411] width 148 height 8
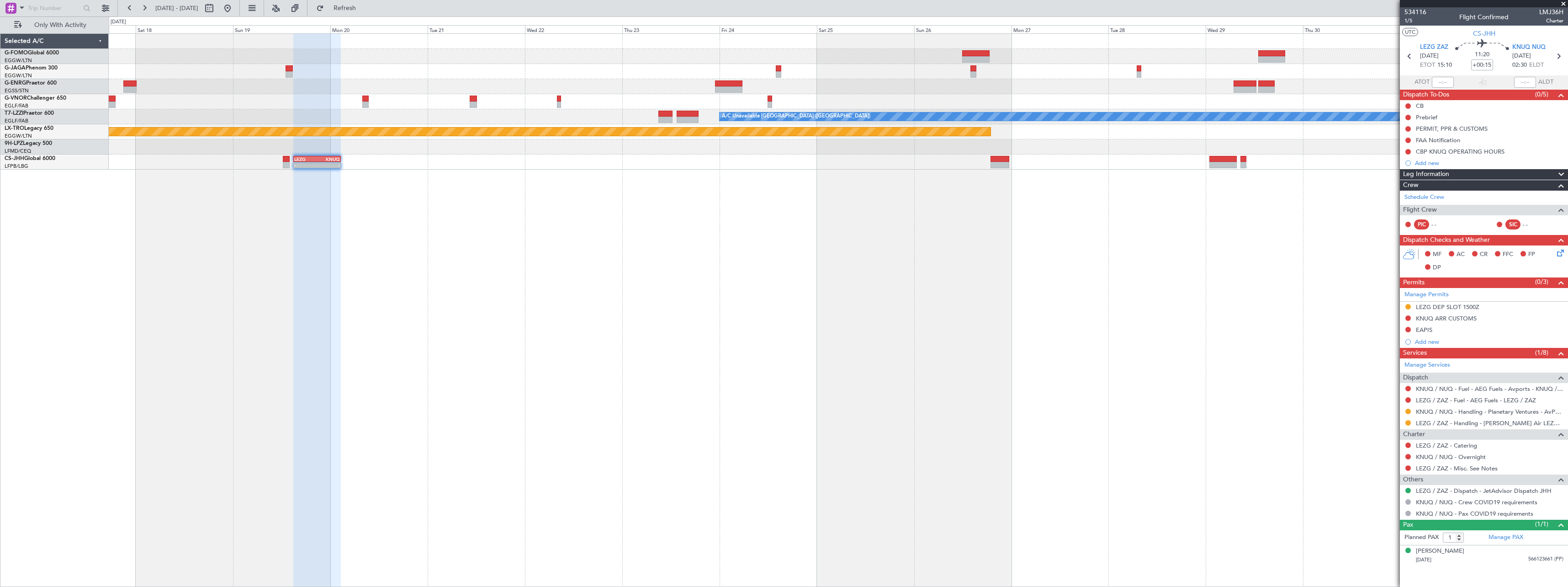
click at [622, 330] on div "A/C Unavailable London (Luton) Planned Maint Riga (Riga Intl) - - LEZG 15:00 Z …" at bounding box center [839, 310] width 1460 height 553
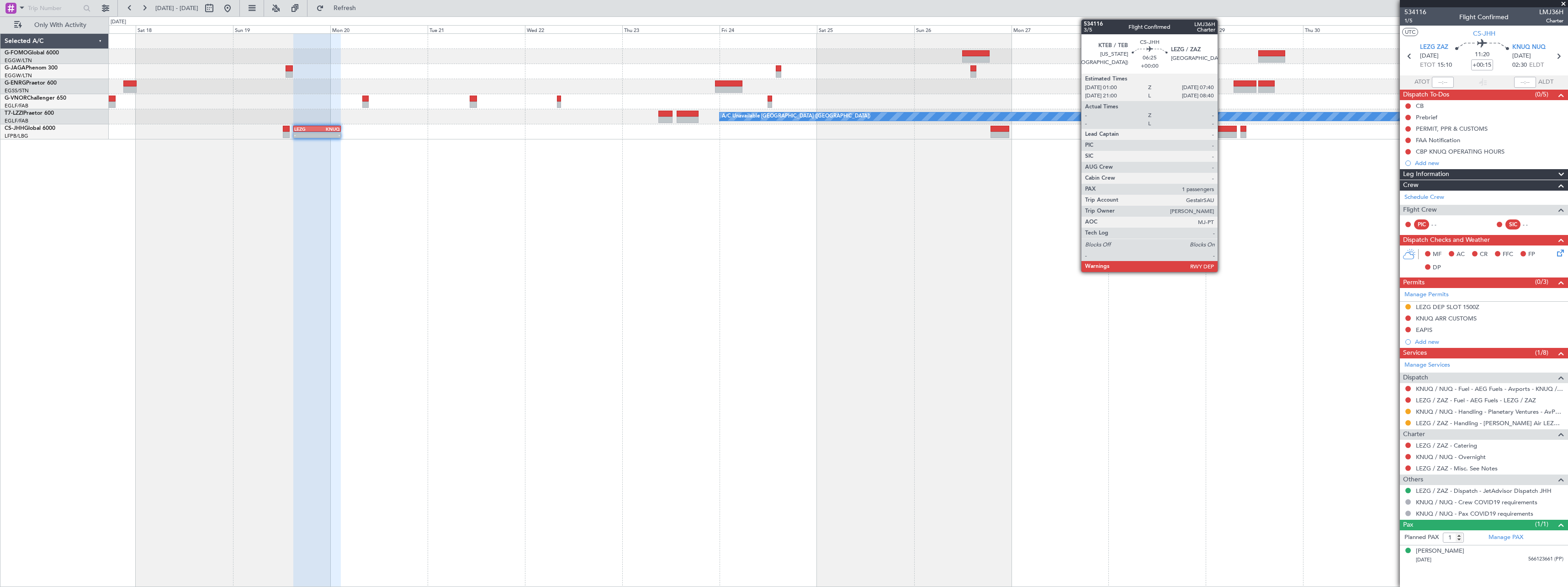
click at [1222, 130] on div at bounding box center [1222, 129] width 27 height 7
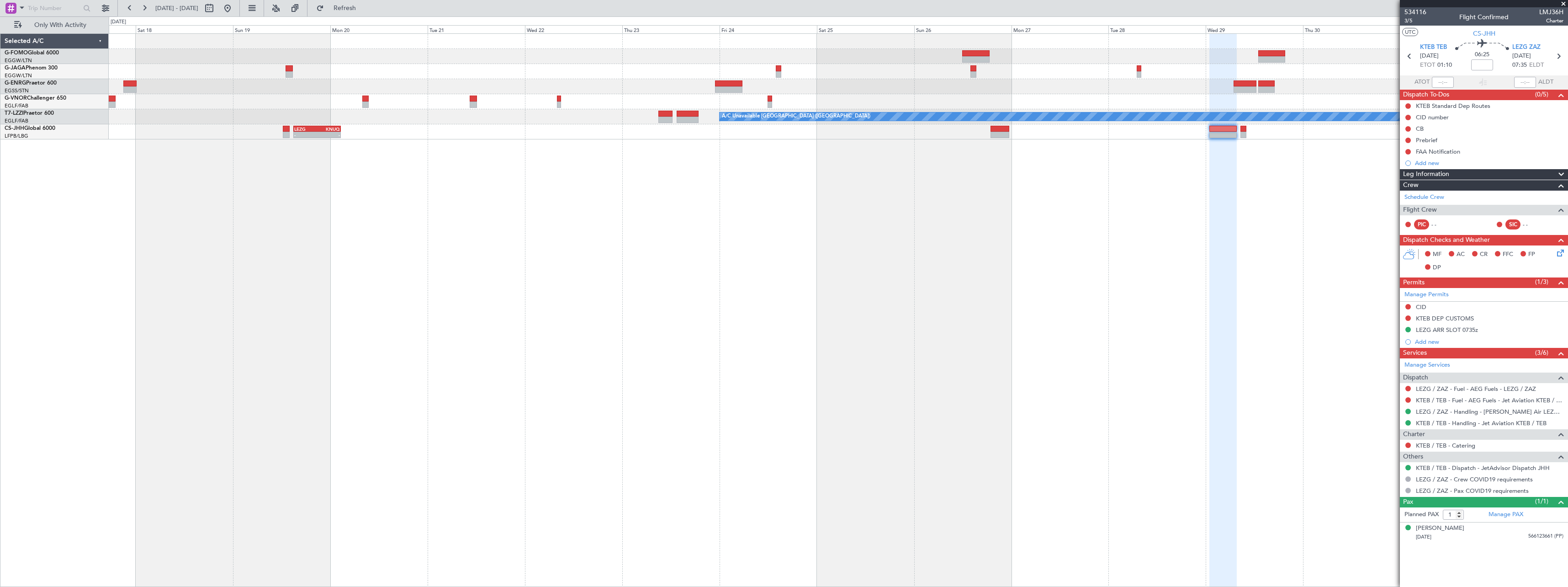
click at [282, 132] on div "- - LEZG 15:00 Z KNUQ 02:35 Z" at bounding box center [838, 132] width 1459 height 15
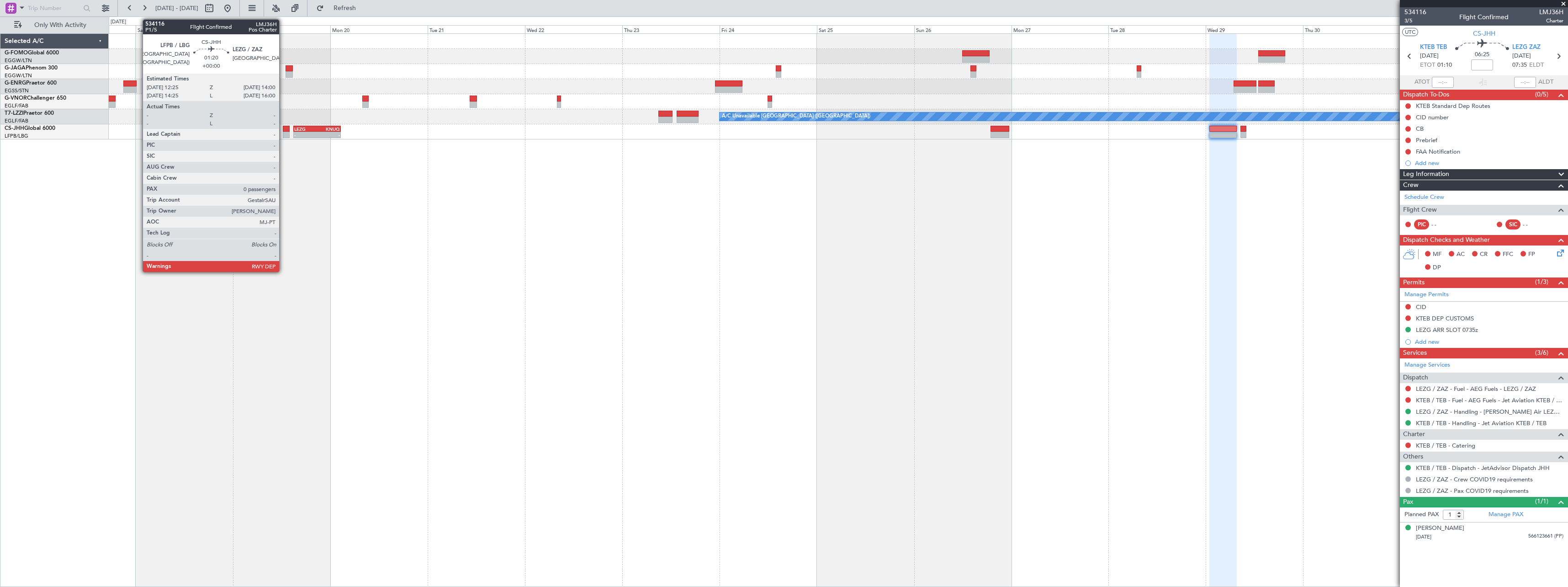
click at [283, 132] on div at bounding box center [285, 135] width 7 height 7
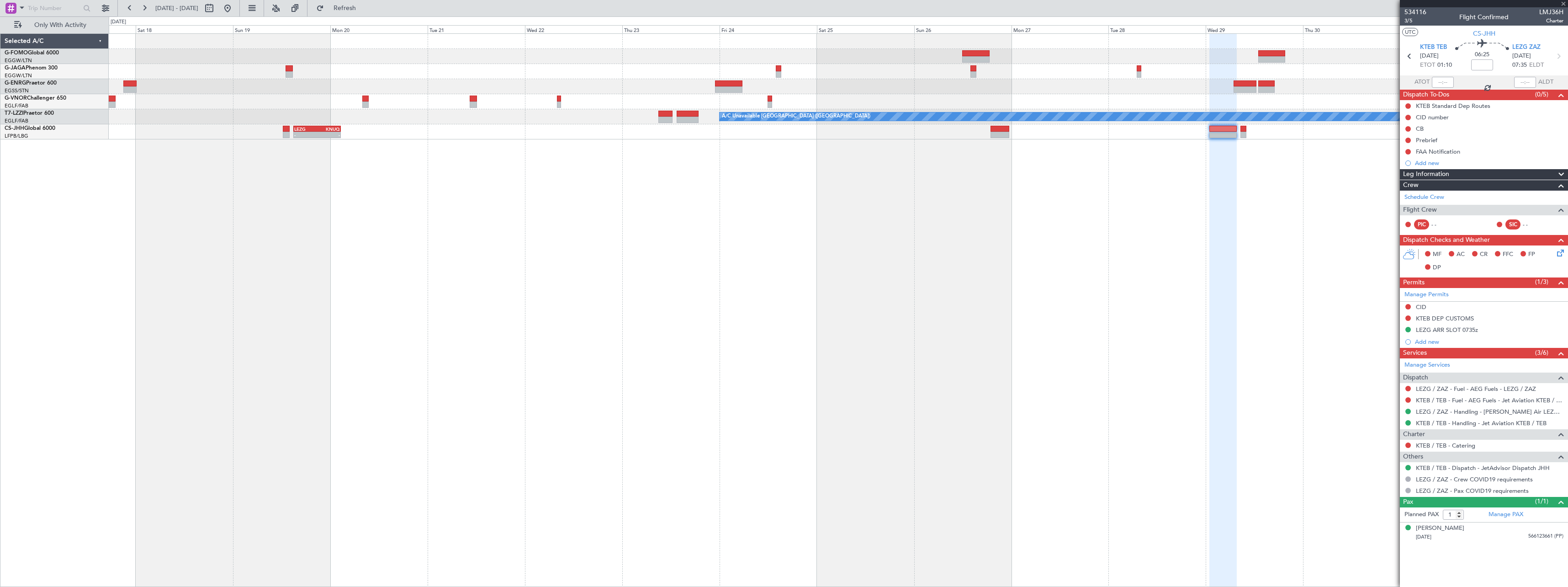
type input "0"
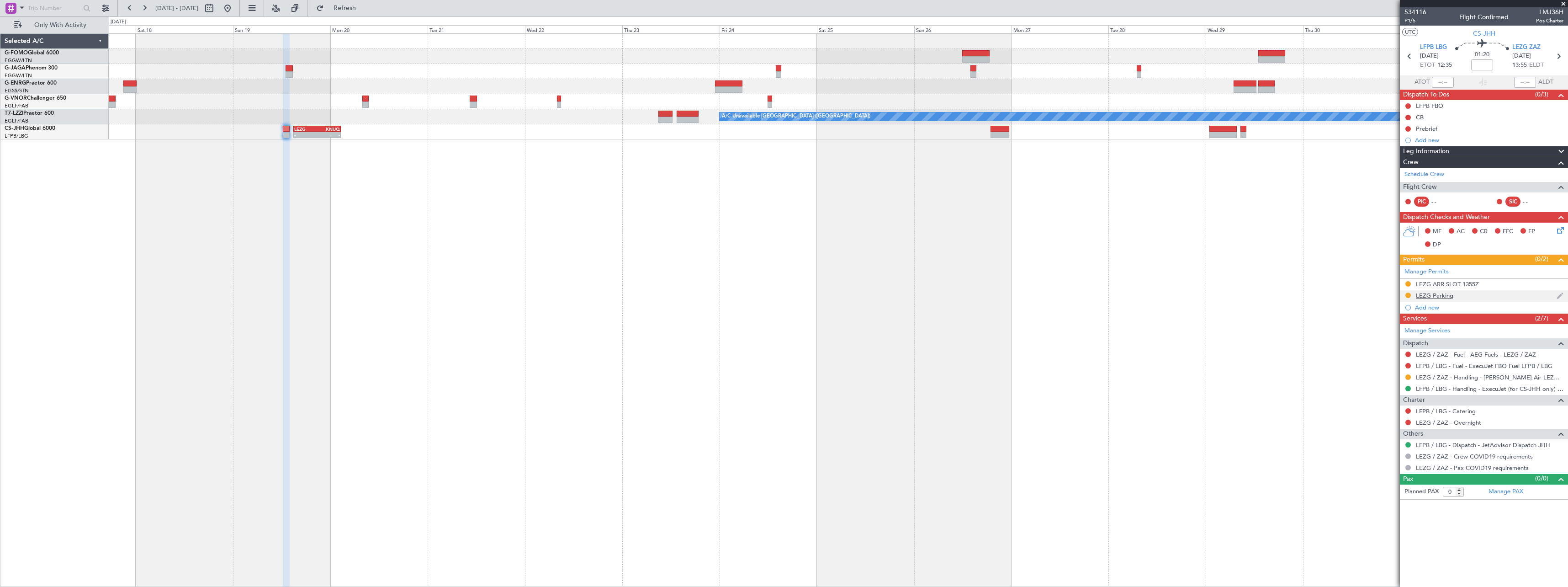
click at [1446, 296] on div "LEZG Parking" at bounding box center [1435, 295] width 37 height 8
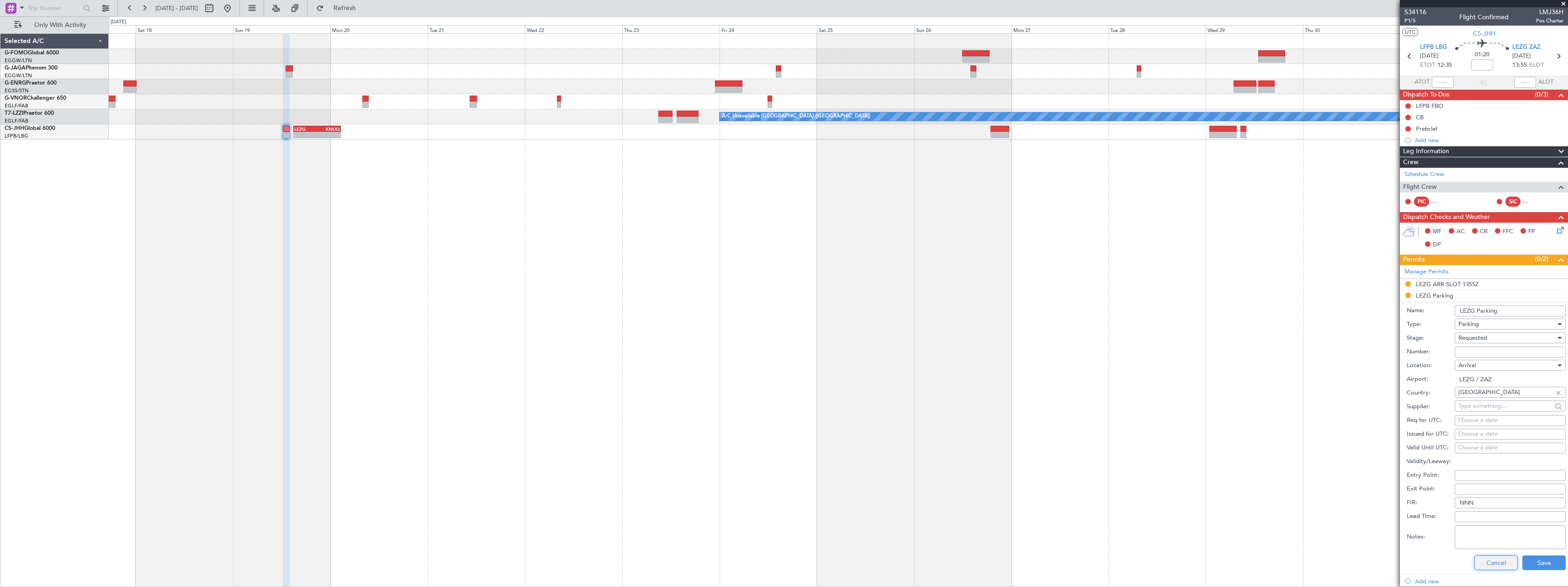
click at [1493, 558] on button "Cancel" at bounding box center [1496, 562] width 43 height 15
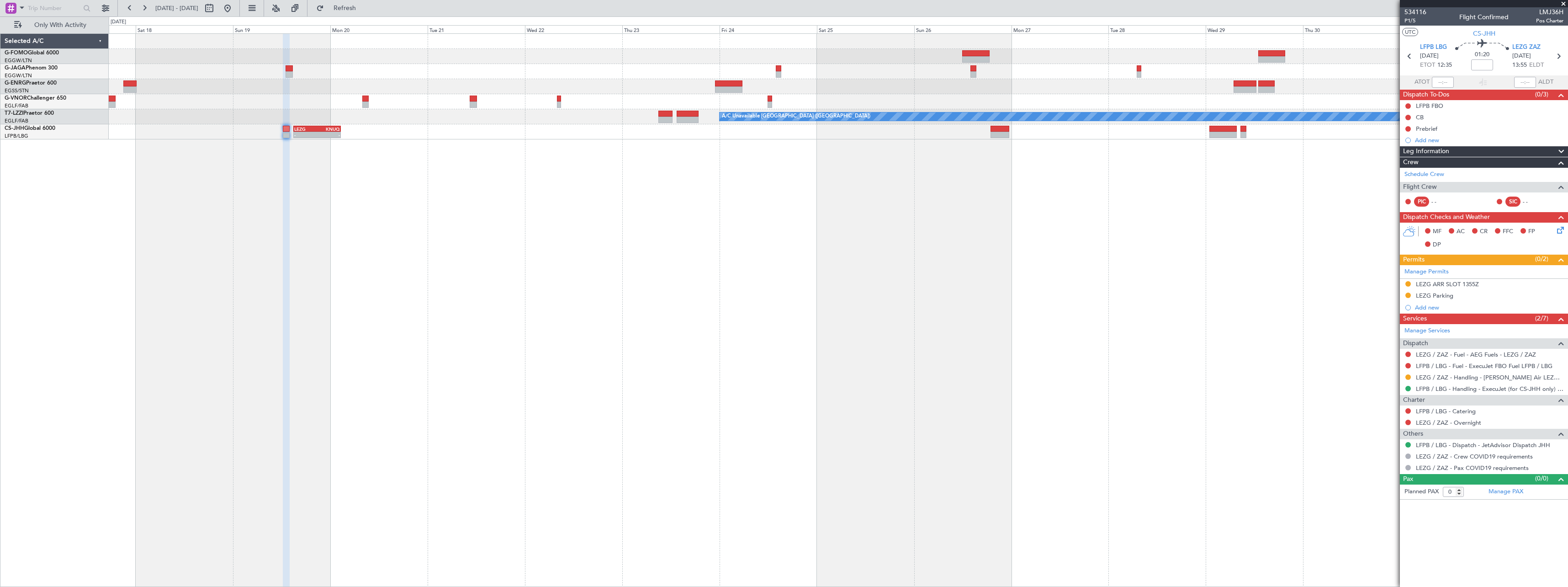
click at [1455, 152] on div "Leg Information" at bounding box center [1485, 152] width 168 height 10
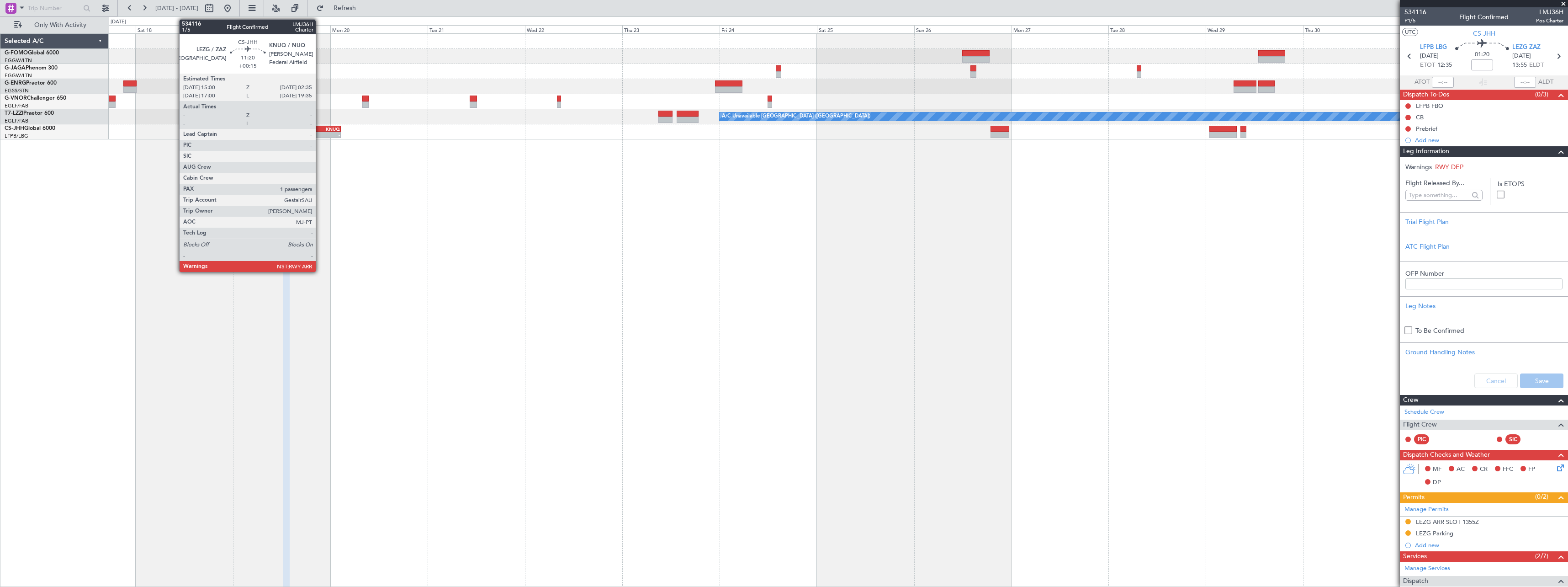
click at [320, 133] on div "-" at bounding box center [328, 134] width 23 height 5
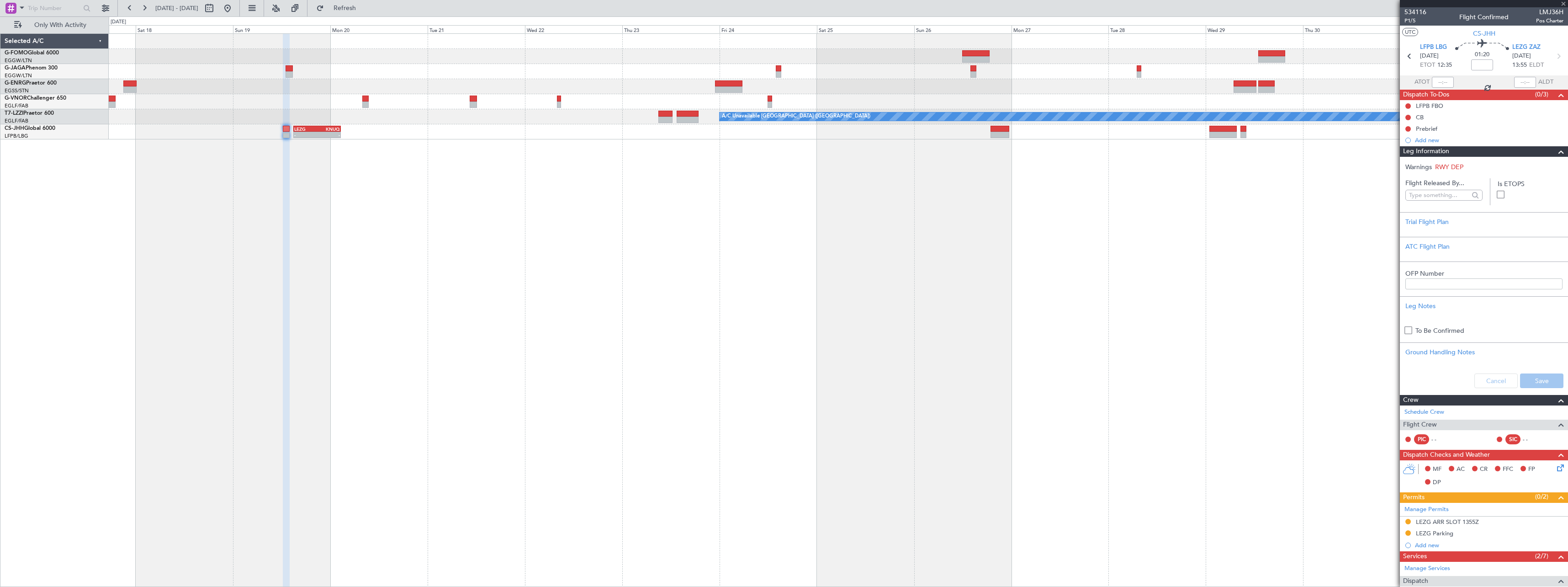
type input "+00:15"
type input "1"
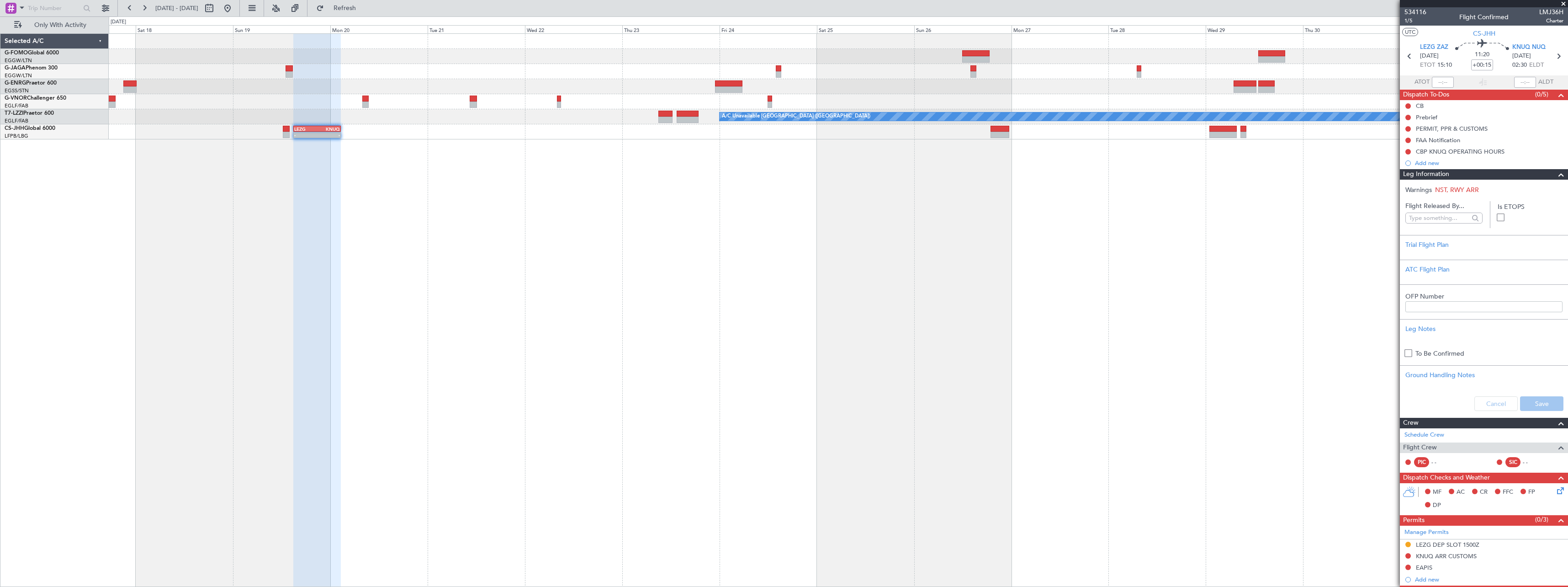
click at [1479, 173] on div "Leg Information" at bounding box center [1485, 174] width 168 height 10
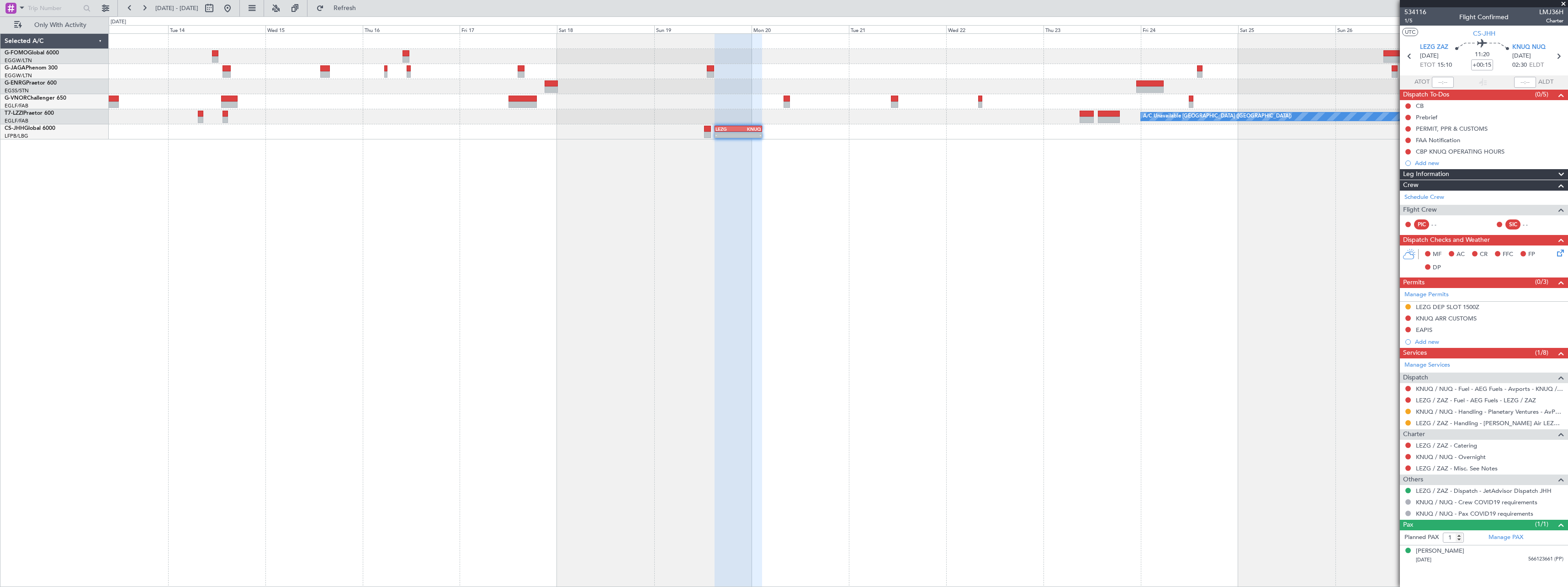
click at [652, 277] on div "A/C Unavailable London (Luton) - - LEZG 15:00 Z KNUQ 02:35 Z" at bounding box center [839, 310] width 1460 height 553
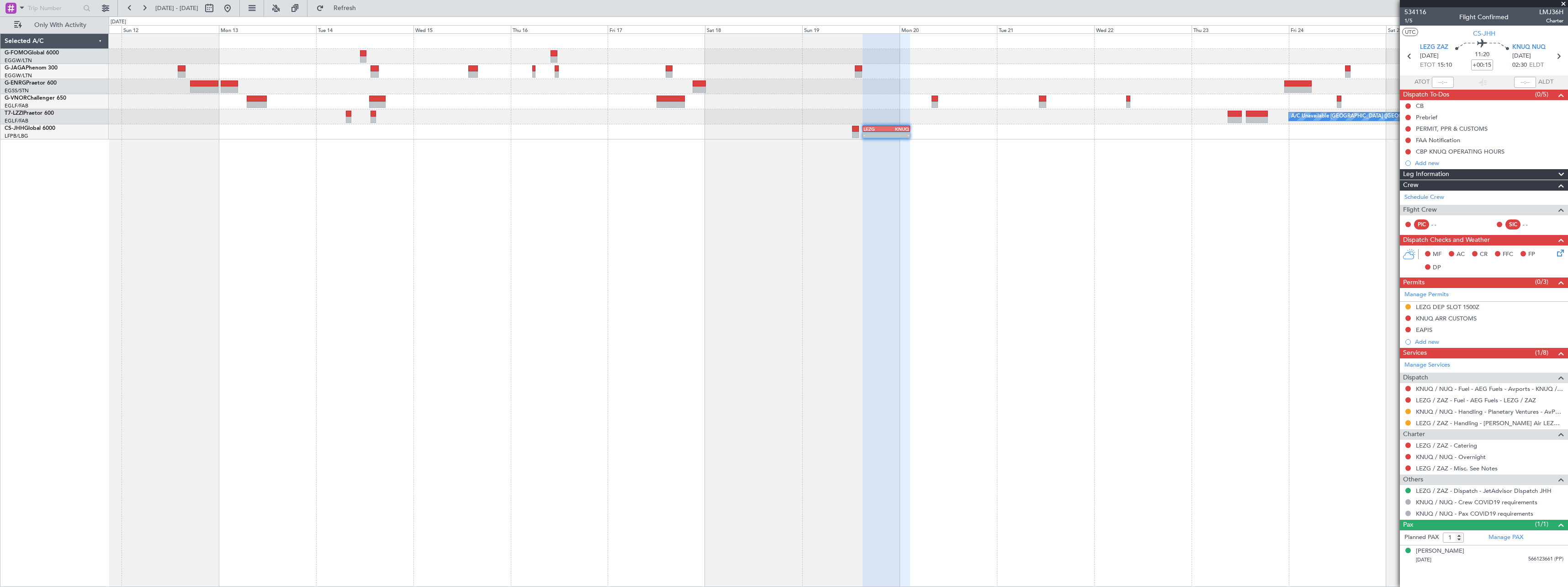
click at [654, 274] on div "A/C Unavailable London (Luton) - - LEZG 15:00 Z KNUQ 02:35 Z" at bounding box center [839, 310] width 1460 height 553
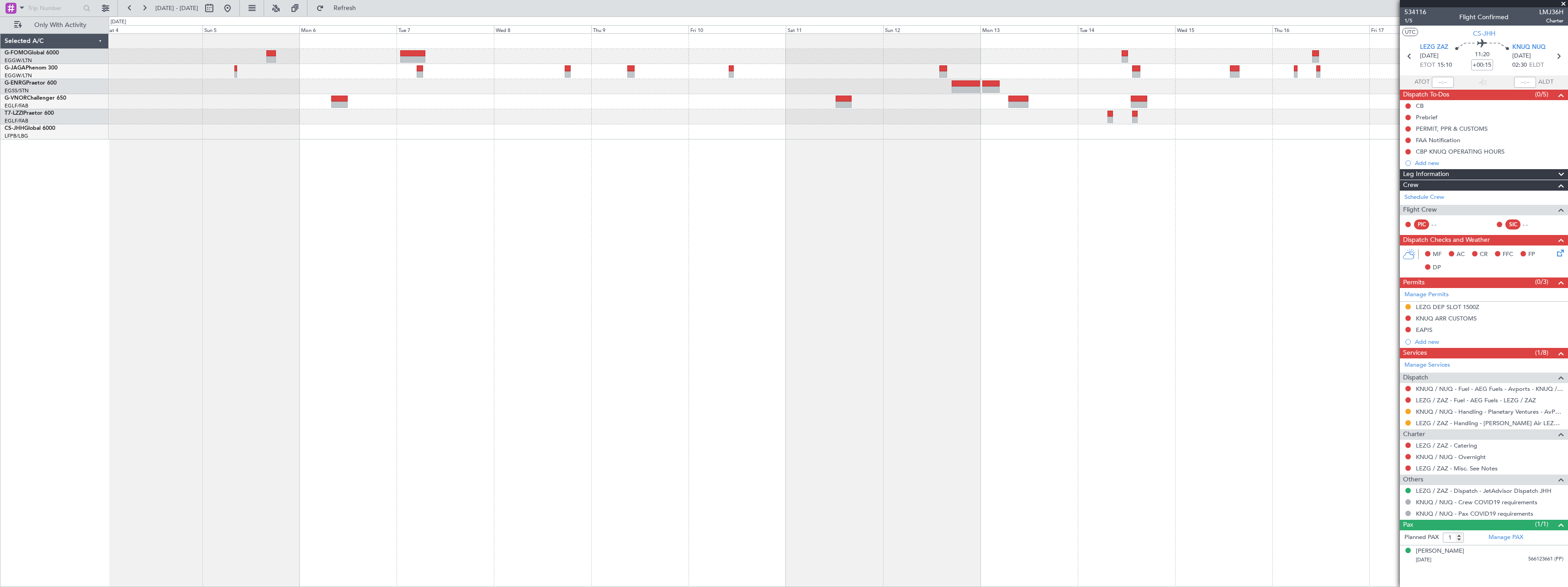
click at [667, 268] on div "- - LEZG 15:00 Z KNUQ 02:35 Z" at bounding box center [839, 310] width 1460 height 553
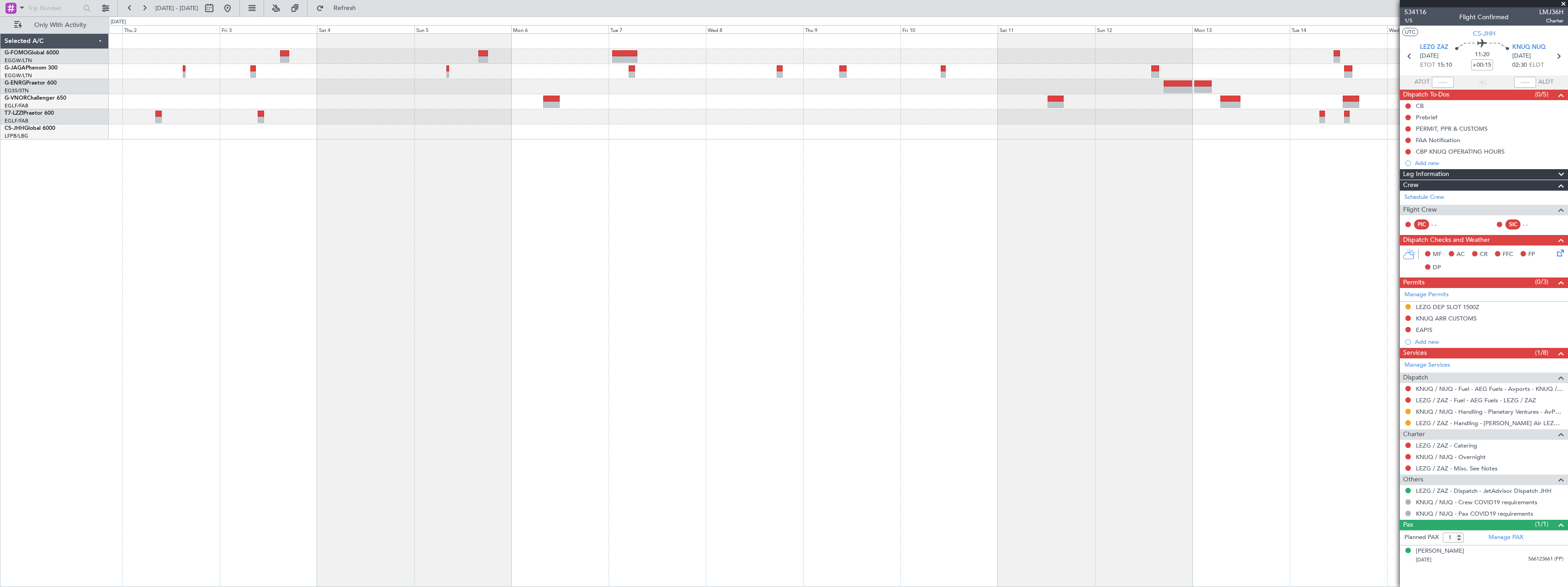
click at [667, 271] on div "A/C Unavailable London (Farnborough) - - LEZG 15:00 Z KNUQ 02:35 Z" at bounding box center [839, 310] width 1460 height 553
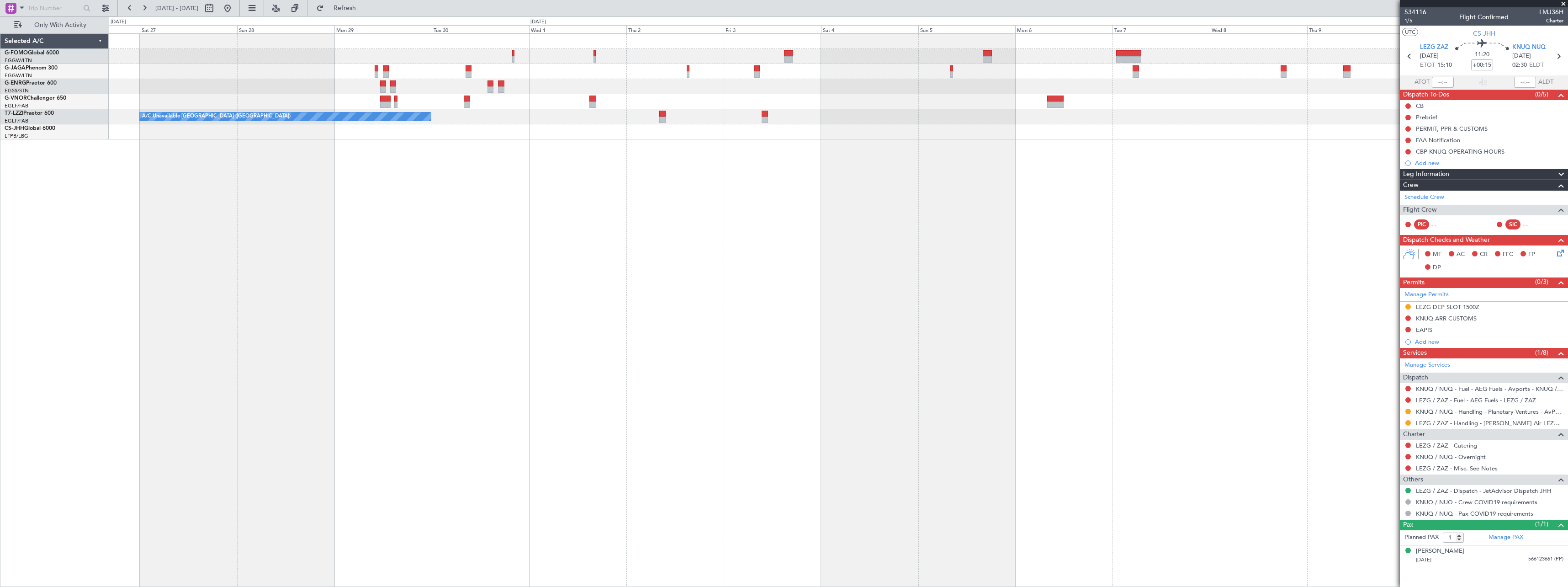
click at [586, 271] on div "A/C Unavailable A/C Unavailable London (Farnborough)" at bounding box center [839, 310] width 1460 height 553
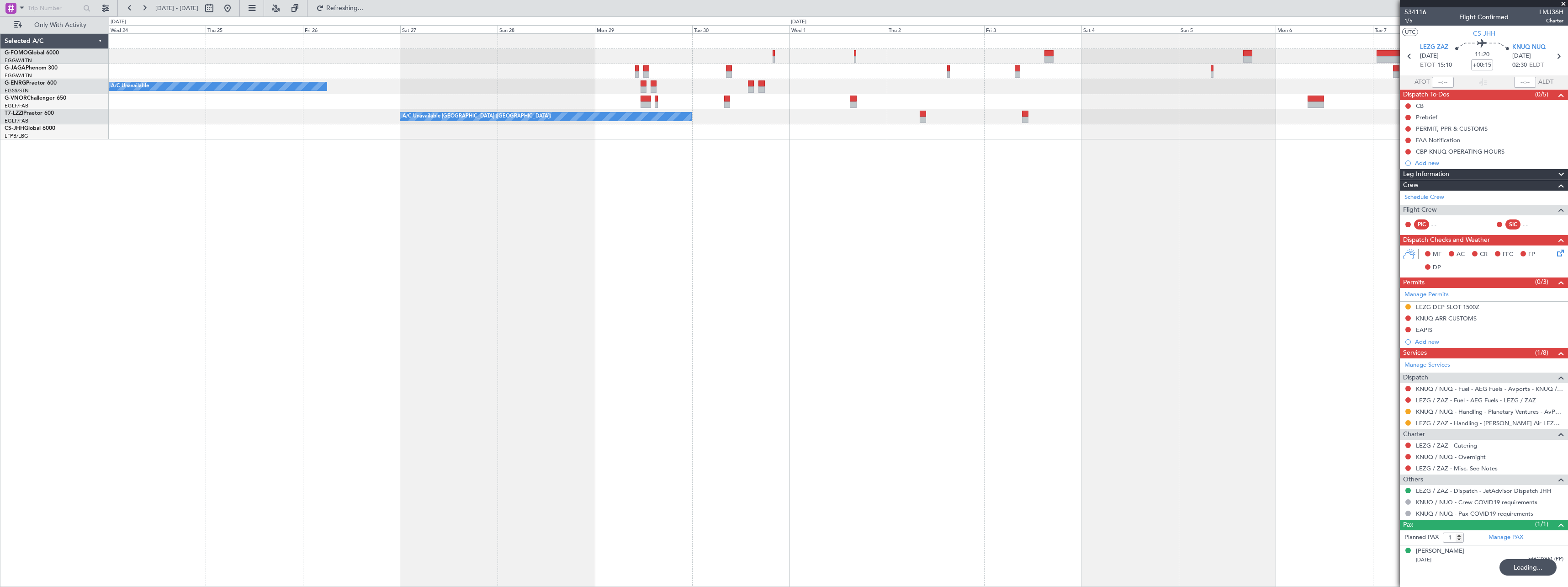
click at [572, 271] on div "A/C Unavailable A/C Unavailable London (Farnborough) A/C Unavailable London (Fa…" at bounding box center [839, 310] width 1460 height 553
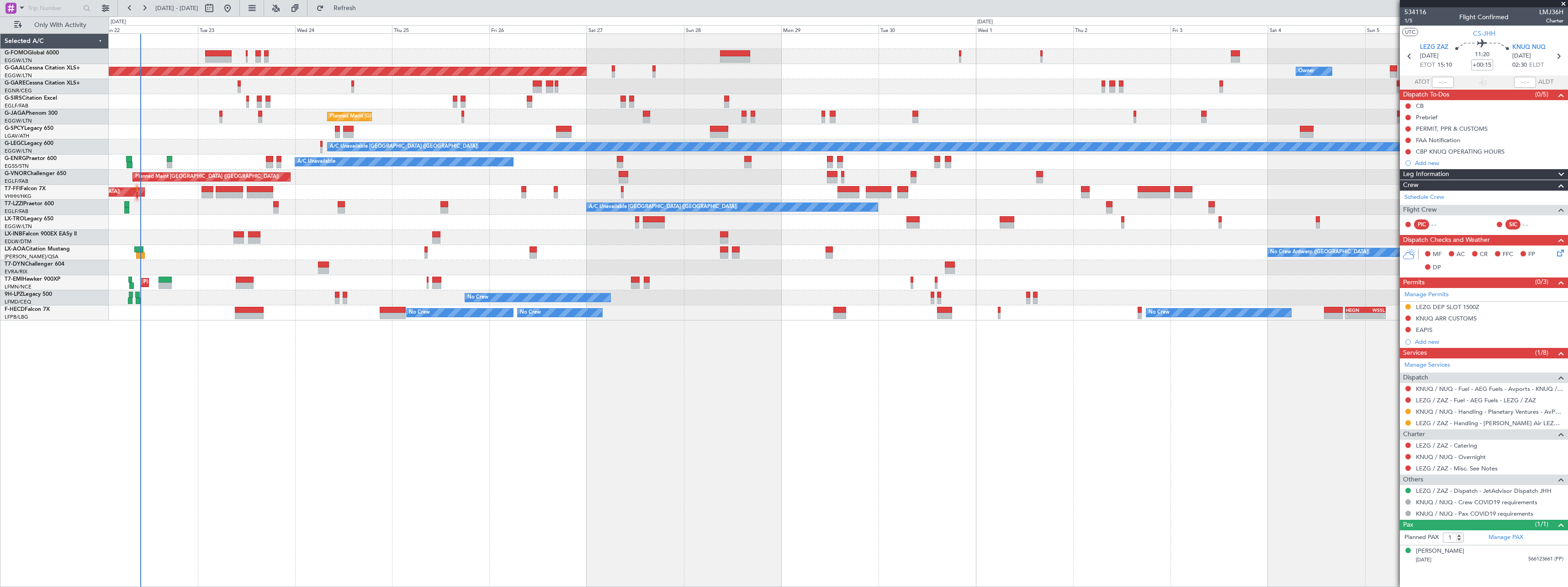
click at [247, 273] on div "Owner Planned Maint Dusseldorf Owner Unplanned Maint London (Luton) Planned Mai…" at bounding box center [839, 310] width 1460 height 553
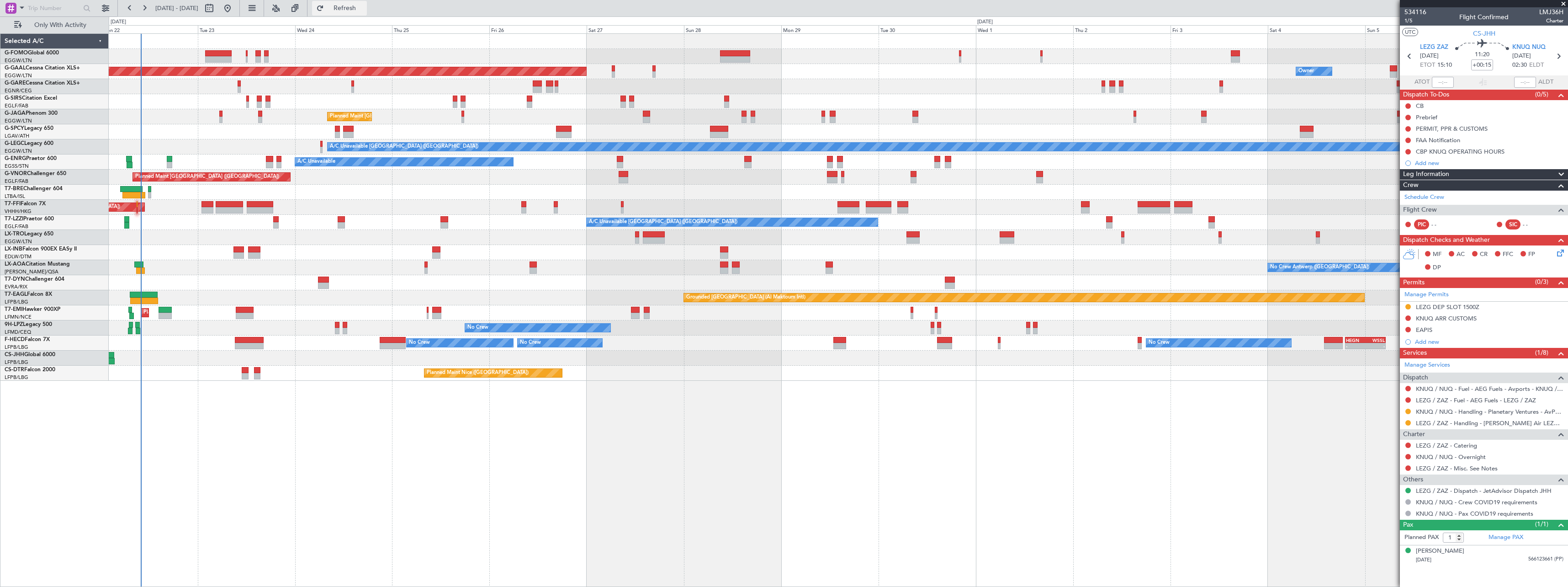
click at [367, 3] on button "Refresh" at bounding box center [339, 8] width 55 height 15
click at [365, 7] on span "Refresh" at bounding box center [345, 8] width 38 height 7
click at [365, 9] on span "Refresh" at bounding box center [345, 8] width 38 height 7
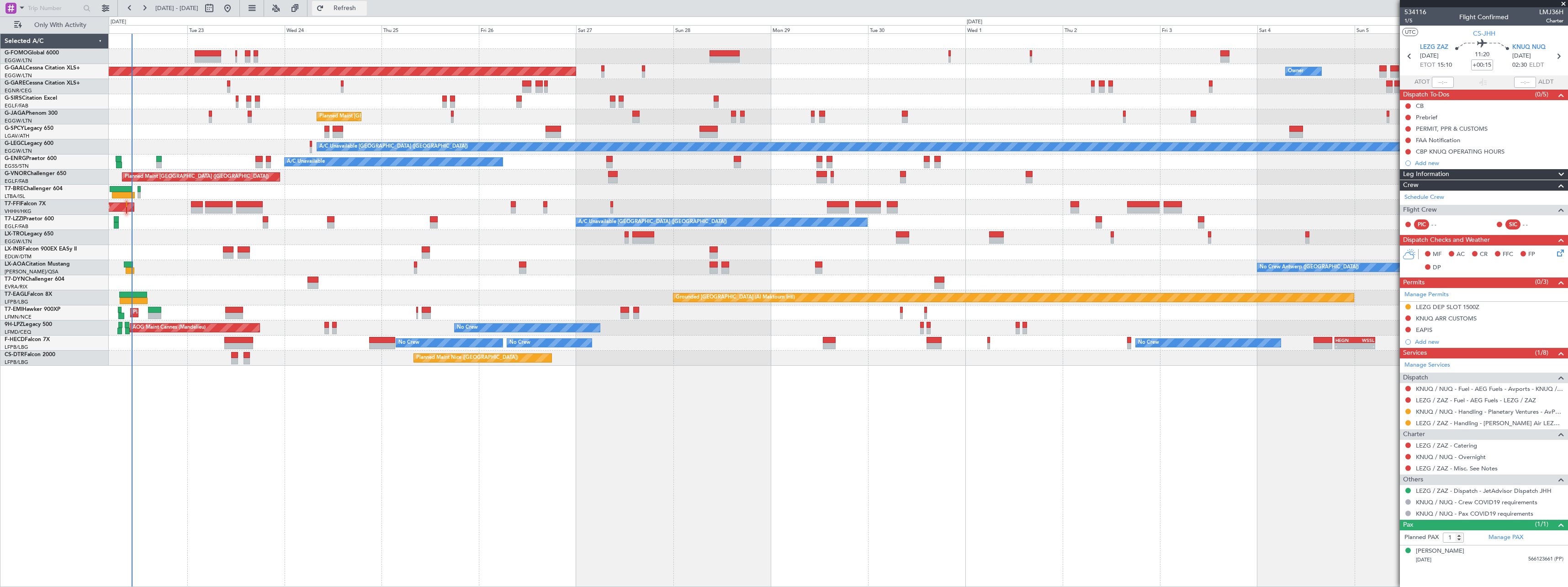
click at [363, 8] on span "Refresh" at bounding box center [345, 8] width 38 height 7
click at [367, 3] on button "Refresh" at bounding box center [339, 8] width 55 height 15
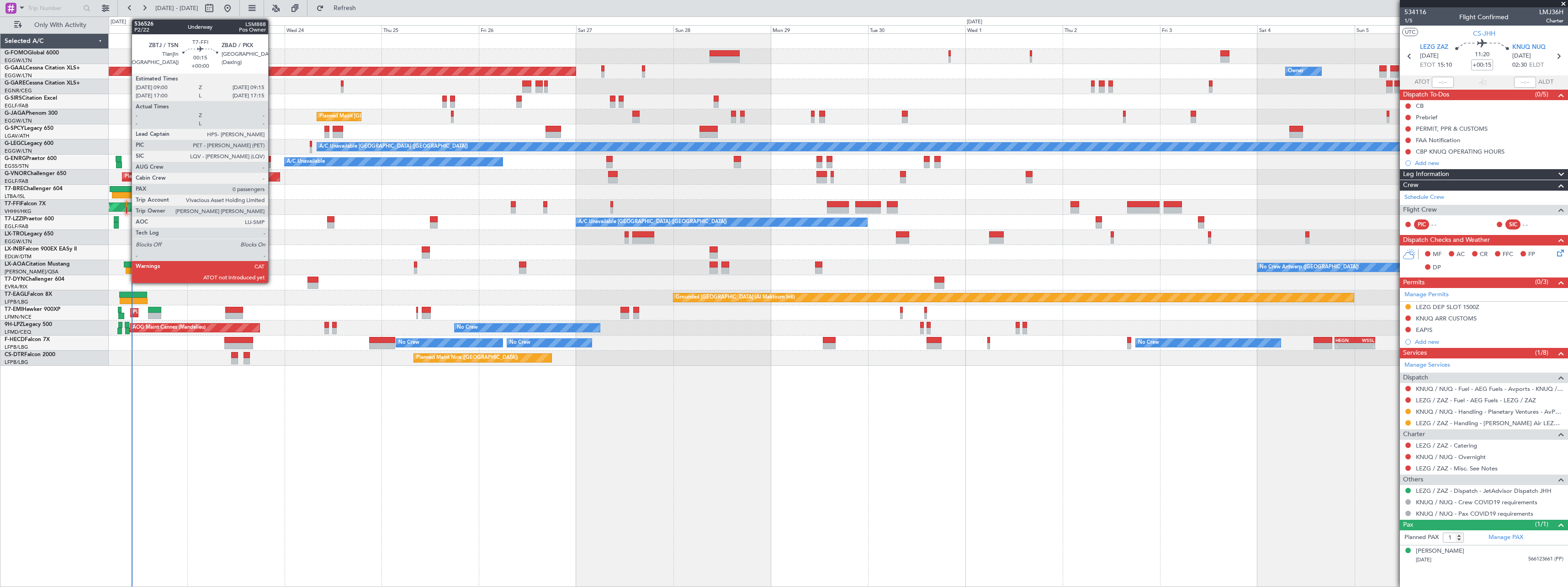
click at [127, 206] on div at bounding box center [127, 204] width 1 height 7
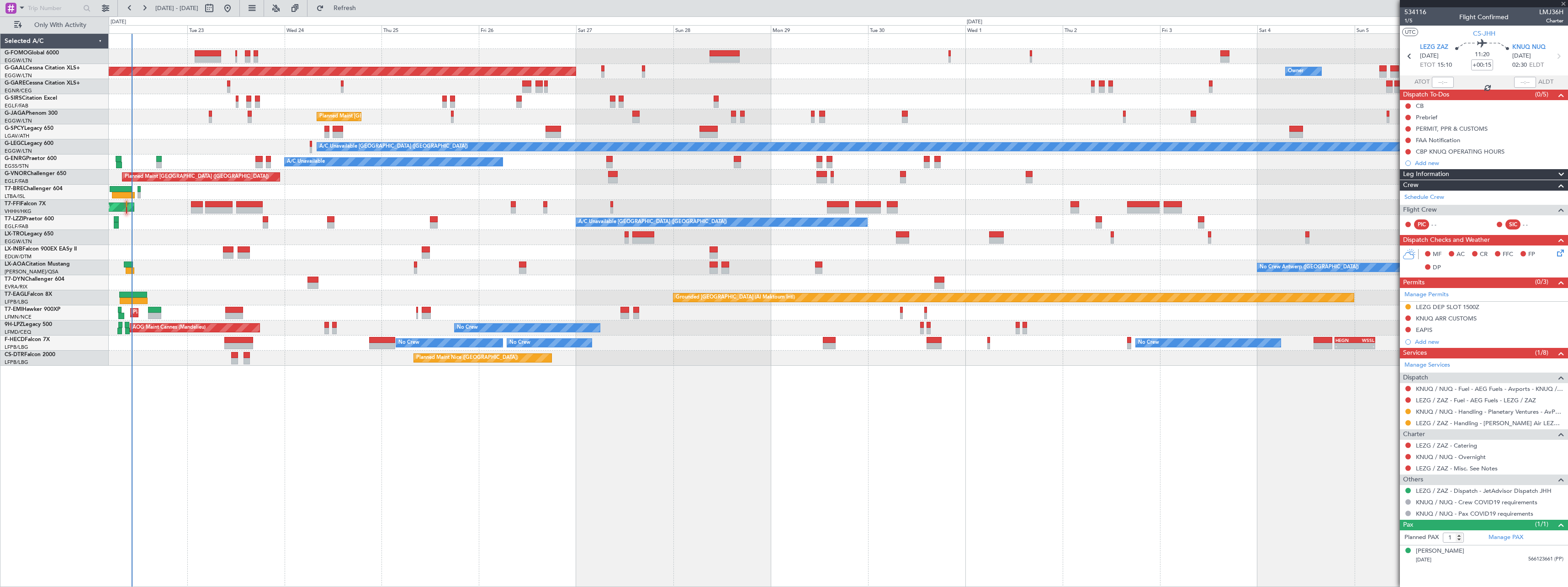
type input "0"
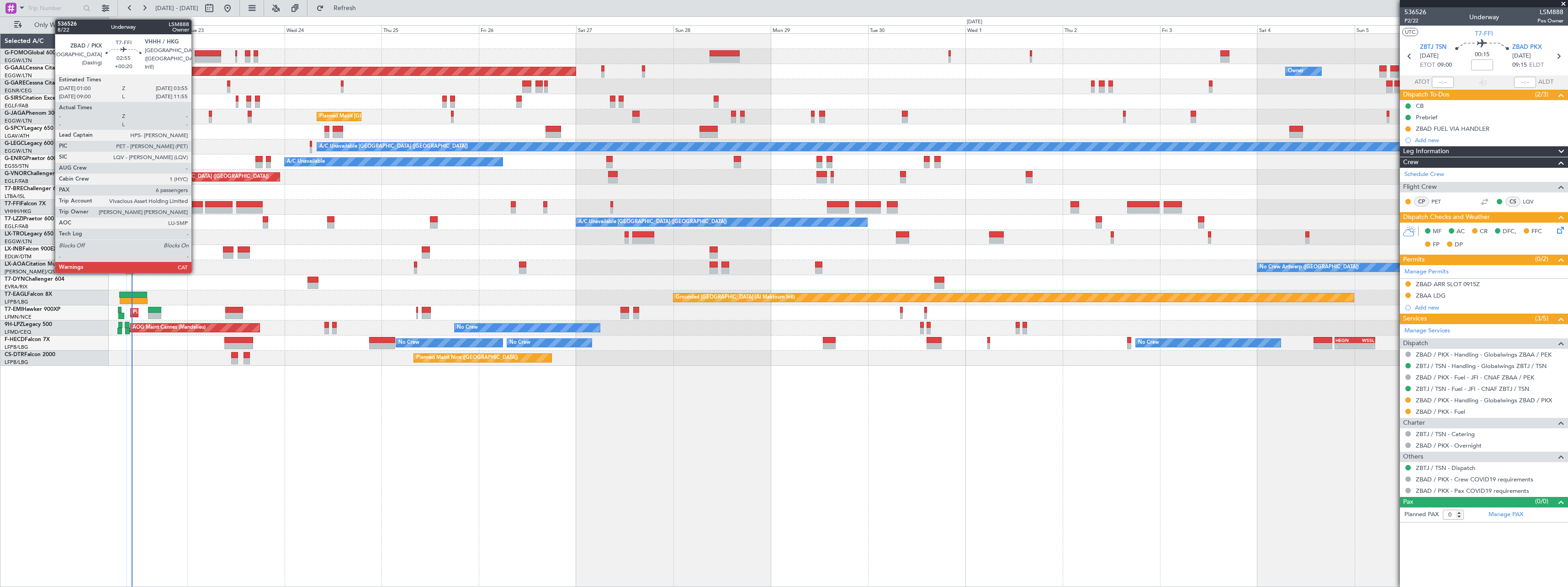
click at [195, 206] on div at bounding box center [197, 204] width 12 height 7
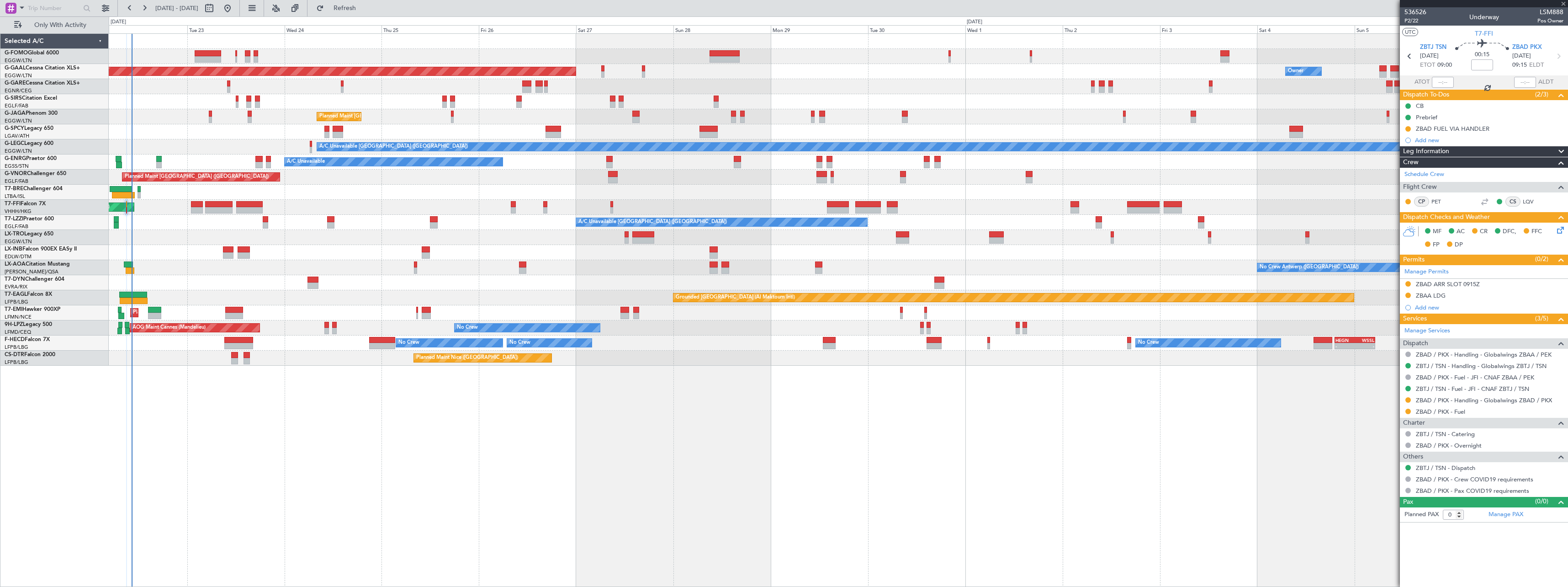
type input "+00:20"
type input "6"
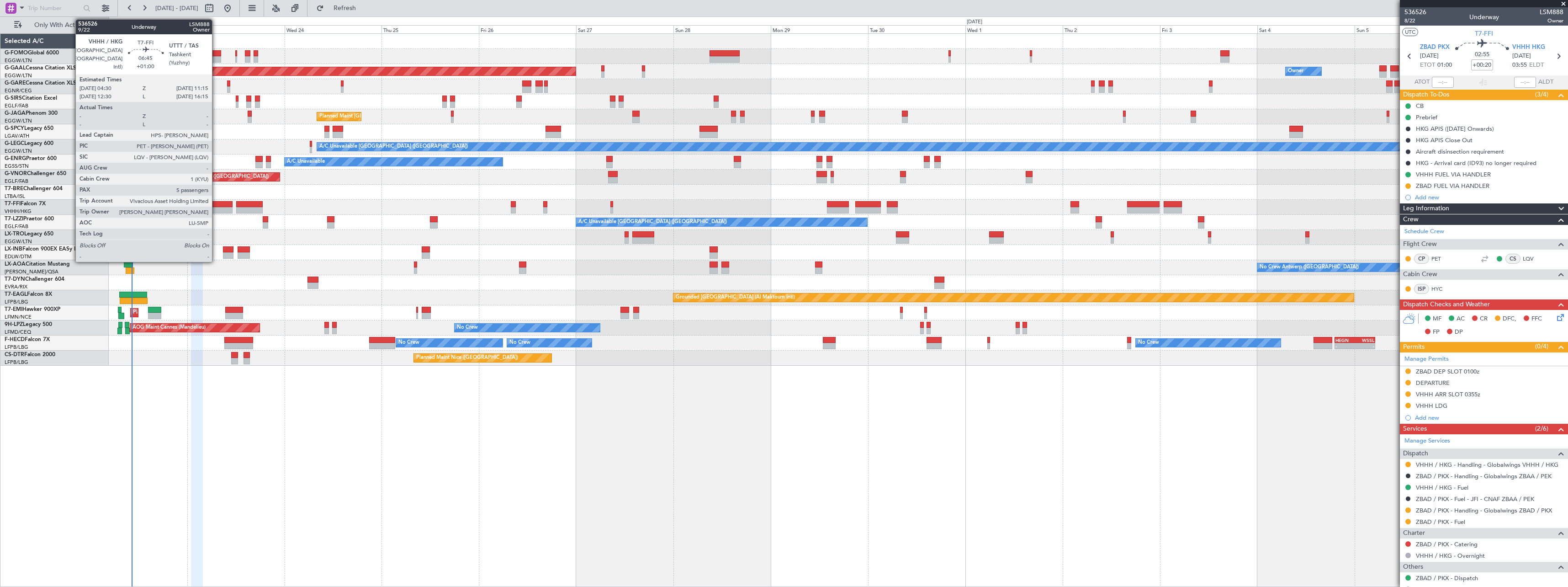
click at [216, 205] on div at bounding box center [218, 204] width 27 height 7
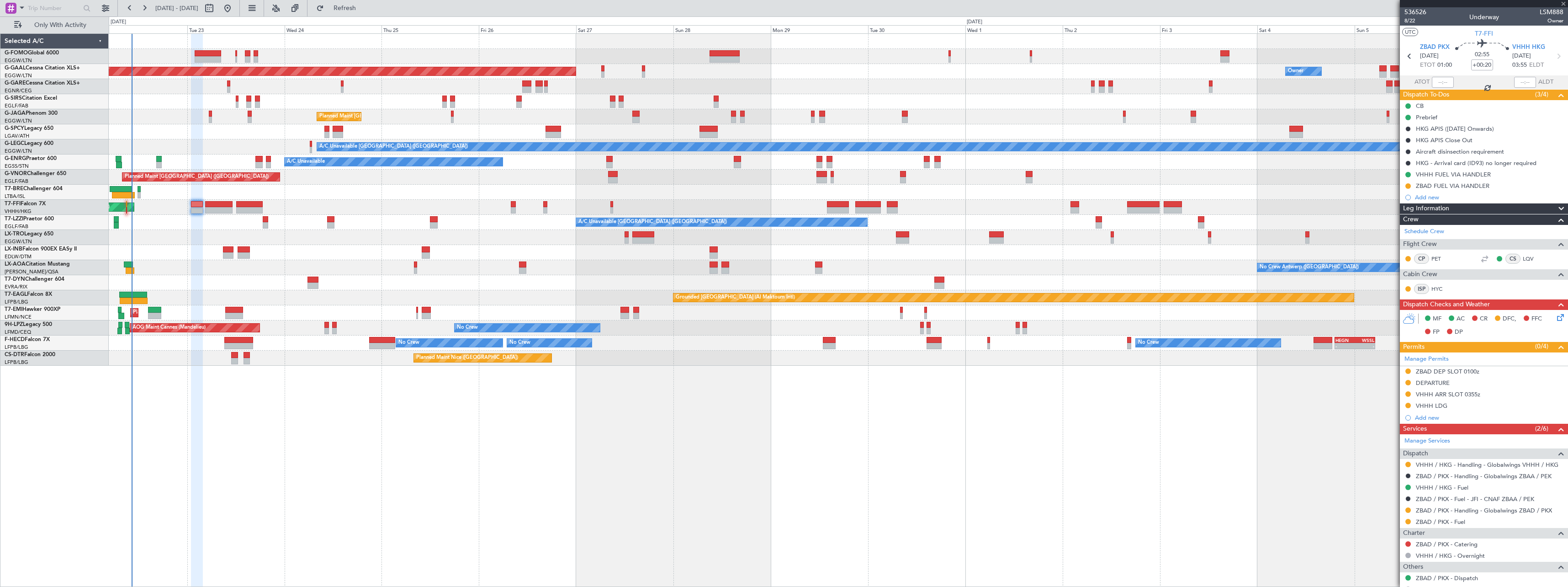
type input "+01:00"
type input "5"
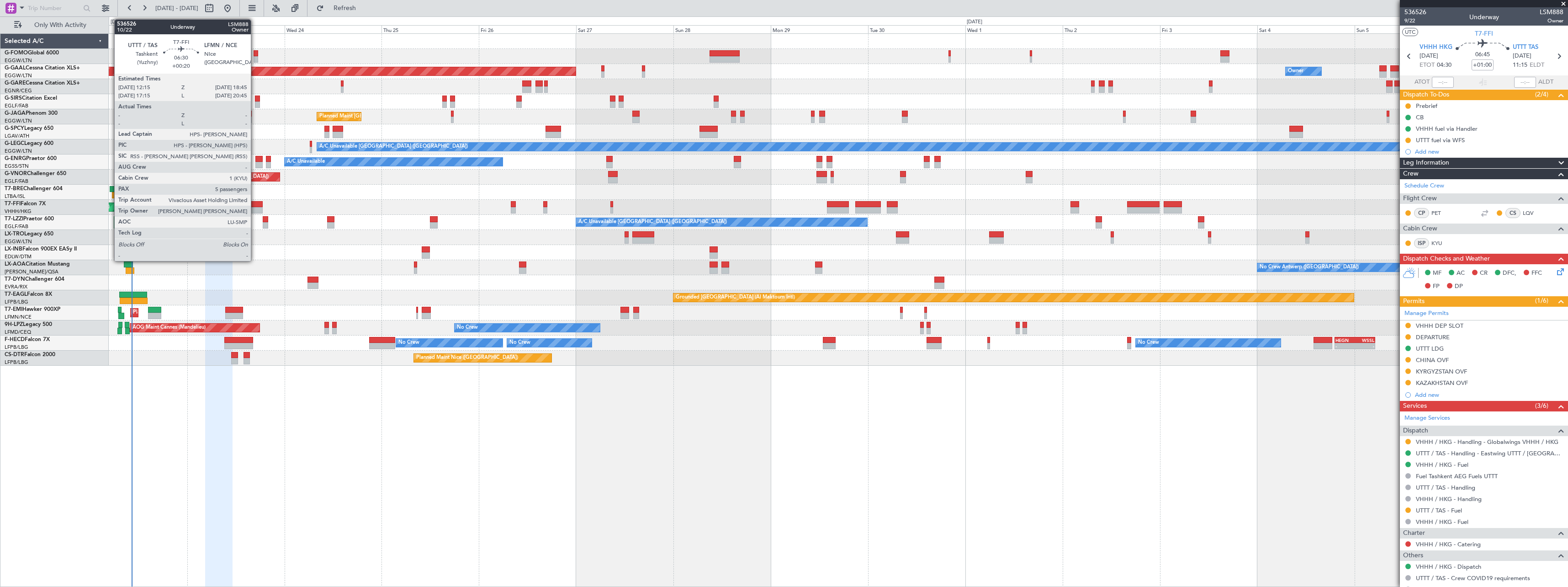
click at [255, 206] on div at bounding box center [250, 204] width 26 height 7
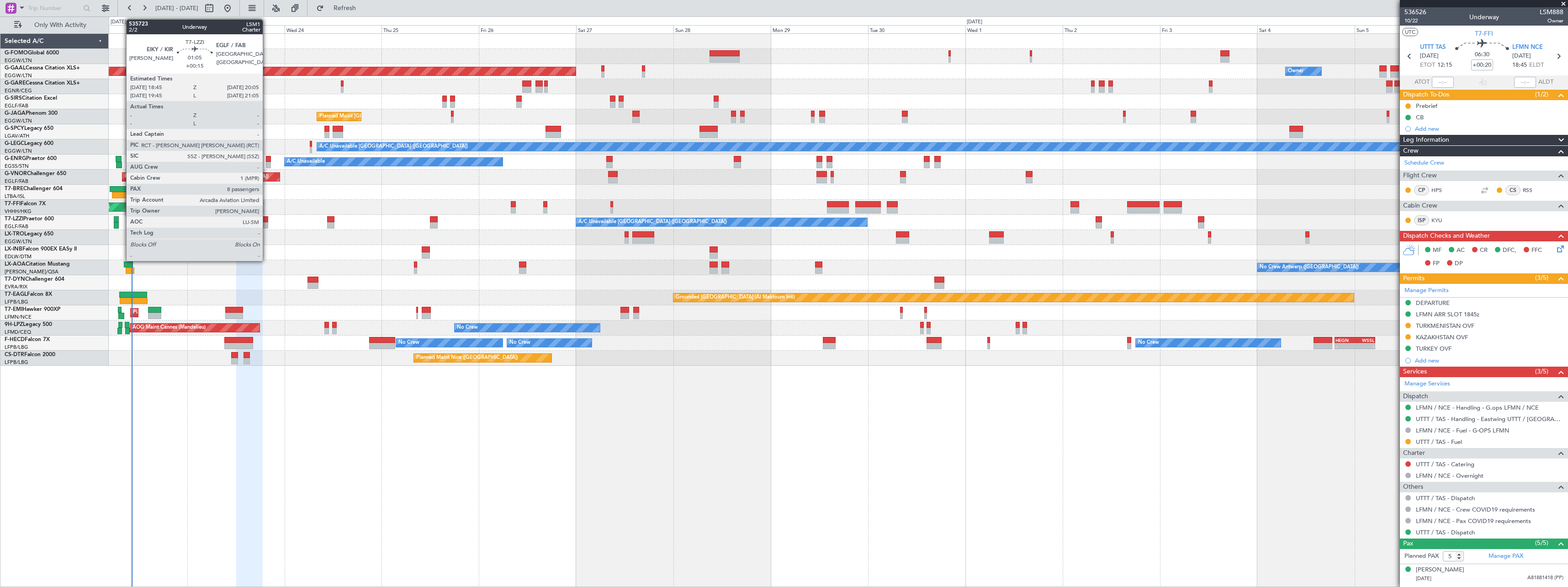
click at [267, 222] on div at bounding box center [265, 225] width 5 height 7
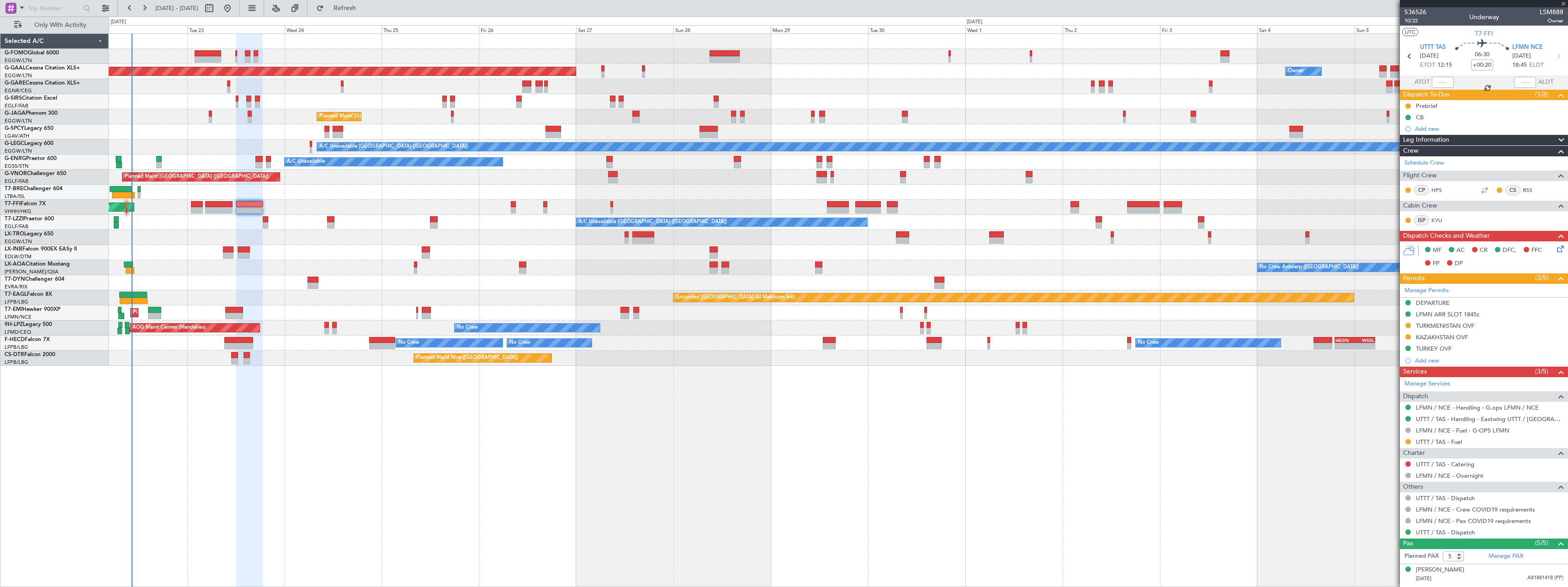
type input "+00:15"
type input "8"
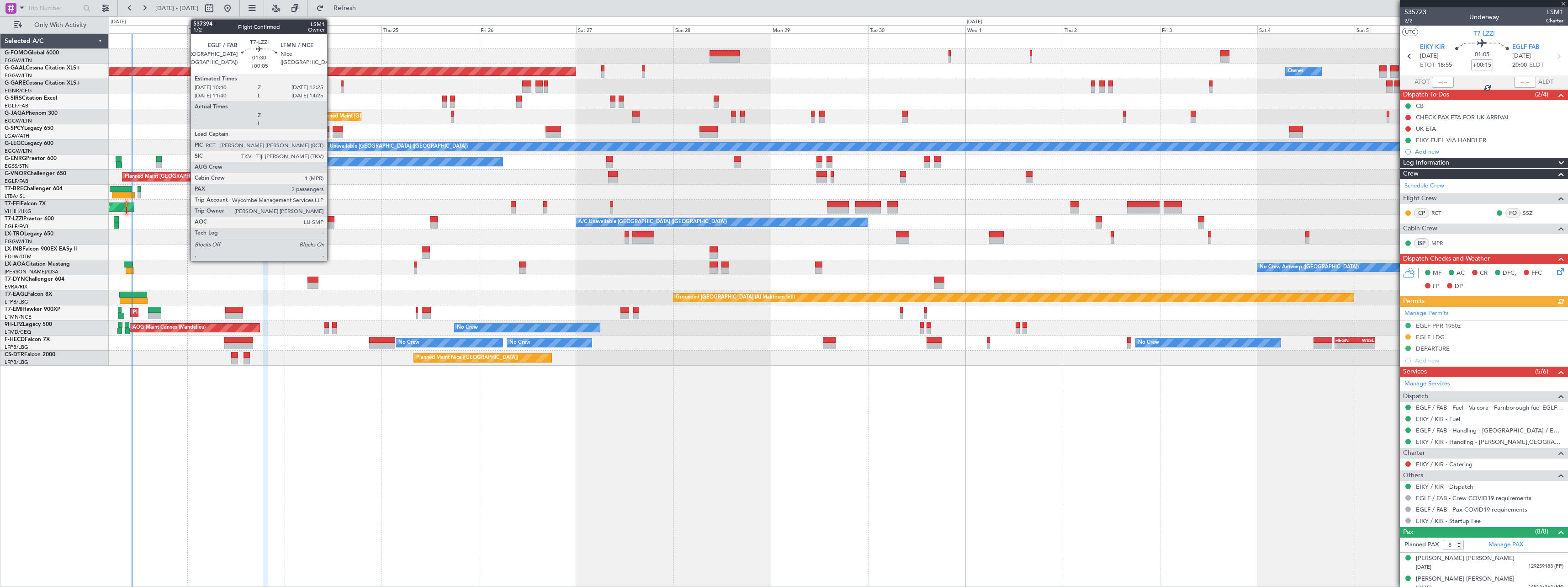
click at [332, 221] on div at bounding box center [331, 219] width 7 height 7
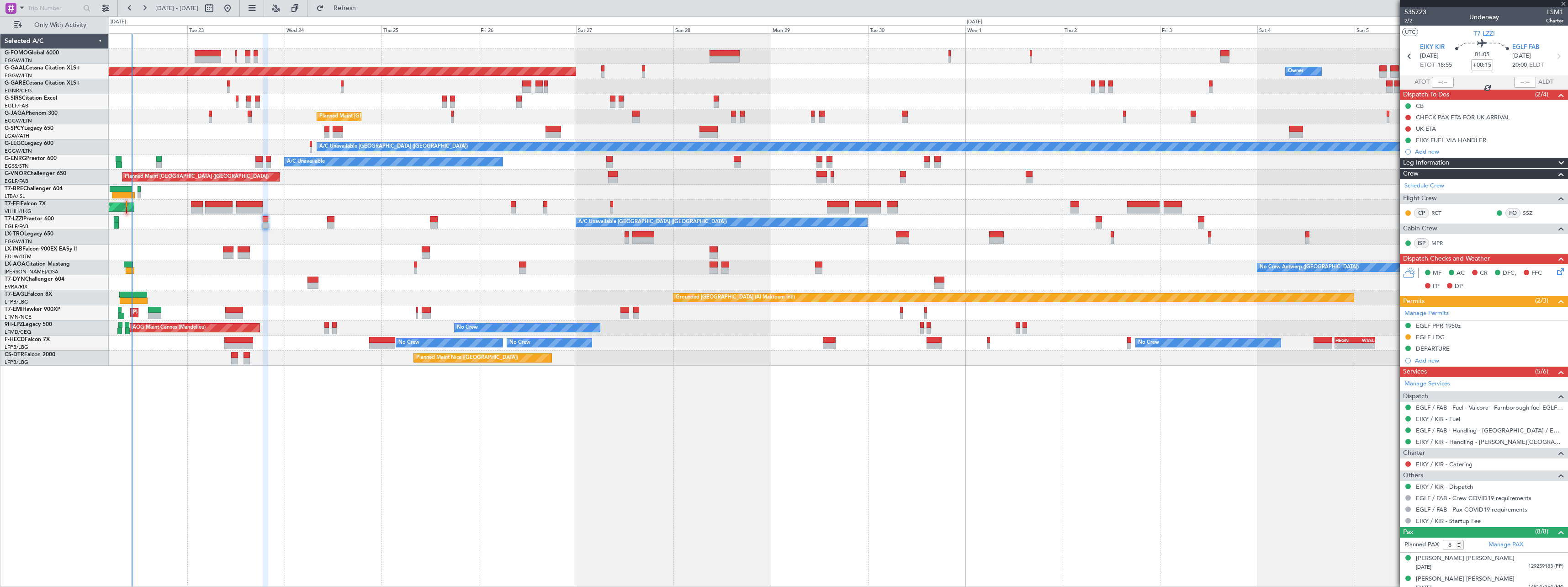
type input "+00:05"
type input "2"
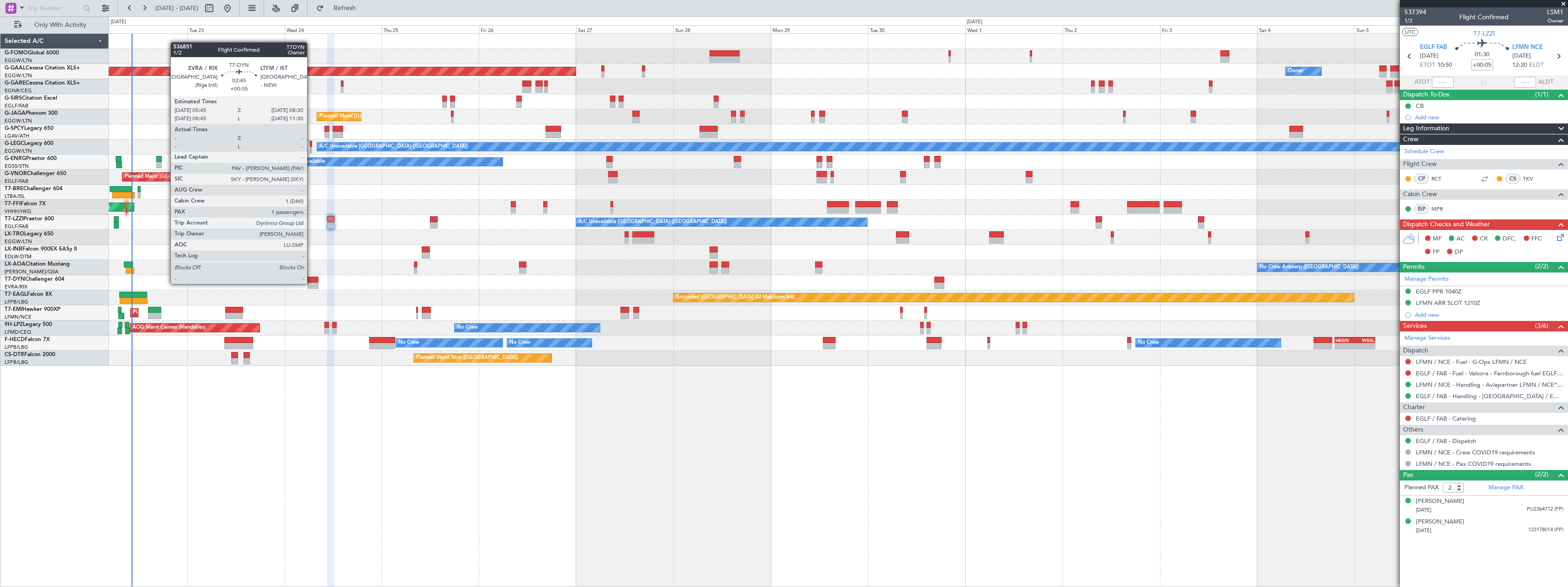
click at [311, 283] on div at bounding box center [313, 285] width 12 height 7
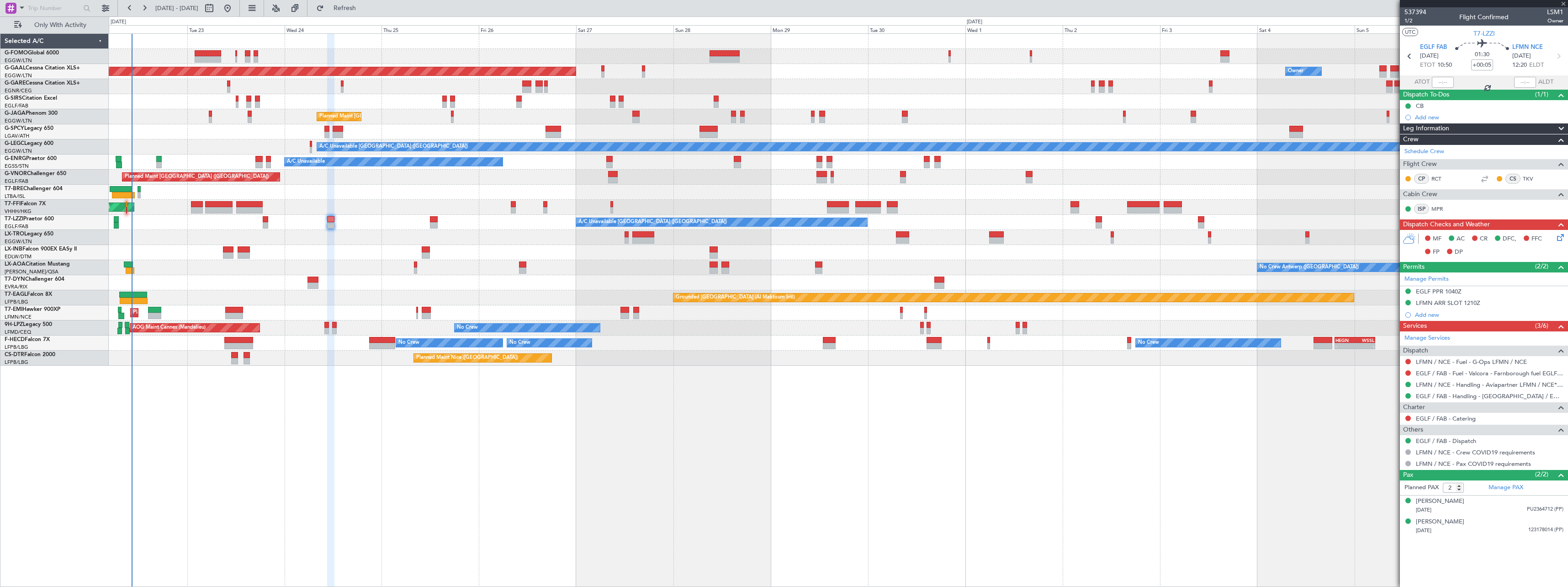
type input "+00:35"
type input "1"
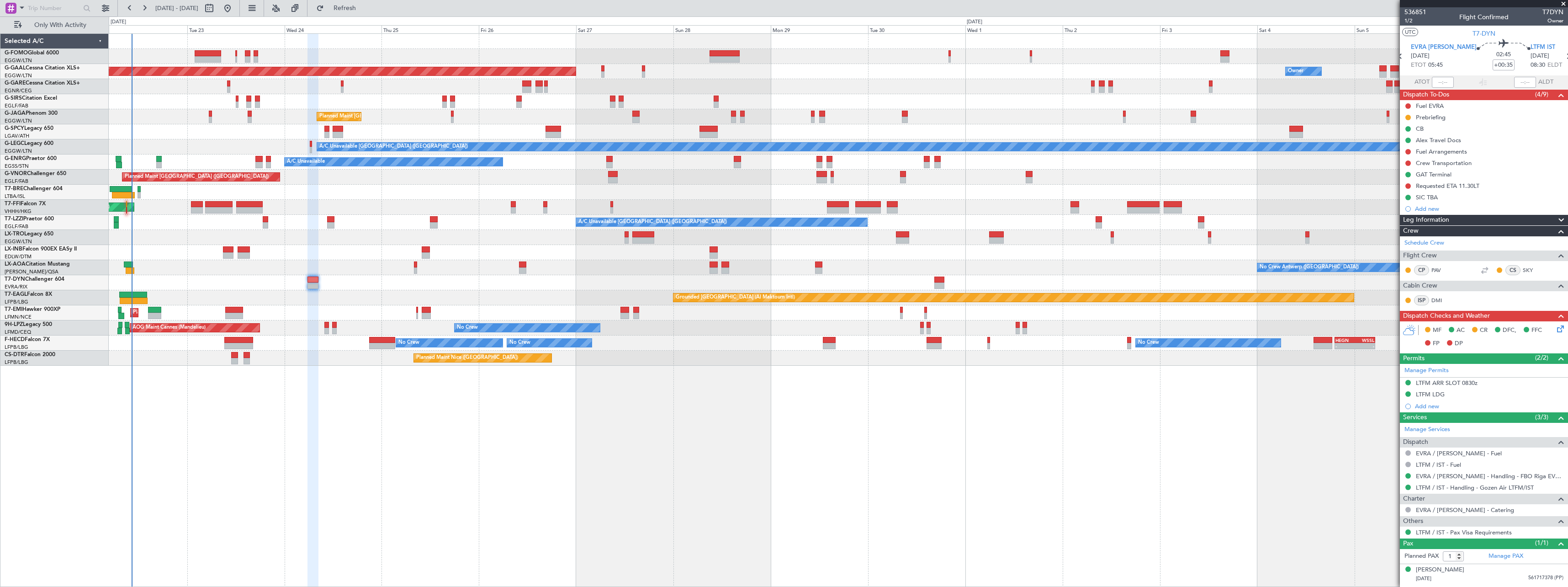
click at [1479, 221] on div "Leg Information" at bounding box center [1485, 220] width 168 height 10
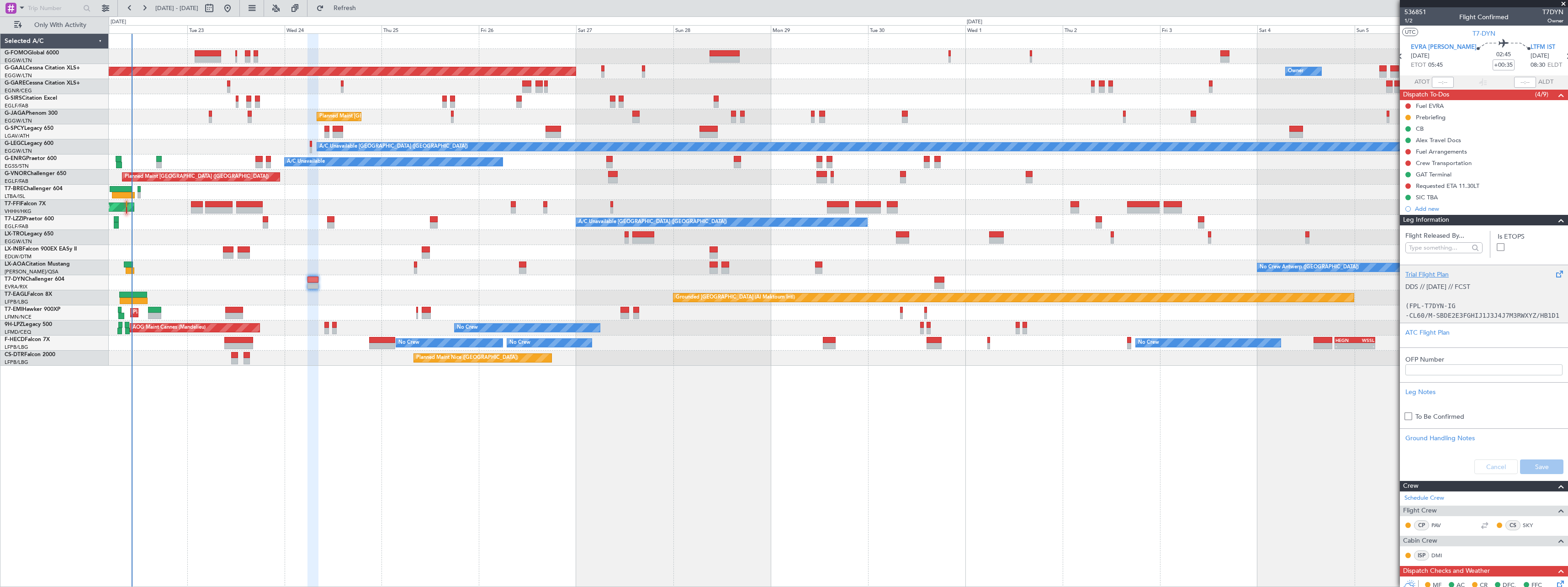
click at [1450, 295] on p at bounding box center [1484, 296] width 157 height 10
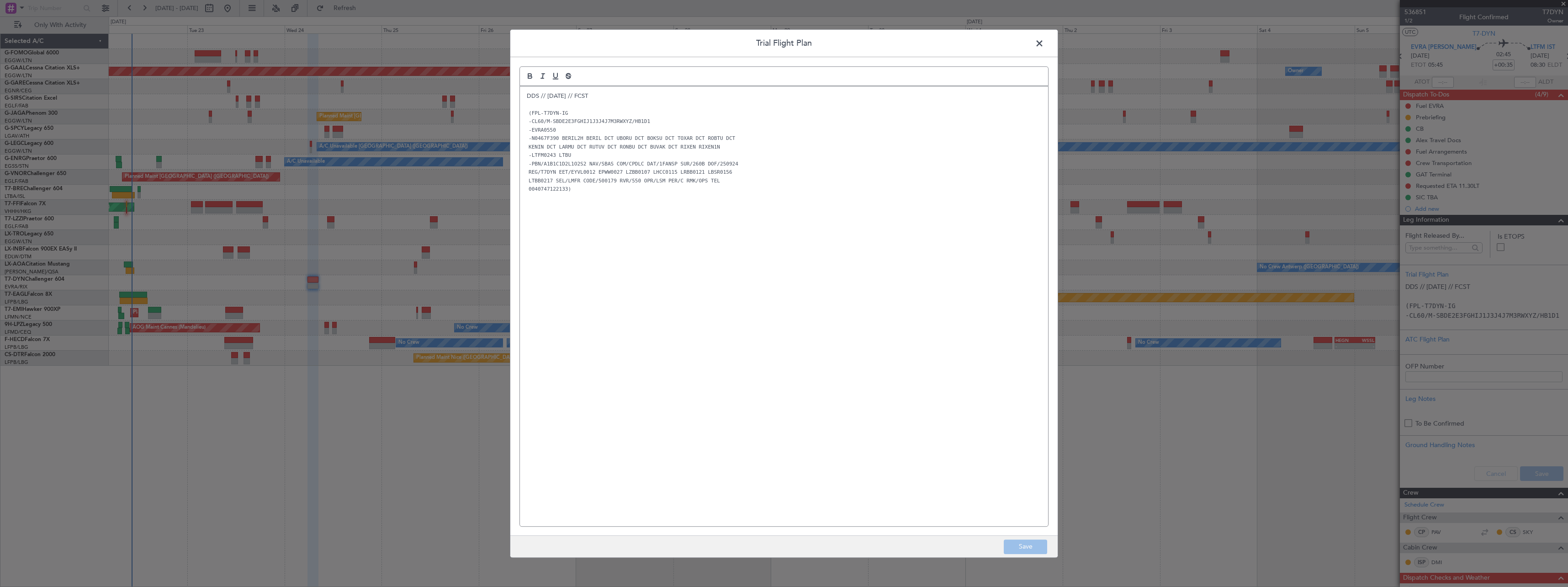
drag, startPoint x: 1039, startPoint y: 42, endPoint x: 1250, endPoint y: 152, distance: 238.0
click at [1044, 42] on span at bounding box center [1044, 45] width 0 height 18
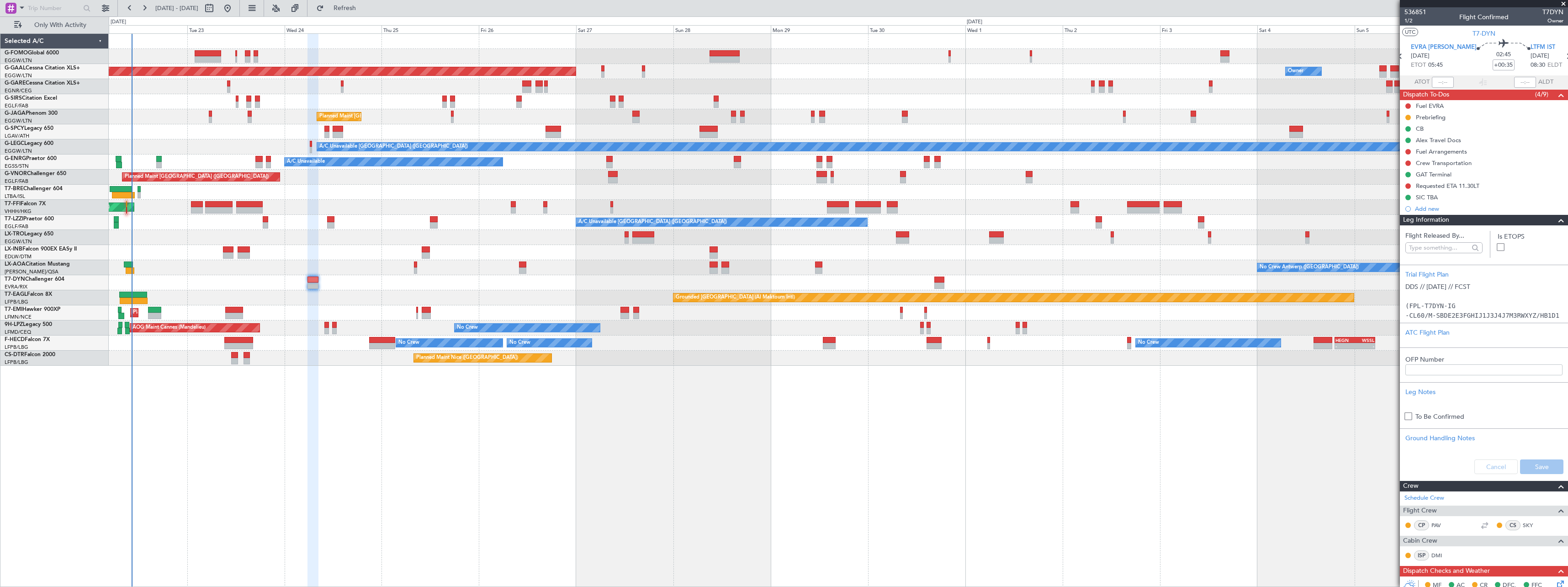
click at [1471, 217] on div "Leg Information" at bounding box center [1485, 220] width 168 height 10
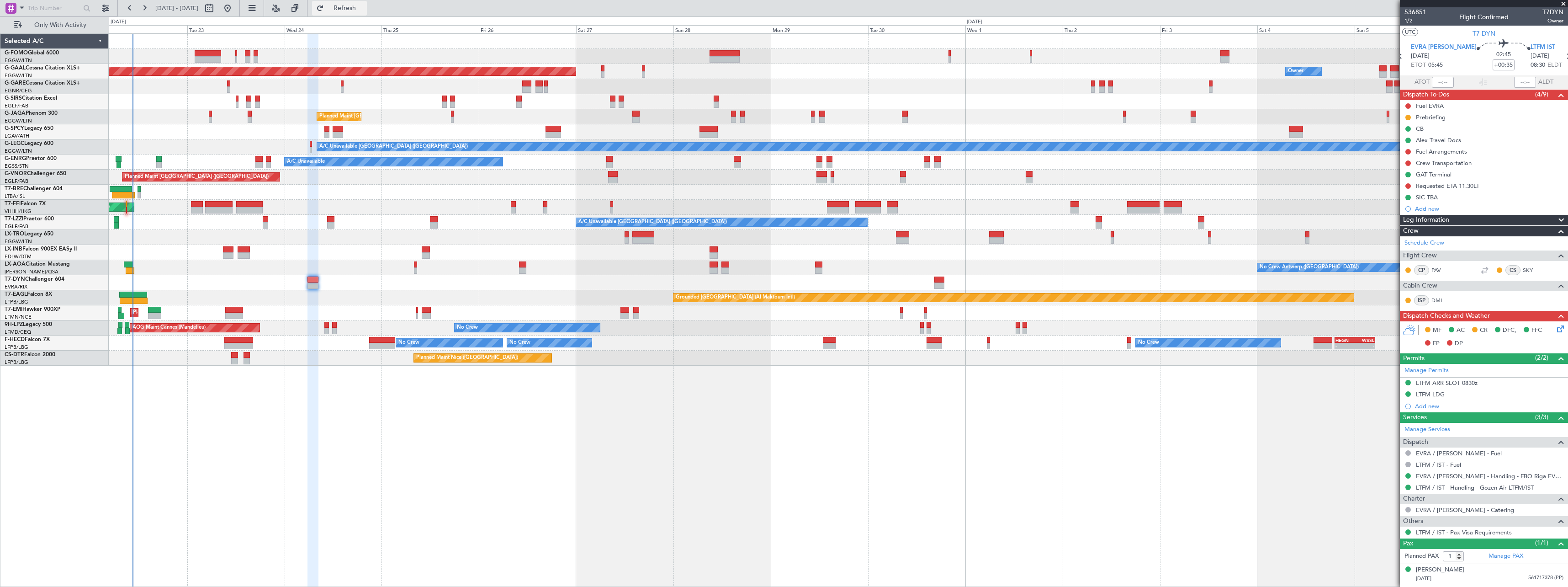
click at [365, 8] on span "Refresh" at bounding box center [345, 8] width 38 height 7
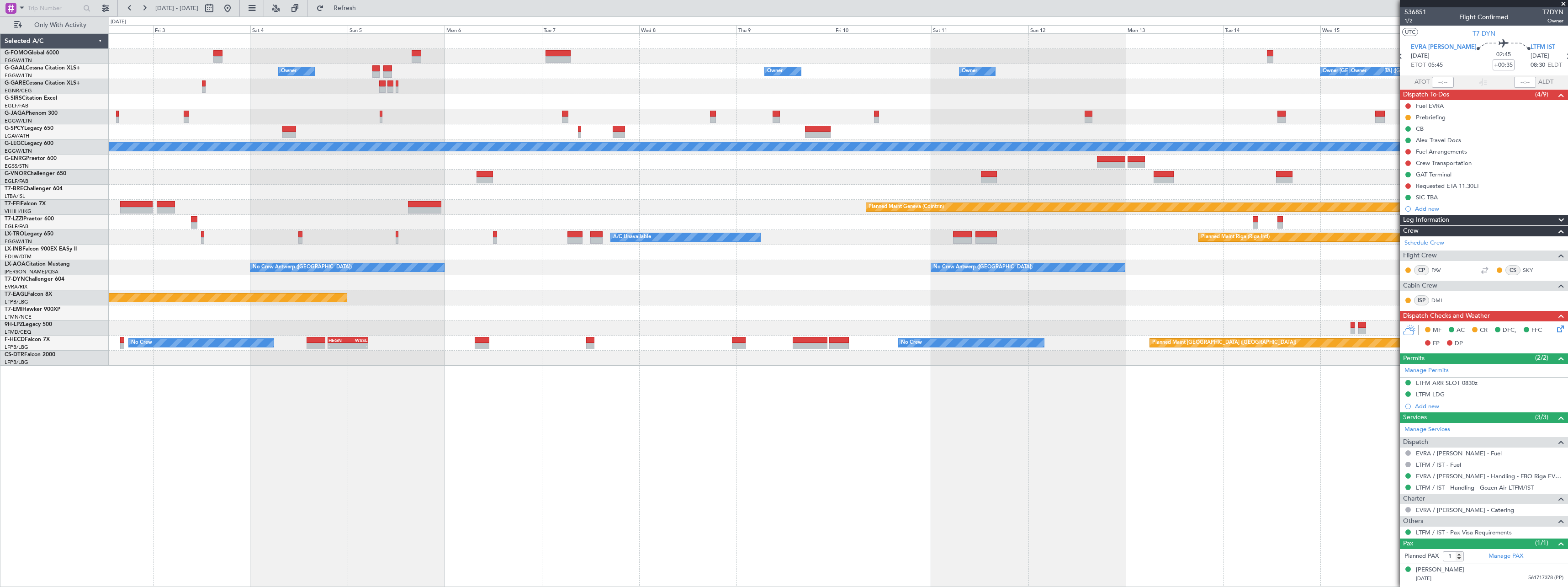
click at [157, 190] on div at bounding box center [838, 192] width 1459 height 15
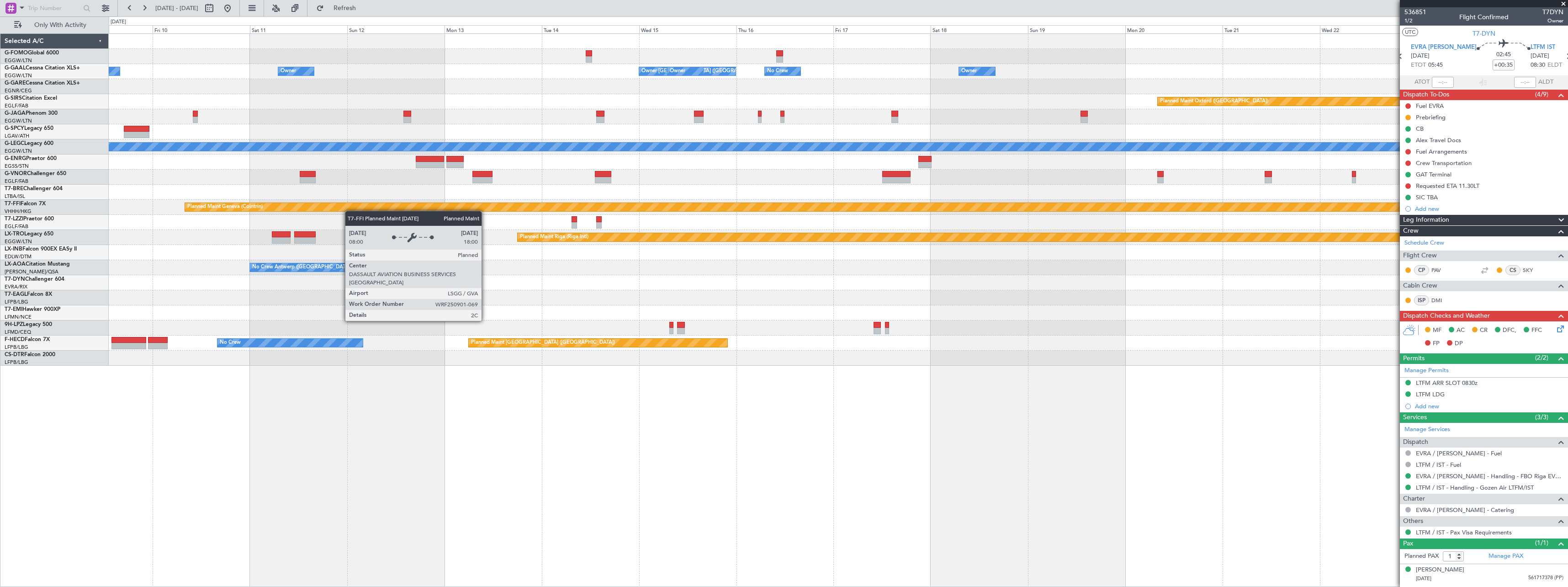
click at [288, 210] on div "Owner Owner Owner London (Luton) Owner Owner No Crew Owner Planned Maint Oxford…" at bounding box center [838, 199] width 1459 height 332
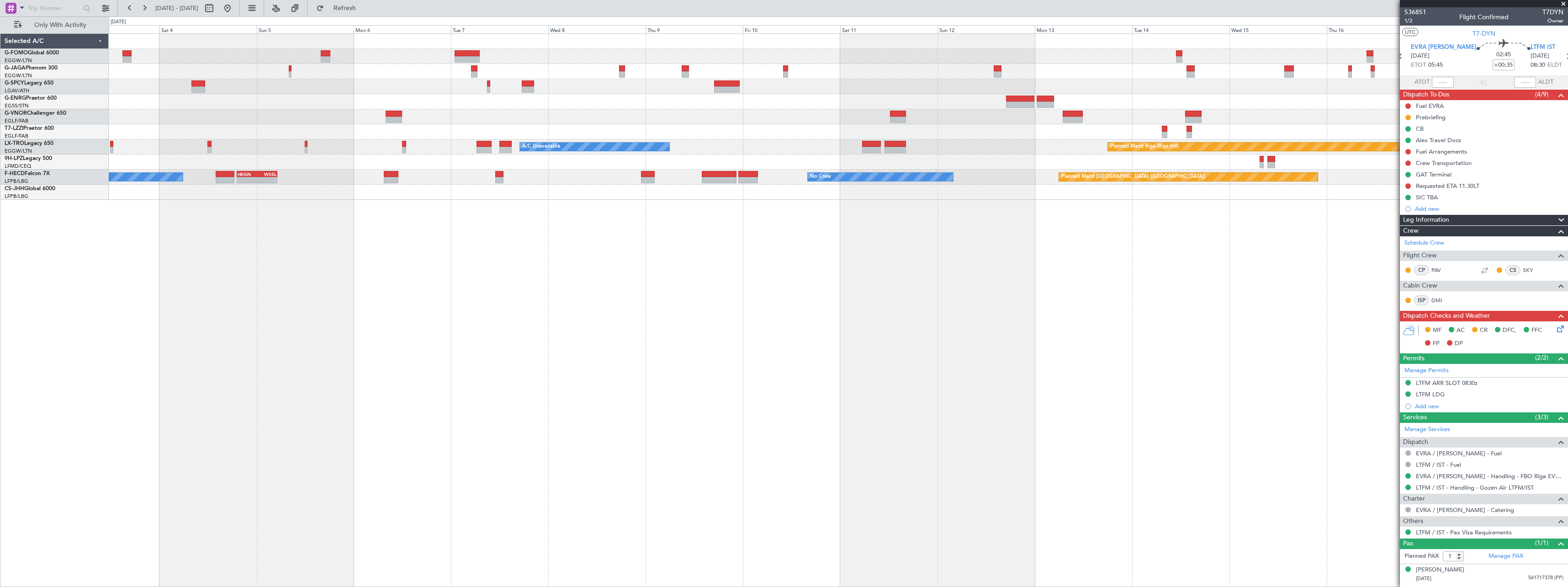
click at [1007, 361] on div "A/C Unavailable London (Farnborough) Planned Maint Riga (Riga Intl) A/C Unavail…" at bounding box center [839, 310] width 1460 height 553
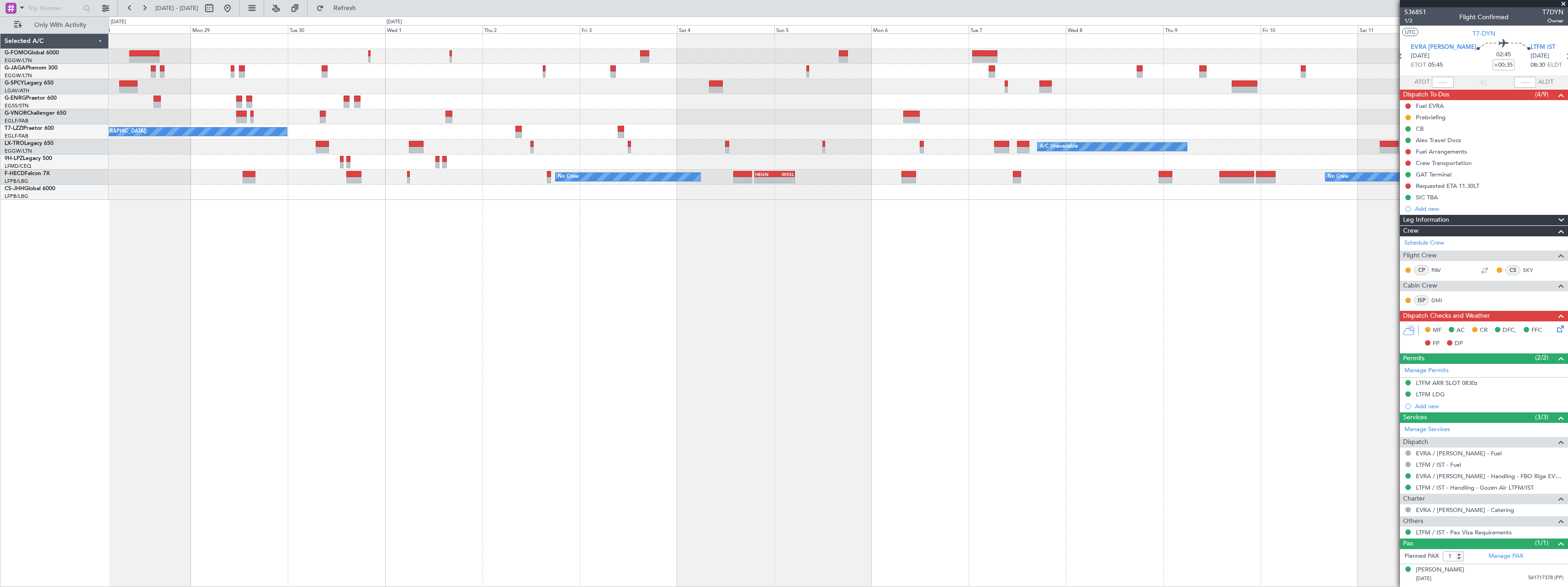
click at [837, 370] on div "Planned Maint London (Luton) A/C Unavailable A/C Unavailable London (Farnboroug…" at bounding box center [839, 310] width 1460 height 553
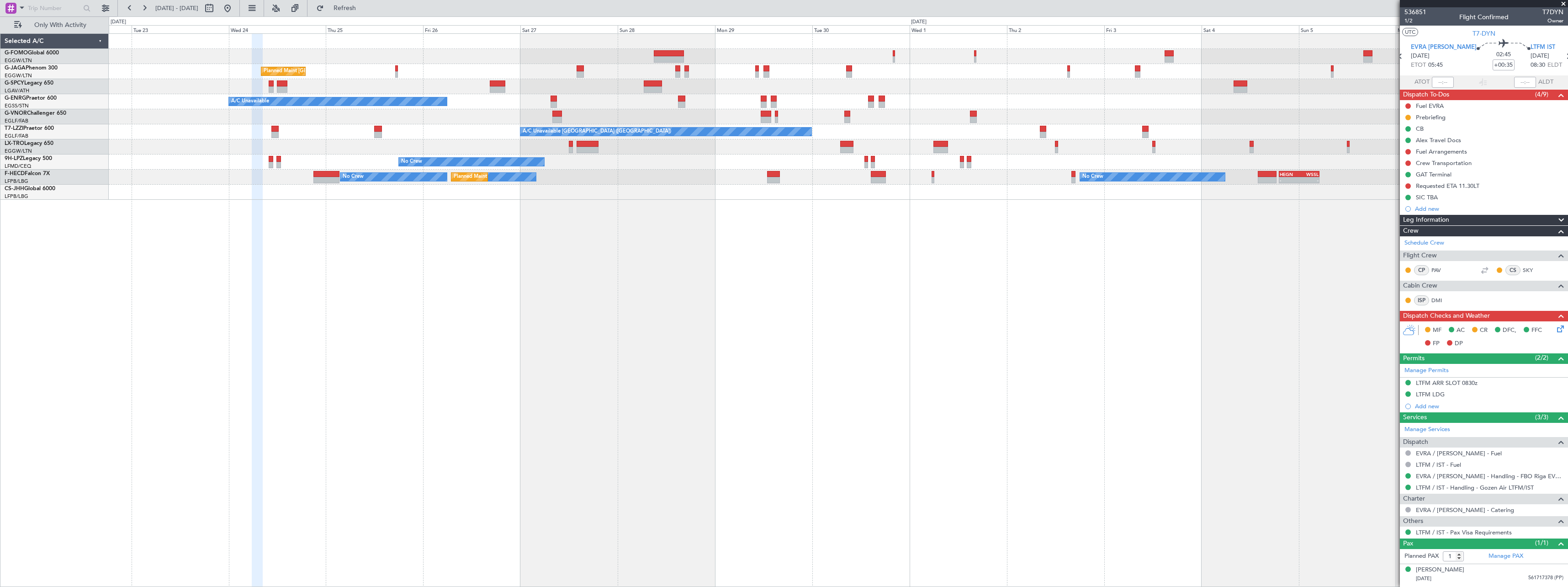
click at [889, 364] on div "Planned Maint London (Luton) A/C Unavailable A/C Unavailable London (Farnboroug…" at bounding box center [839, 310] width 1460 height 553
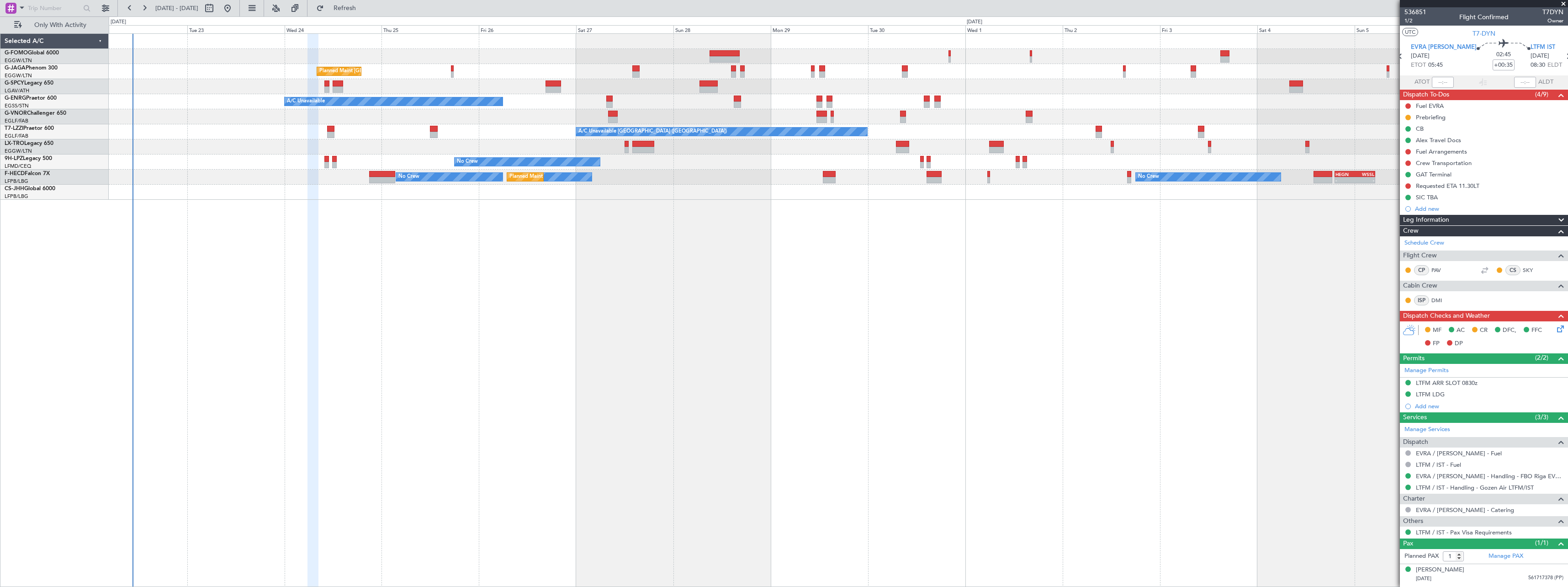
click at [403, 384] on div "Planned Maint London (Luton) A/C Unavailable A/C Unavailable London (Farnboroug…" at bounding box center [839, 310] width 1460 height 553
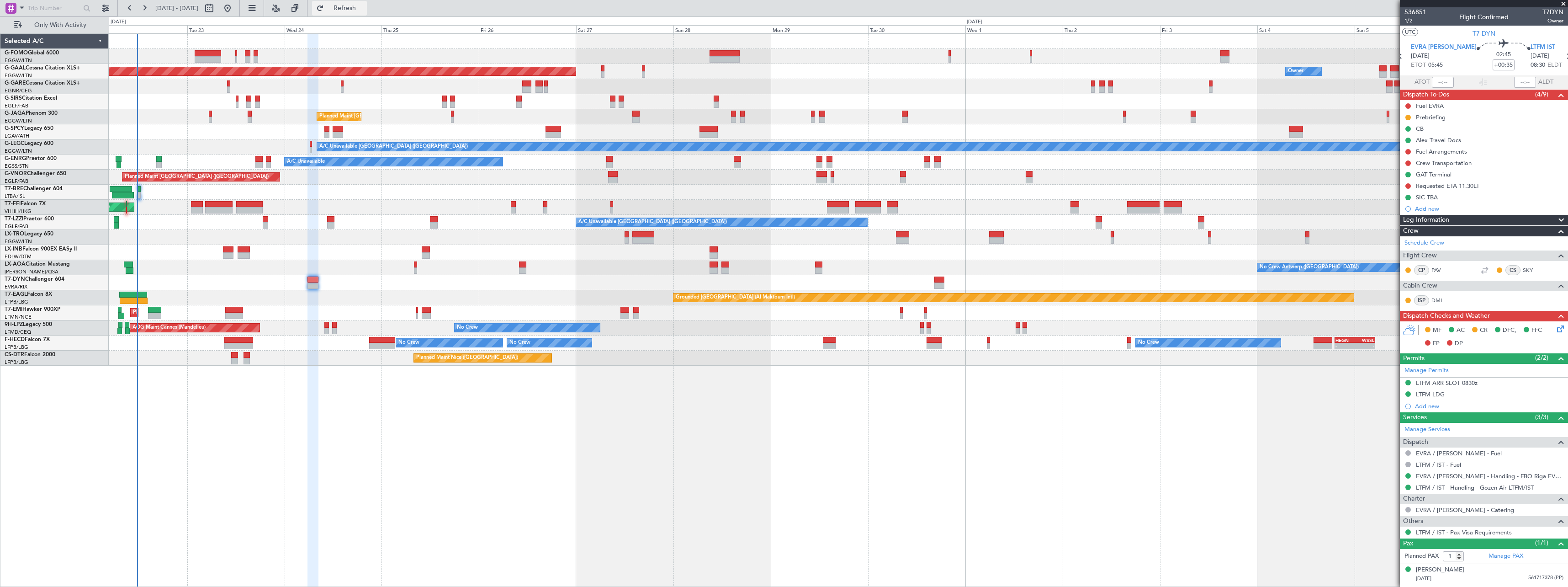
click at [365, 8] on span "Refresh" at bounding box center [345, 8] width 38 height 7
click at [365, 10] on span "Refresh" at bounding box center [345, 8] width 38 height 7
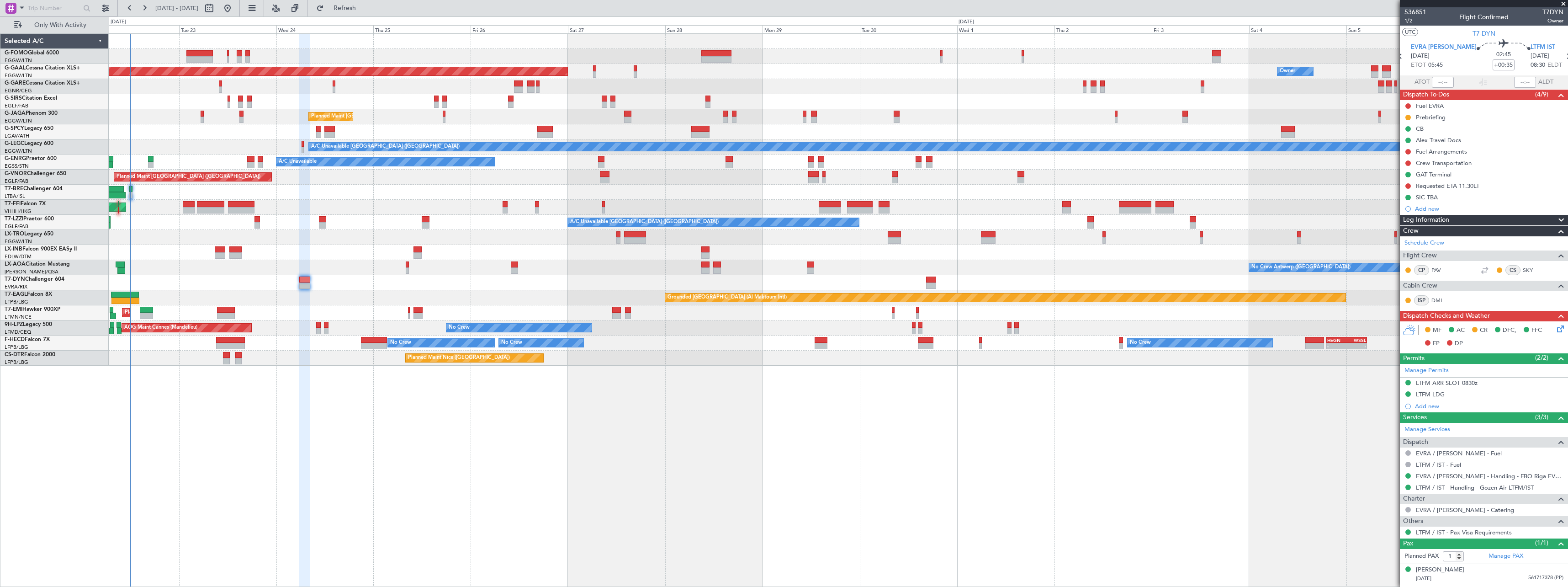
click at [319, 397] on div "Planned Maint Dusseldorf Owner Owner Unplanned Maint London (Luton) Planned Mai…" at bounding box center [839, 310] width 1460 height 553
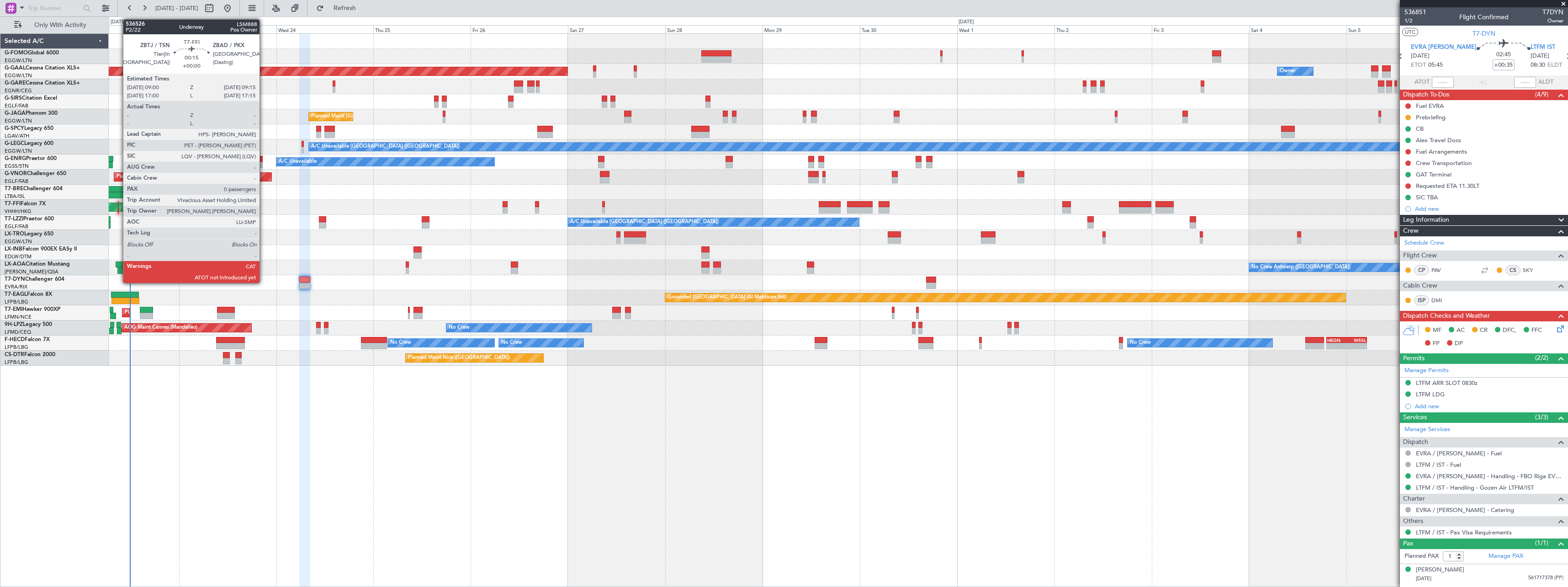
click at [119, 204] on div at bounding box center [119, 204] width 1 height 7
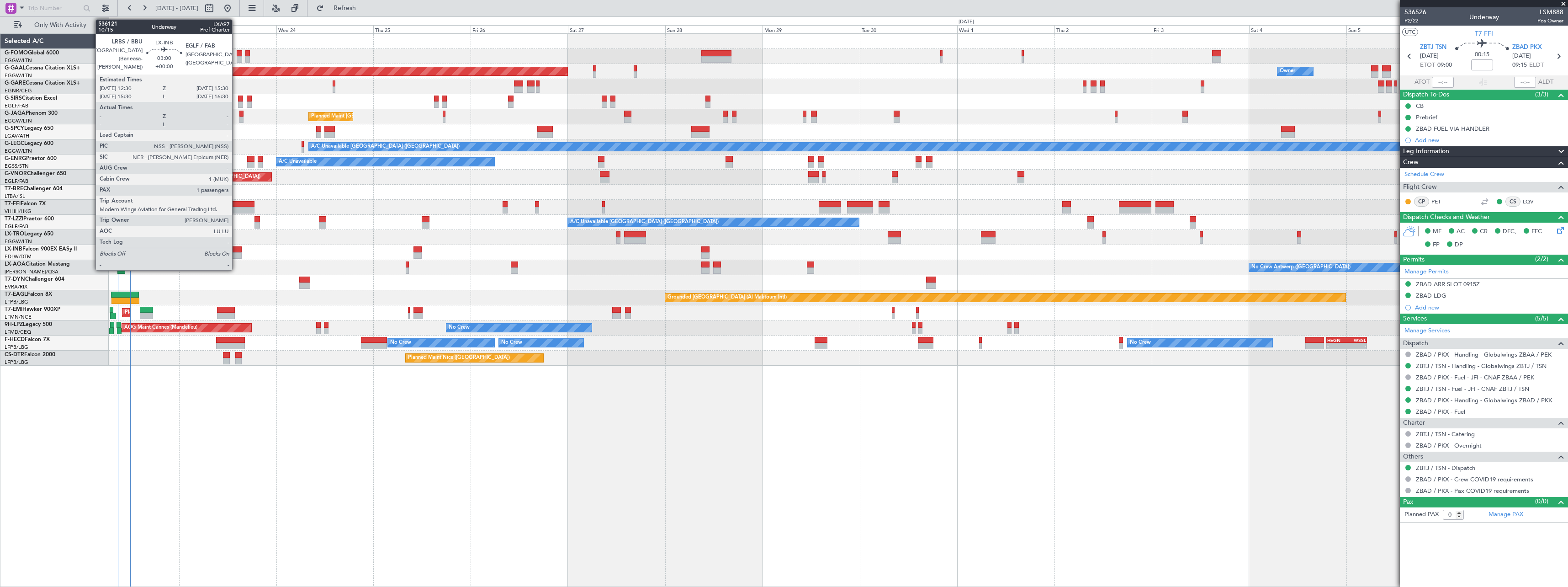
click at [236, 246] on div at bounding box center [235, 249] width 12 height 7
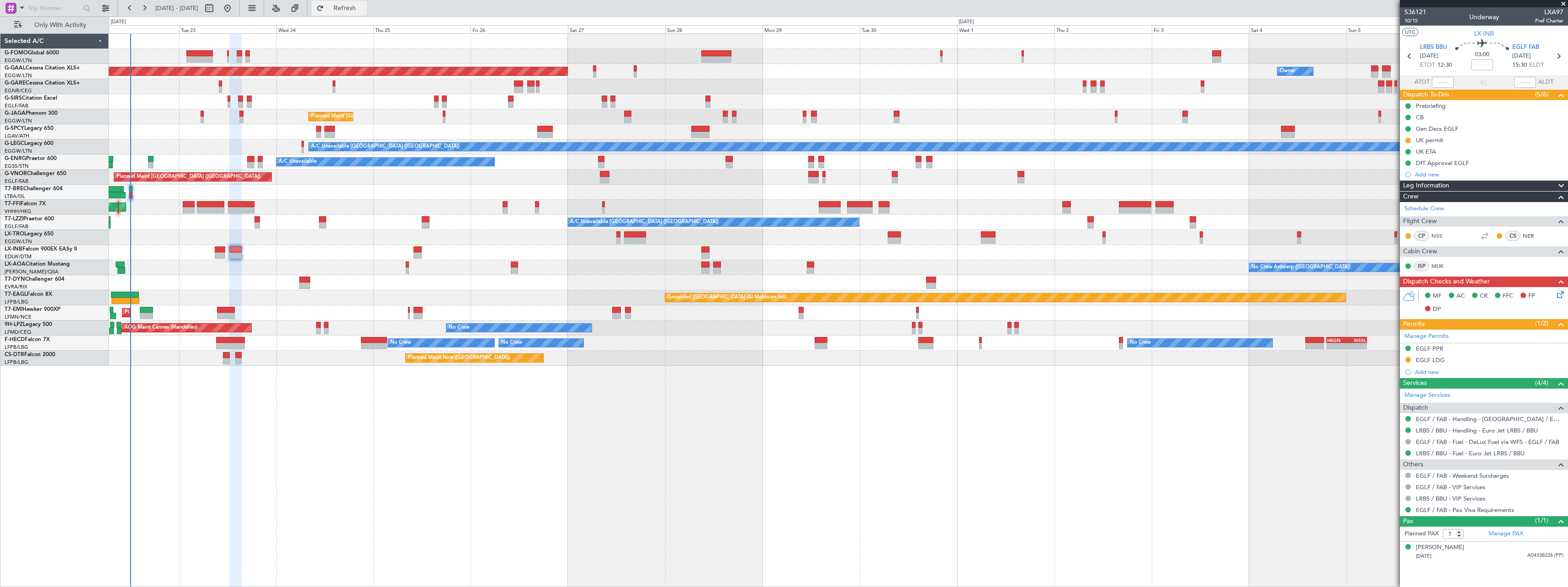
click at [365, 8] on span "Refresh" at bounding box center [345, 8] width 38 height 7
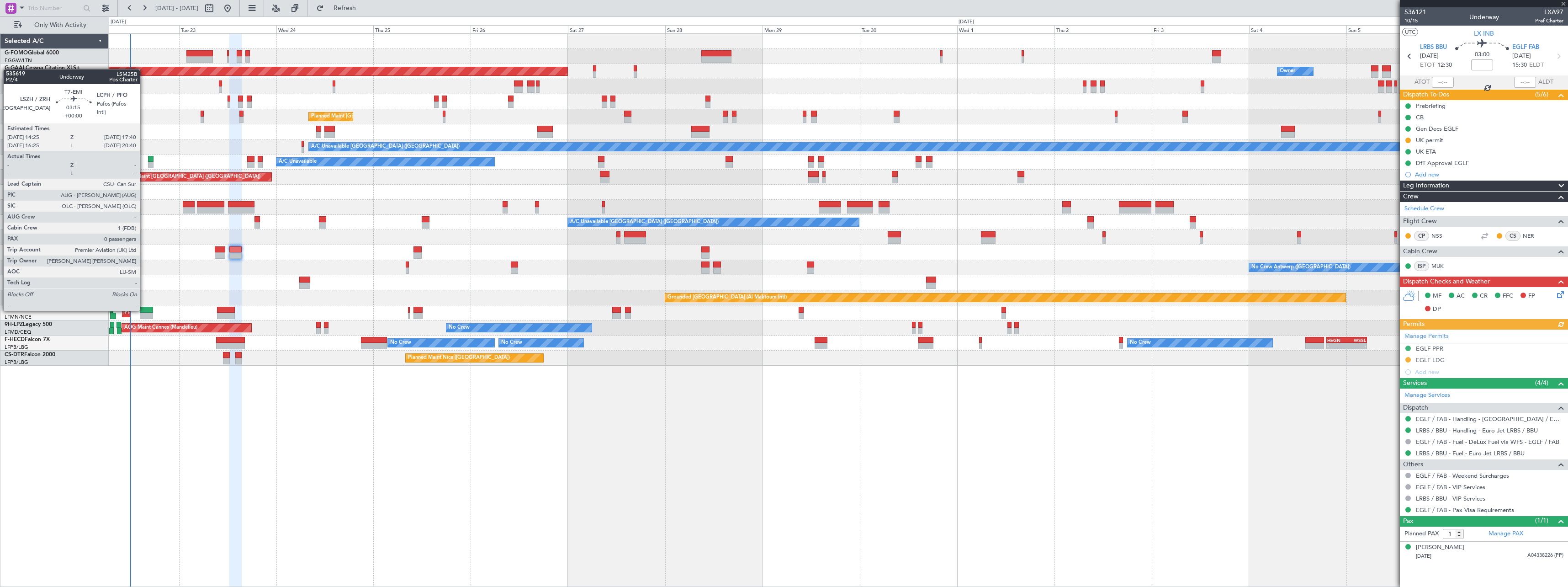
click at [144, 310] on div at bounding box center [146, 310] width 13 height 7
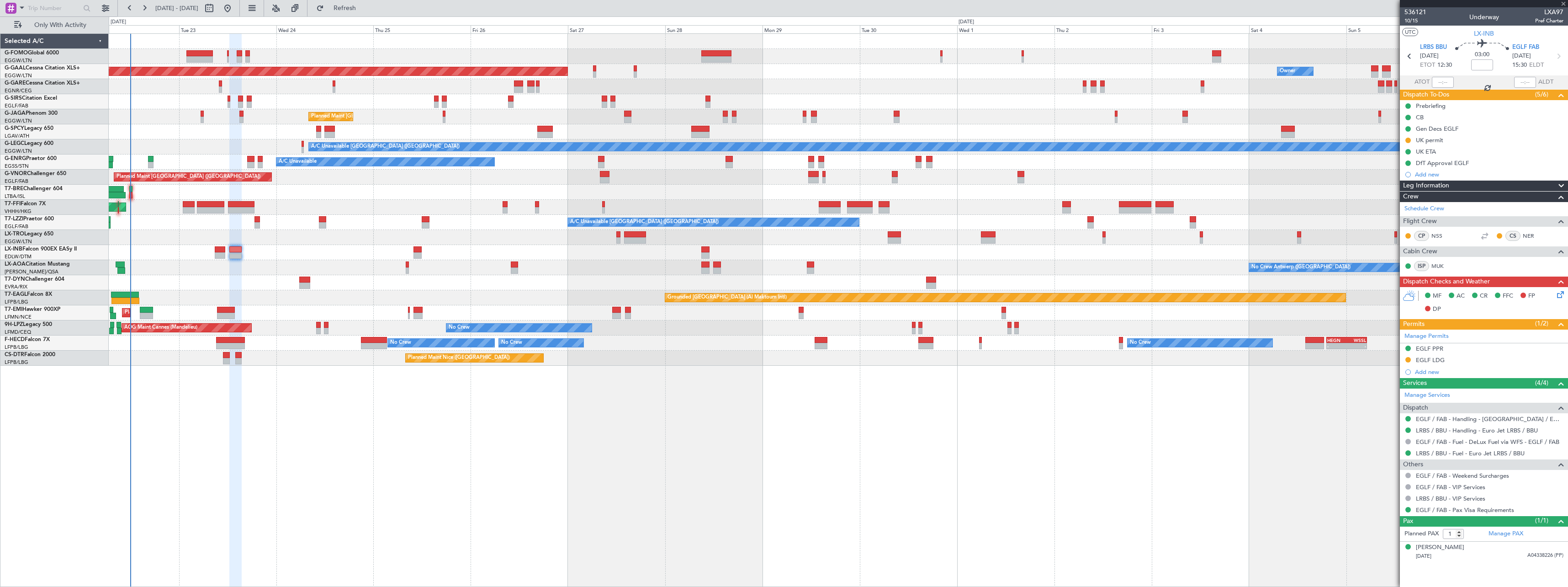
type input "0"
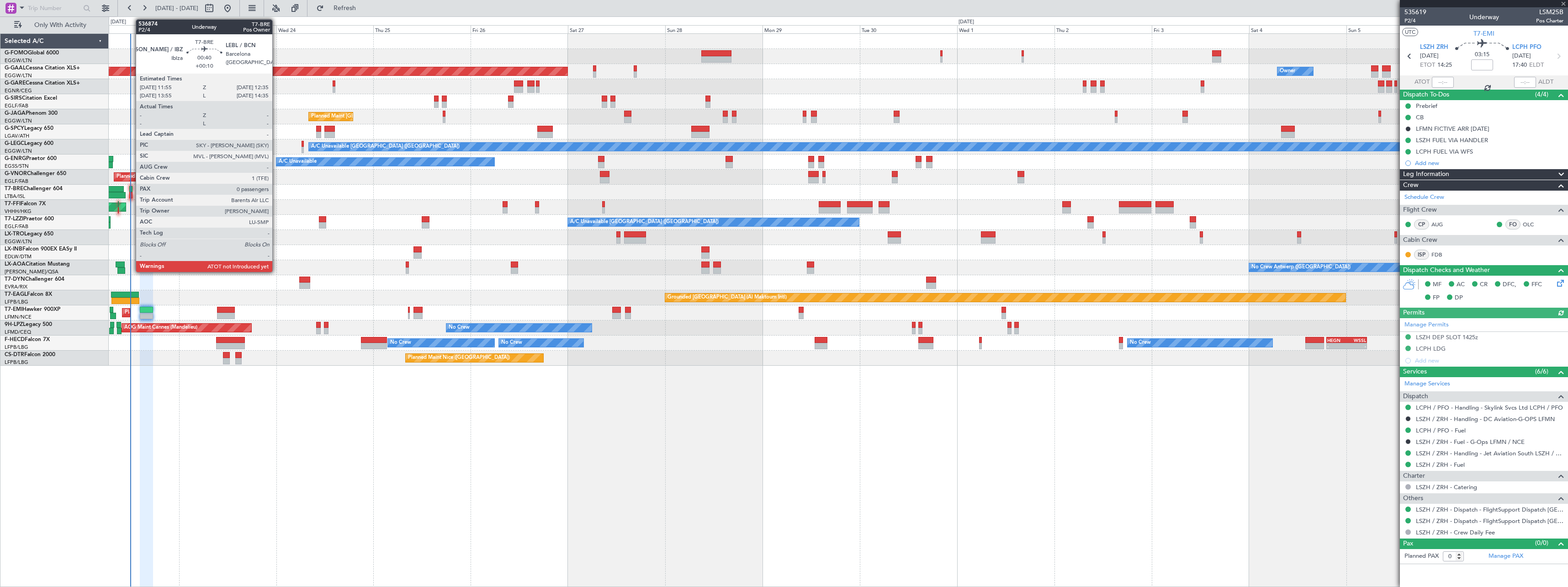
click at [131, 187] on div at bounding box center [131, 189] width 3 height 7
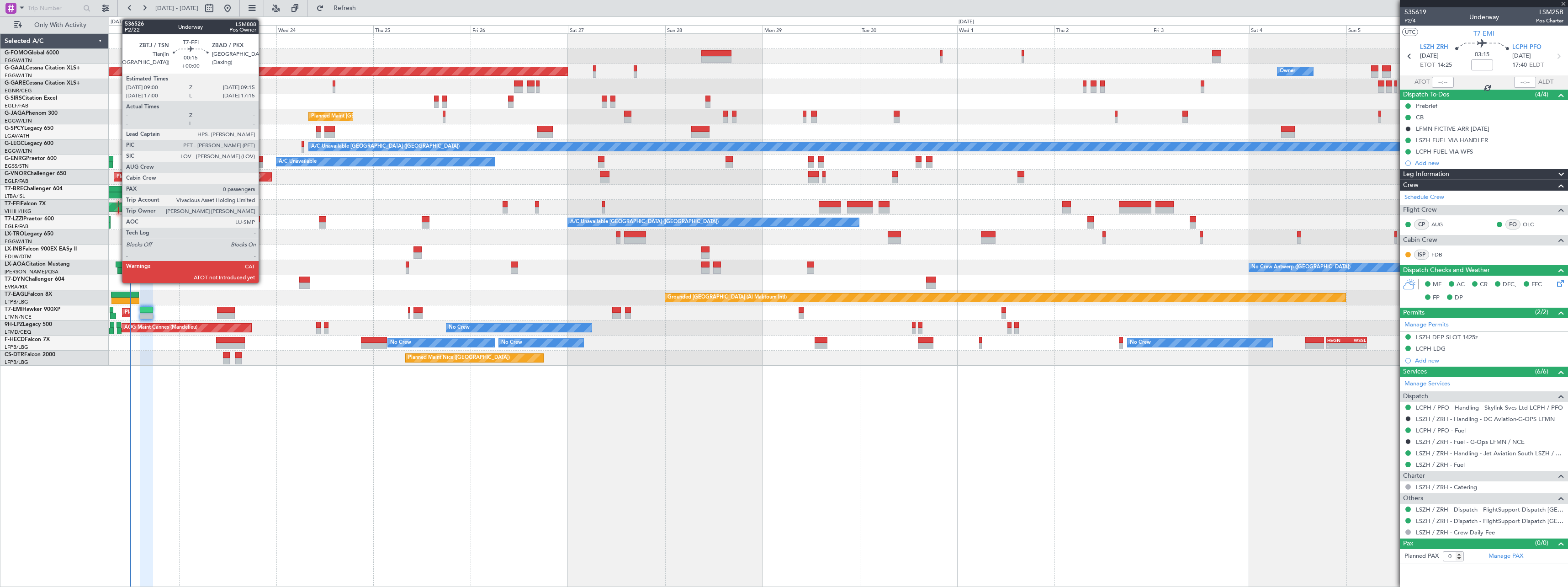
type input "+00:10"
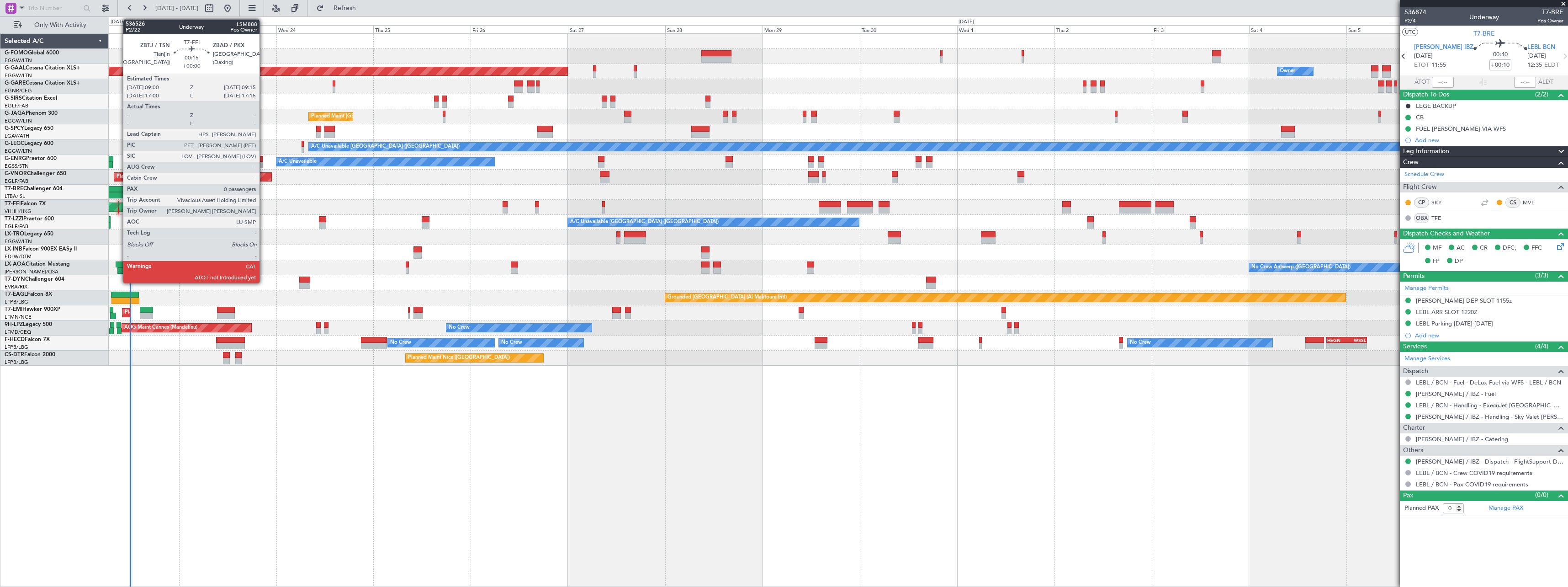
click at [119, 206] on div at bounding box center [119, 204] width 1 height 7
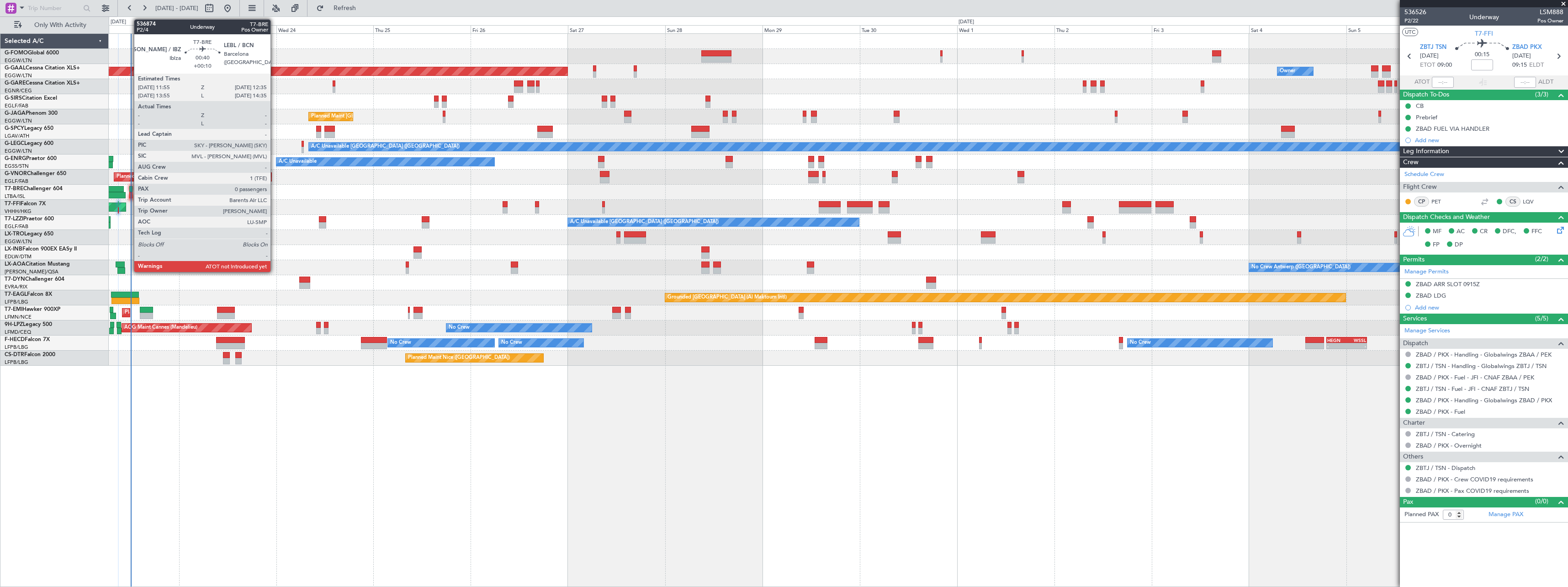
click at [130, 189] on div at bounding box center [131, 189] width 3 height 7
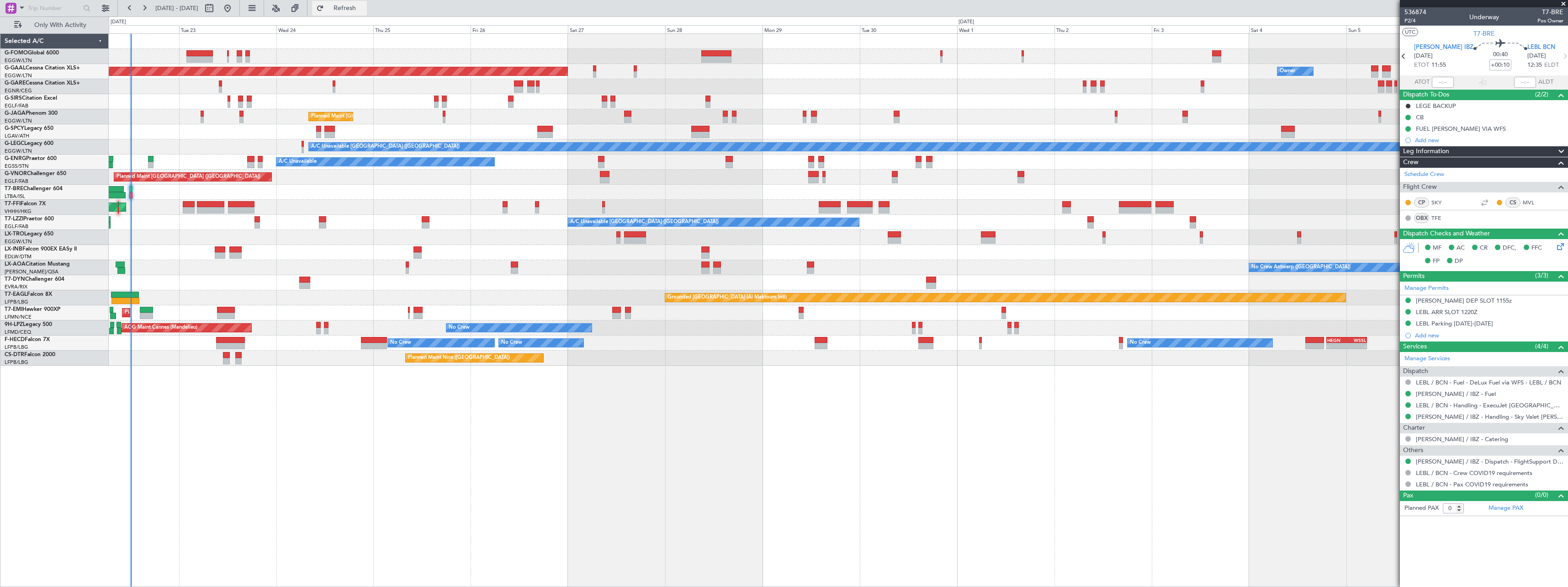
click at [367, 12] on button "Refresh" at bounding box center [339, 8] width 55 height 15
click at [364, 275] on div at bounding box center [838, 283] width 1459 height 15
click at [365, 8] on span "Refresh" at bounding box center [345, 8] width 38 height 7
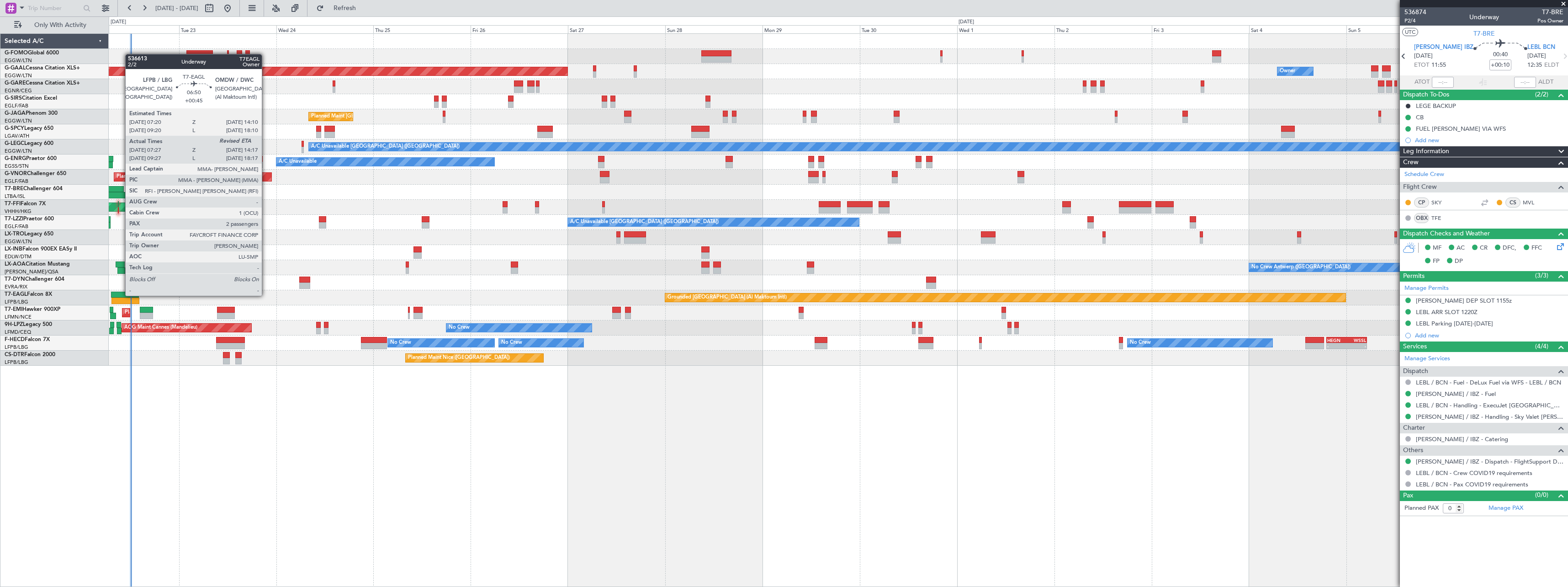
click at [121, 295] on div at bounding box center [125, 294] width 28 height 7
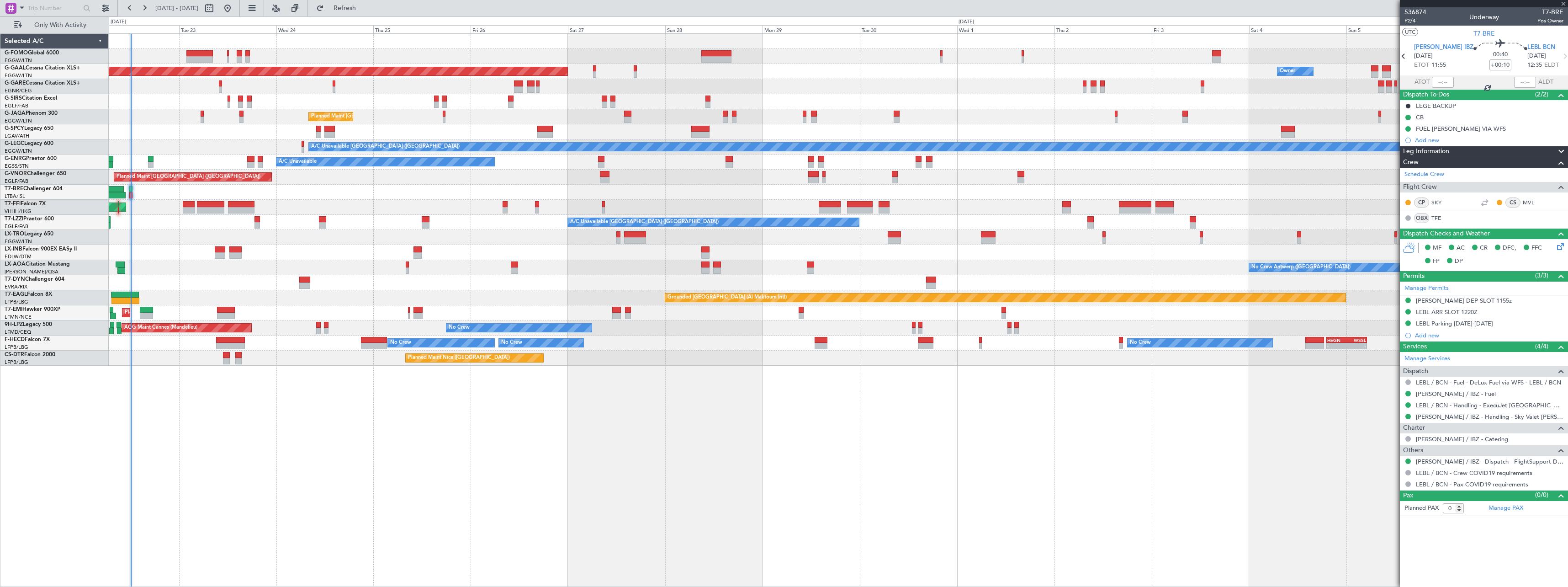
type input "+00:45"
type input "07:27"
type input "2"
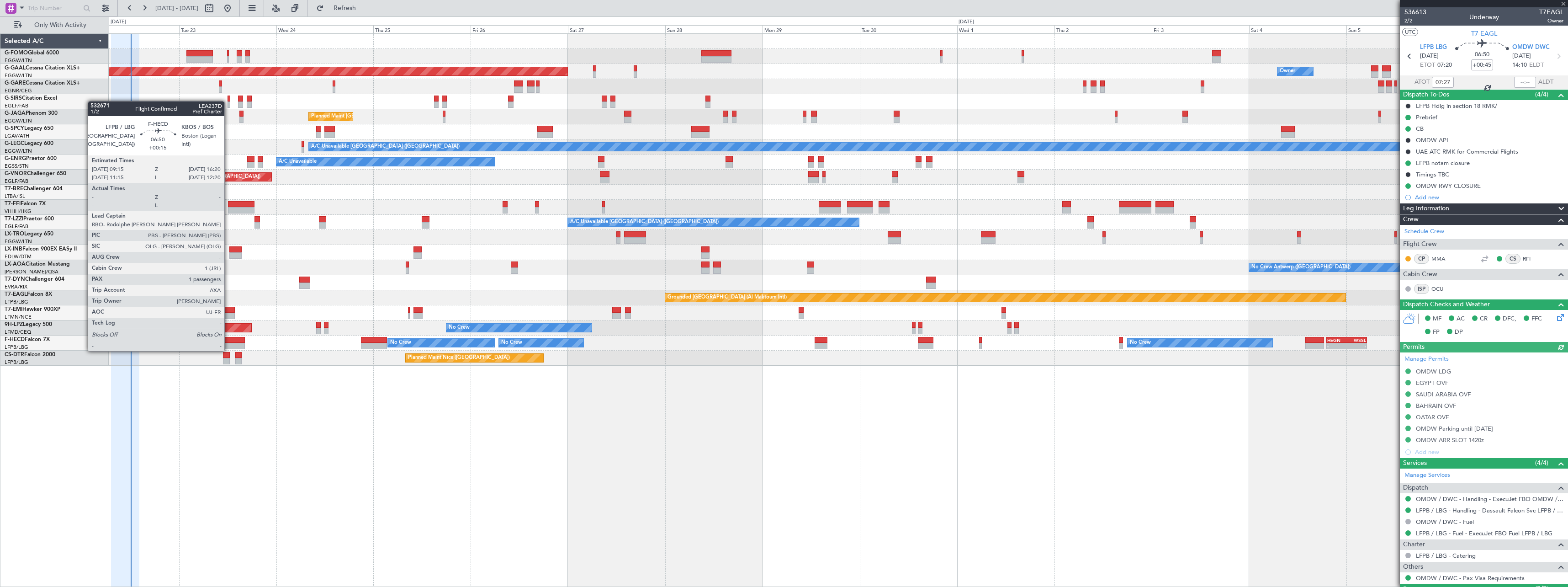
click at [228, 342] on div at bounding box center [230, 340] width 29 height 7
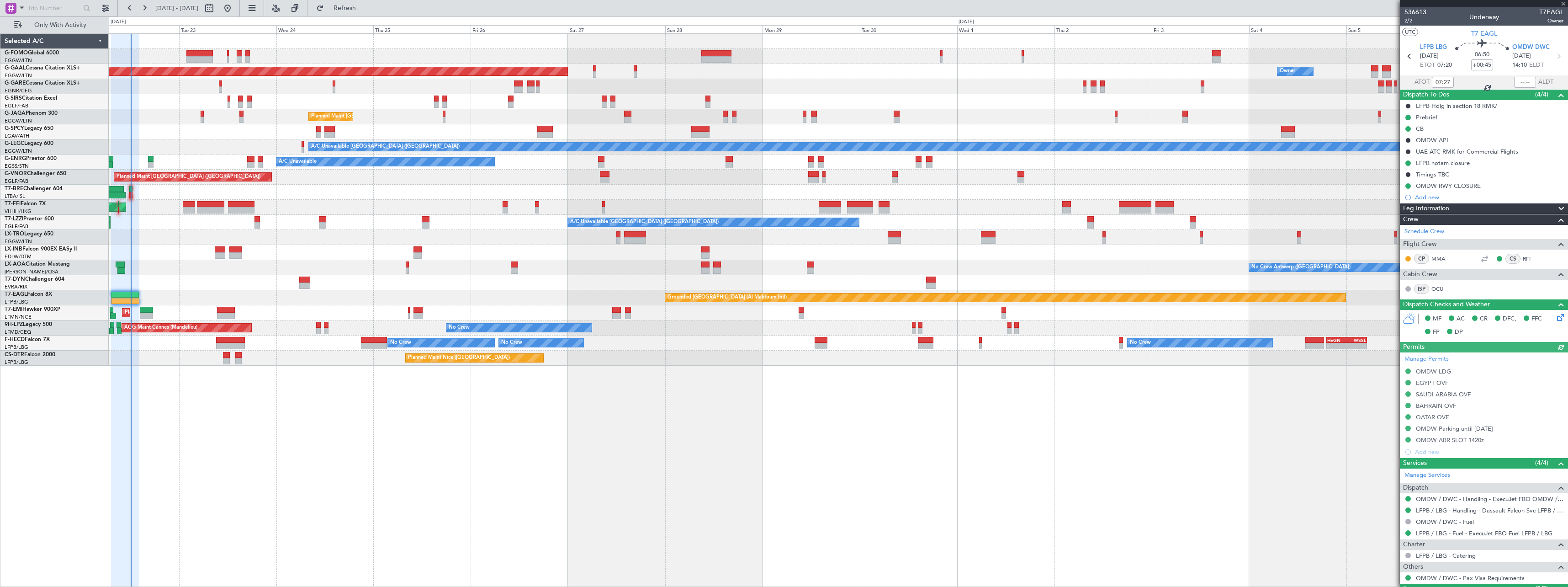
type input "+00:15"
type input "1"
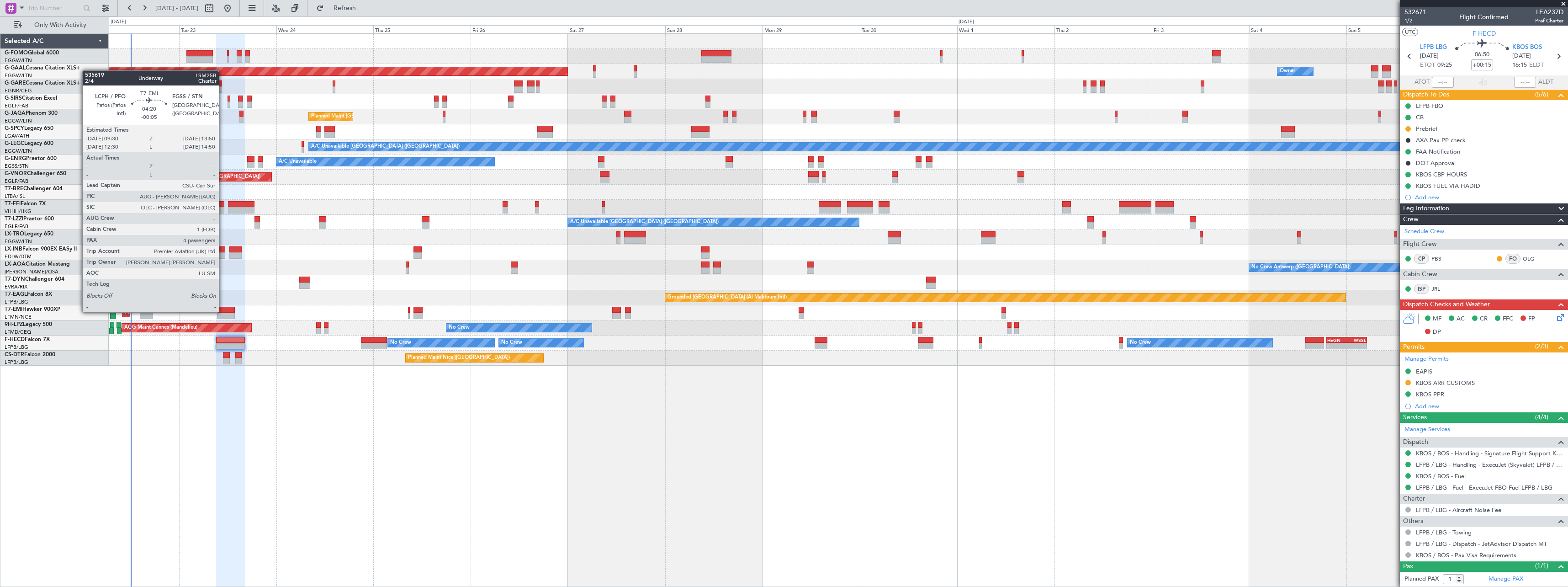
click at [223, 311] on div at bounding box center [226, 310] width 18 height 7
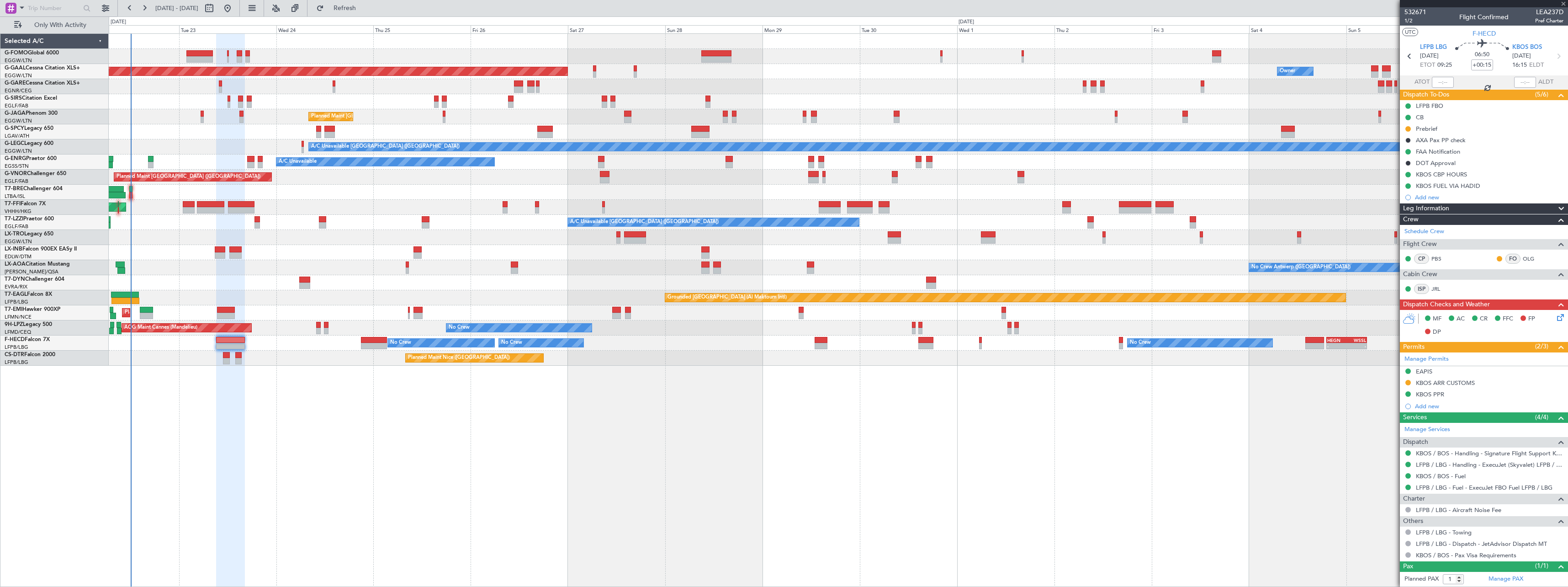
type input "-00:05"
type input "4"
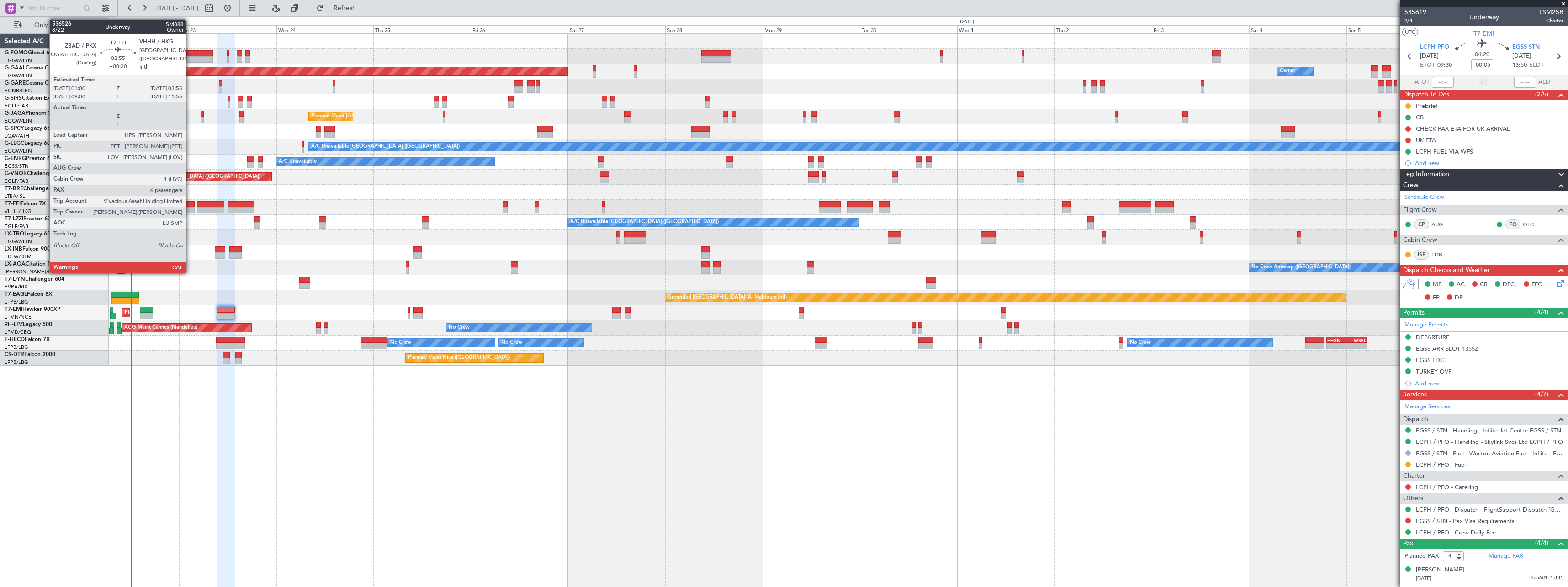
click at [190, 203] on div at bounding box center [189, 204] width 12 height 7
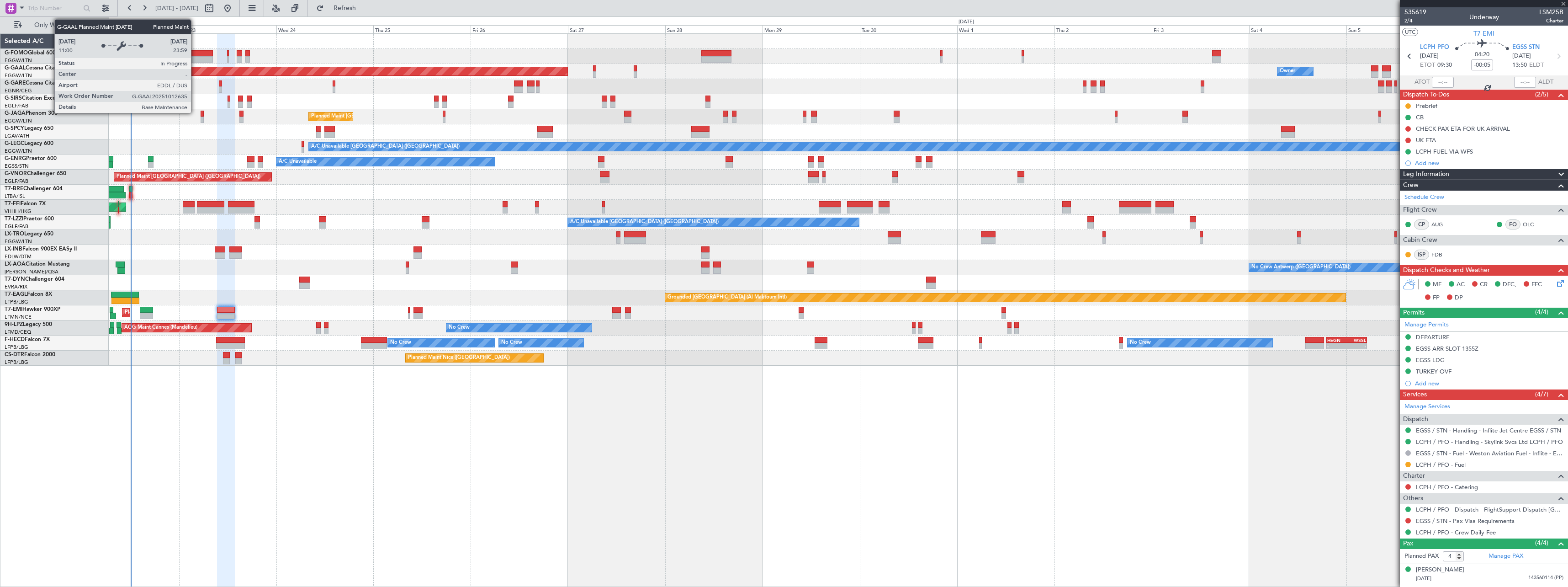
type input "+00:20"
type input "6"
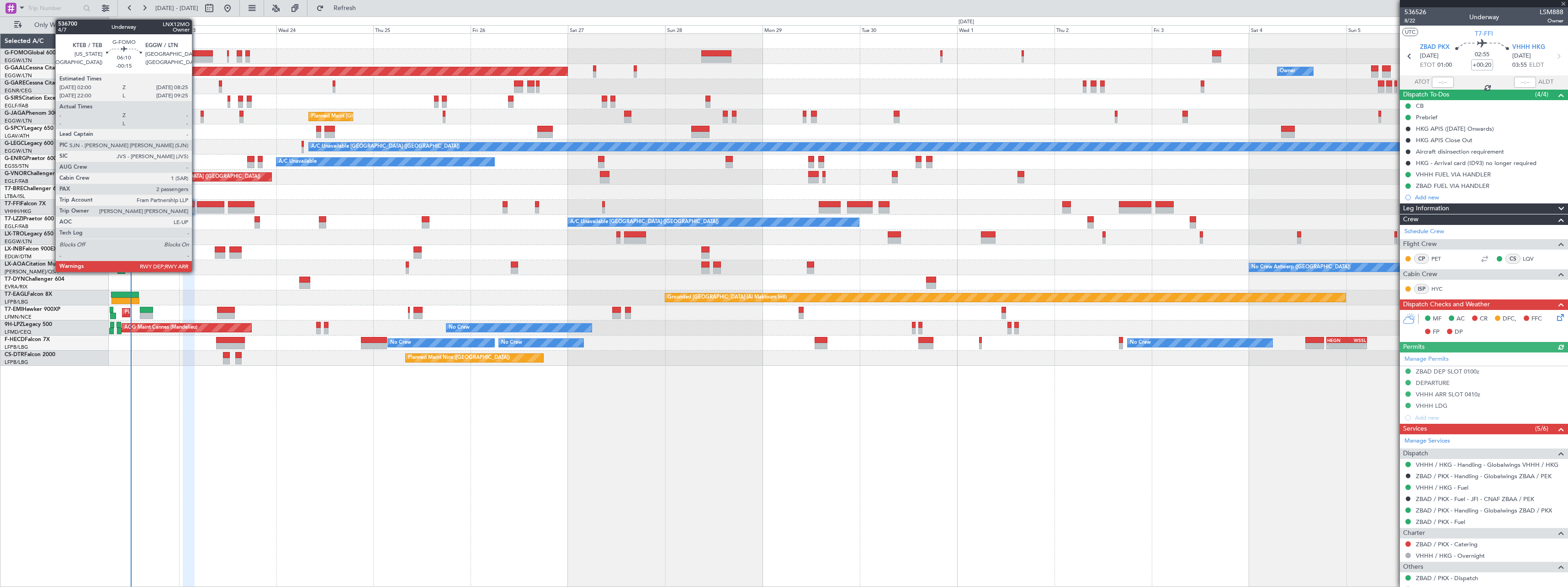
click at [196, 58] on div at bounding box center [200, 59] width 26 height 7
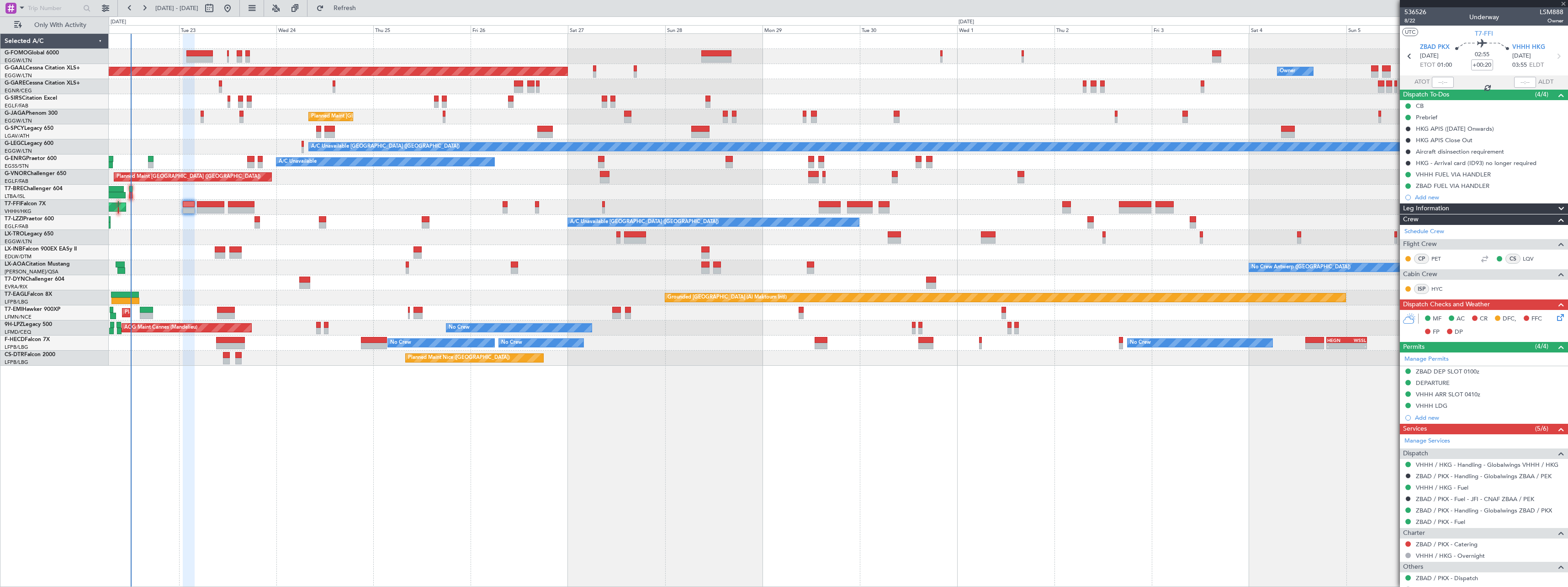
type input "-00:15"
type input "2"
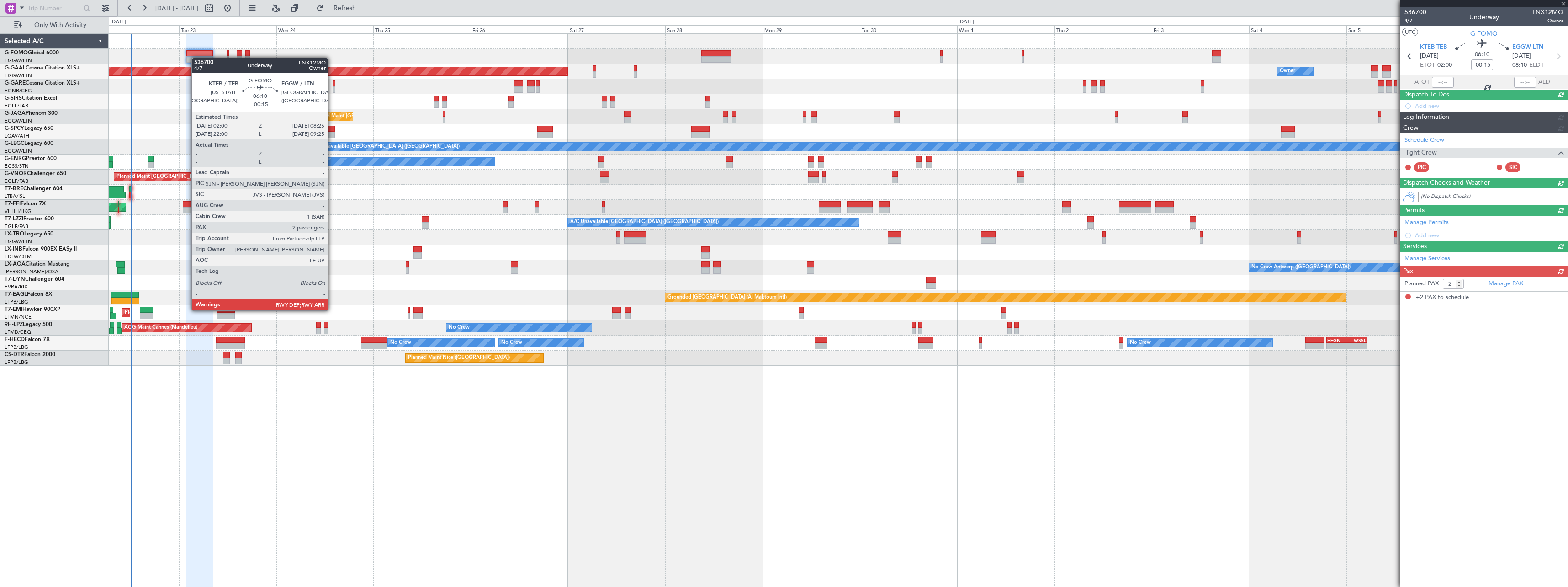
click at [185, 56] on div at bounding box center [838, 56] width 1459 height 15
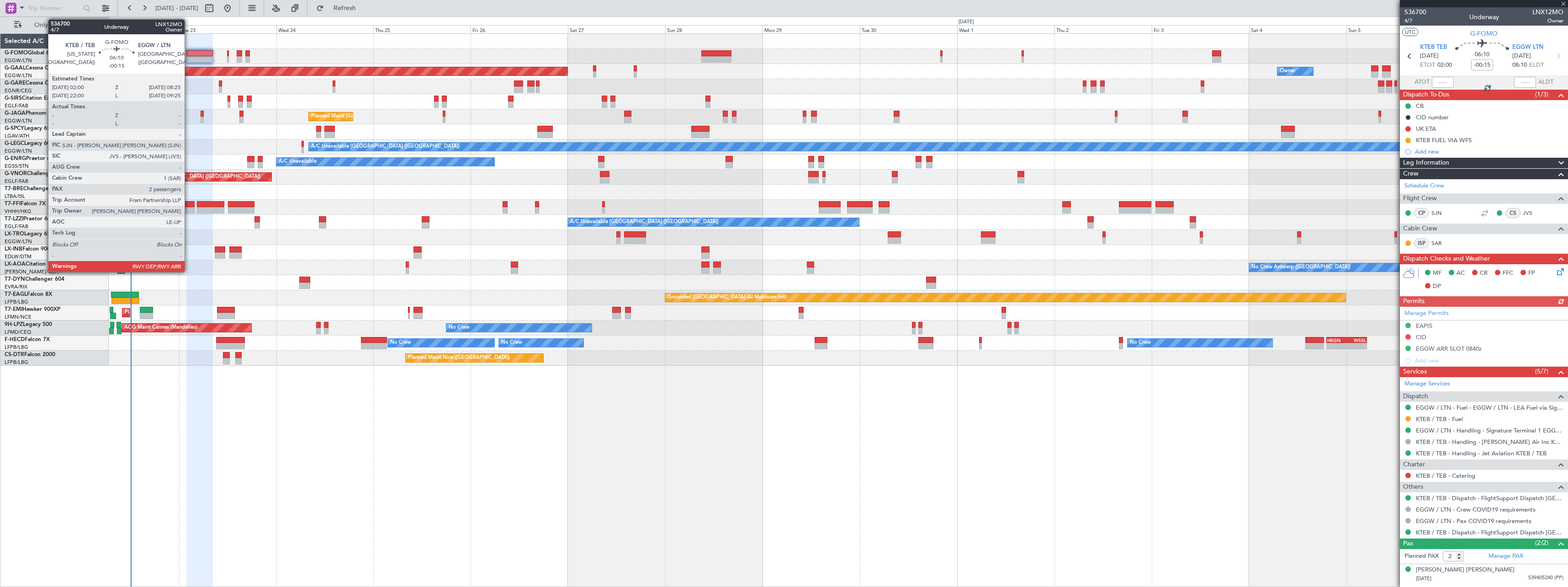
click at [189, 56] on div at bounding box center [200, 53] width 26 height 7
click at [188, 206] on div at bounding box center [189, 204] width 12 height 7
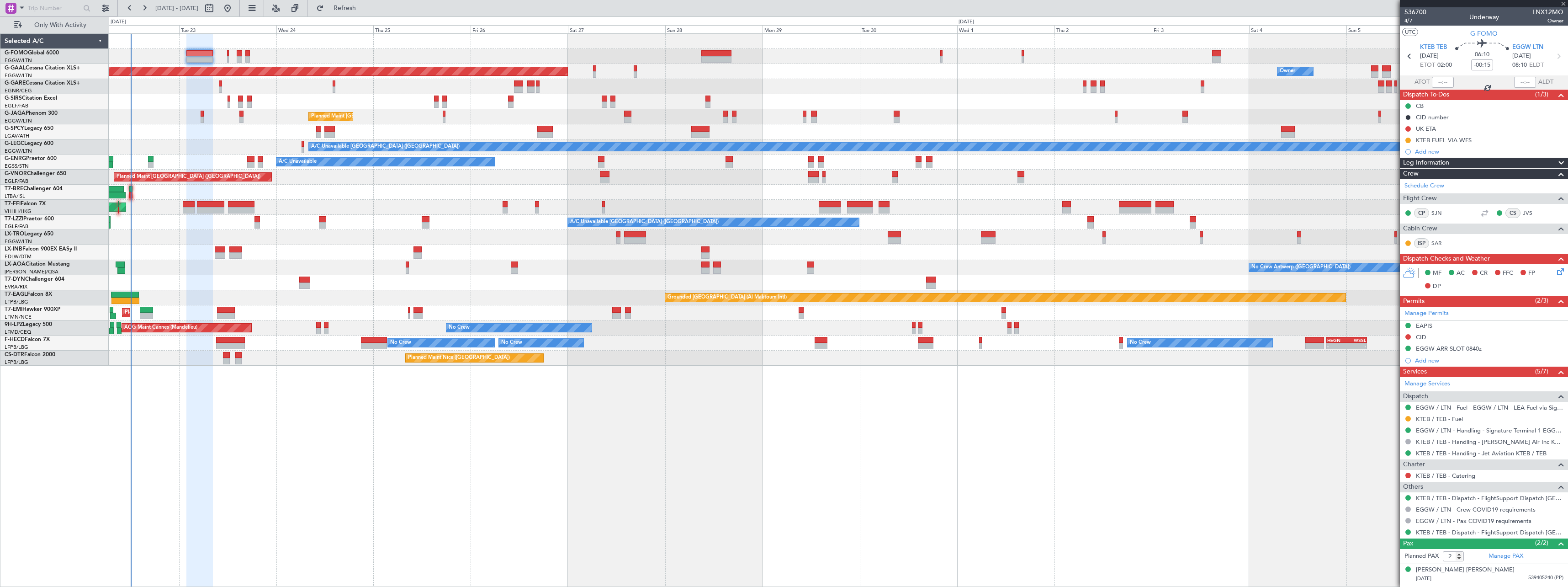
type input "+00:20"
type input "6"
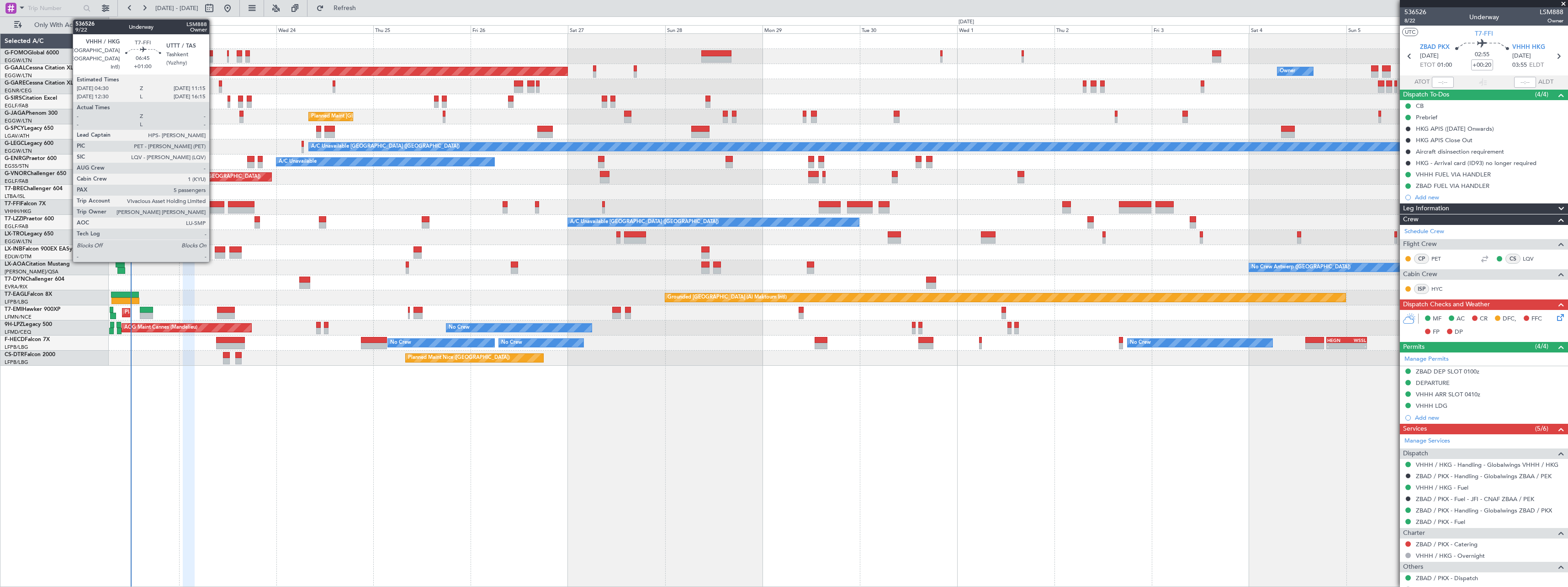
click at [214, 206] on div at bounding box center [210, 204] width 27 height 7
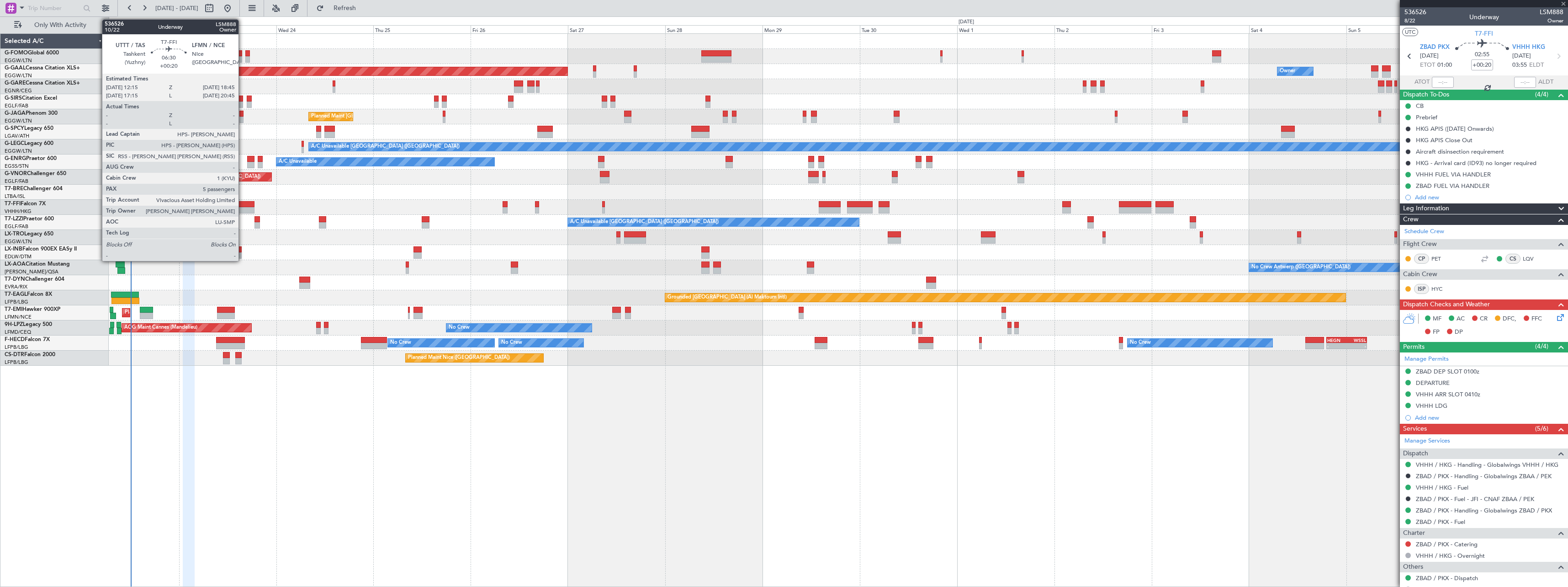
type input "+01:00"
type input "5"
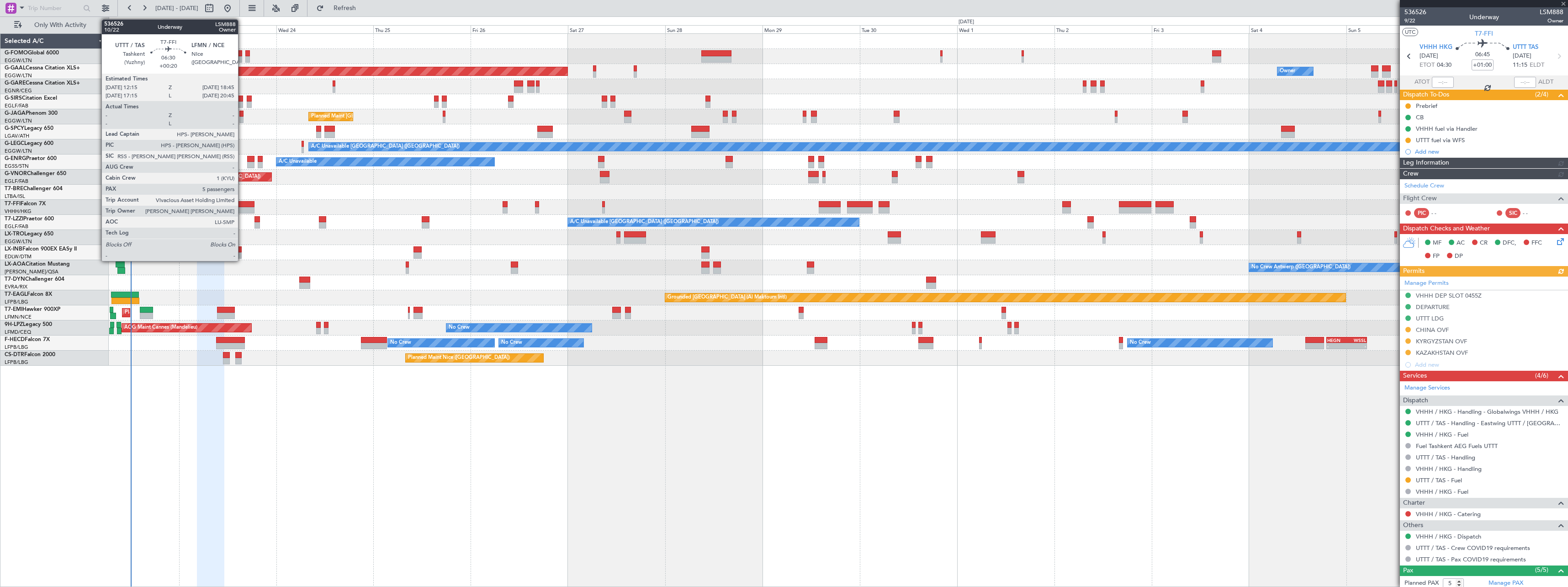
click at [242, 205] on div at bounding box center [242, 204] width 26 height 7
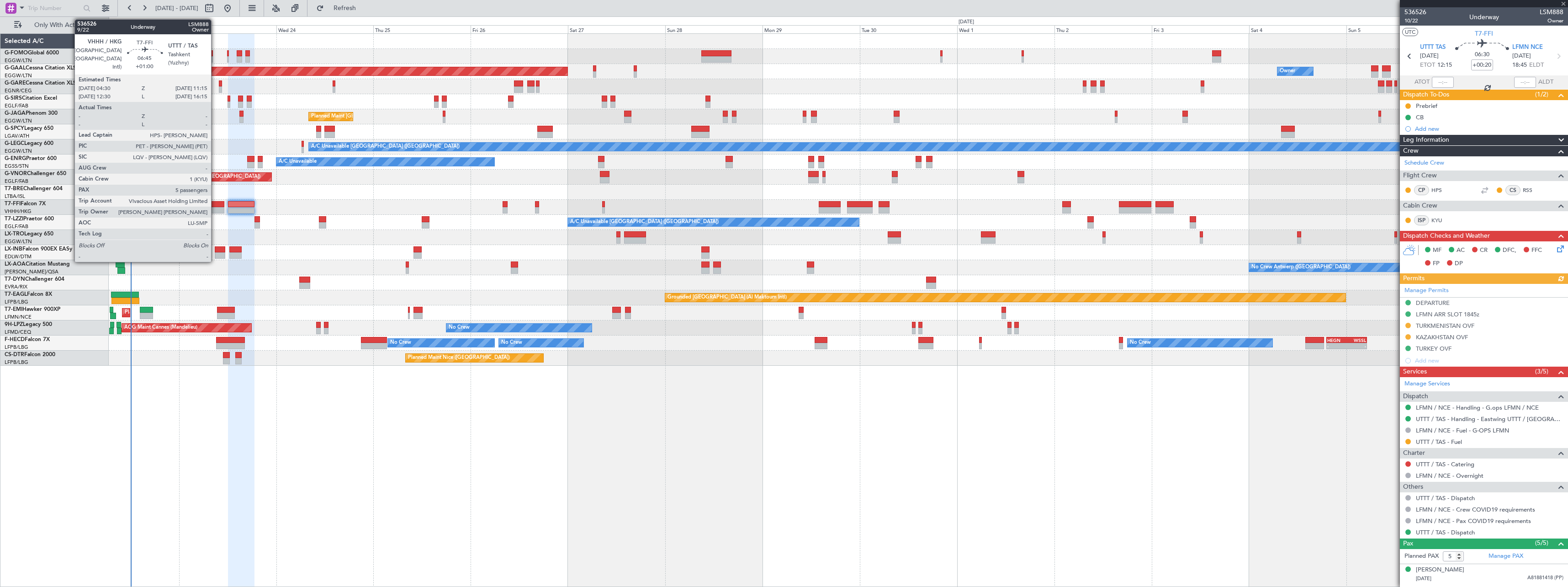
click at [215, 206] on div at bounding box center [210, 204] width 27 height 7
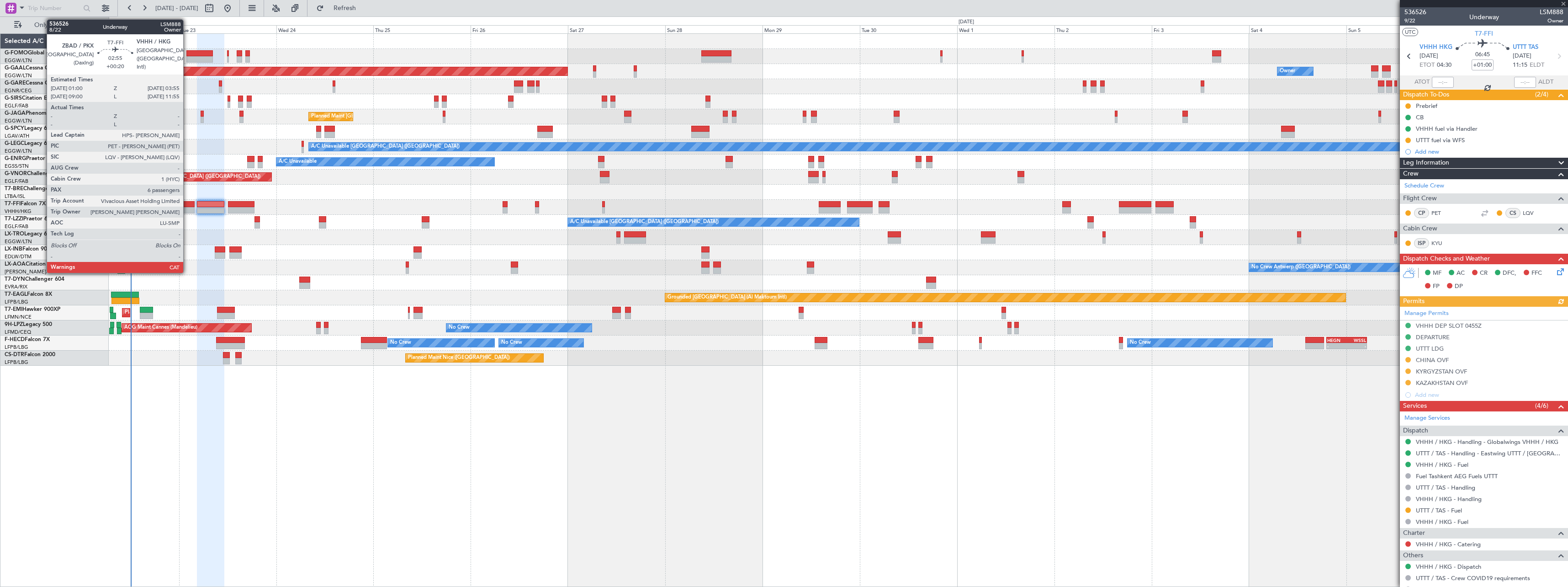
click at [187, 203] on div at bounding box center [189, 204] width 12 height 7
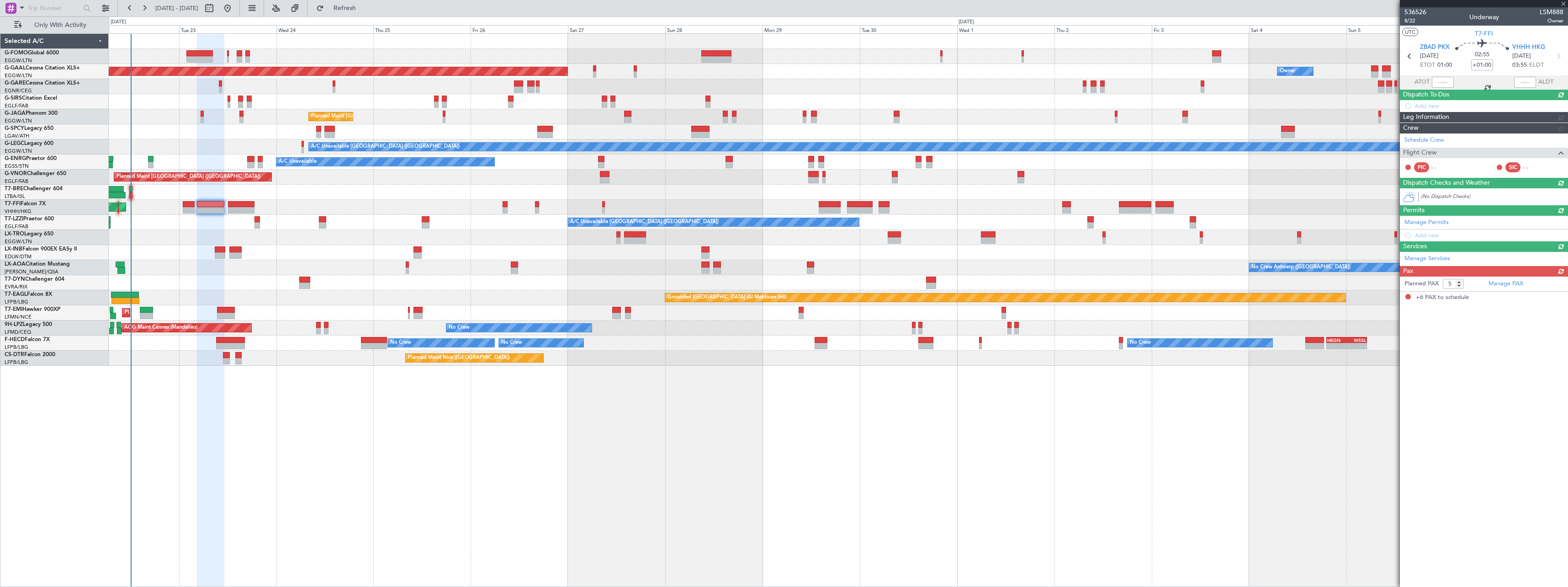
type input "+00:20"
type input "6"
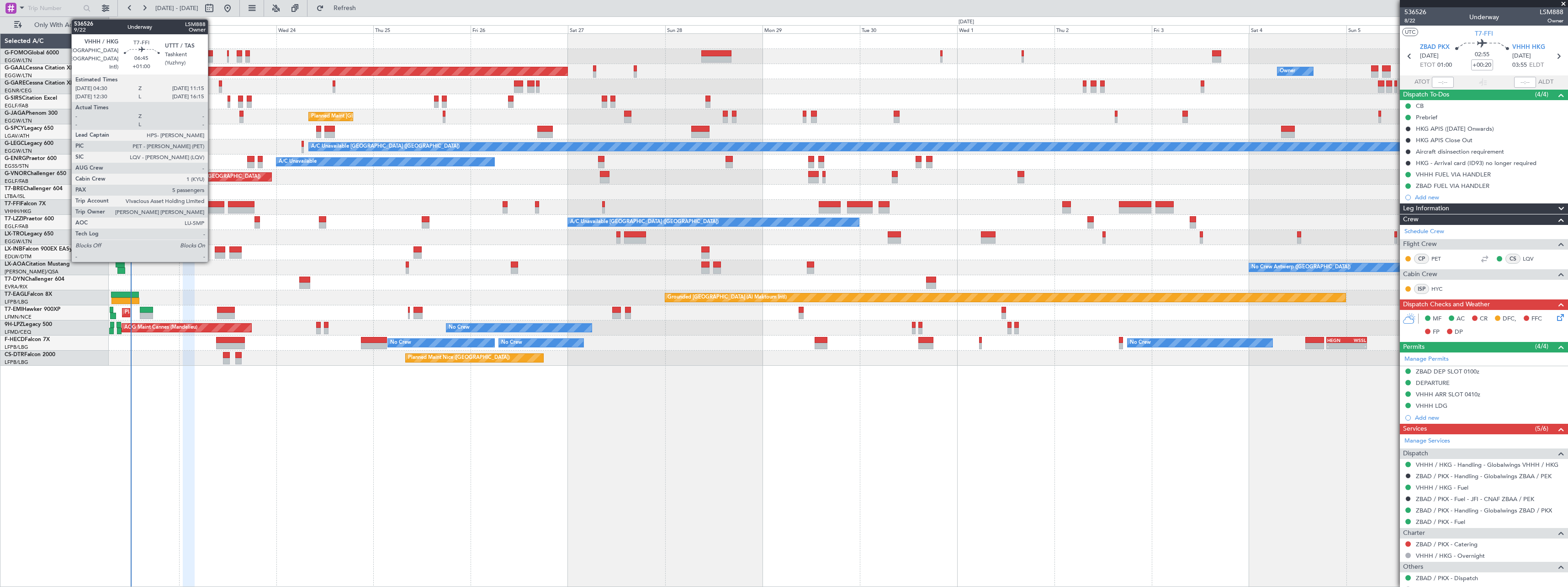
click at [212, 202] on div at bounding box center [210, 204] width 27 height 7
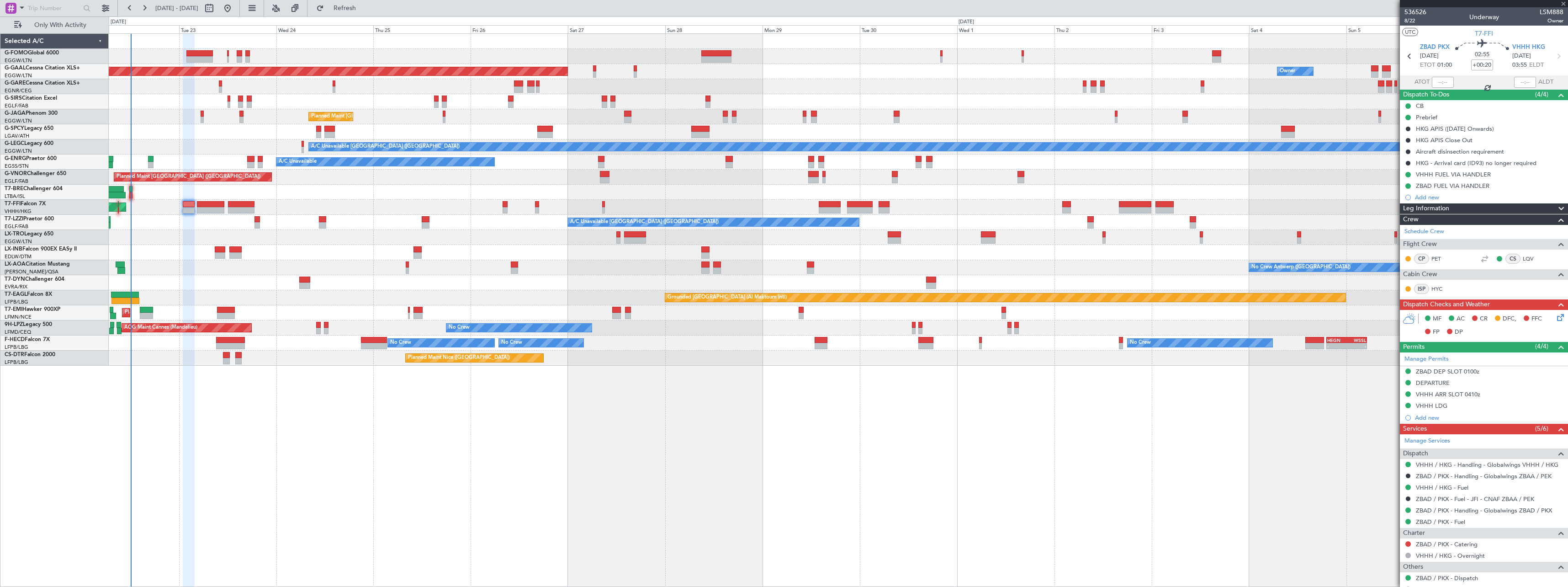
type input "+01:00"
type input "5"
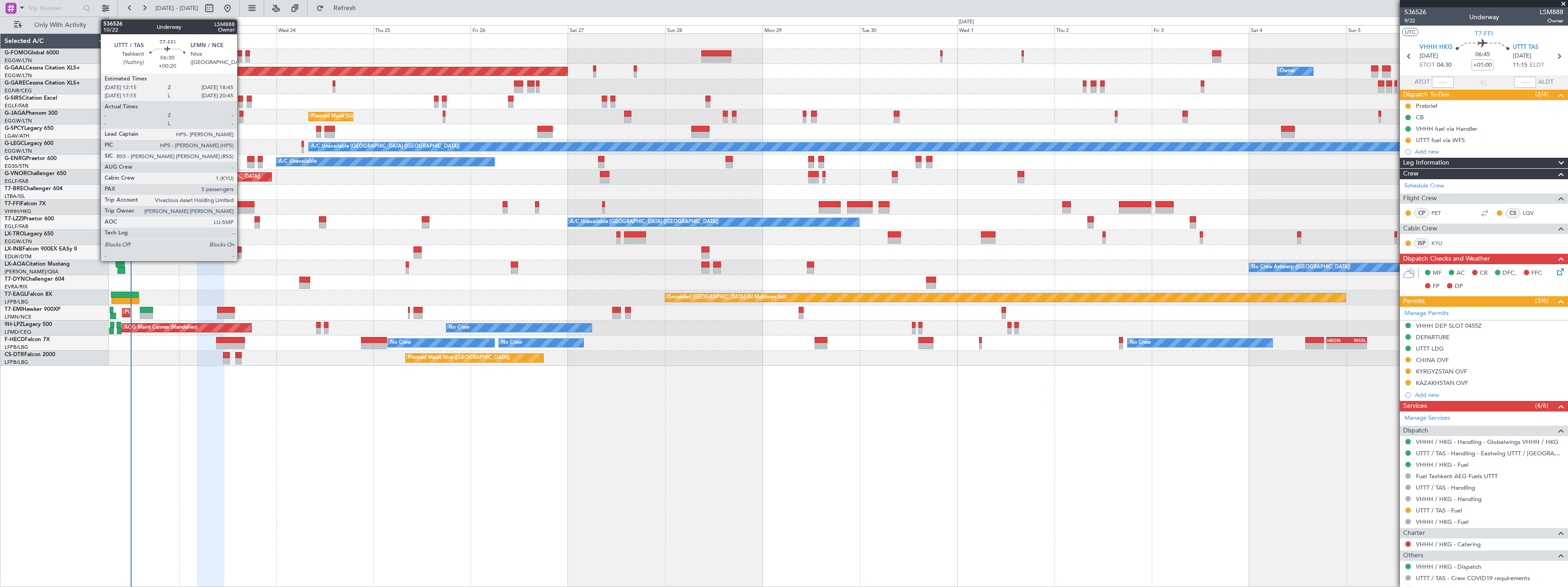
click at [242, 204] on div at bounding box center [242, 204] width 26 height 7
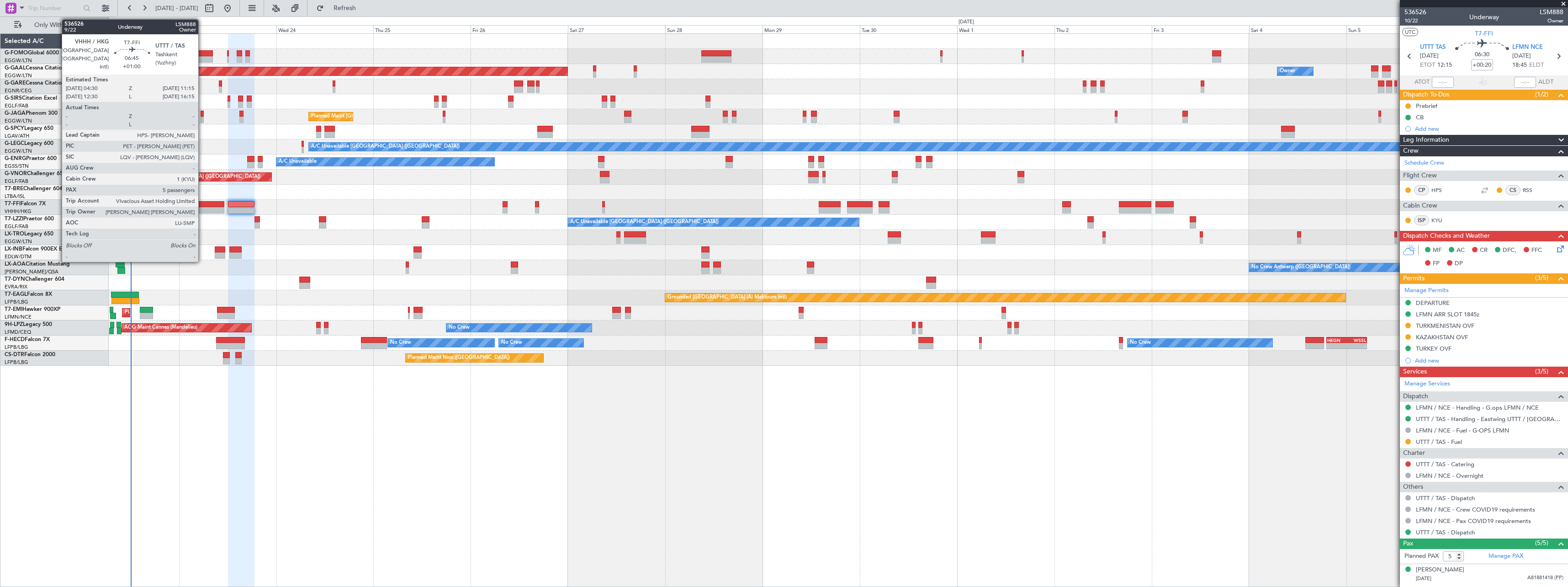
click at [203, 205] on div at bounding box center [210, 204] width 27 height 7
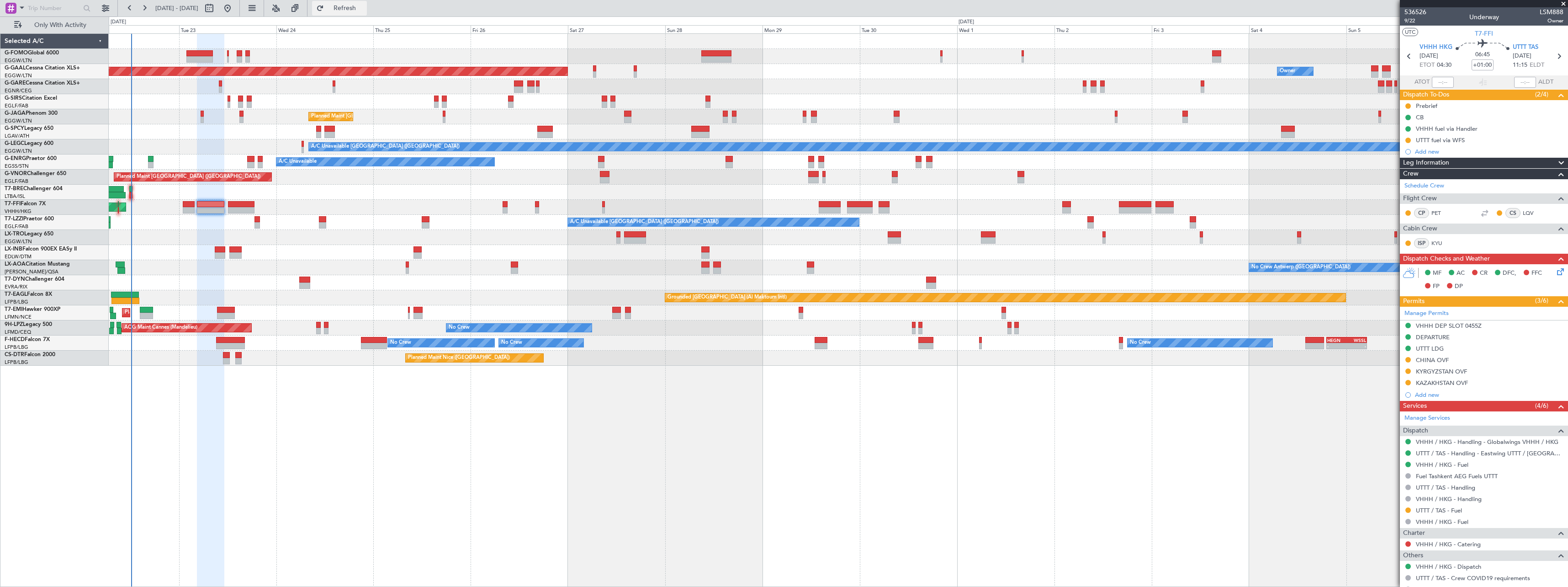
click at [365, 10] on span "Refresh" at bounding box center [345, 8] width 38 height 7
drag, startPoint x: 369, startPoint y: 4, endPoint x: 387, endPoint y: 43, distance: 43.0
click at [365, 5] on span "Refresh" at bounding box center [345, 8] width 38 height 7
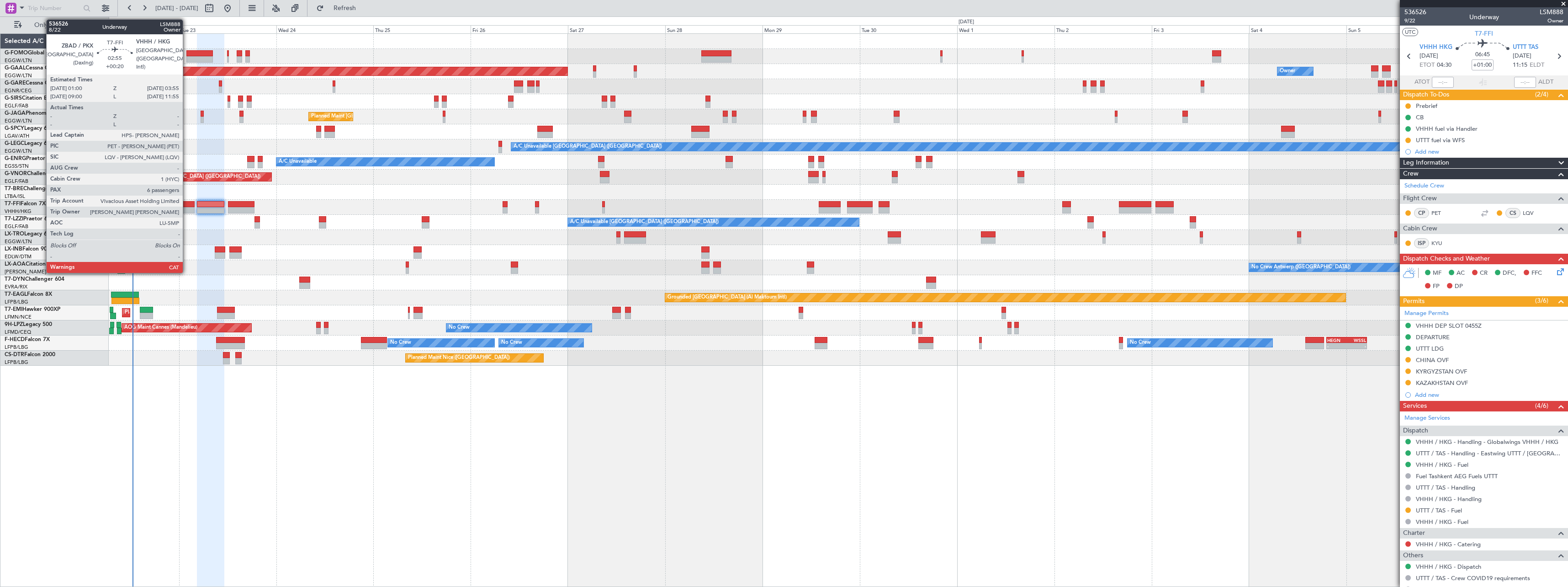
click at [187, 204] on div at bounding box center [189, 204] width 12 height 7
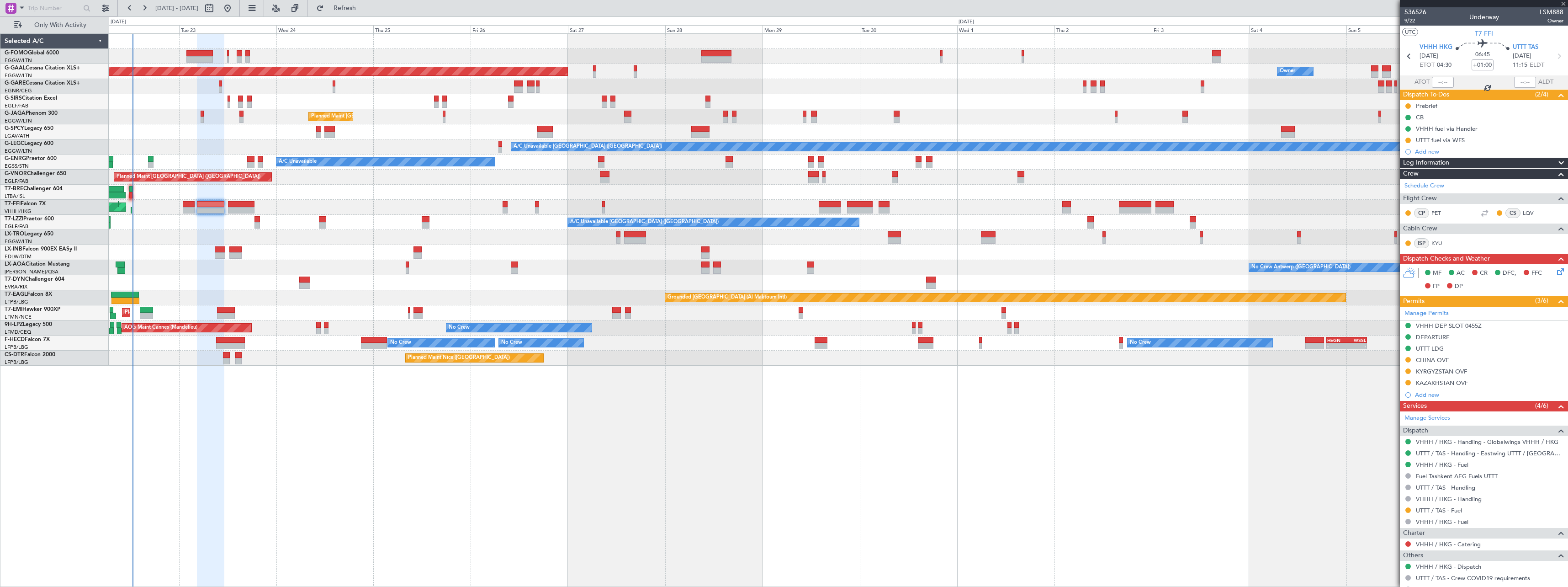
type input "+00:20"
type input "6"
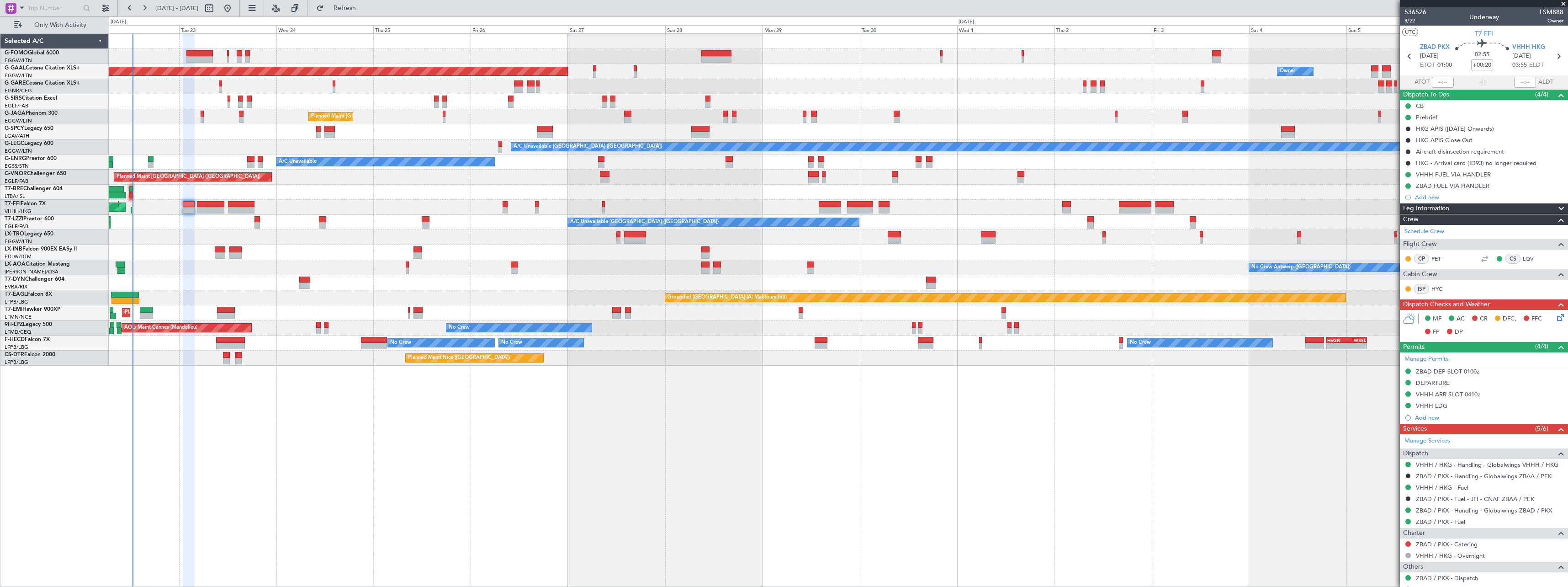
click at [1556, 316] on icon at bounding box center [1559, 315] width 7 height 7
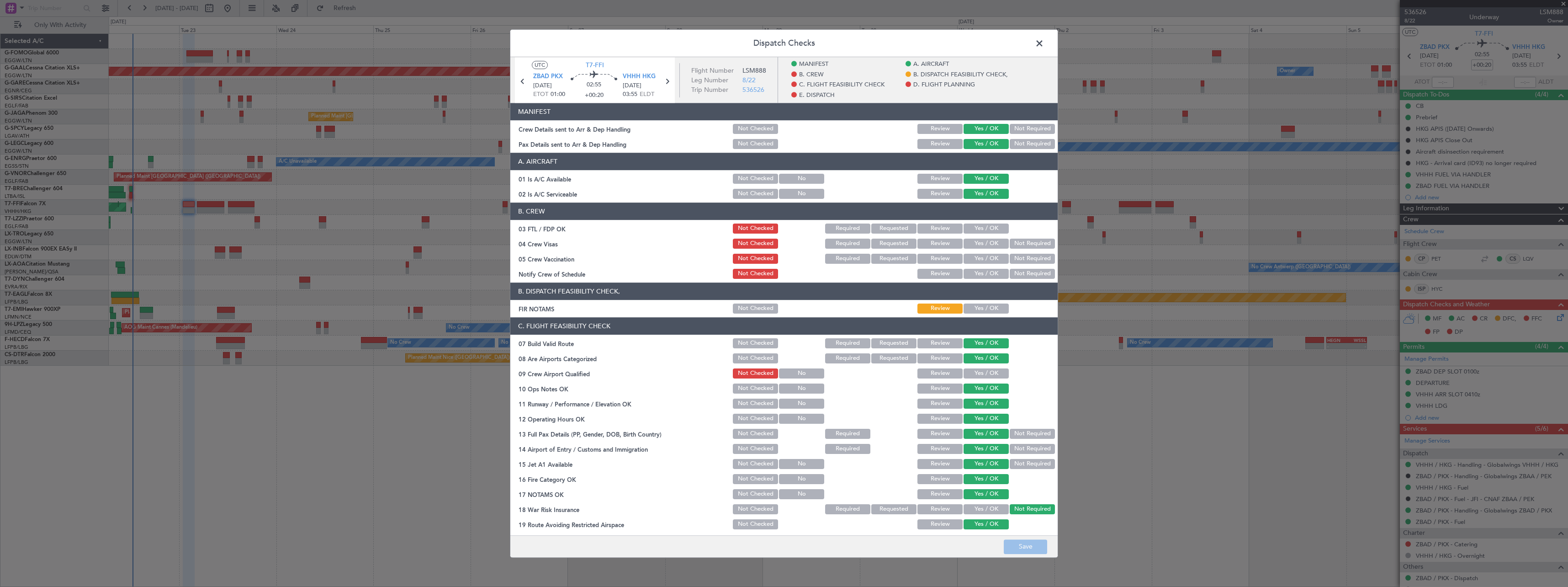
scroll to position [183, 0]
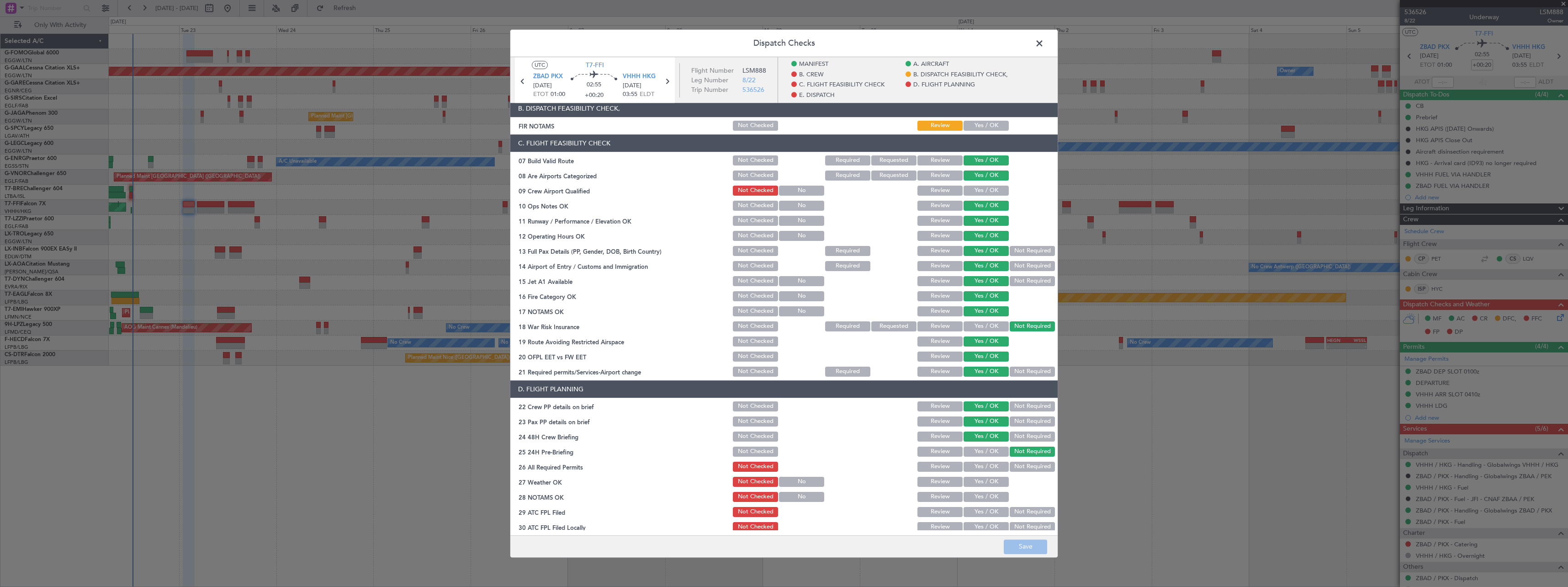
click at [979, 469] on button "Yes / OK" at bounding box center [987, 467] width 45 height 10
click at [1026, 549] on button "Save" at bounding box center [1026, 547] width 43 height 15
click at [1044, 41] on span at bounding box center [1044, 45] width 0 height 18
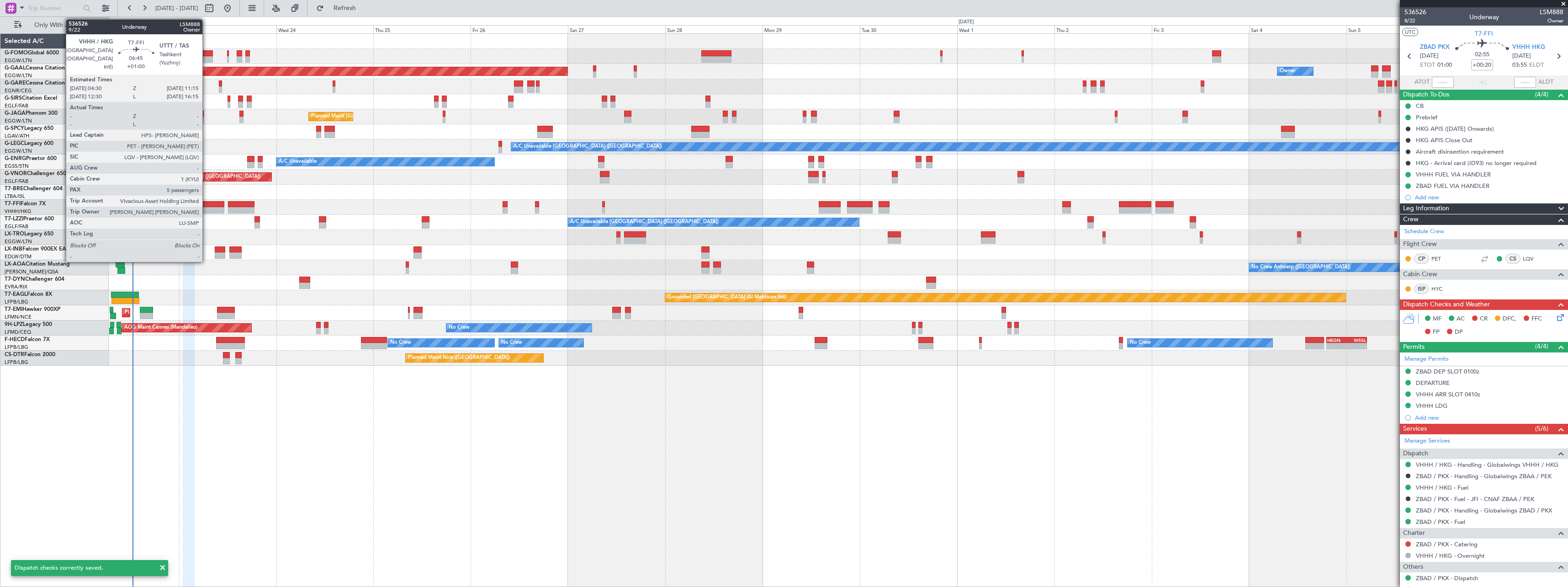
click at [206, 205] on div at bounding box center [210, 204] width 27 height 7
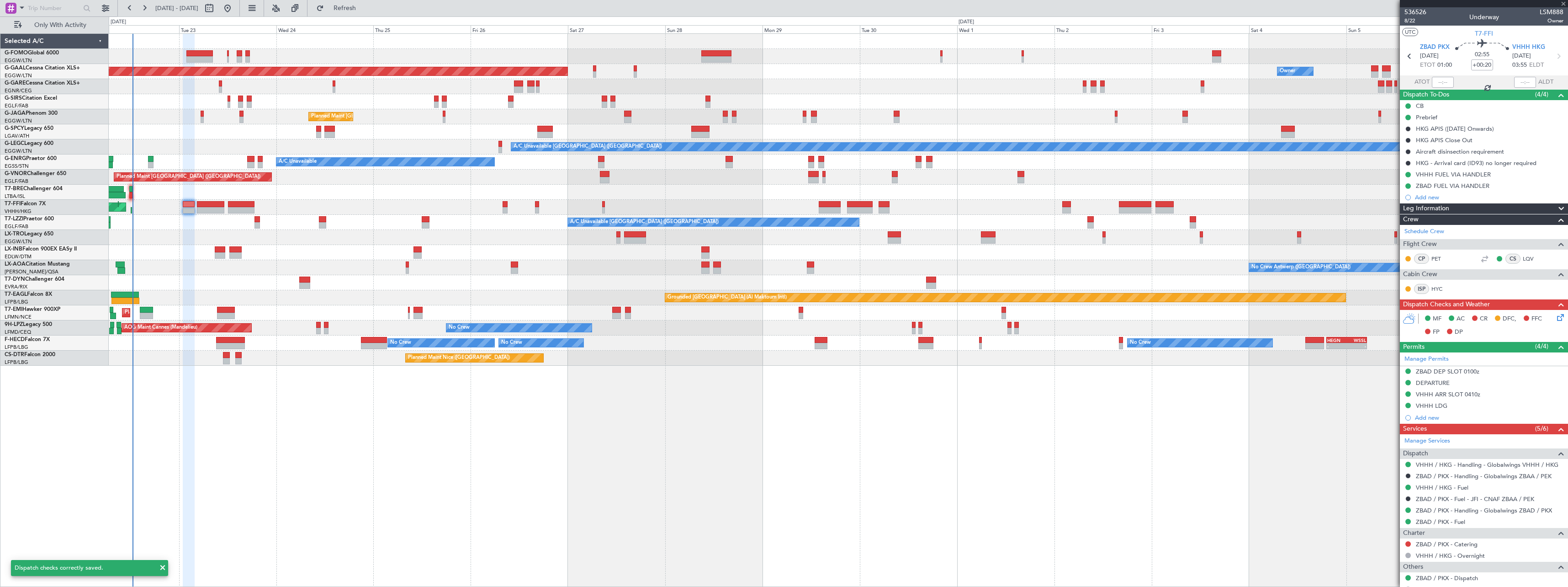
type input "+01:00"
type input "5"
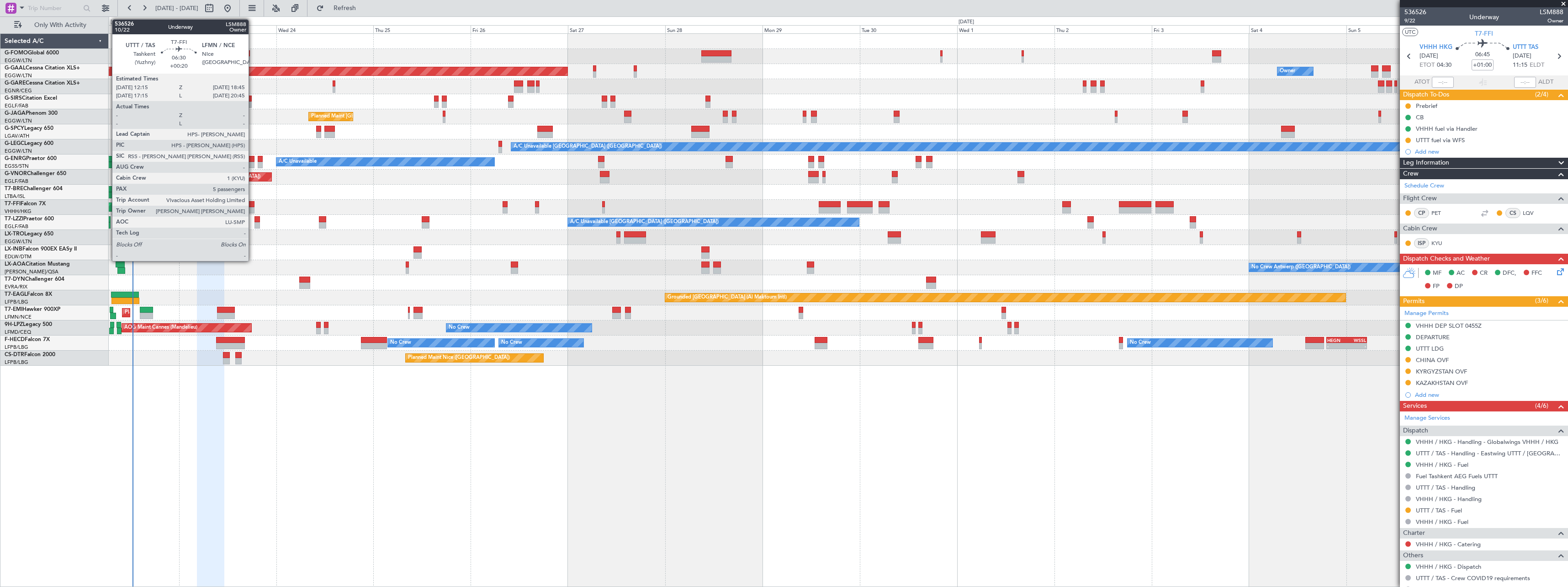
click at [253, 205] on div at bounding box center [242, 204] width 26 height 7
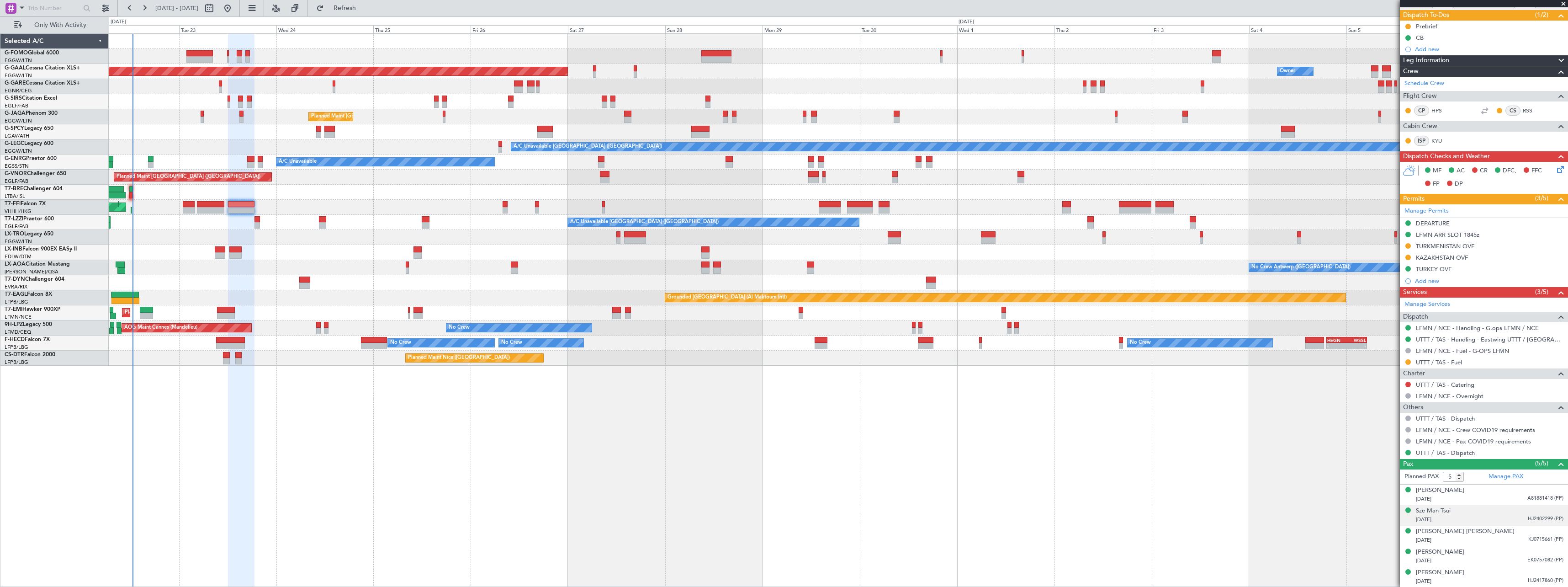
scroll to position [0, 0]
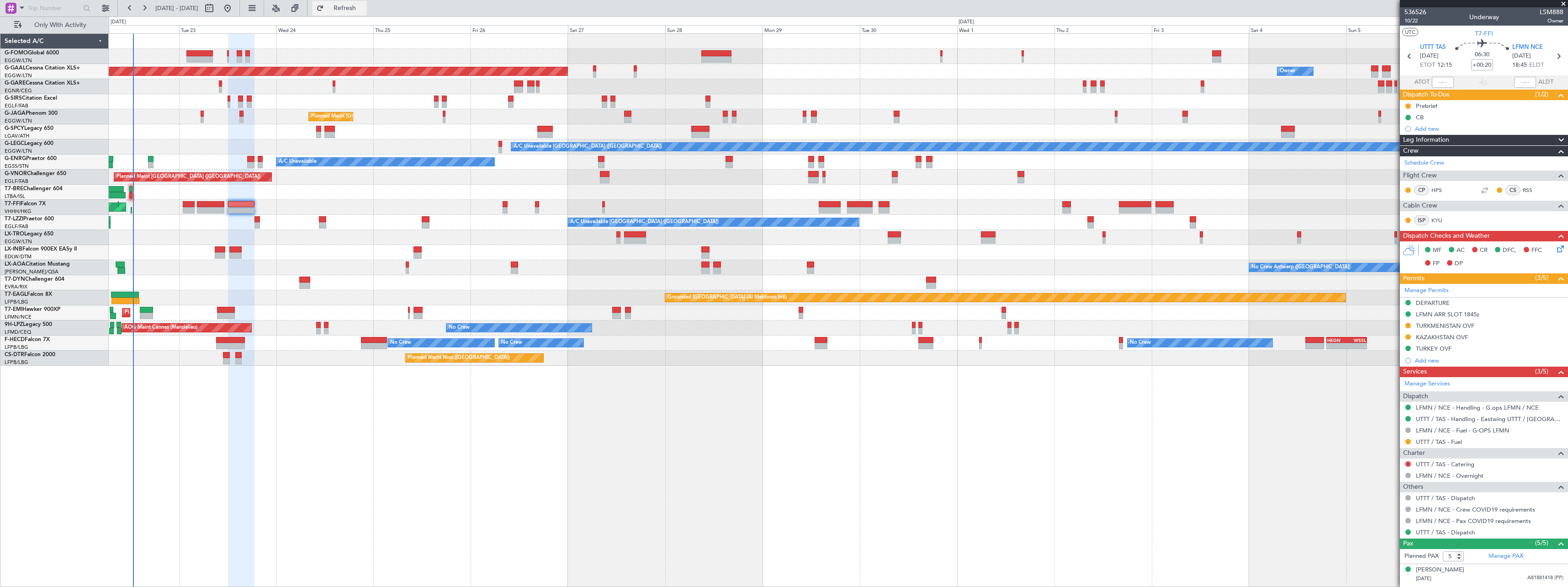
click at [365, 11] on span "Refresh" at bounding box center [345, 8] width 38 height 7
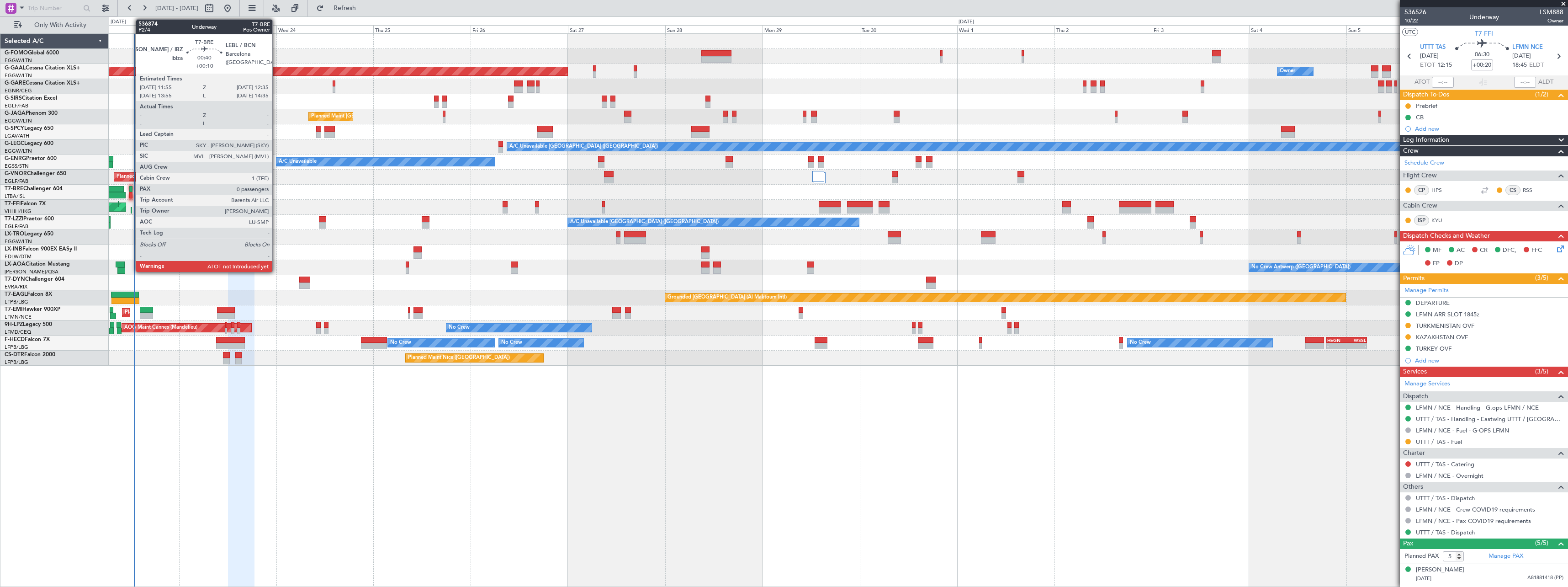
click at [131, 188] on div at bounding box center [131, 189] width 3 height 7
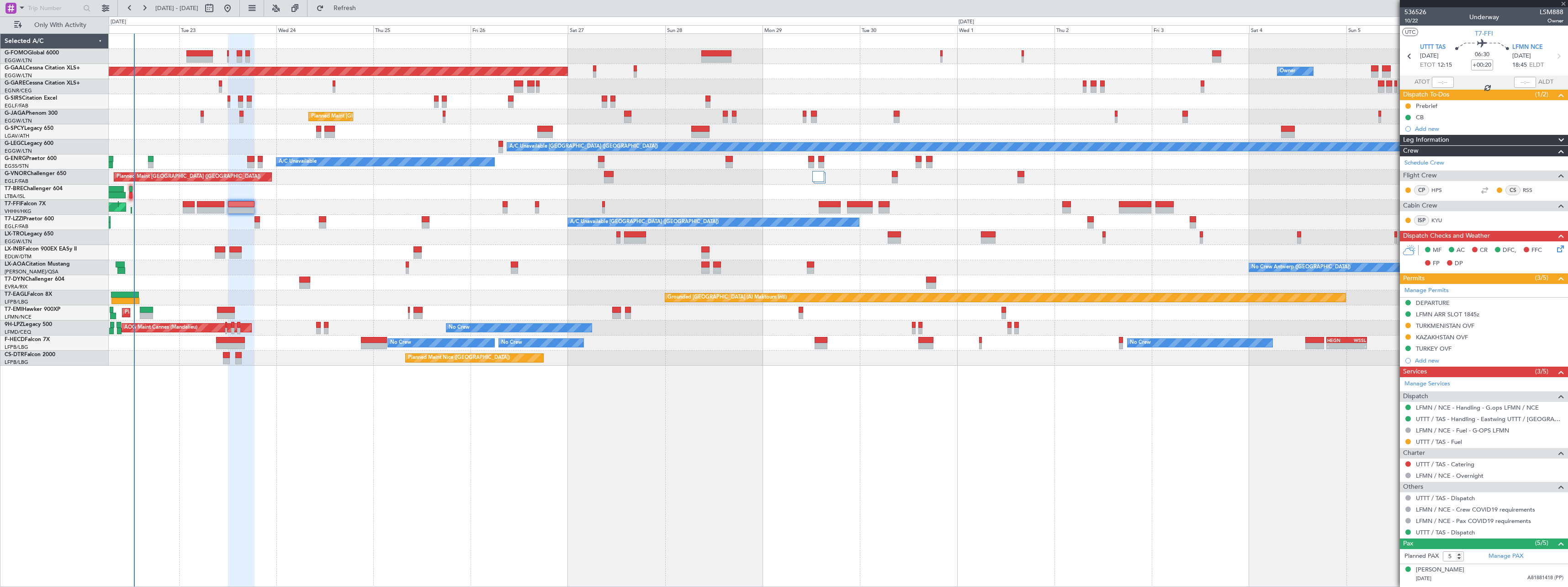
type input "+00:10"
type input "0"
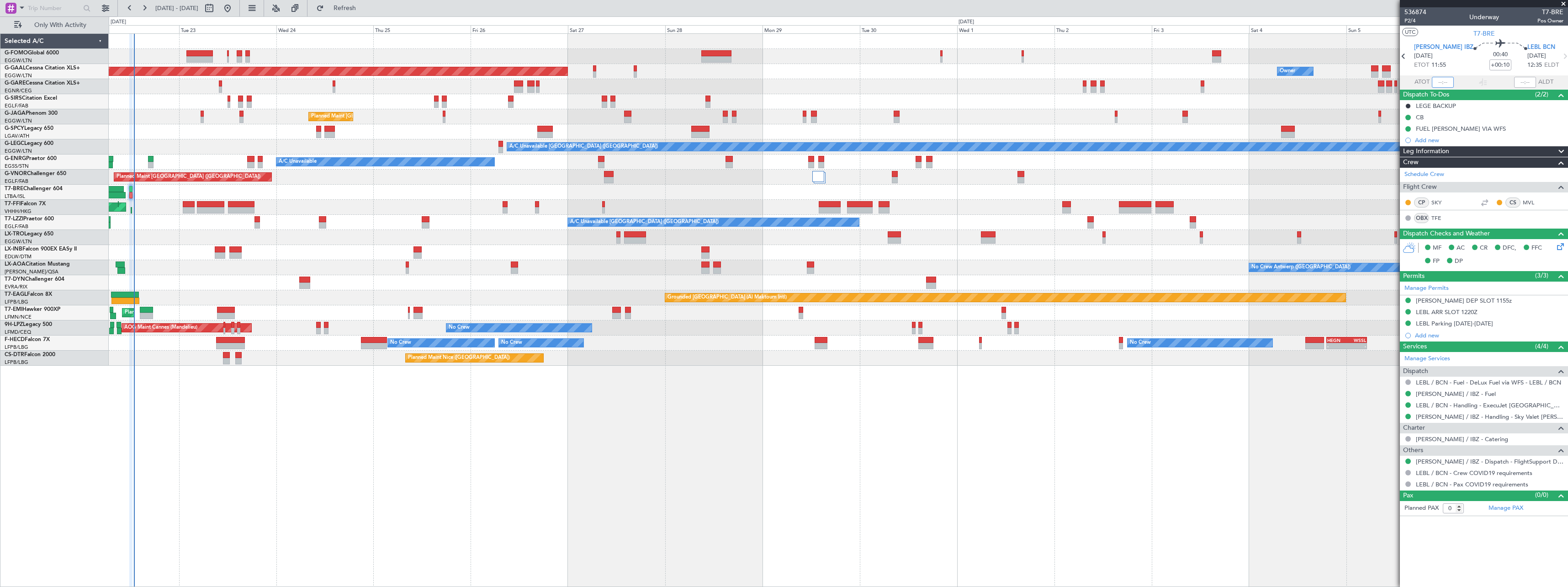
click at [1442, 81] on input "text" at bounding box center [1443, 82] width 22 height 11
type input "12:39"
click at [340, 437] on div "Planned Maint Dusseldorf Owner Owner Unplanned Maint London (Luton) Planned Mai…" at bounding box center [839, 310] width 1460 height 553
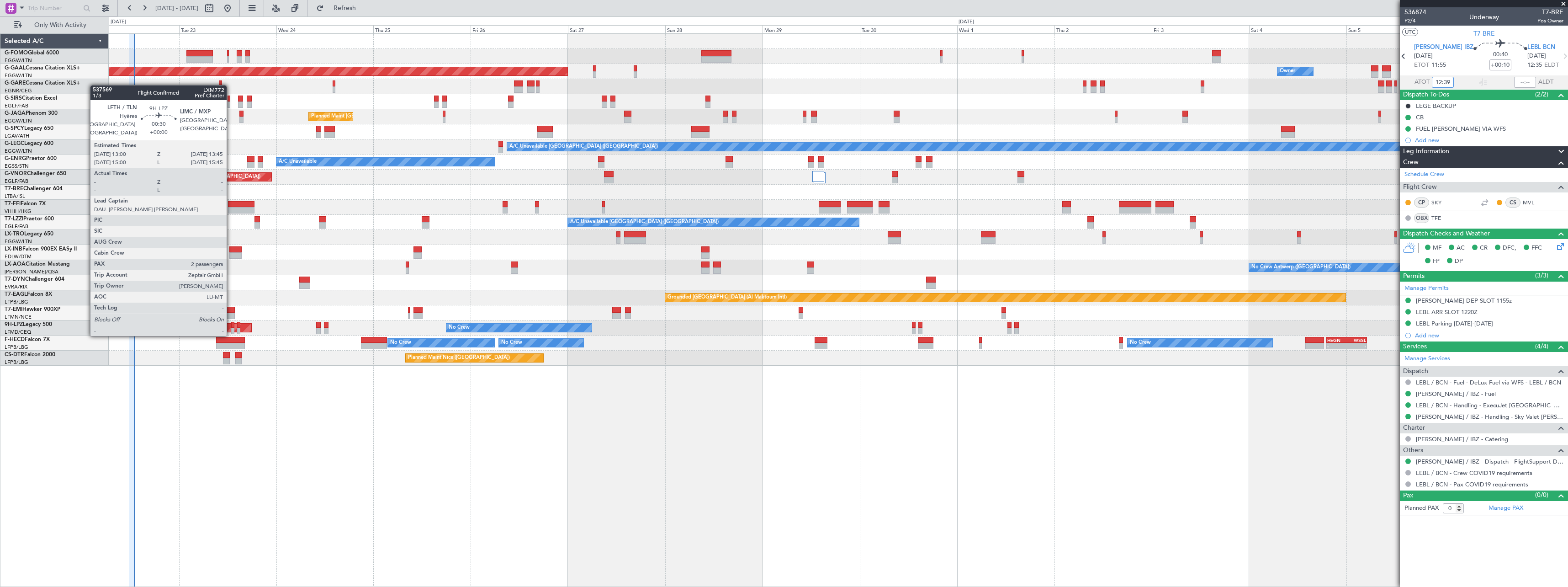
click at [231, 326] on div at bounding box center [233, 324] width 3 height 7
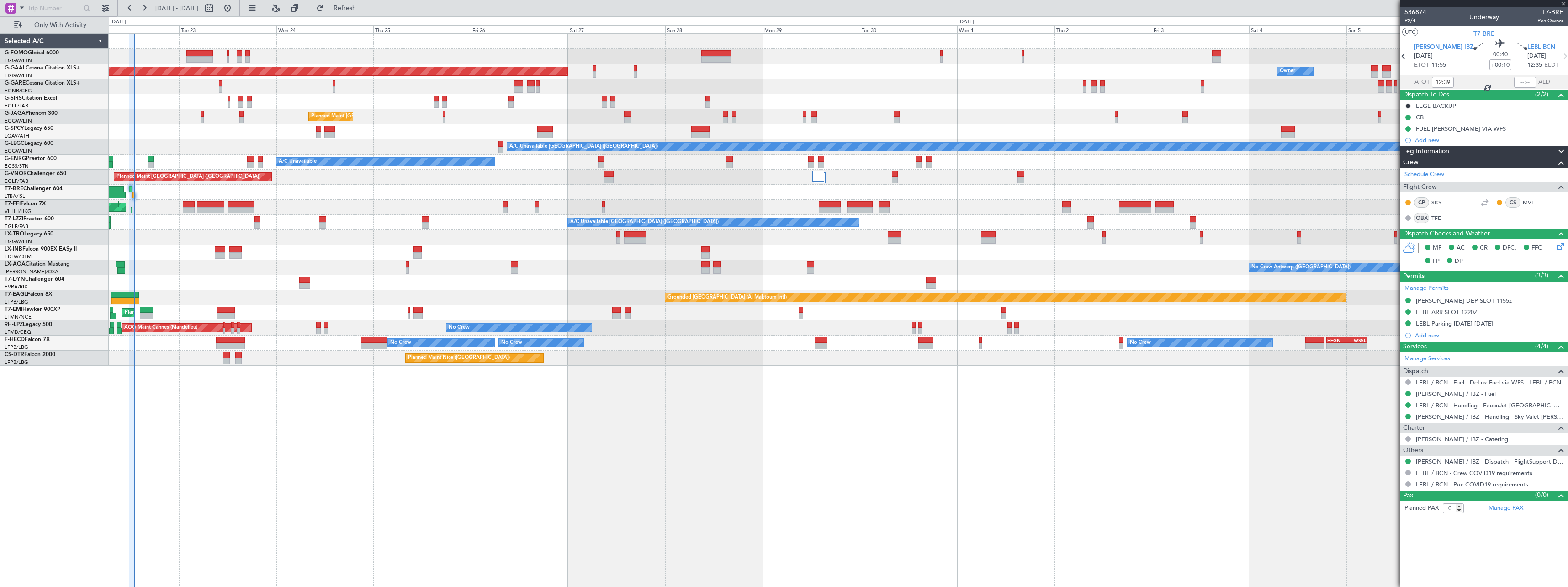
type input "2"
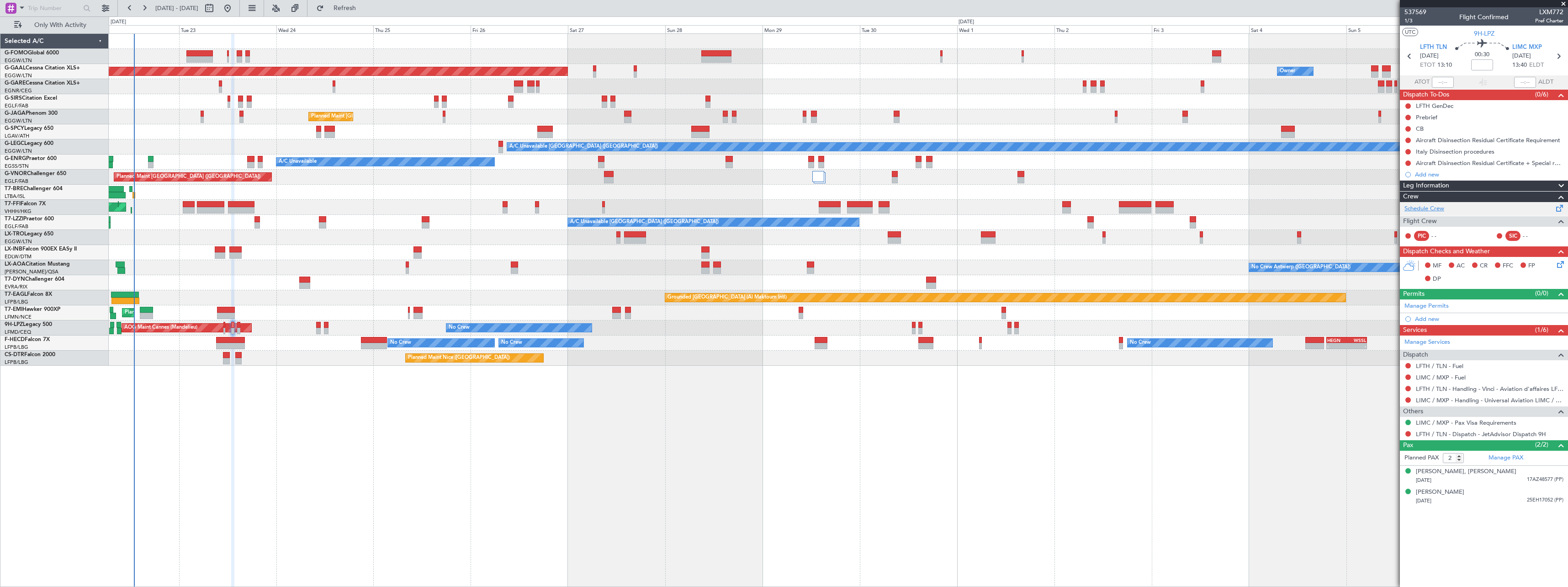
click at [1432, 209] on link "Schedule Crew" at bounding box center [1425, 209] width 40 height 9
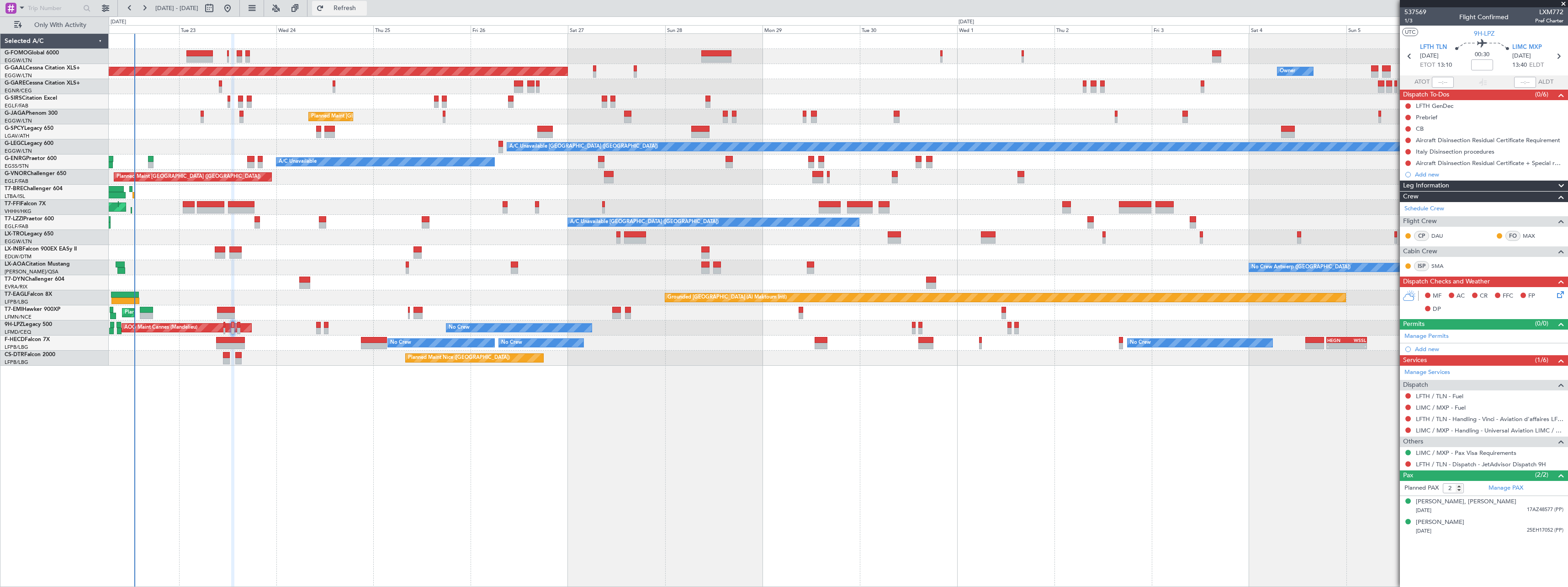
click at [365, 7] on span "Refresh" at bounding box center [345, 8] width 38 height 7
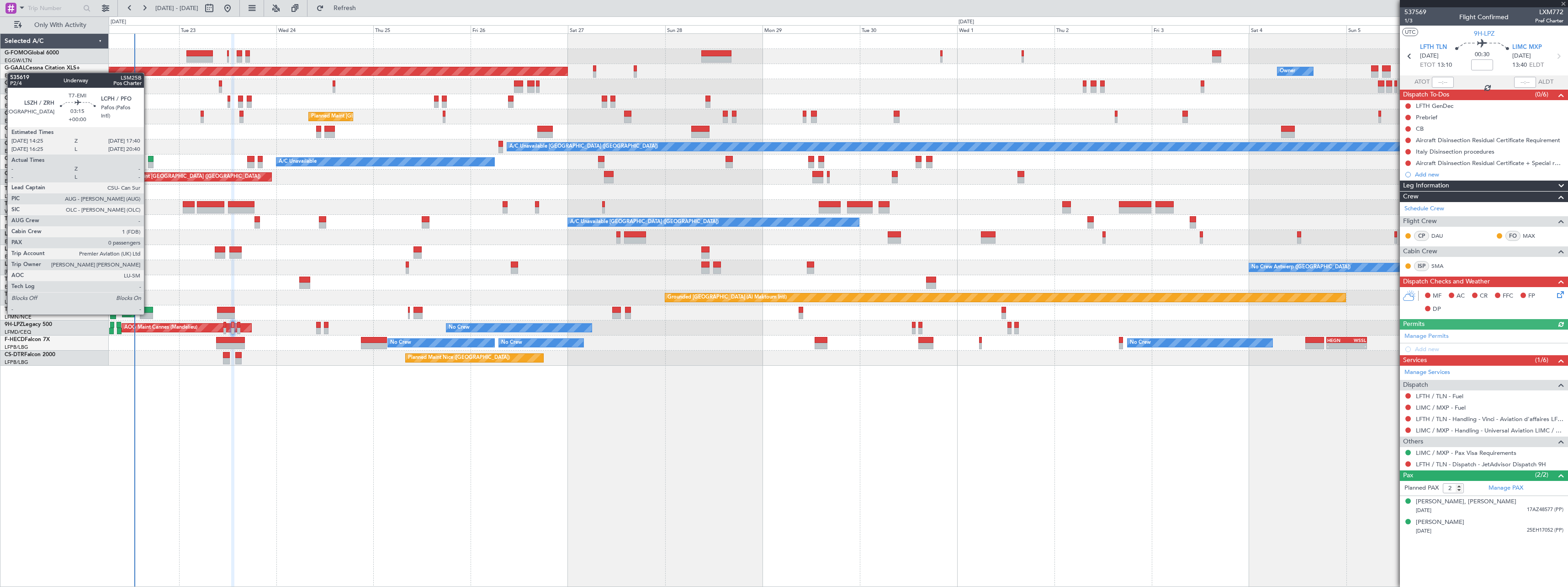
click at [148, 313] on div at bounding box center [146, 315] width 13 height 7
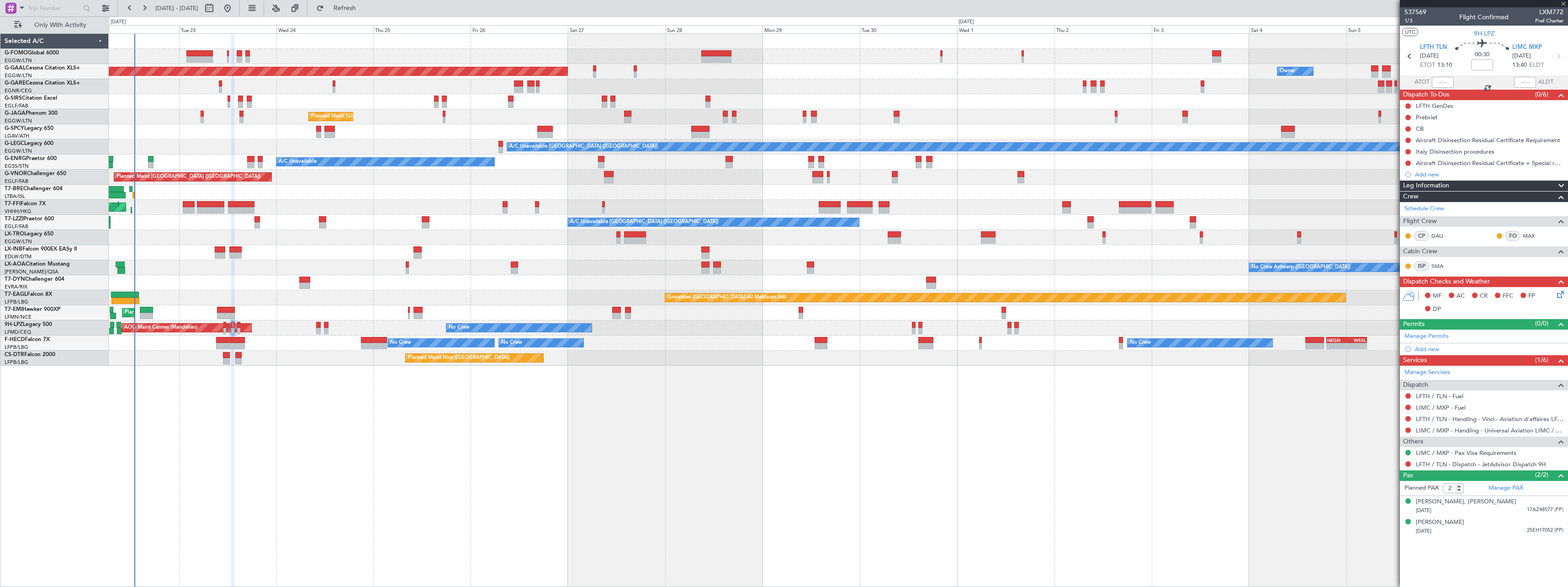
type input "0"
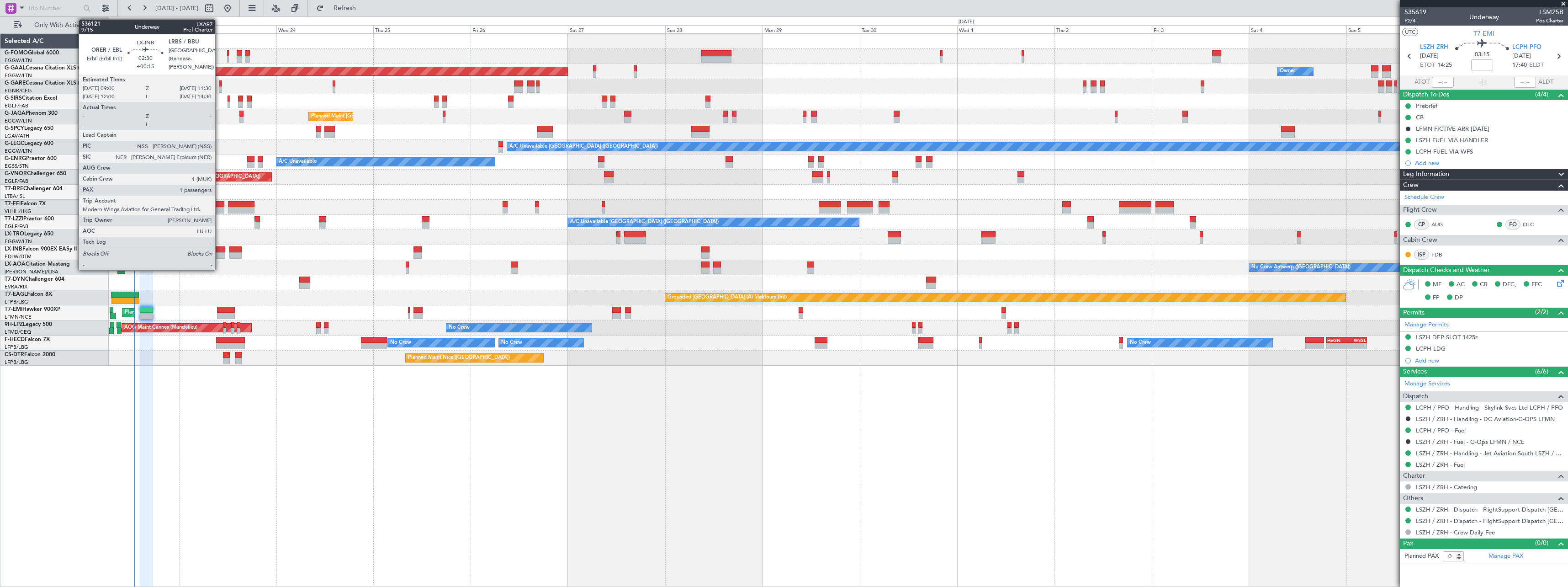
click at [220, 250] on div at bounding box center [220, 249] width 10 height 7
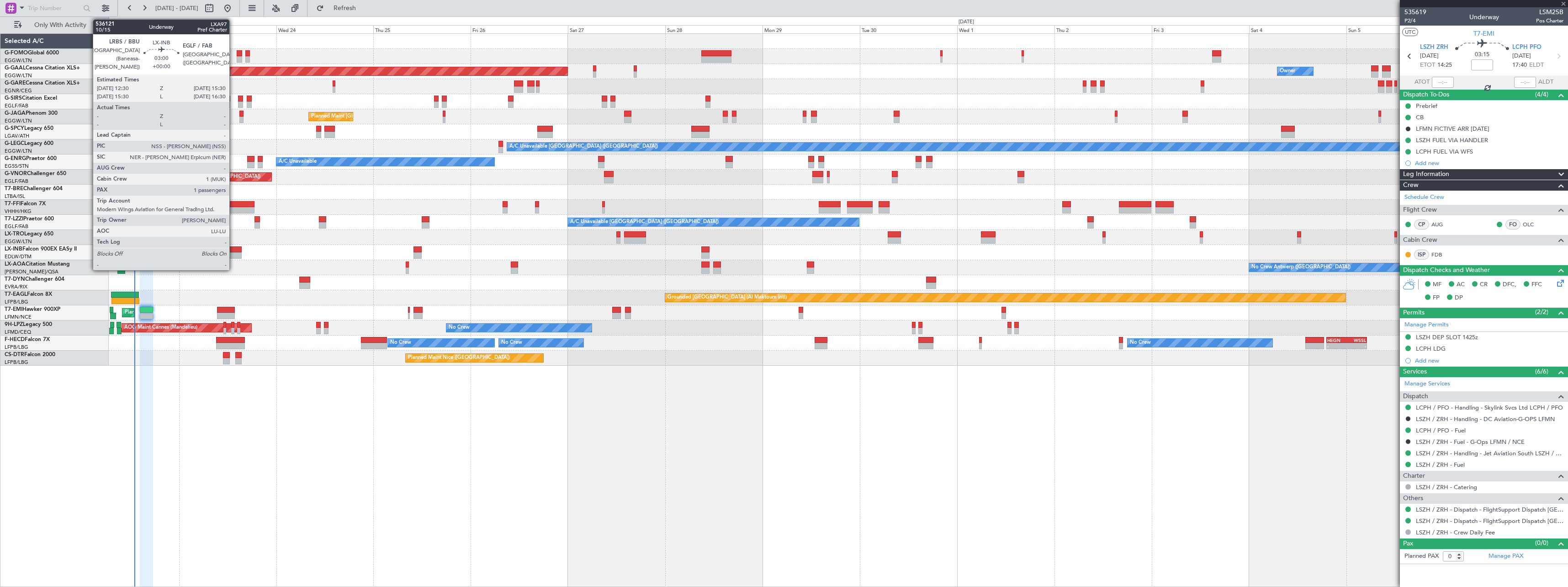
type input "+00:15"
type input "1"
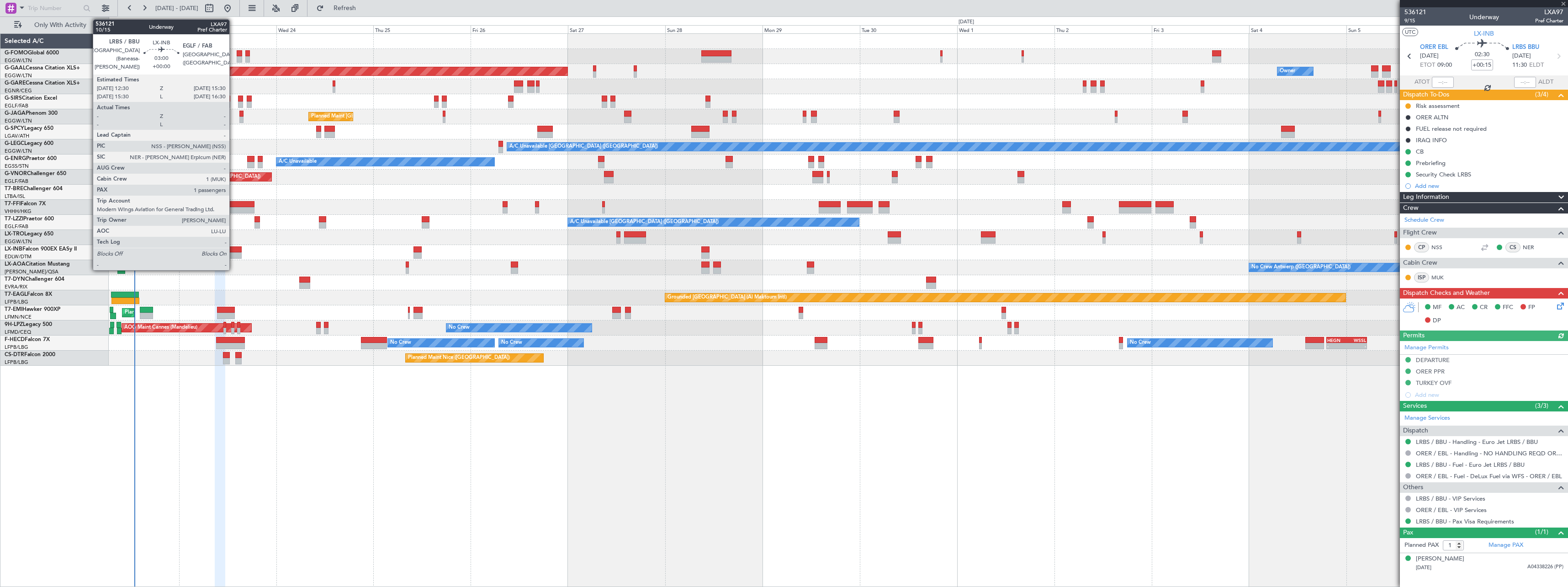
click at [234, 251] on div at bounding box center [235, 249] width 12 height 7
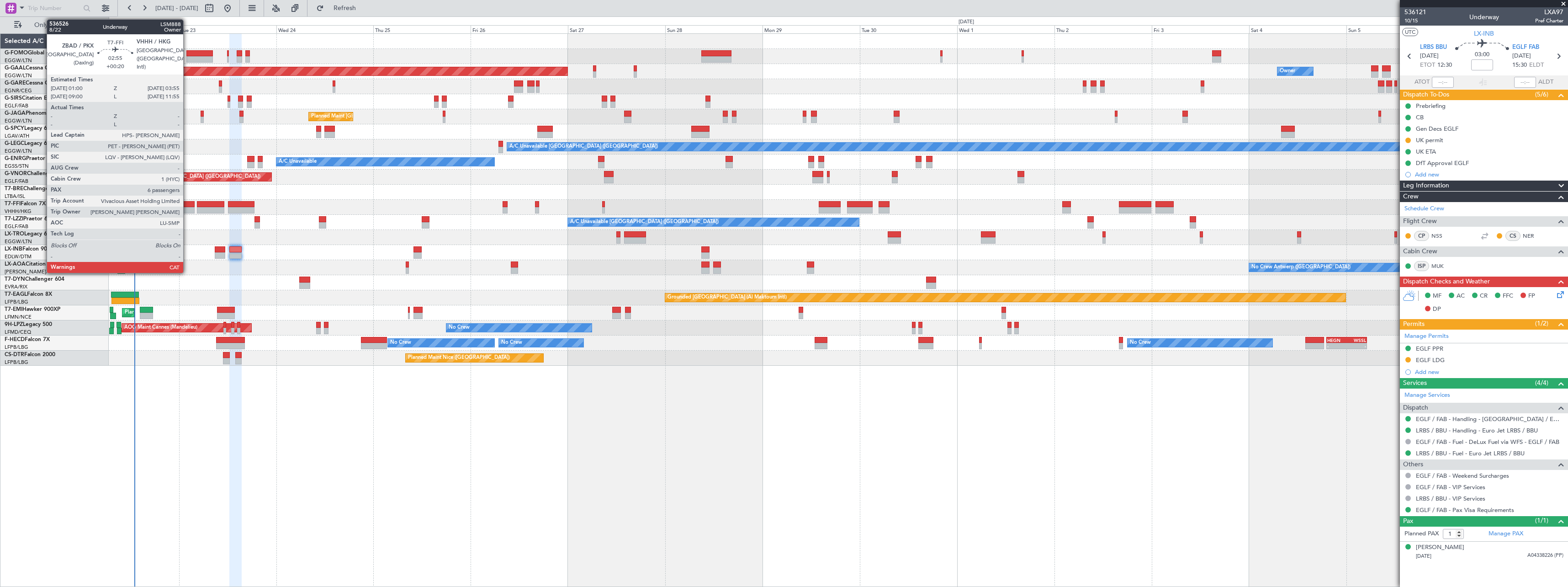
click at [187, 207] on div at bounding box center [189, 210] width 12 height 7
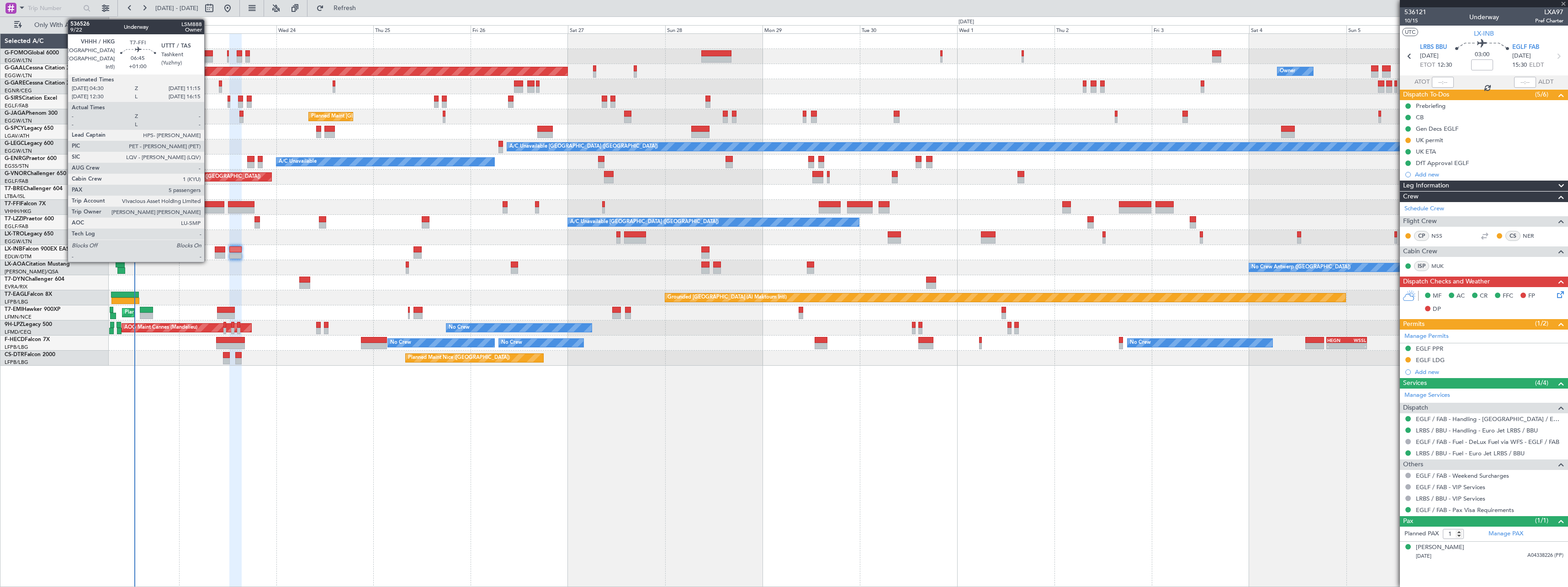
type input "+00:20"
type input "6"
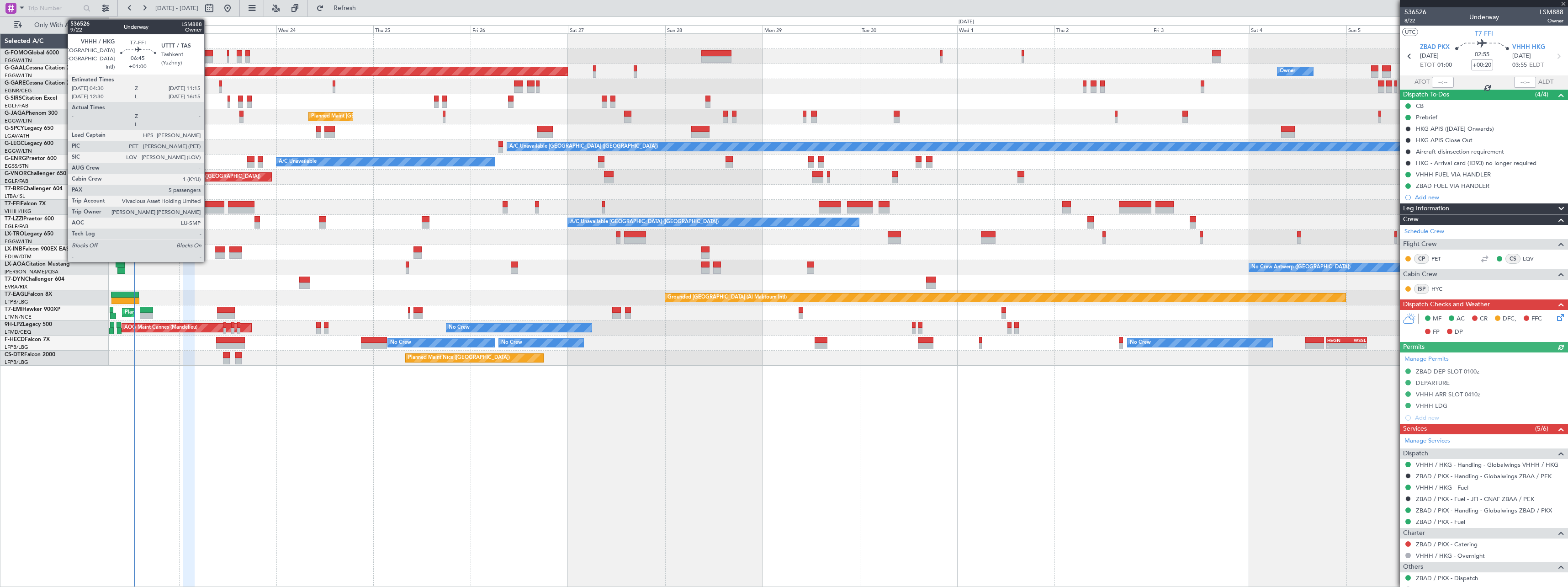
click at [209, 207] on div at bounding box center [210, 210] width 27 height 7
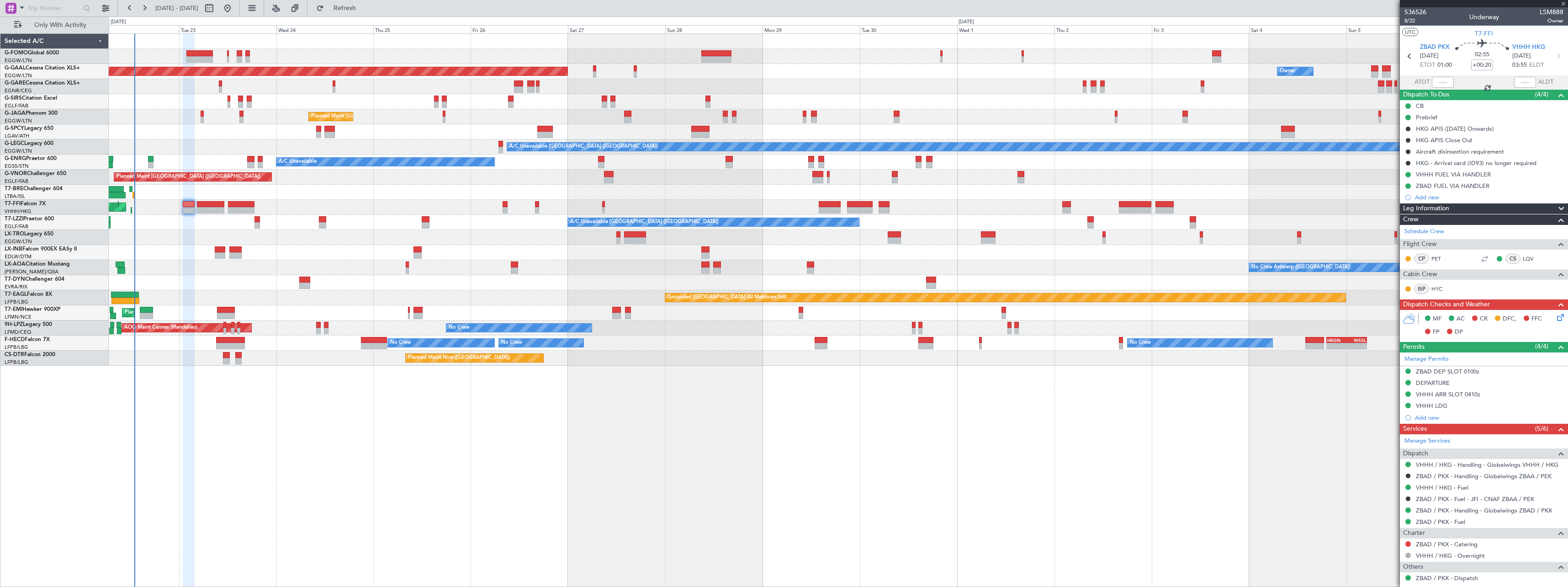
type input "+01:00"
type input "5"
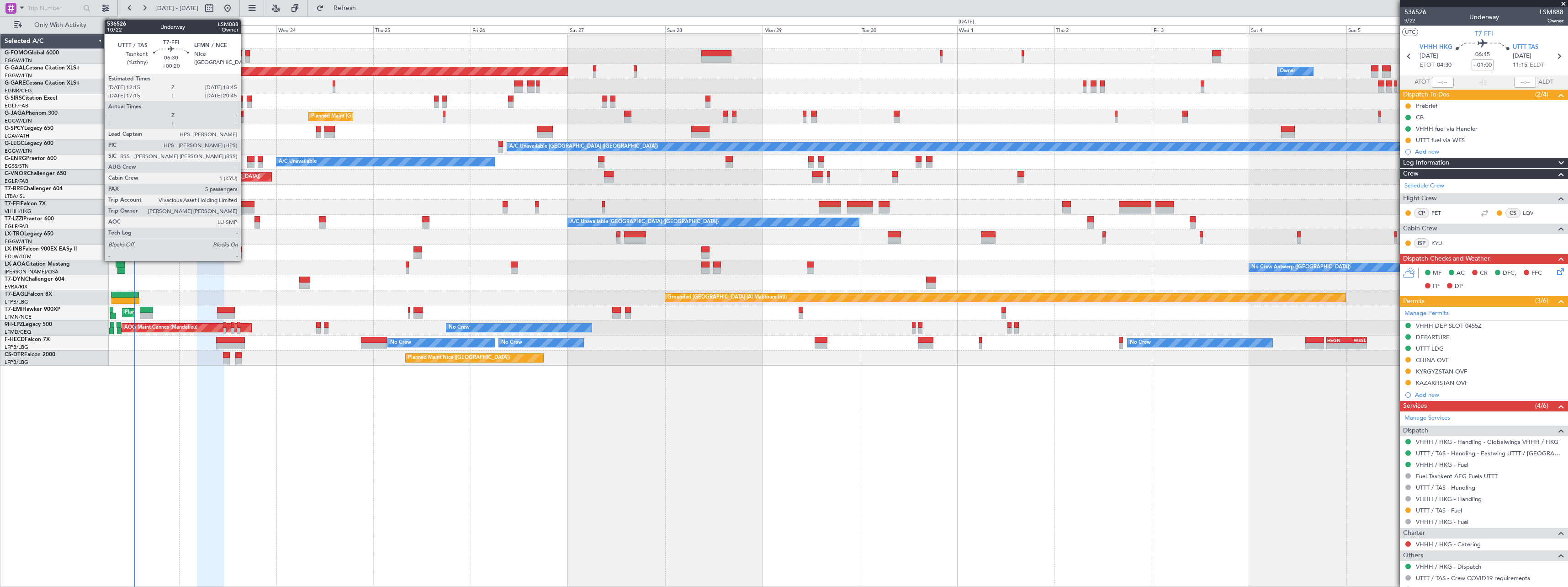
click at [245, 203] on div at bounding box center [242, 204] width 26 height 7
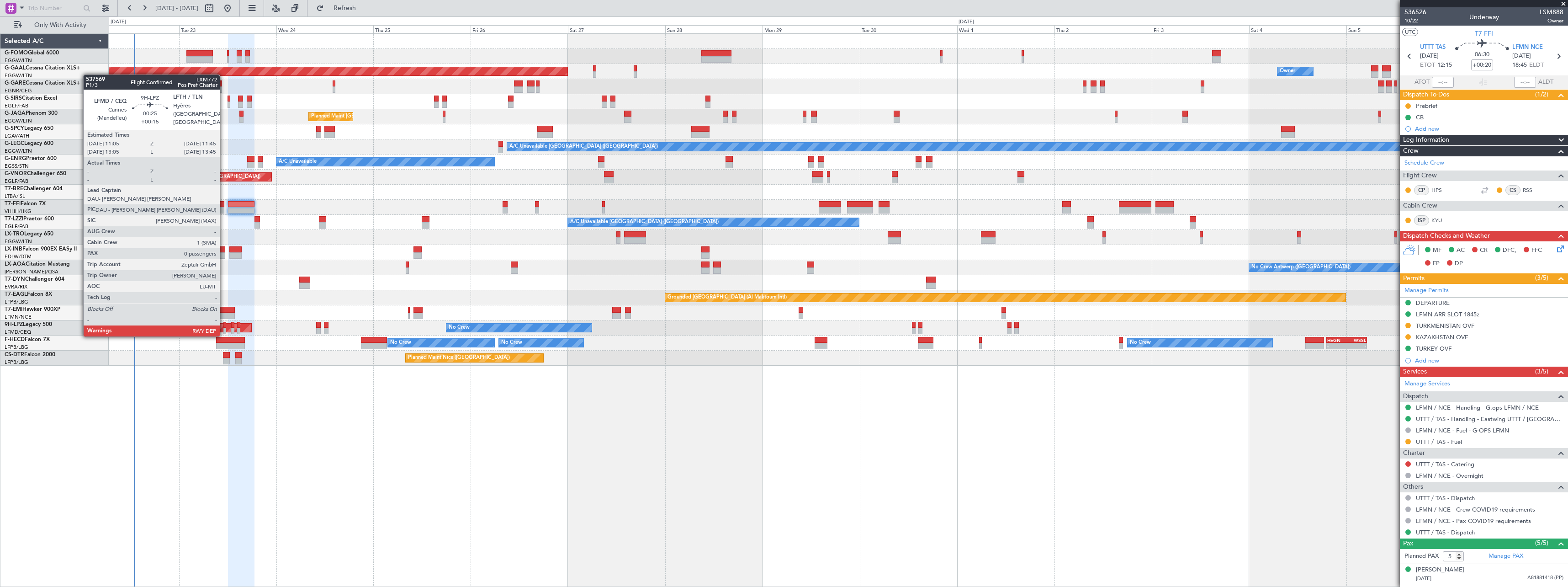
click at [224, 326] on div at bounding box center [225, 324] width 3 height 7
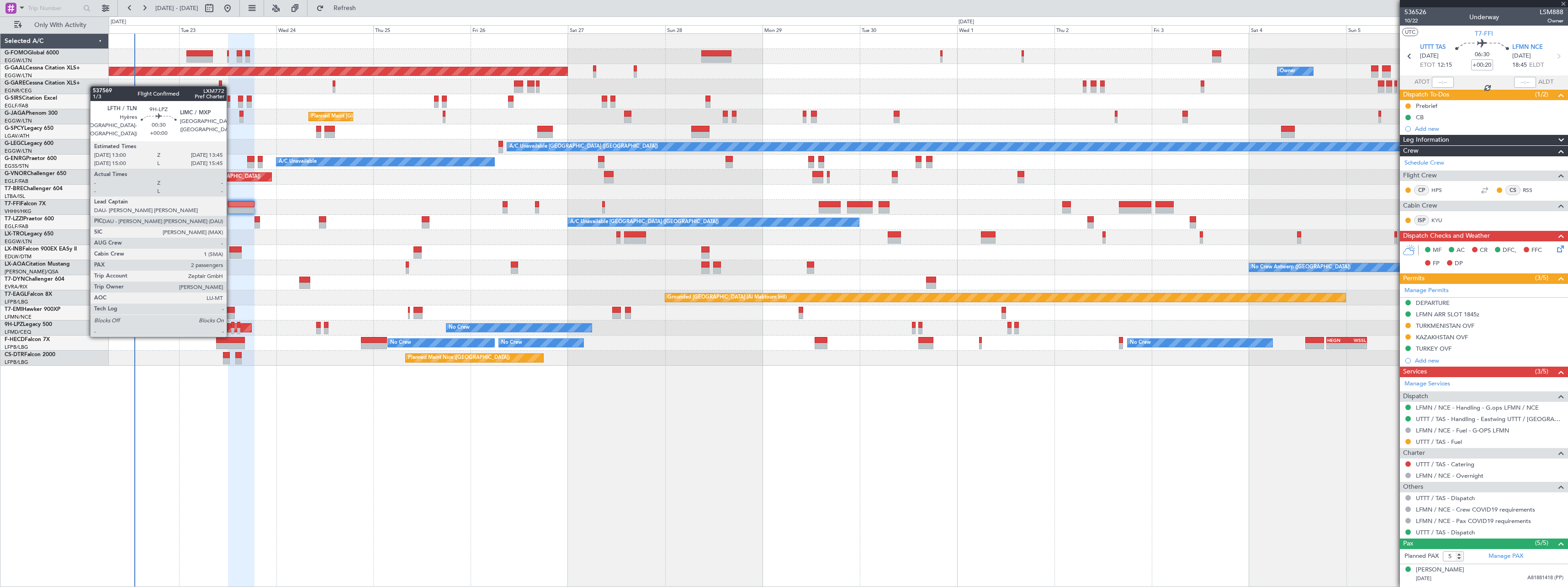
type input "+00:15"
type input "0"
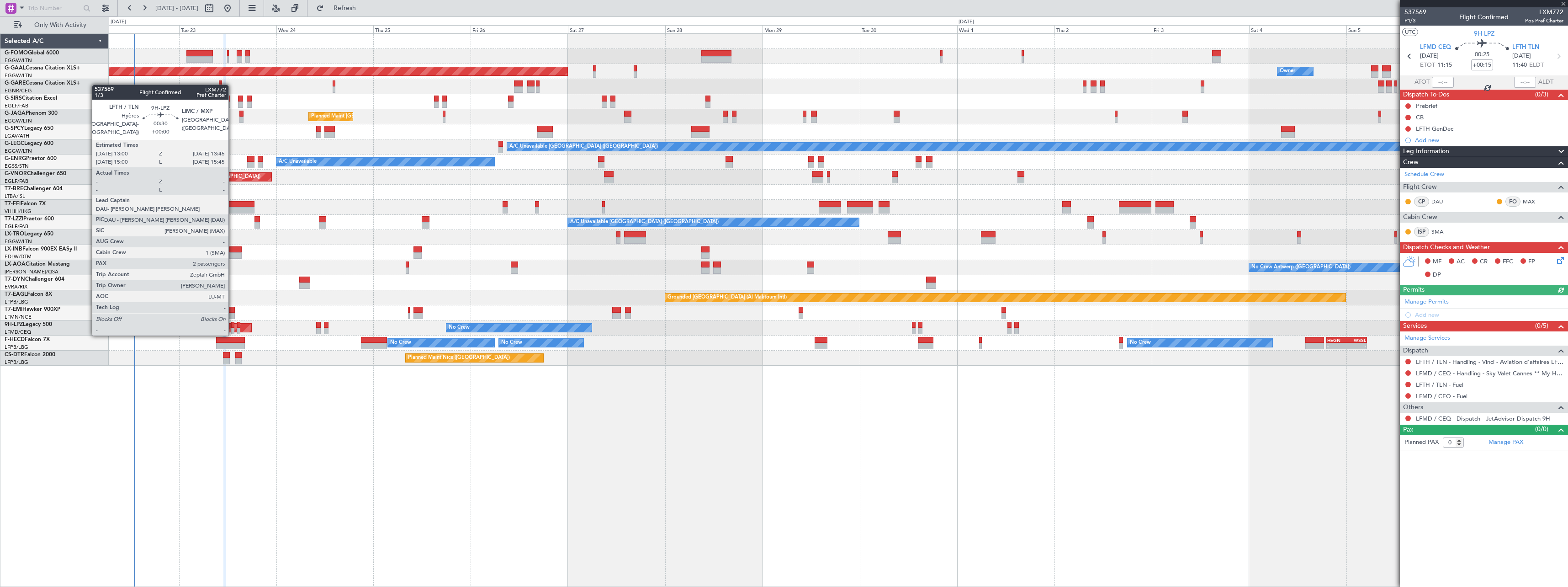
click at [233, 325] on div at bounding box center [233, 324] width 3 height 7
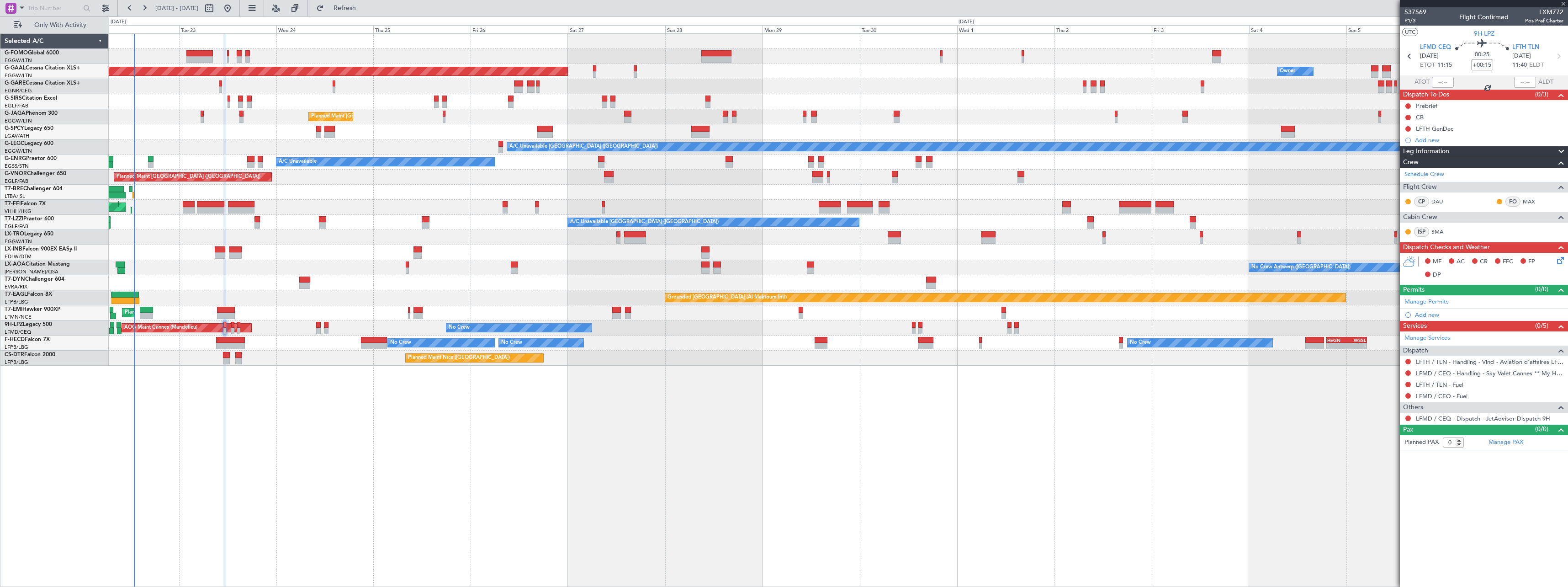
type input "2"
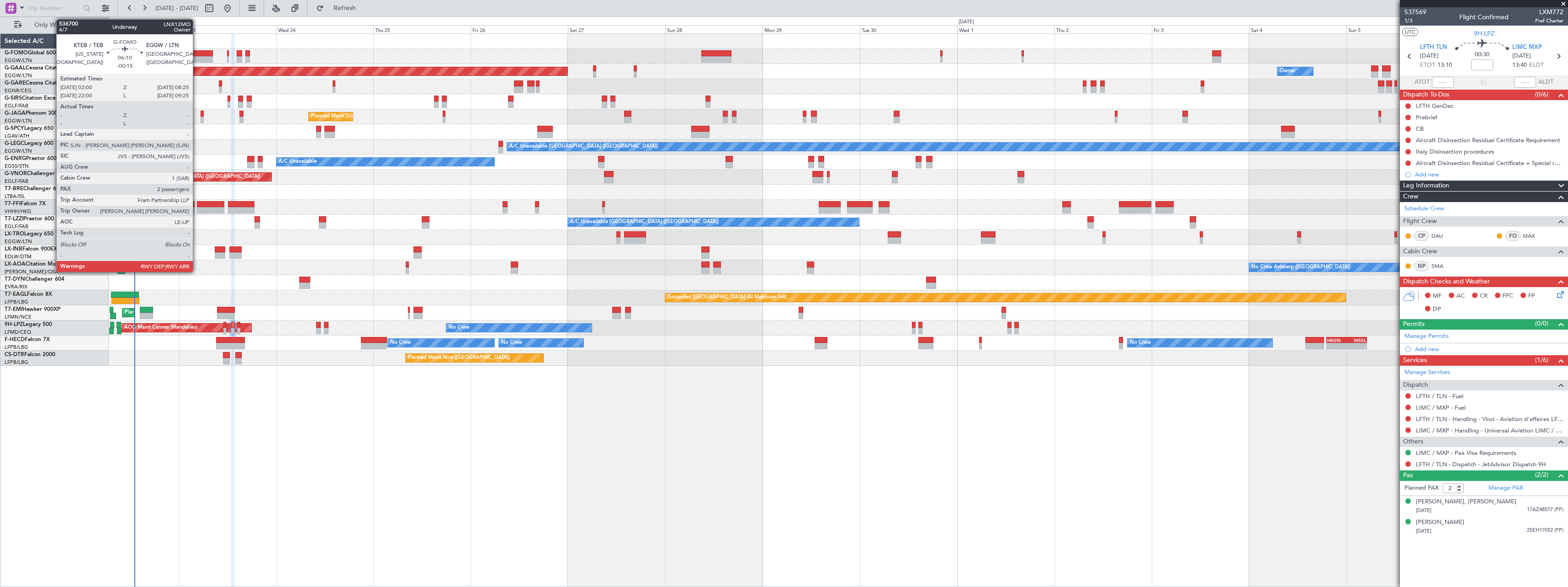
click at [197, 55] on div at bounding box center [200, 53] width 26 height 7
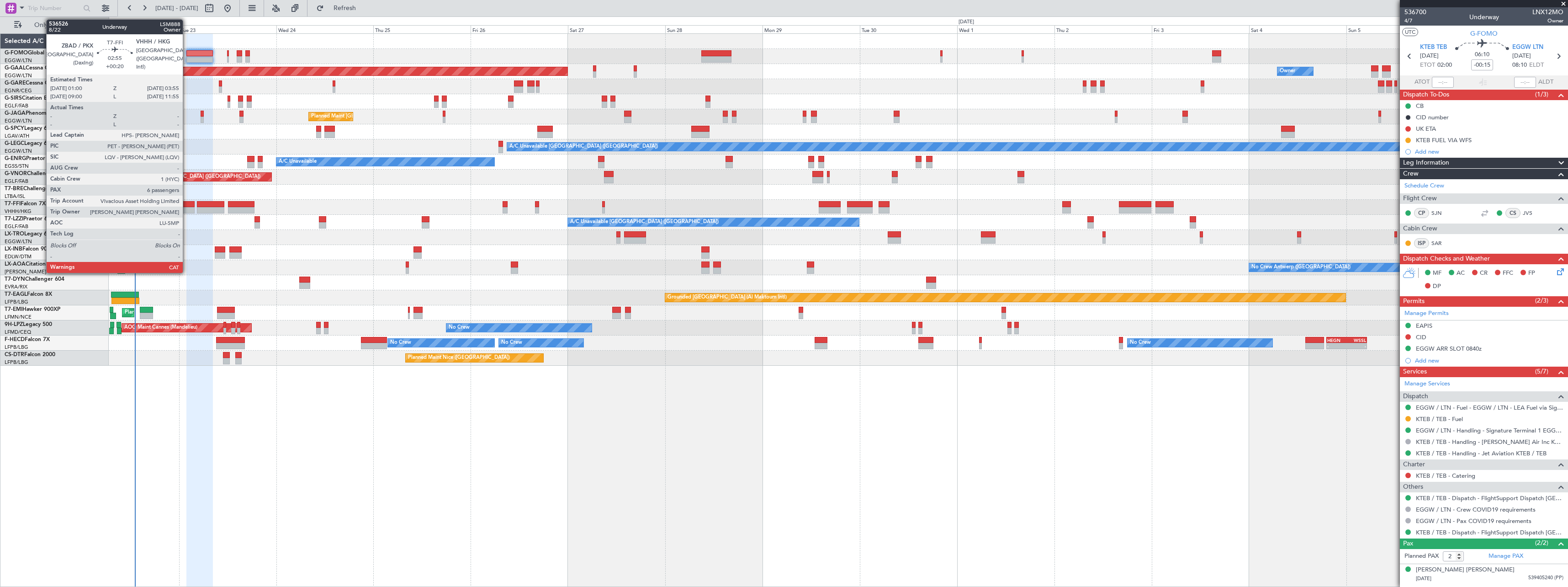
click at [187, 207] on div at bounding box center [189, 210] width 12 height 7
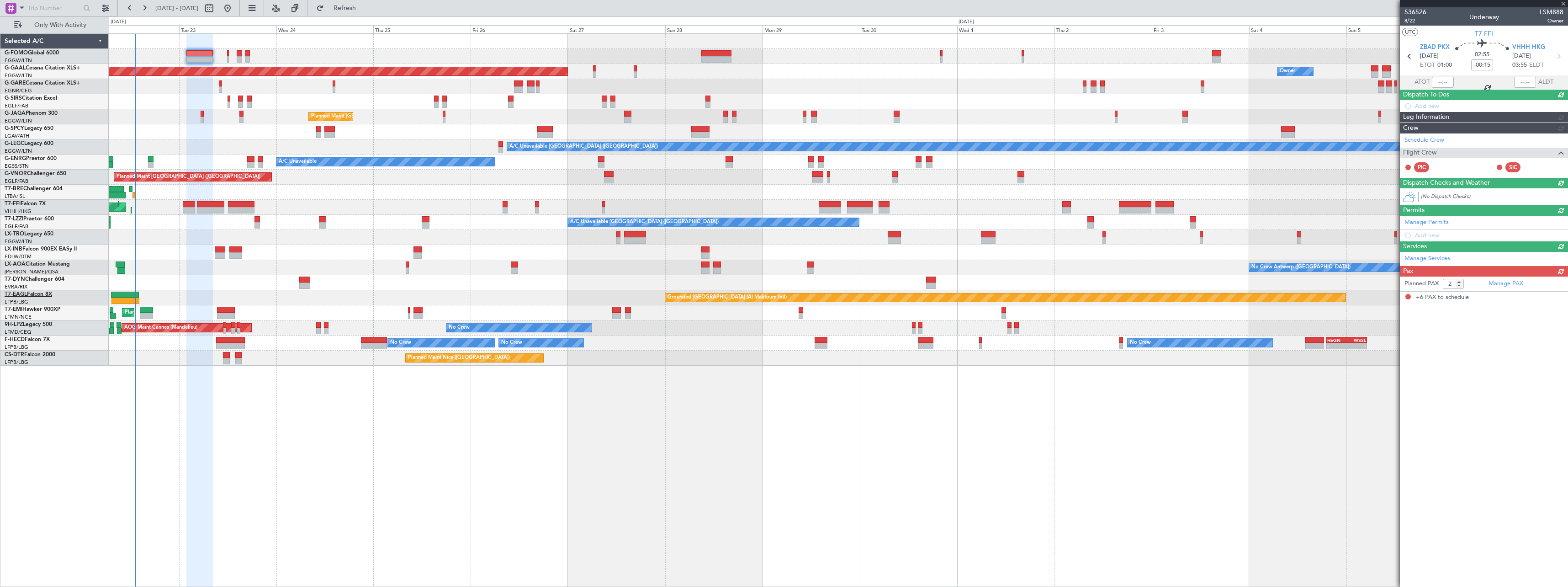
type input "+00:20"
type input "6"
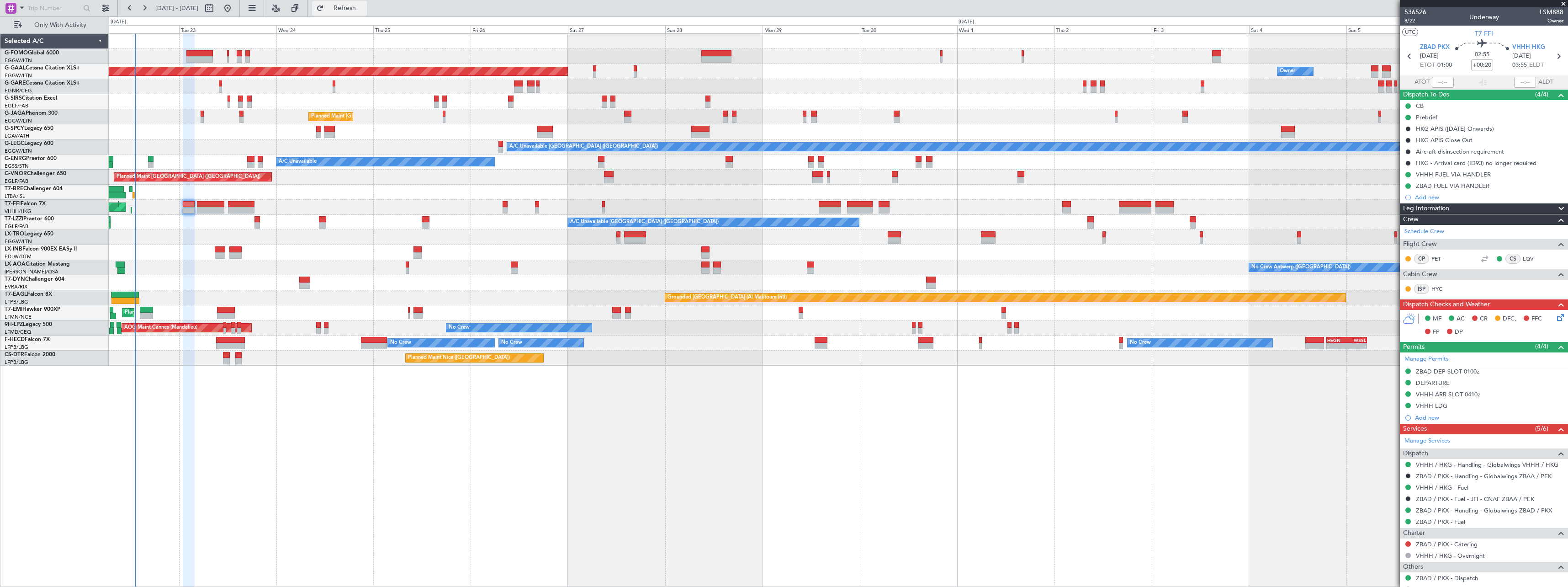
click at [365, 11] on span "Refresh" at bounding box center [345, 8] width 38 height 7
click at [365, 10] on span "Refresh" at bounding box center [345, 8] width 38 height 7
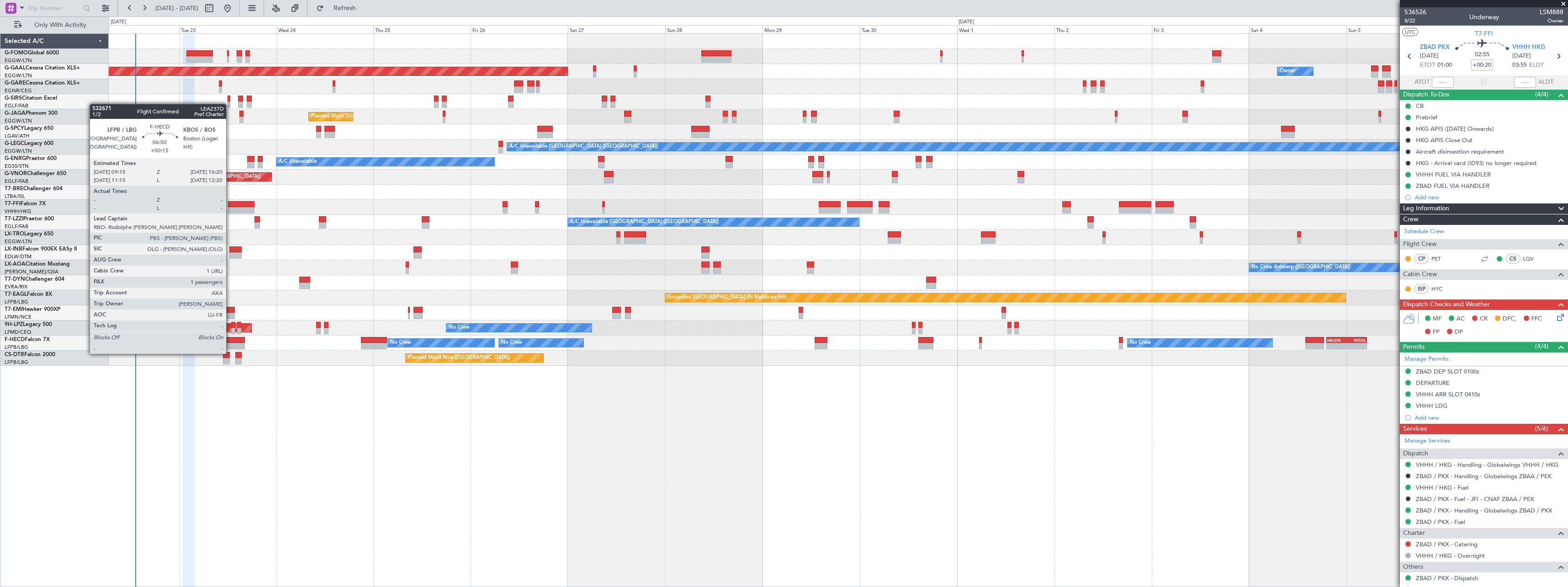
click at [231, 345] on div at bounding box center [230, 345] width 29 height 7
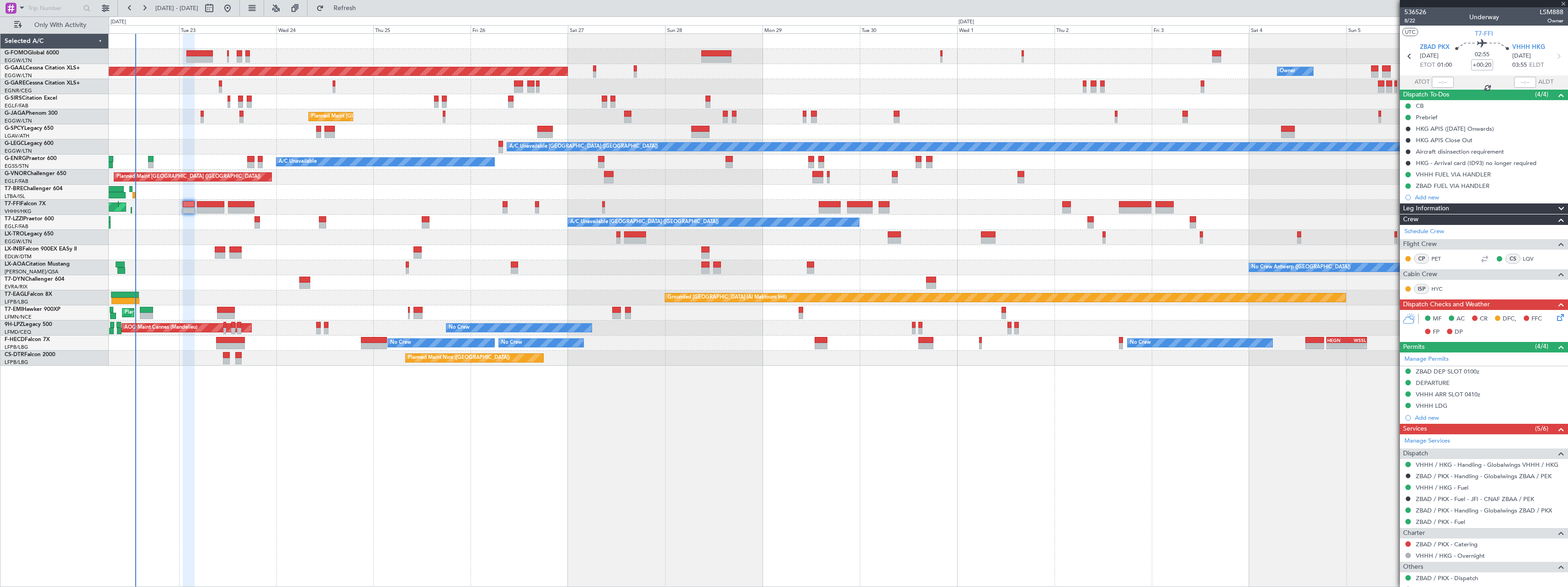
type input "+00:15"
type input "1"
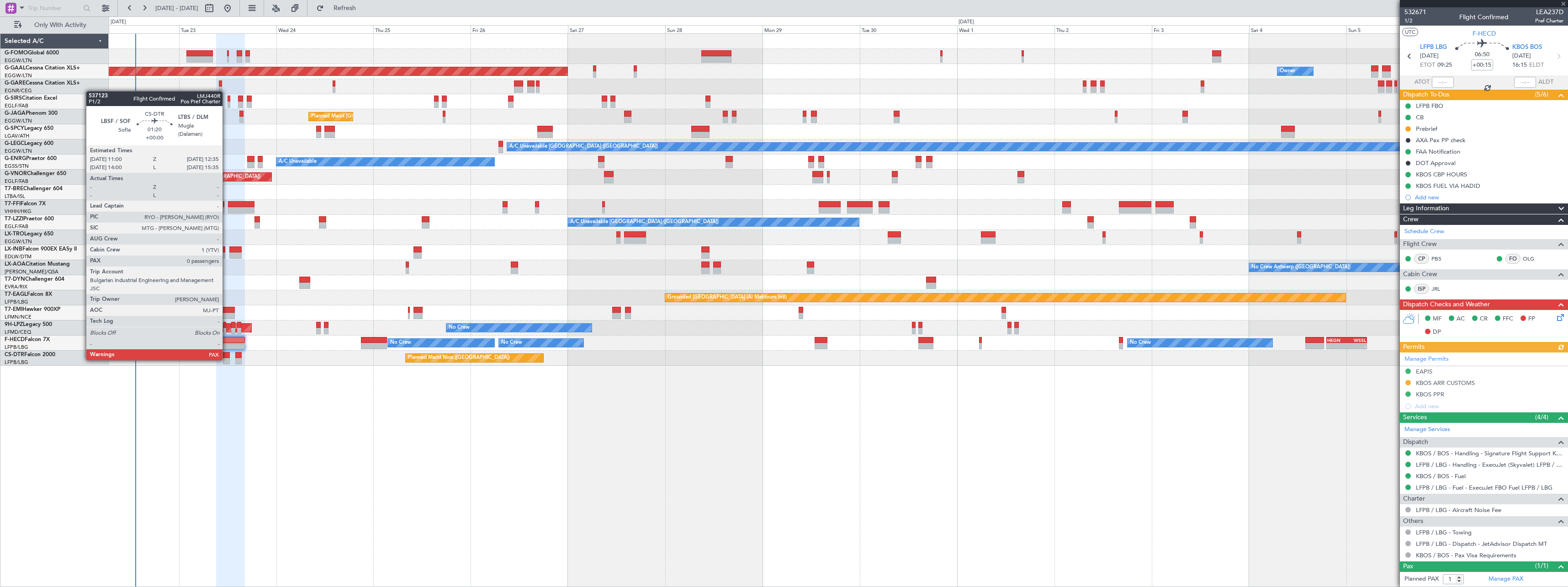
click at [227, 359] on div at bounding box center [226, 361] width 7 height 7
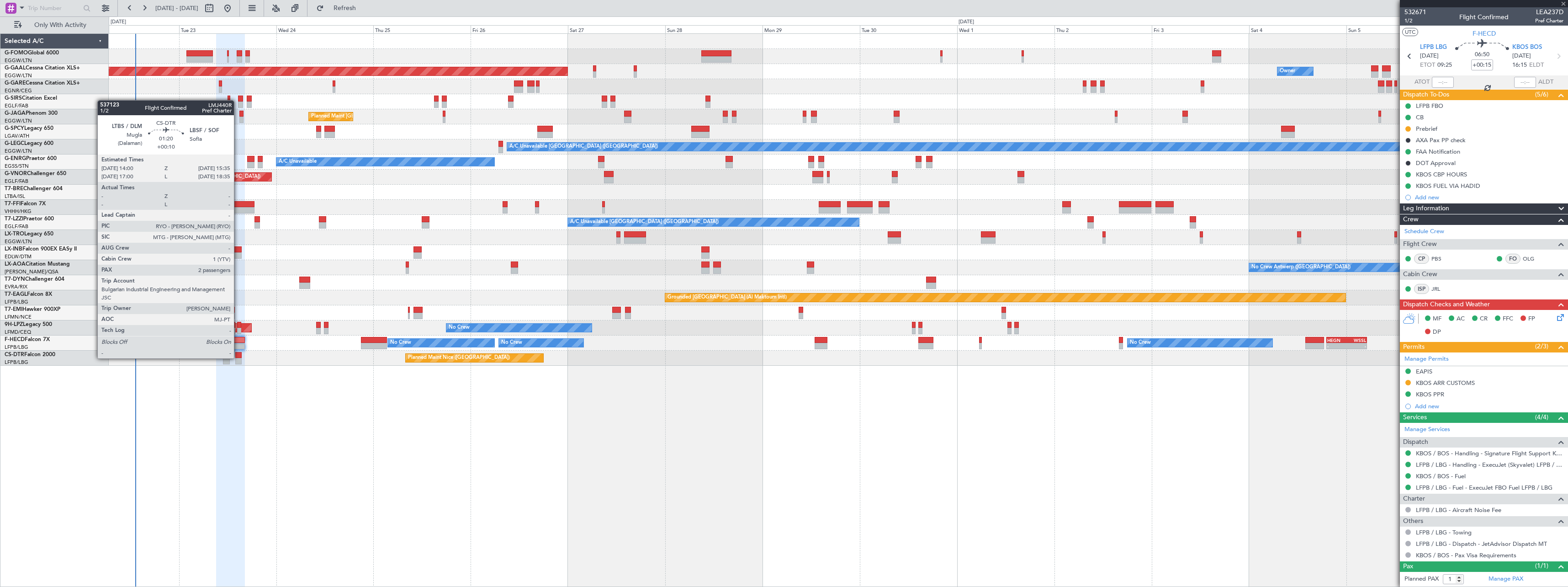
type input "0"
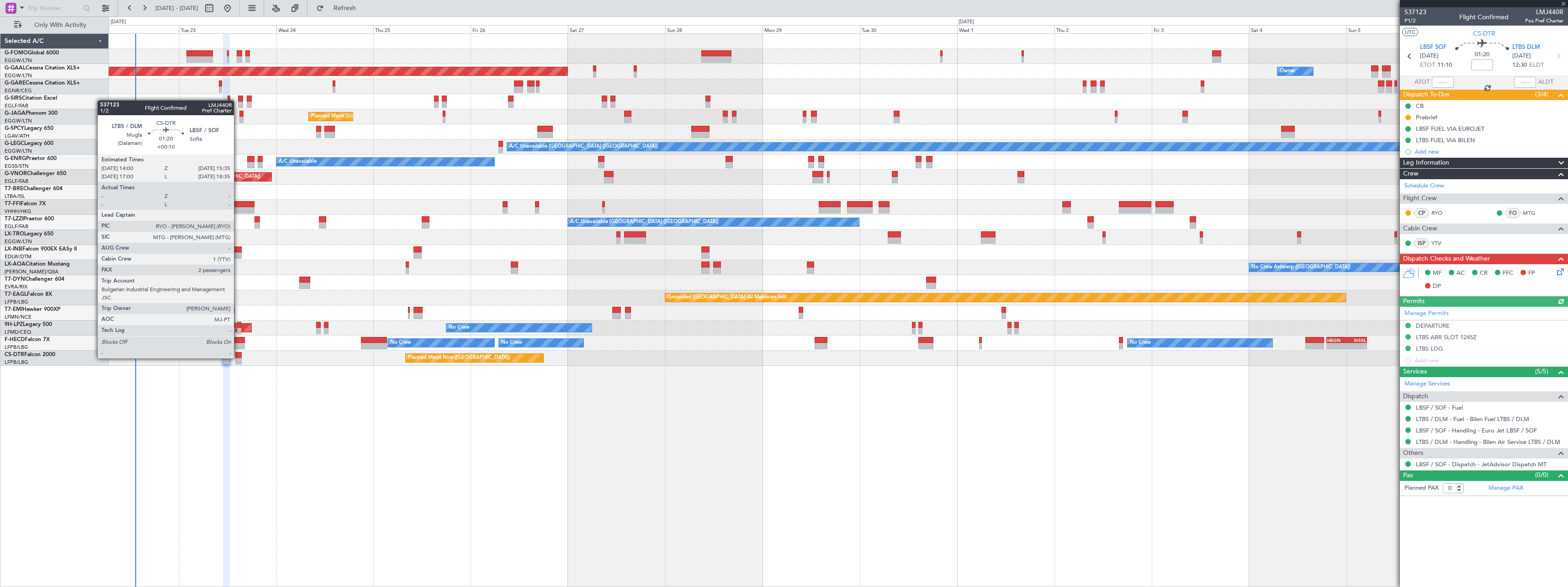
click at [238, 357] on div at bounding box center [238, 355] width 7 height 7
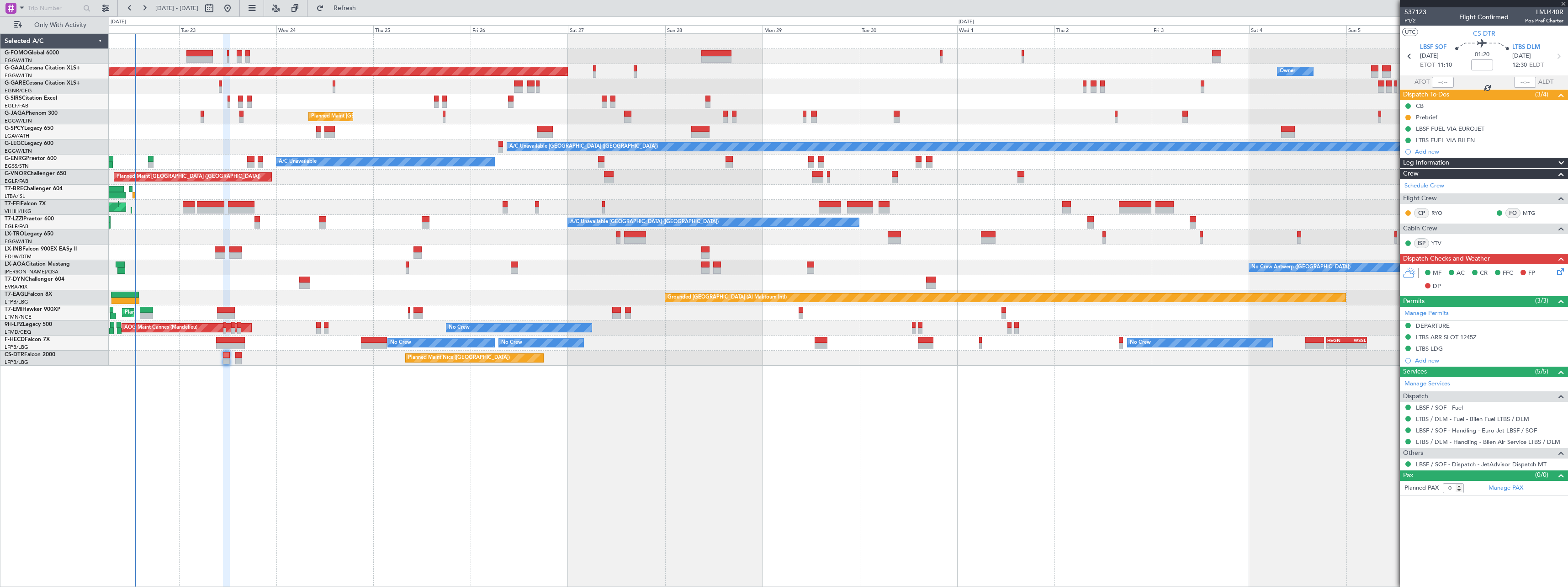
type input "+00:10"
type input "2"
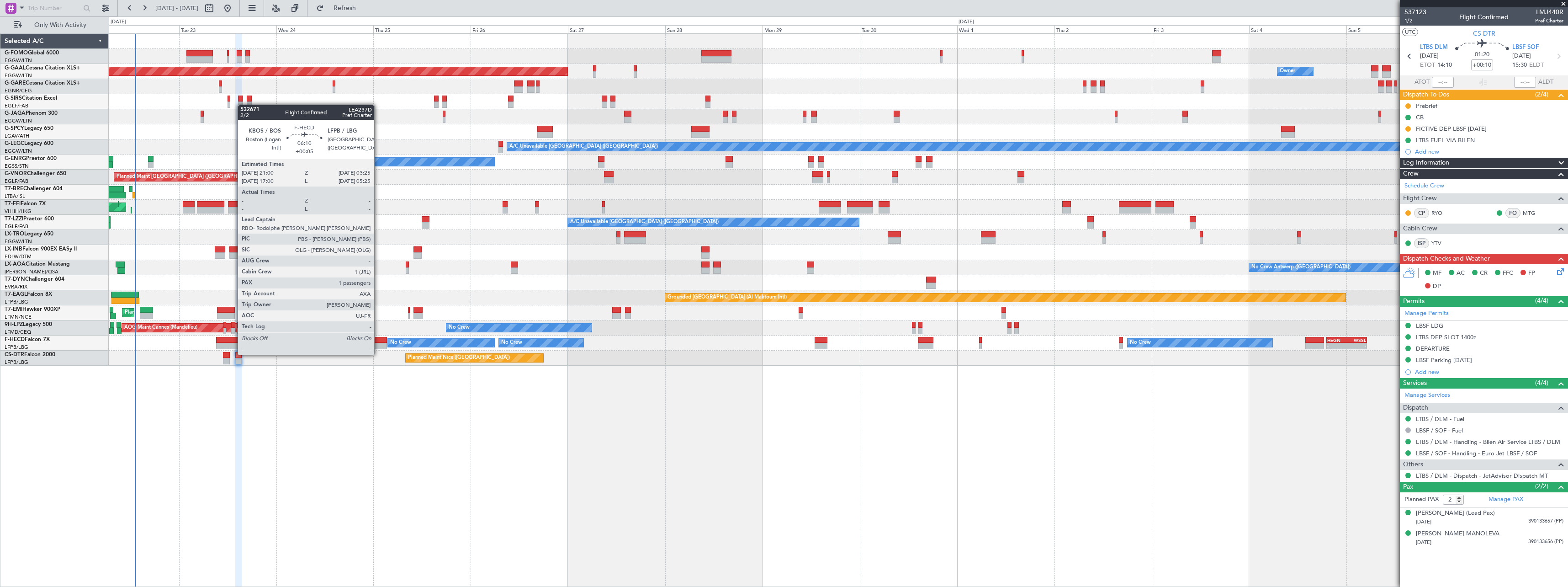
click at [378, 345] on div at bounding box center [374, 345] width 26 height 7
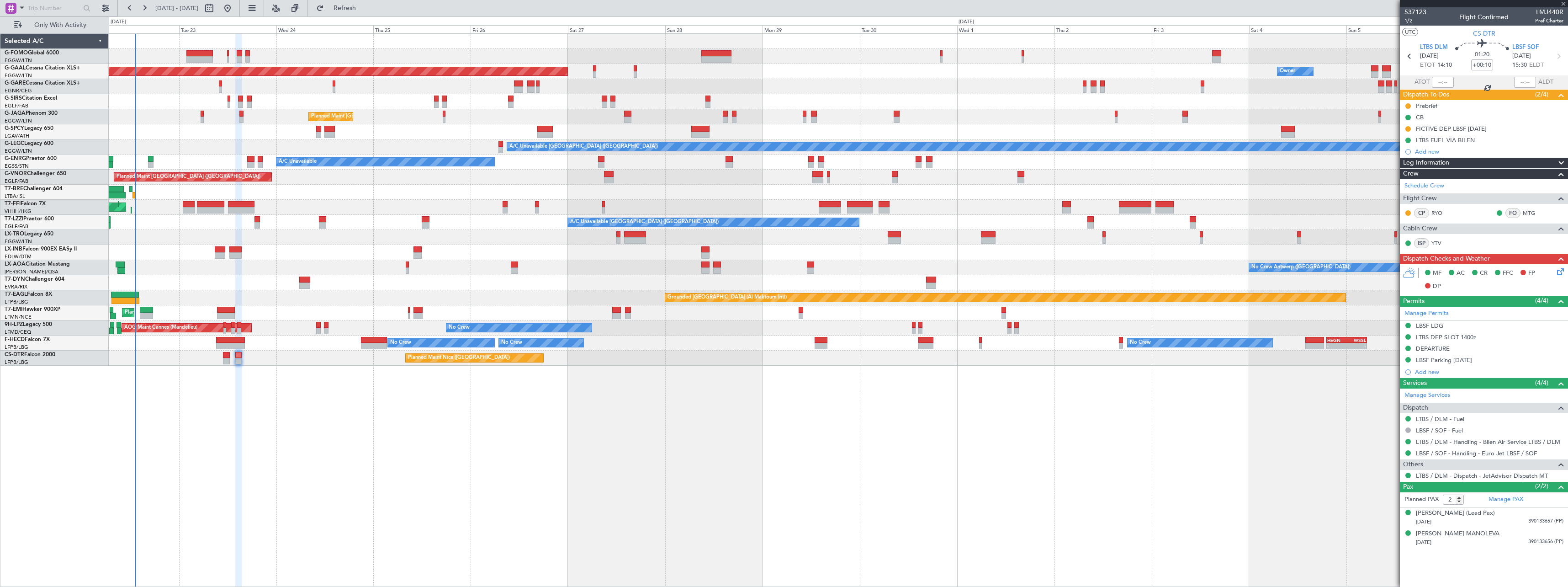
type input "+00:05"
type input "1"
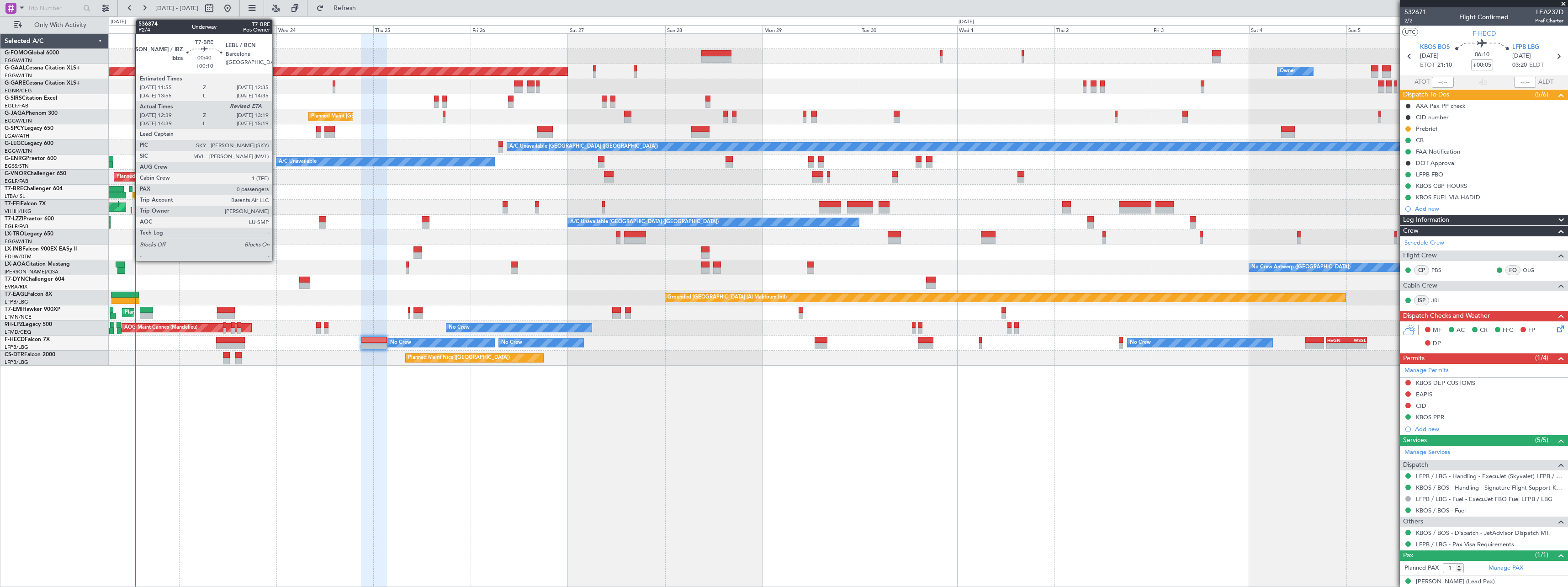
click at [131, 189] on div at bounding box center [131, 189] width 3 height 7
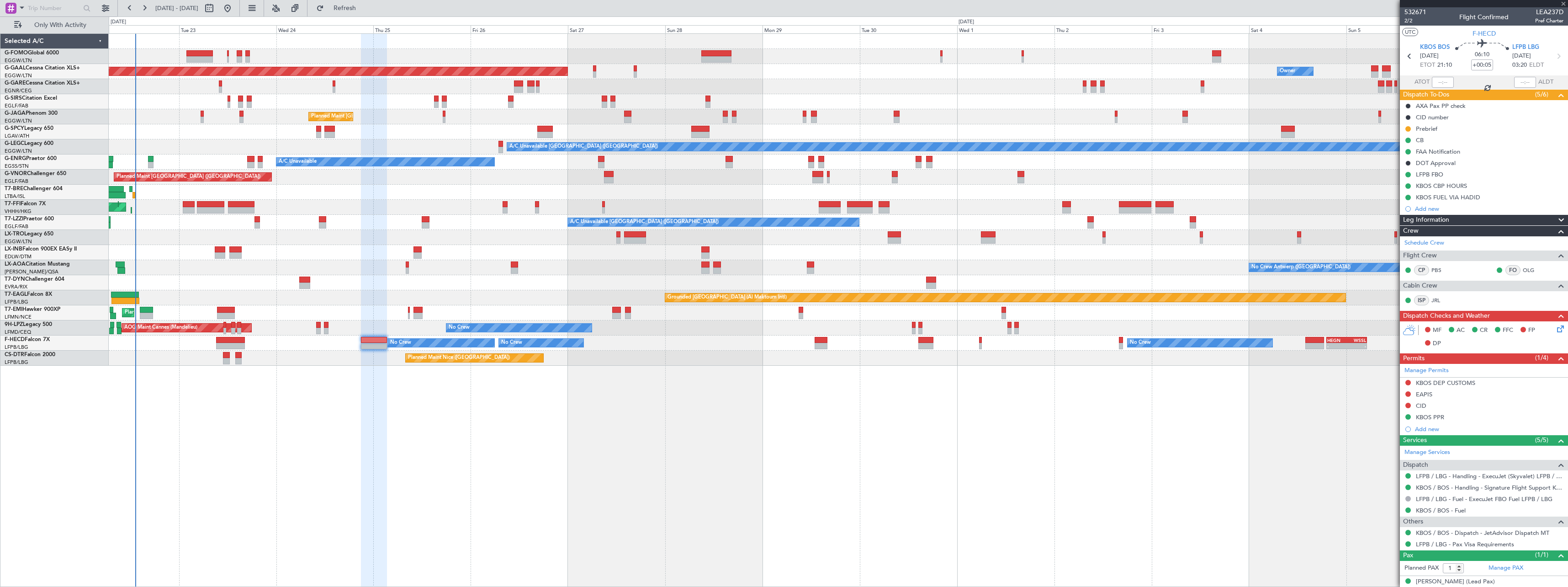
type input "+00:10"
type input "12:39"
type input "0"
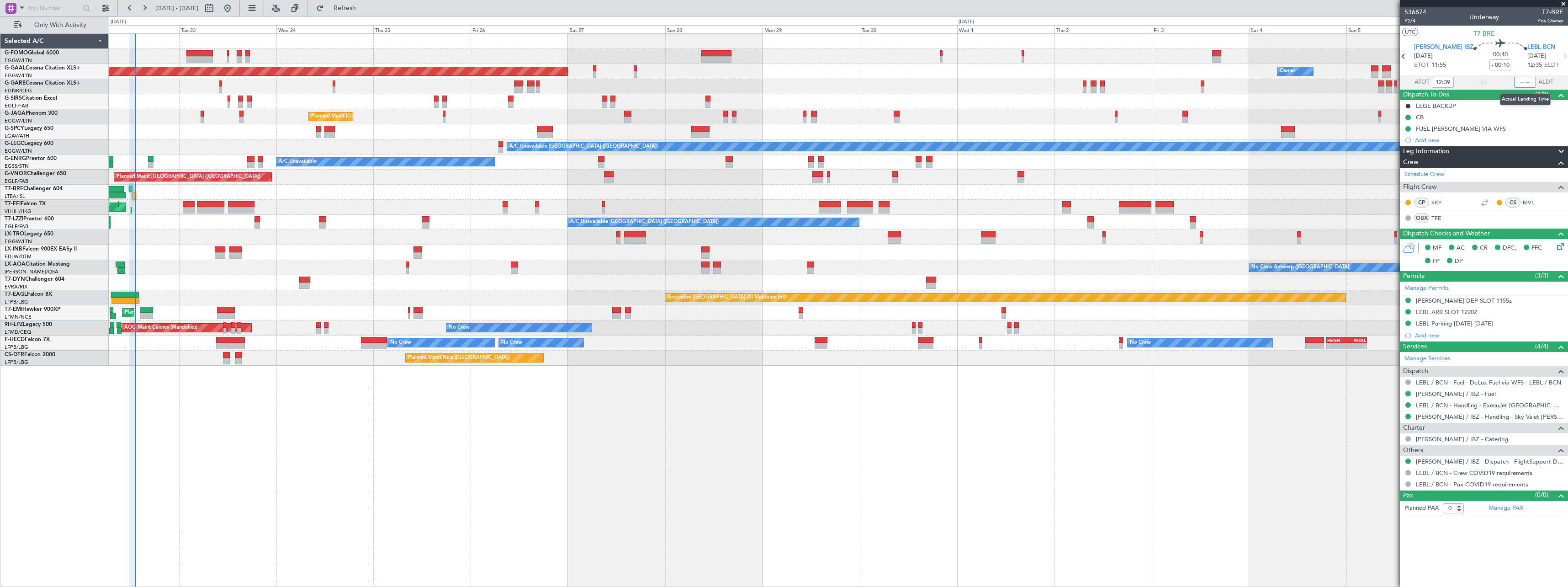
click at [1525, 82] on input "text" at bounding box center [1526, 82] width 22 height 11
type input "13:18"
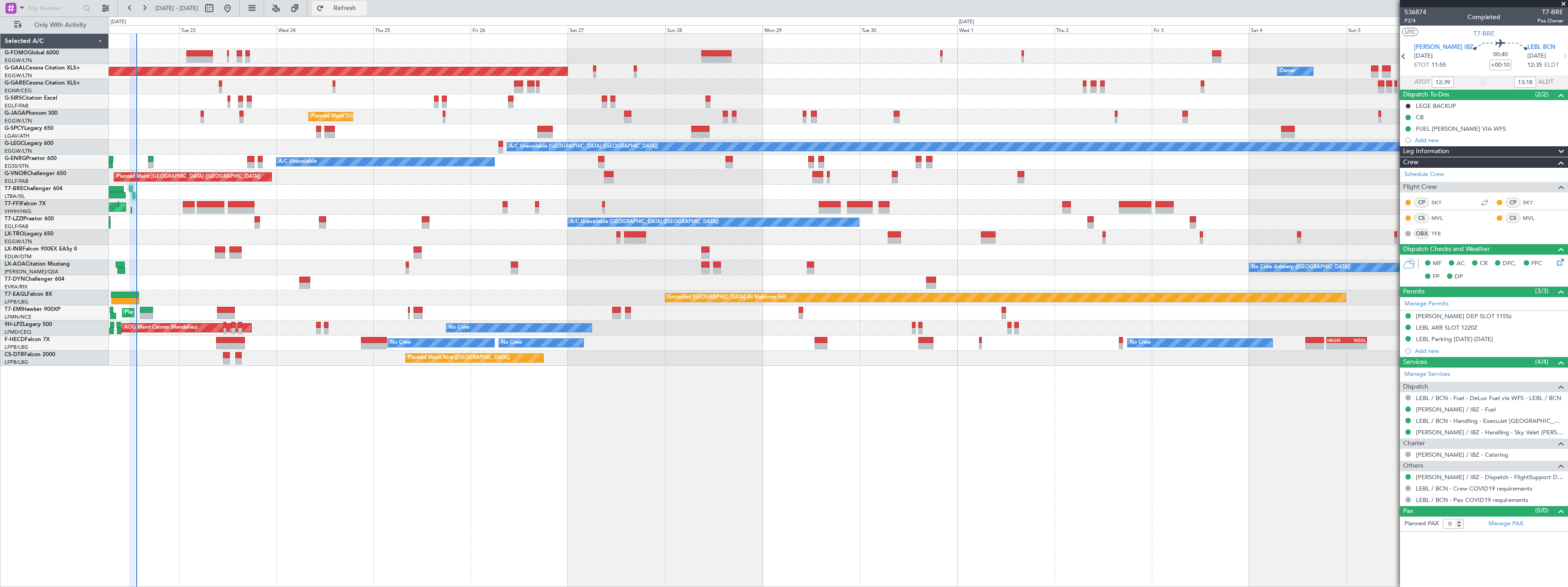
click at [365, 10] on span "Refresh" at bounding box center [345, 8] width 38 height 7
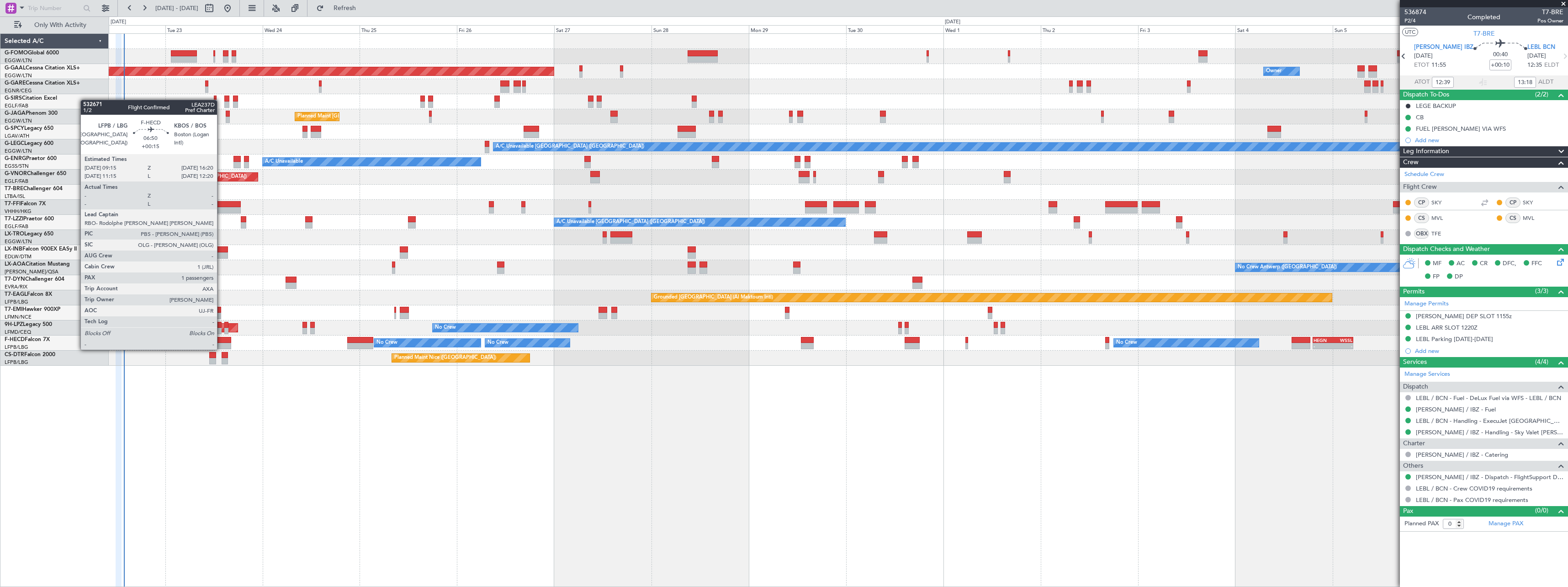
click at [221, 340] on div at bounding box center [217, 340] width 29 height 7
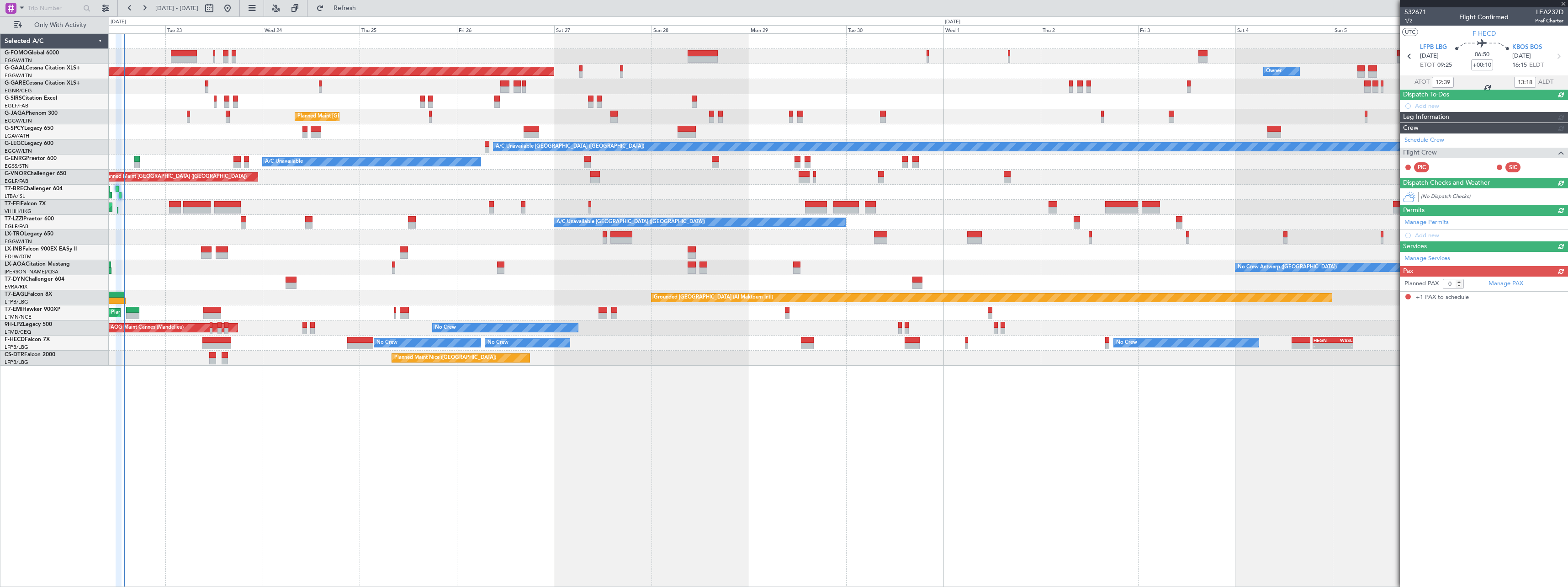
type input "+00:15"
type input "1"
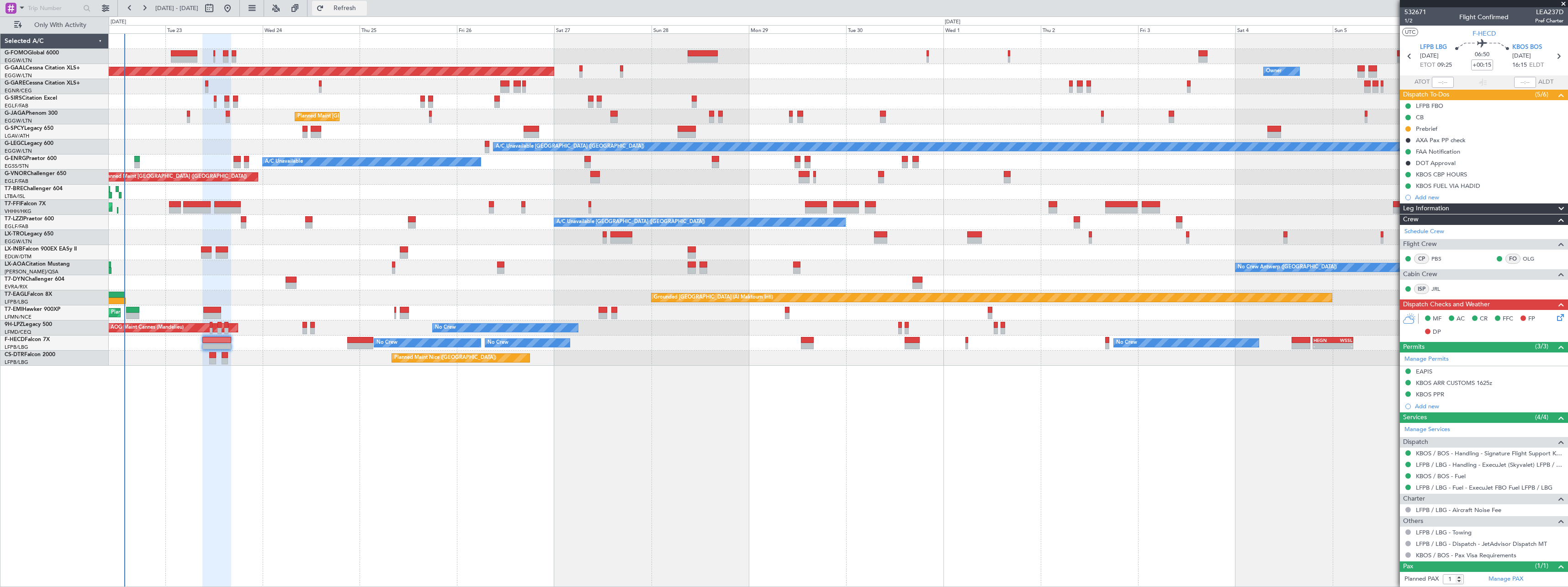
click at [365, 7] on span "Refresh" at bounding box center [345, 8] width 38 height 7
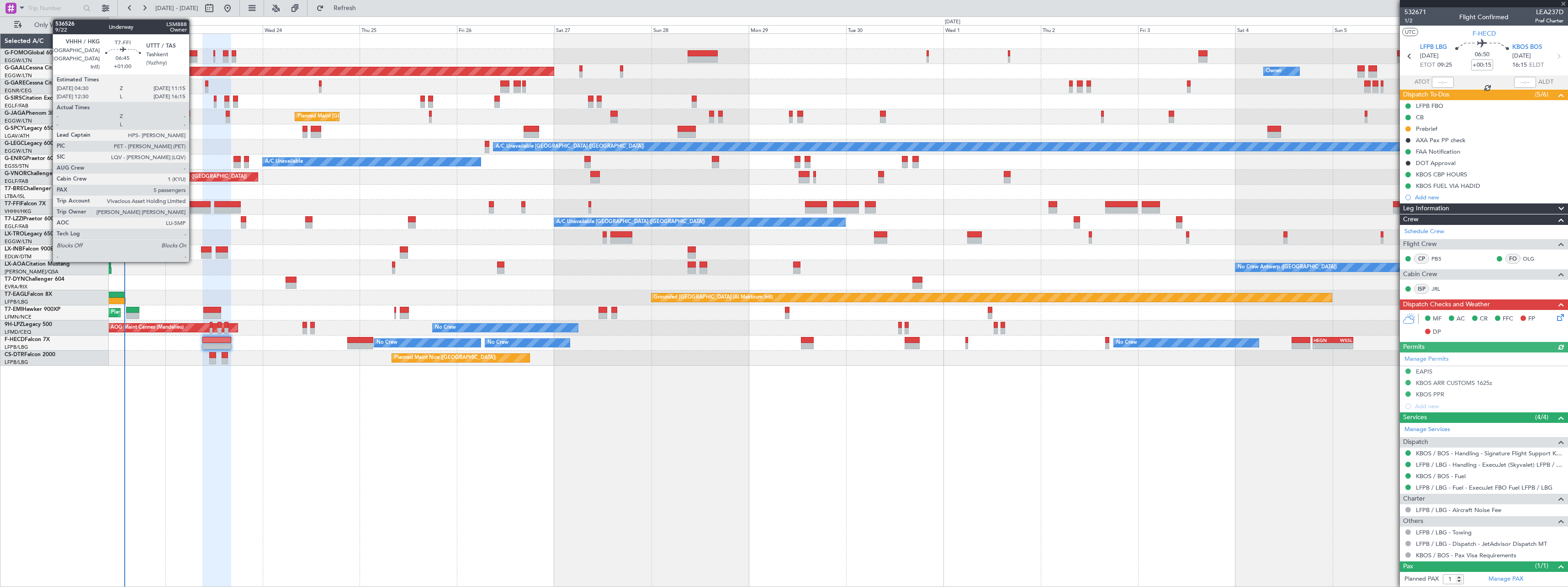
click at [193, 206] on div at bounding box center [196, 204] width 27 height 7
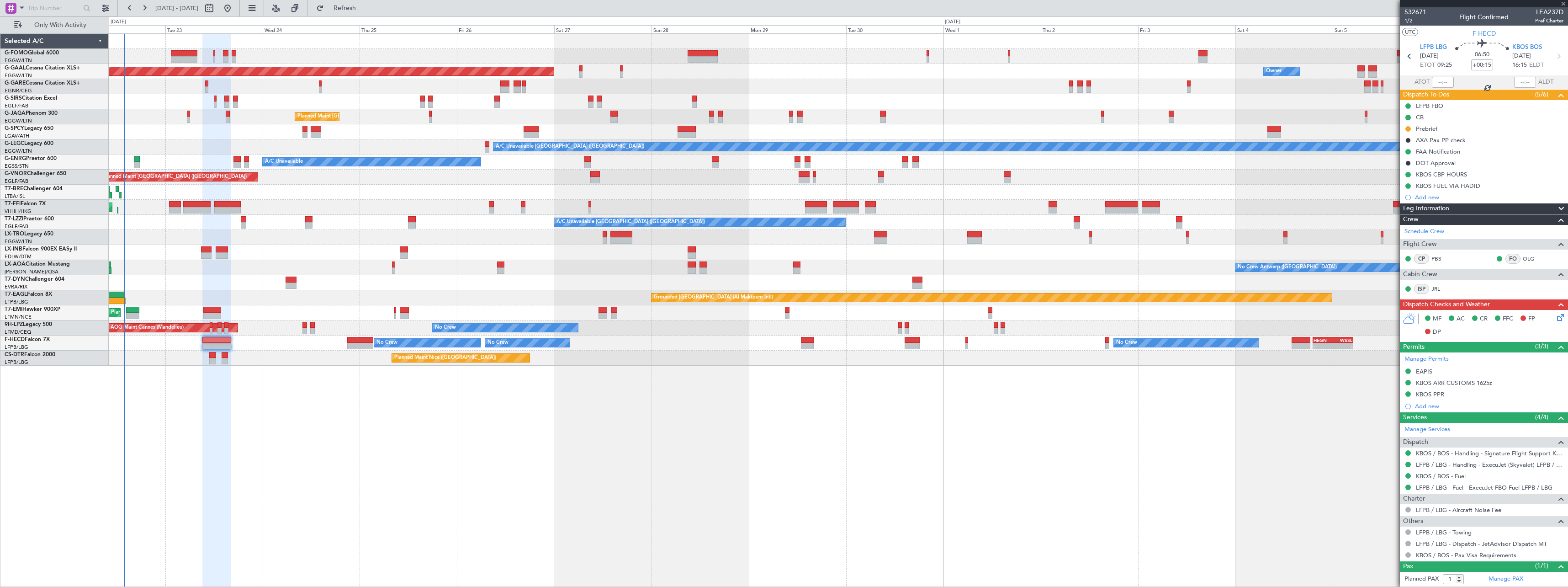
type input "+01:00"
type input "5"
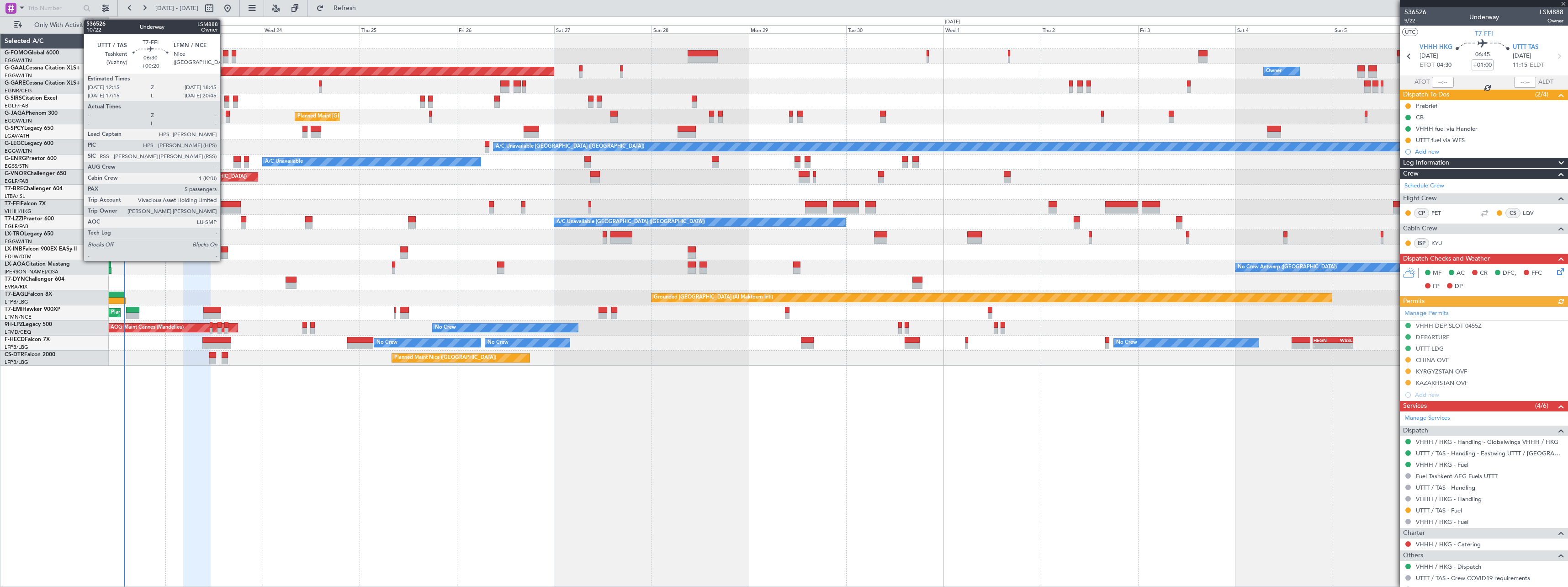
click at [225, 203] on div at bounding box center [228, 204] width 26 height 7
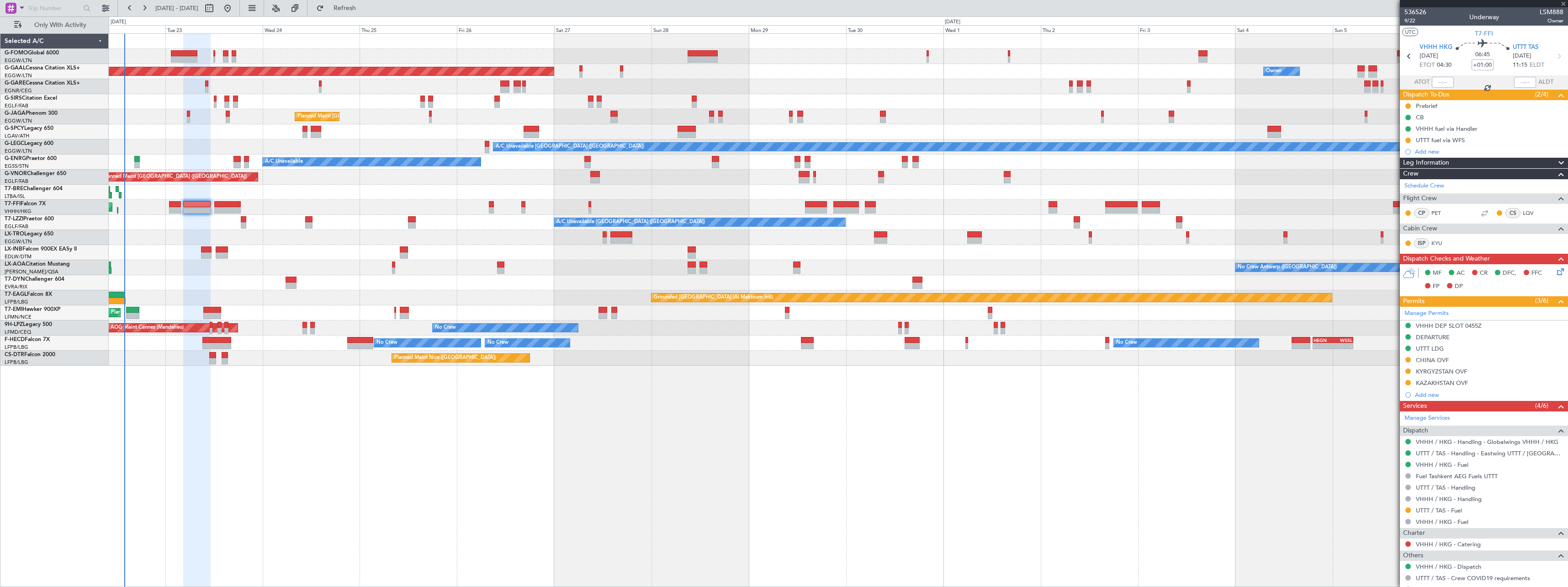
type input "+00:20"
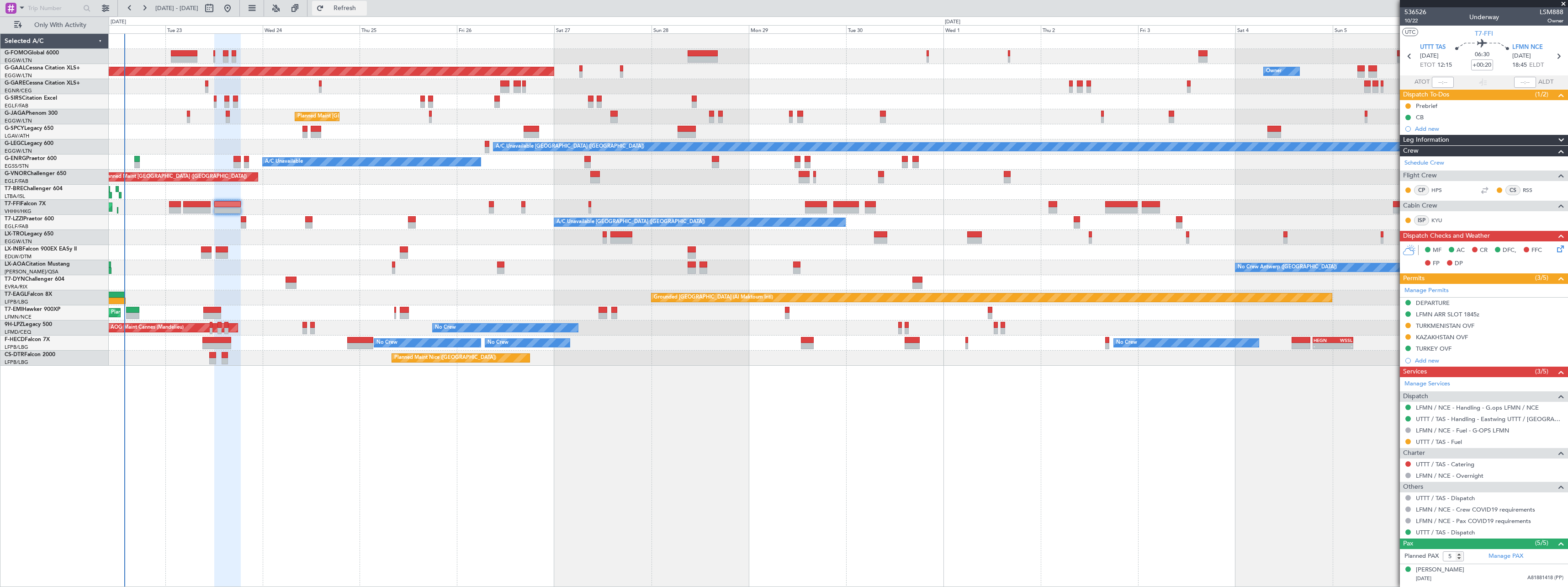
click at [365, 10] on span "Refresh" at bounding box center [345, 8] width 38 height 7
click at [365, 8] on span "Refresh" at bounding box center [345, 8] width 38 height 7
click at [365, 10] on span "Refresh" at bounding box center [345, 8] width 38 height 7
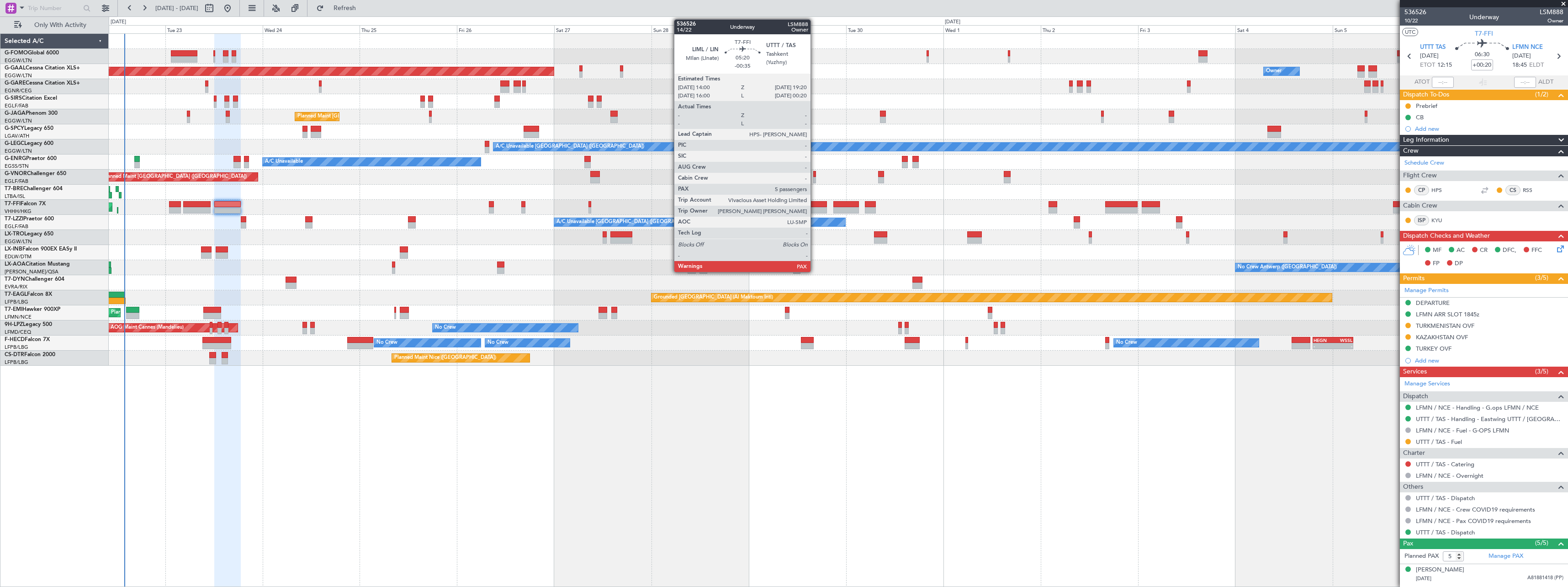
click at [815, 209] on div at bounding box center [816, 210] width 22 height 7
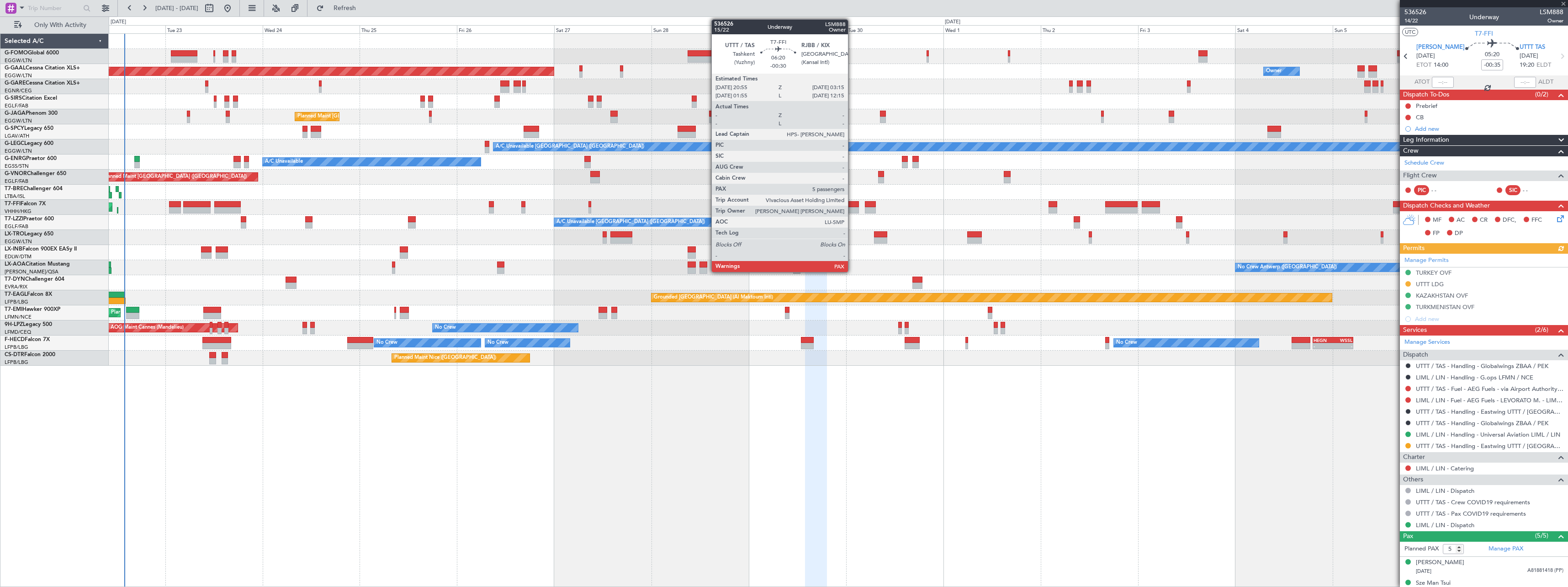
click at [852, 208] on div at bounding box center [847, 210] width 26 height 7
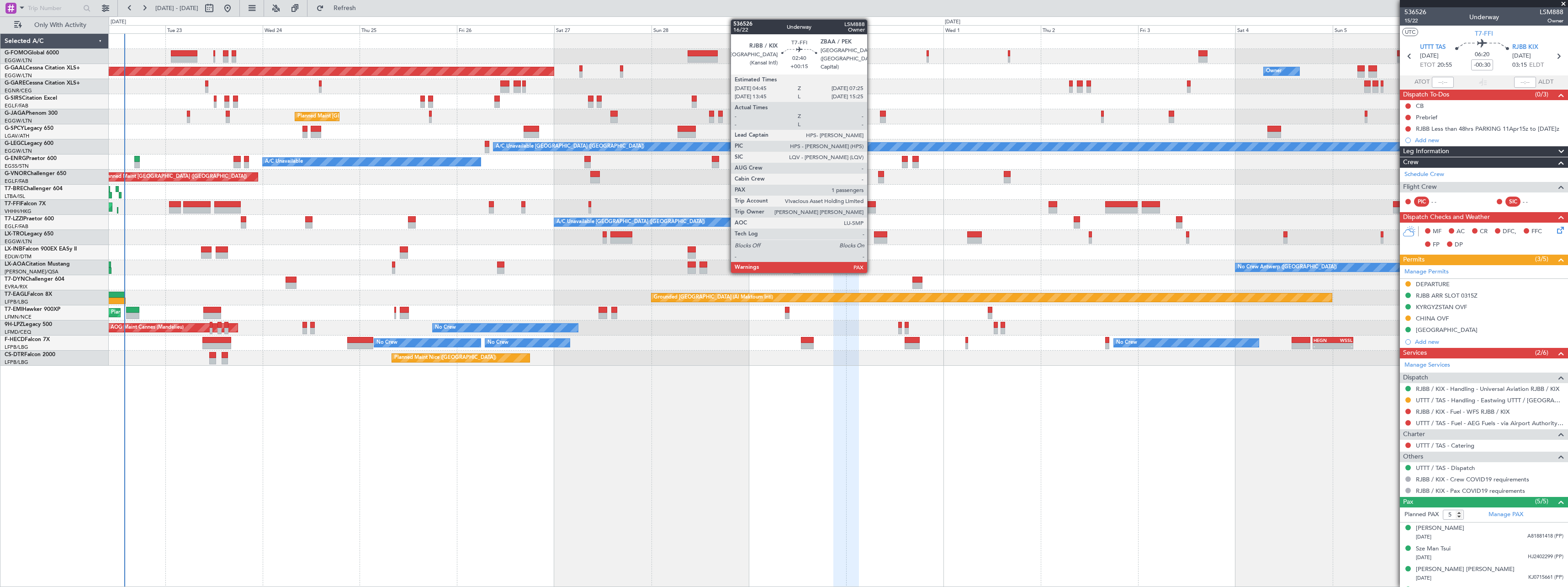
click at [871, 209] on div at bounding box center [870, 210] width 11 height 7
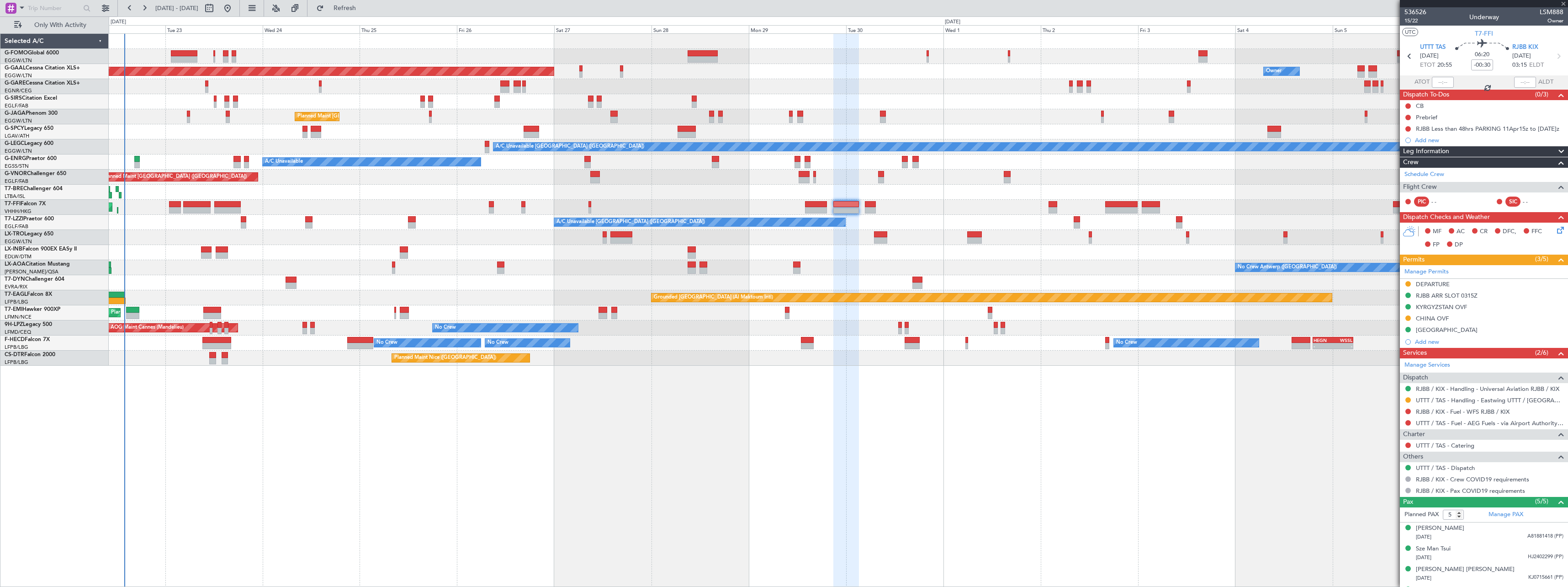
type input "+00:15"
type input "4"
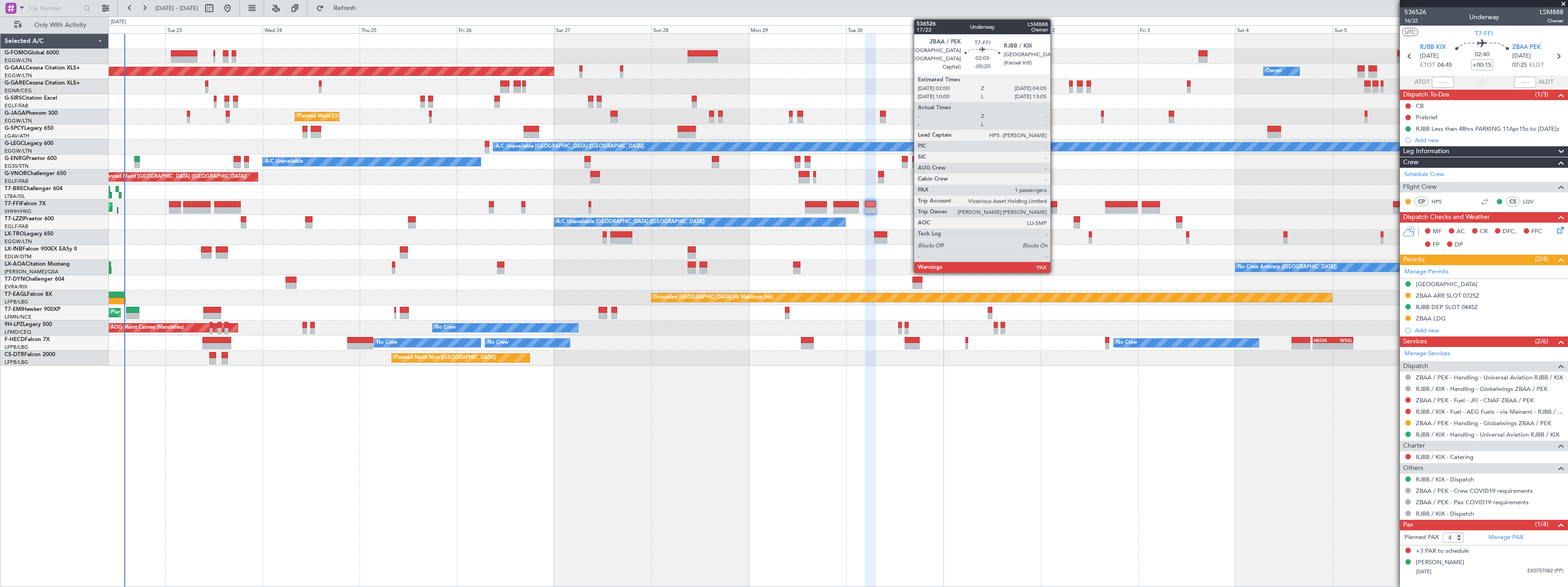
click at [1055, 209] on div at bounding box center [1053, 210] width 9 height 7
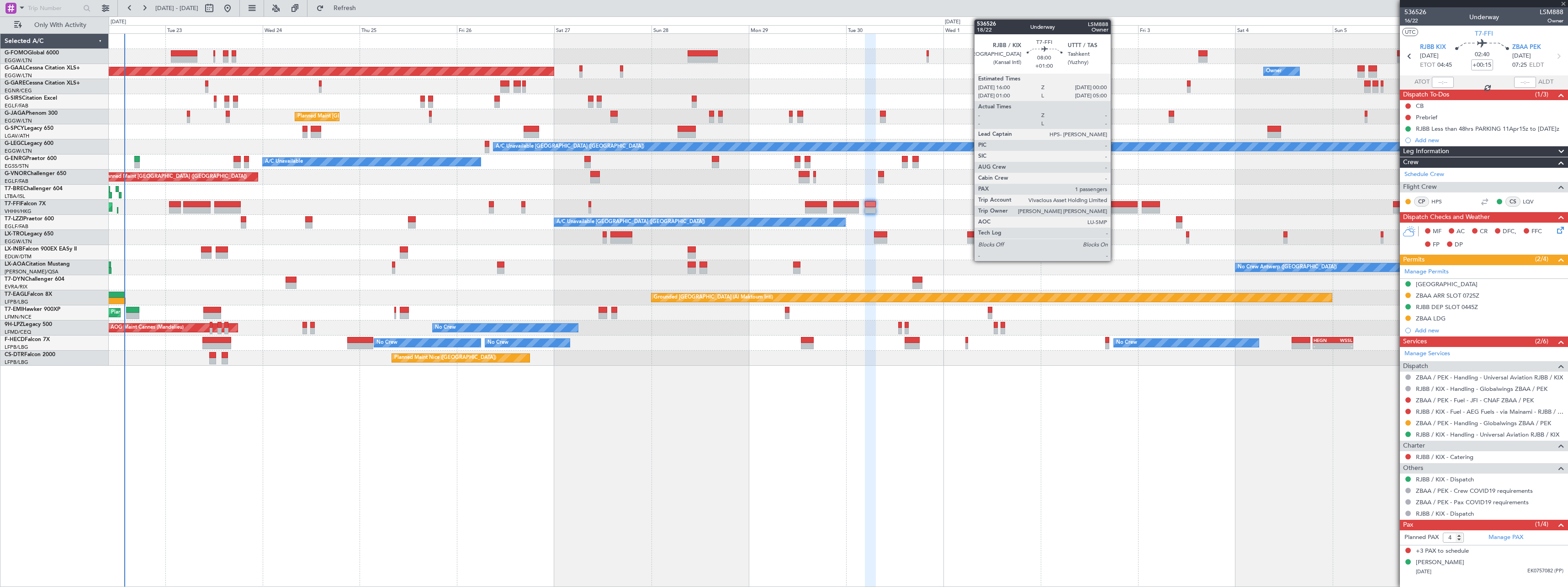
type input "-00:20"
type input "1"
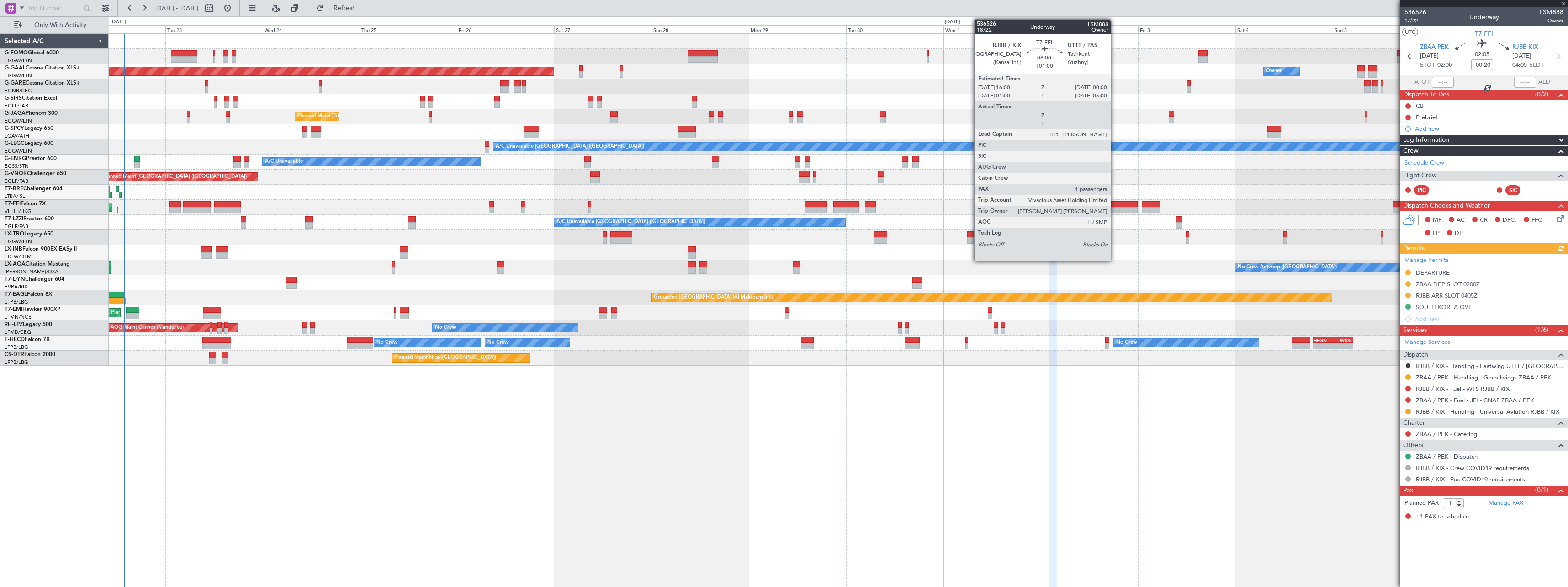
click at [1115, 209] on div at bounding box center [1121, 210] width 32 height 7
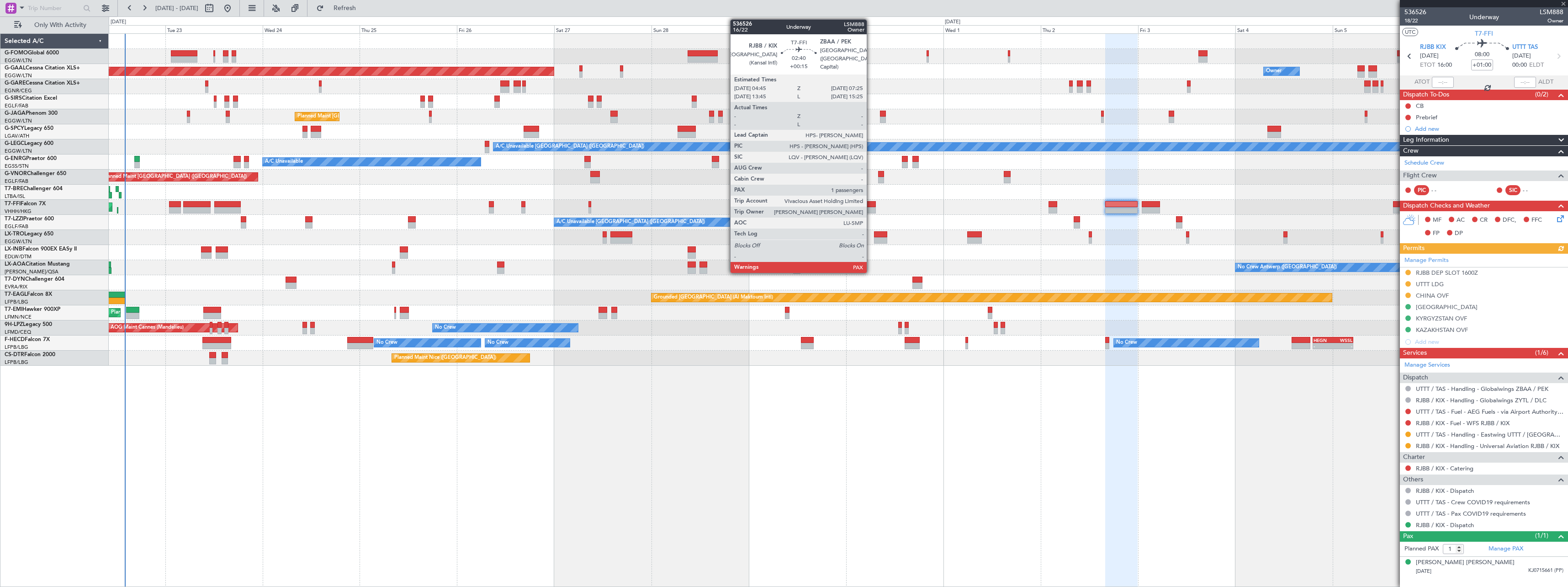
click at [871, 205] on div at bounding box center [870, 204] width 11 height 7
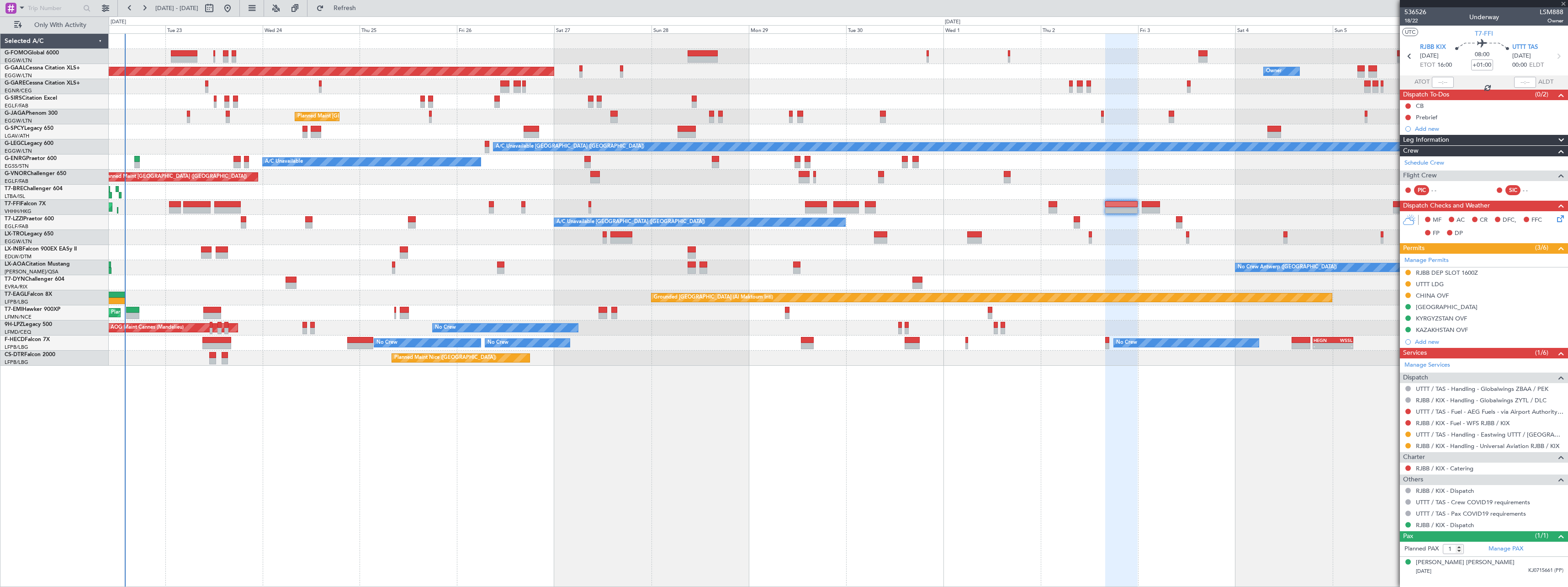
type input "+00:15"
type input "4"
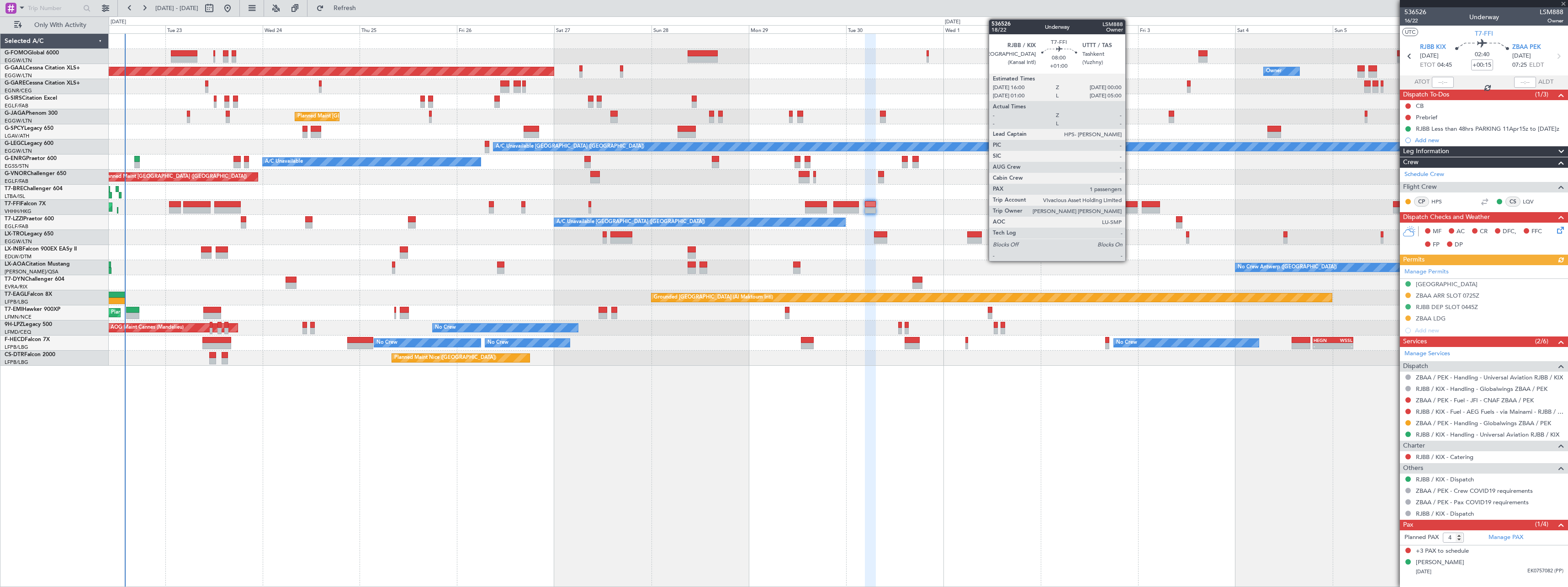
click at [1130, 208] on div at bounding box center [1121, 210] width 32 height 7
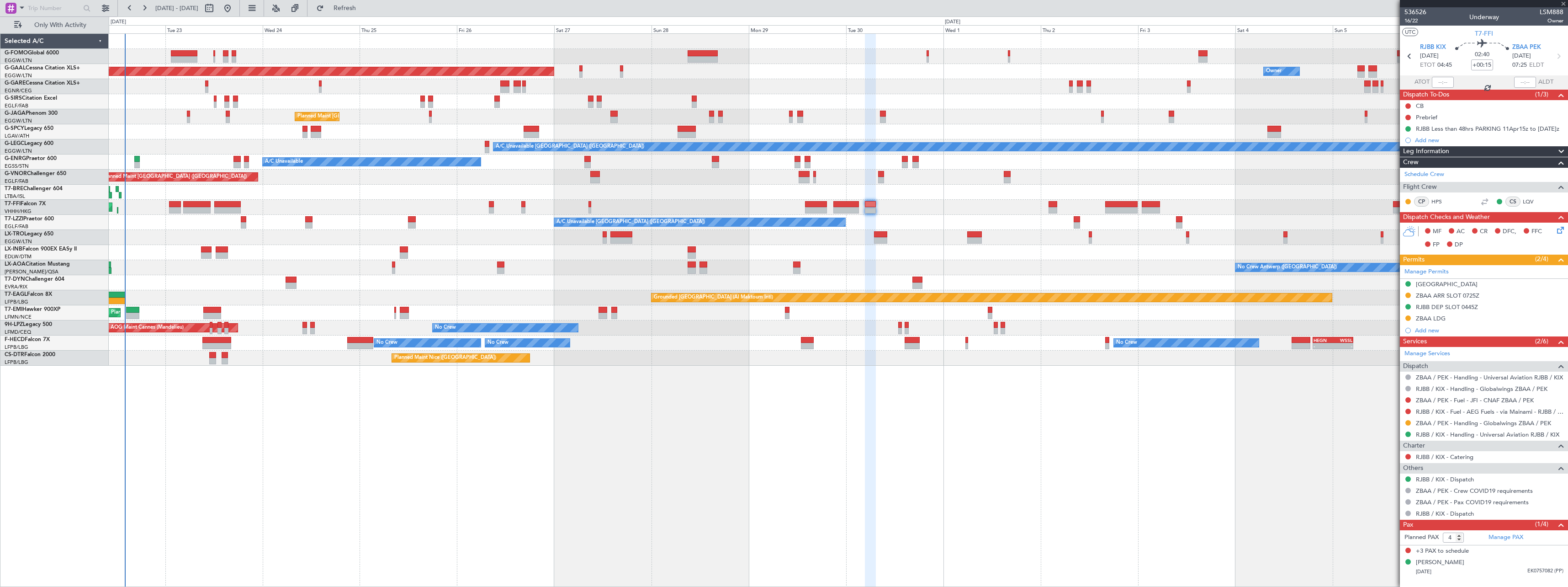
type input "+01:00"
type input "1"
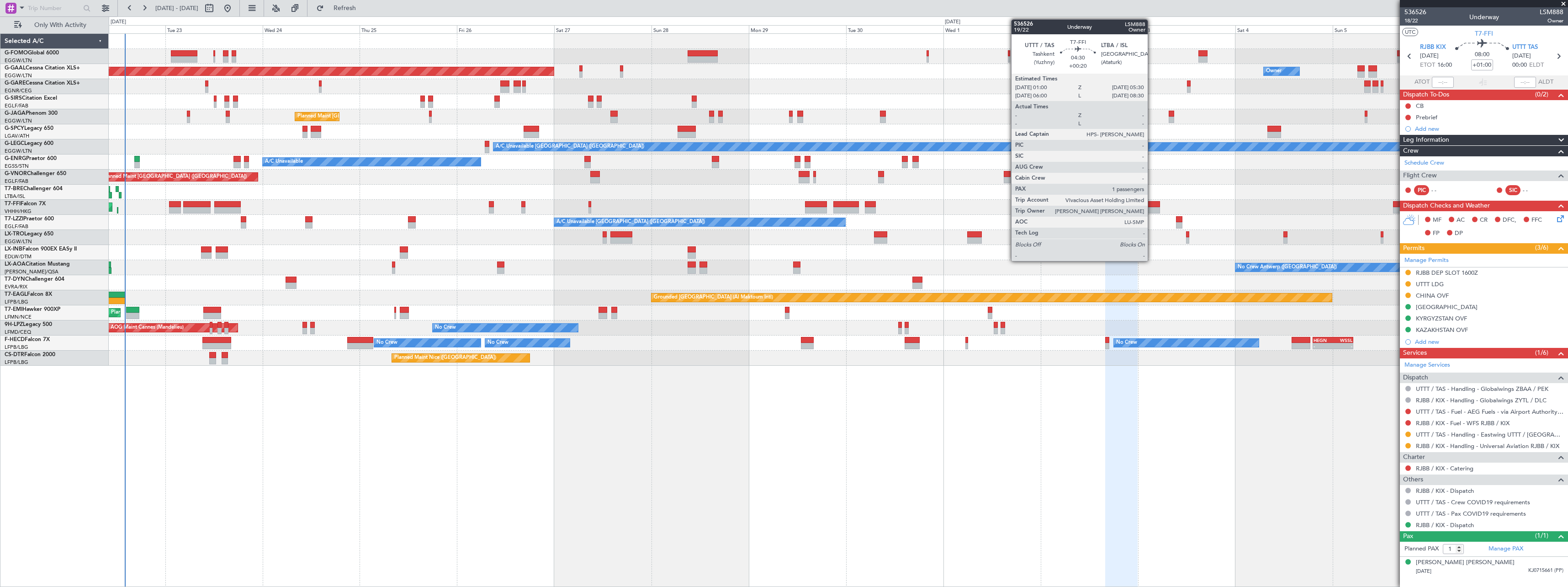
click at [1152, 203] on div at bounding box center [1151, 204] width 18 height 7
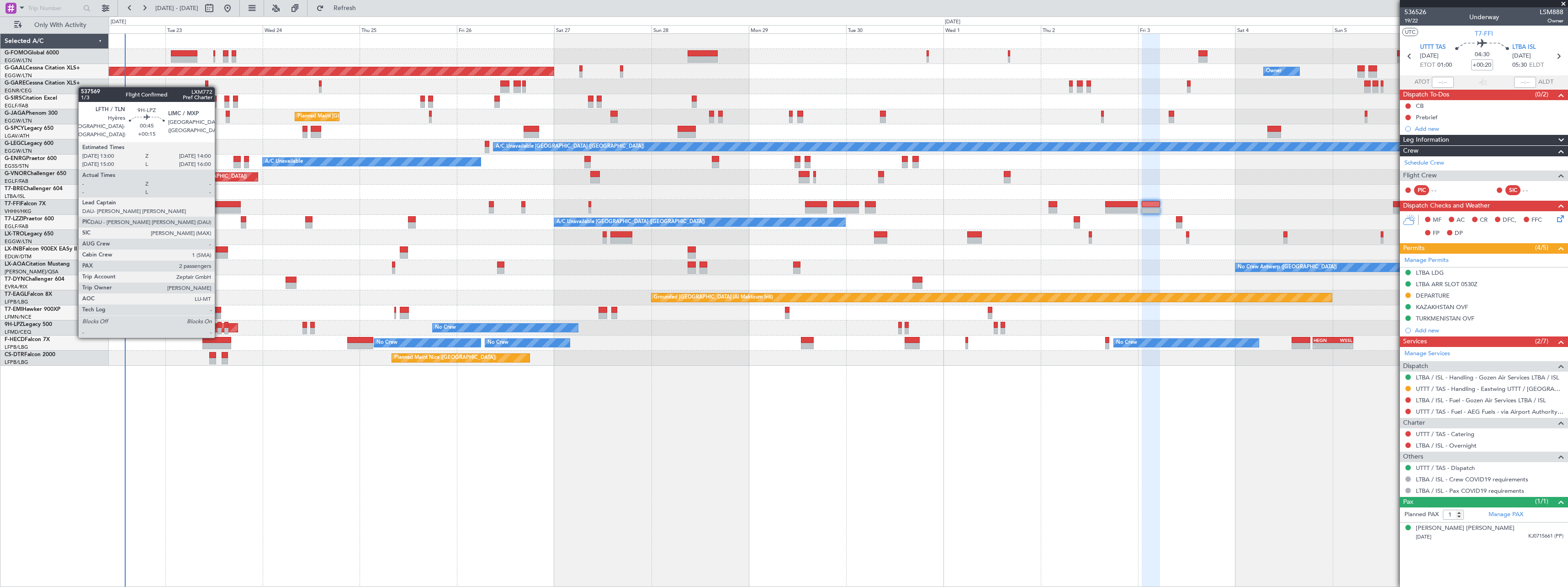
click at [219, 328] on div at bounding box center [220, 331] width 4 height 7
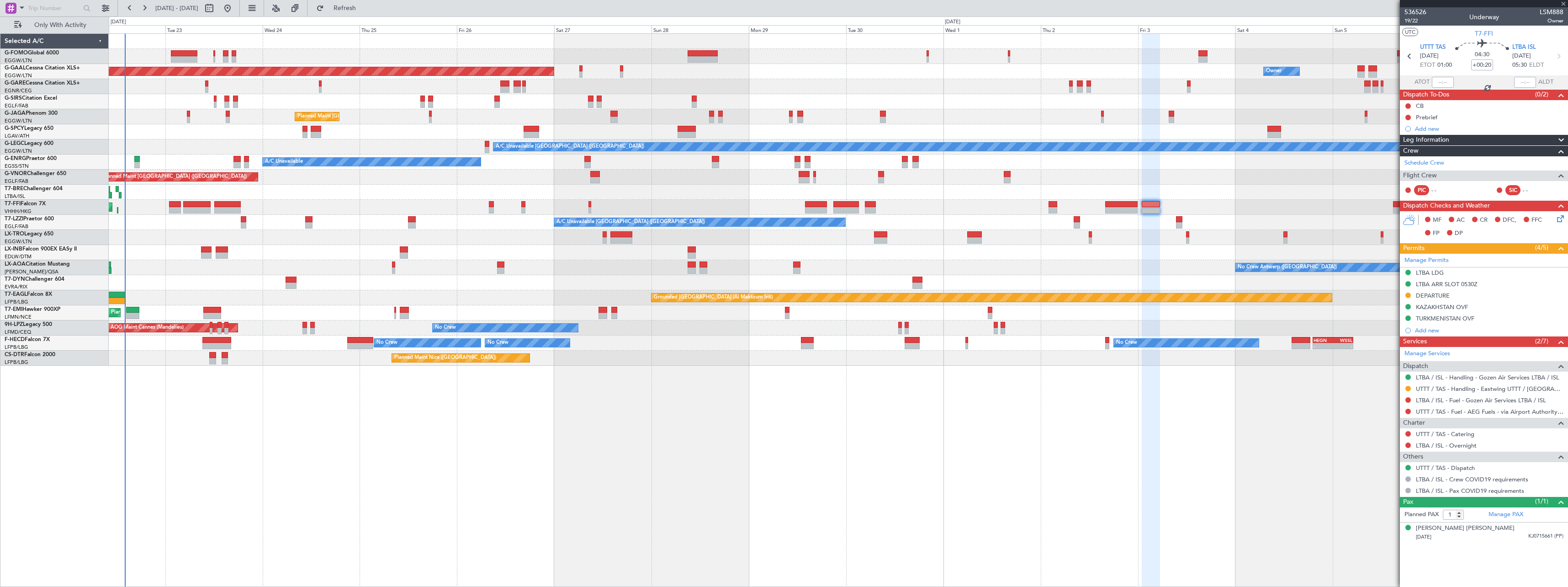
type input "+00:15"
type input "2"
